Goal: Task Accomplishment & Management: Complete application form

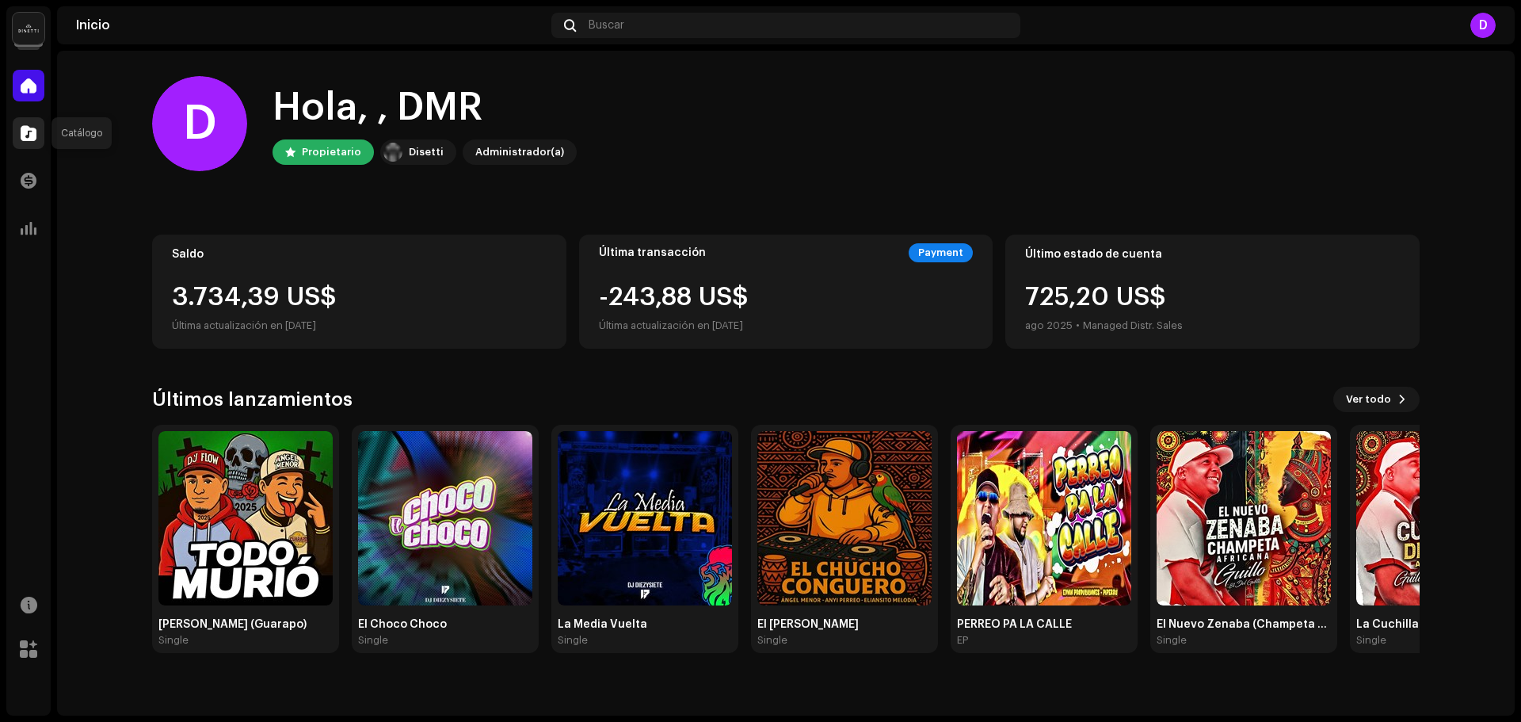
click at [21, 132] on span at bounding box center [29, 133] width 16 height 13
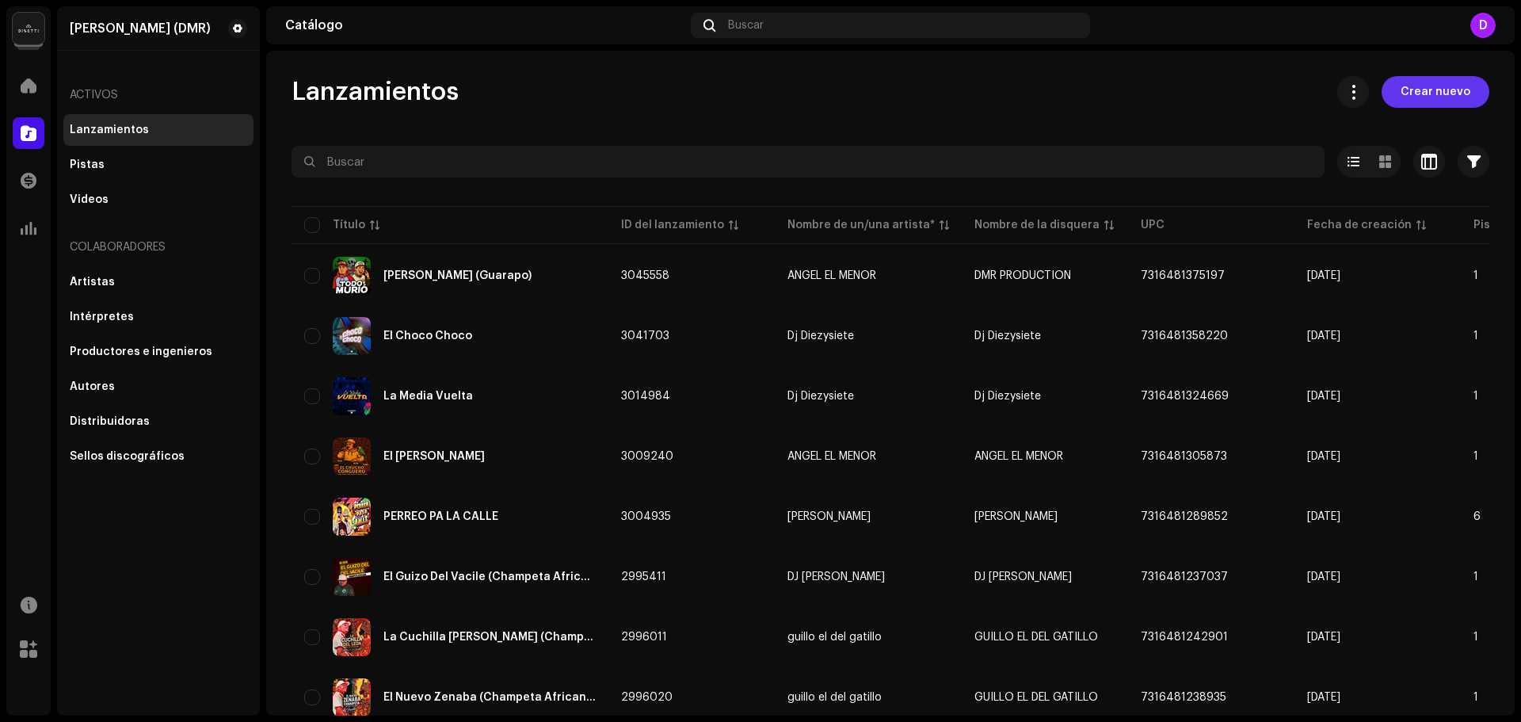
click at [1441, 93] on span "Crear nuevo" at bounding box center [1436, 92] width 70 height 32
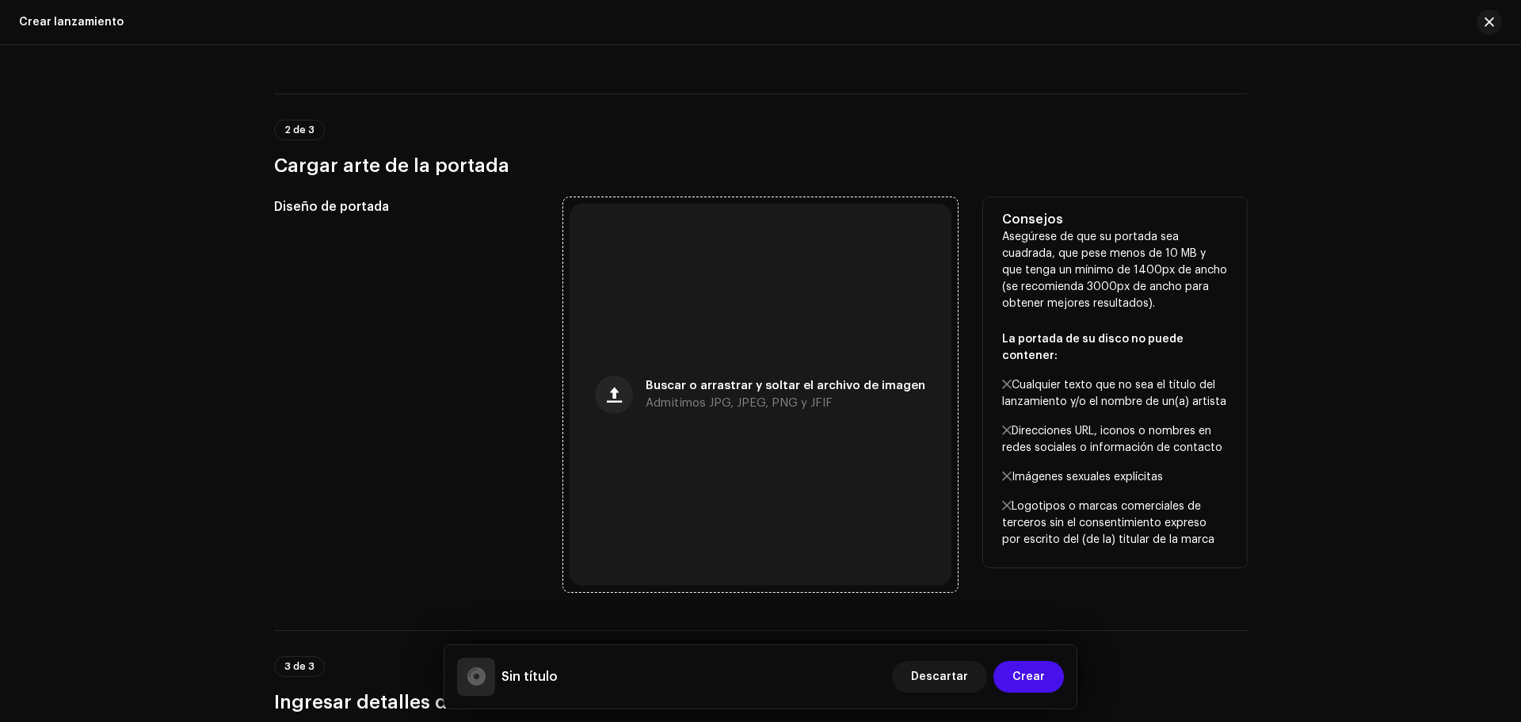
scroll to position [317, 0]
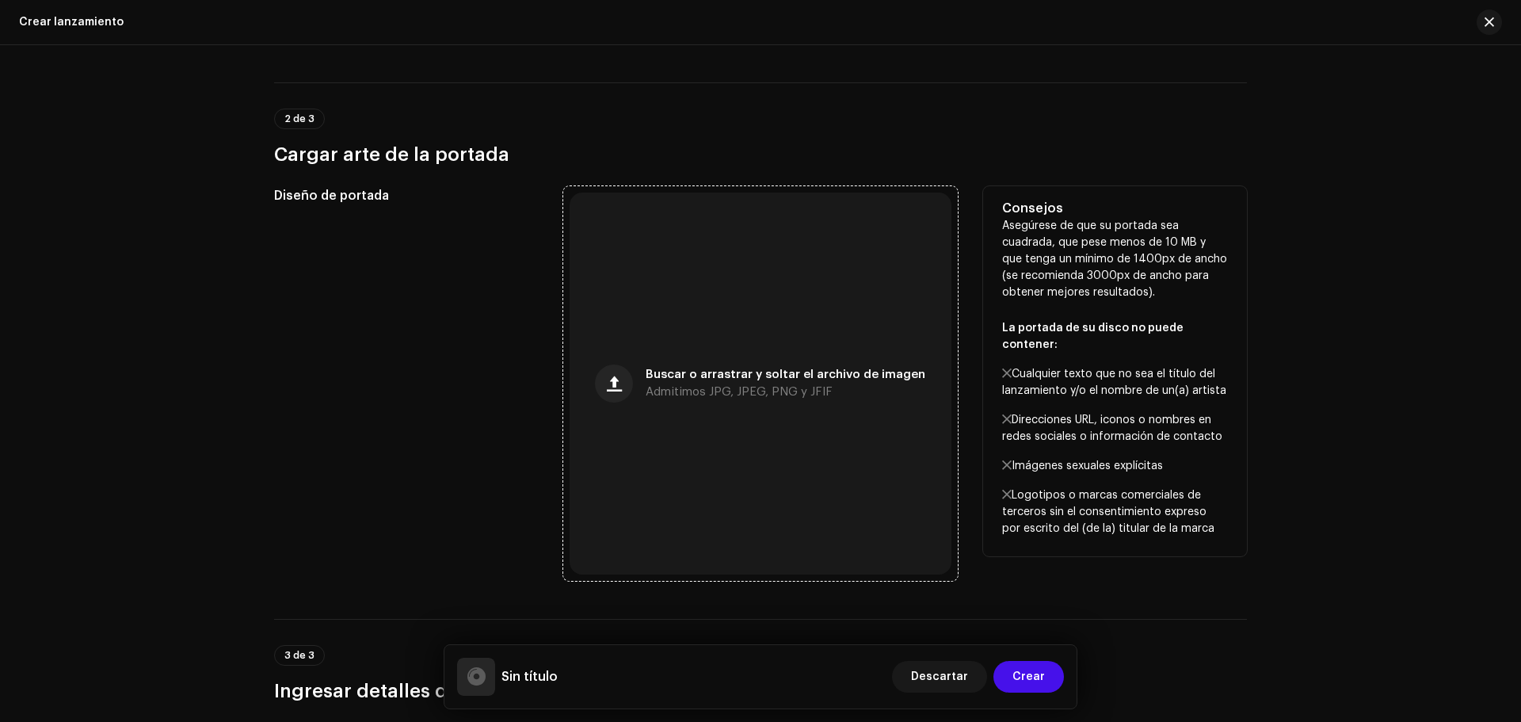
click at [719, 399] on div "Buscar o arrastrar y soltar el archivo de imagen Admitimos JPG, JPEG, PNG y JFIF" at bounding box center [761, 384] width 382 height 382
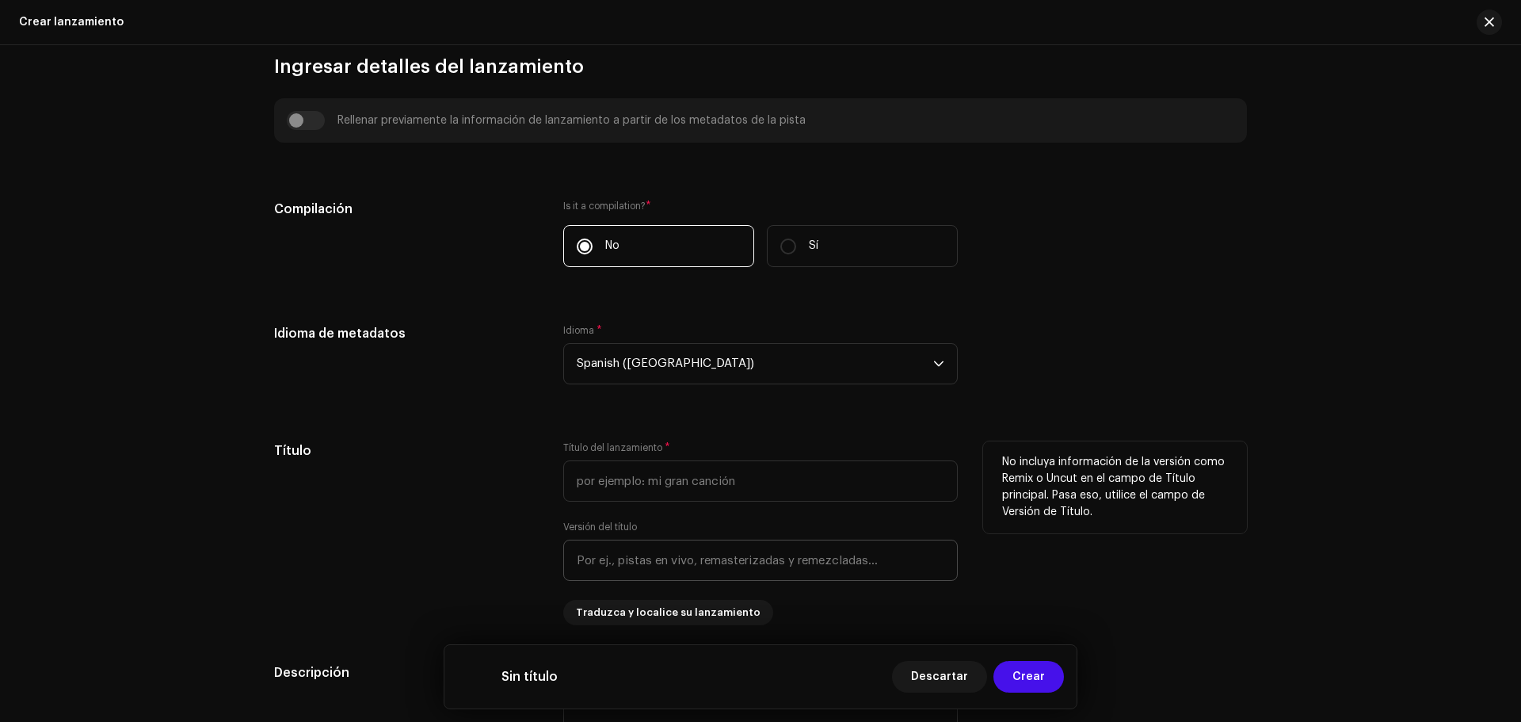
scroll to position [951, 0]
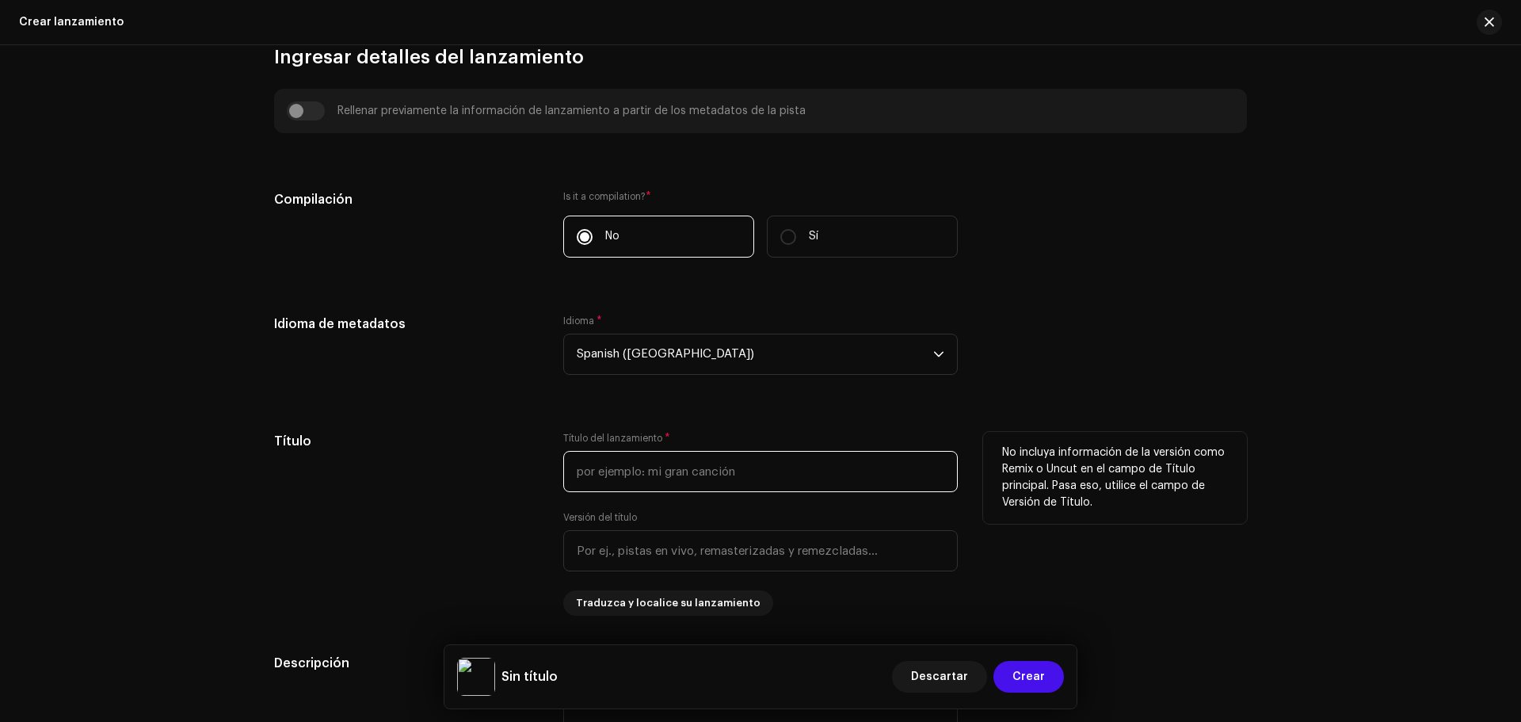
click at [689, 483] on input "text" at bounding box center [760, 471] width 395 height 41
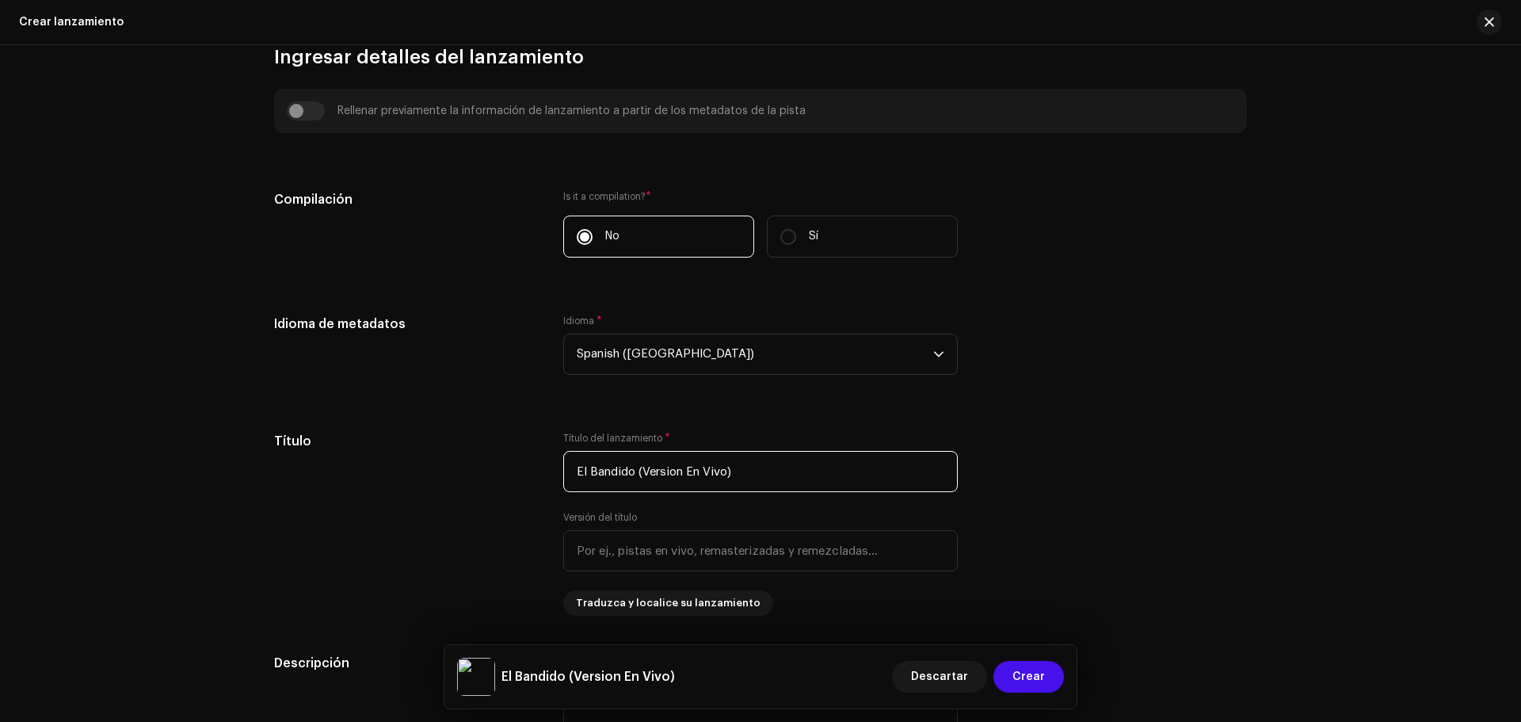
type input "El Bandido (Version En Vivo)"
click at [1201, 228] on div "Compilación Is it a compilation? * No Sí" at bounding box center [760, 233] width 973 height 86
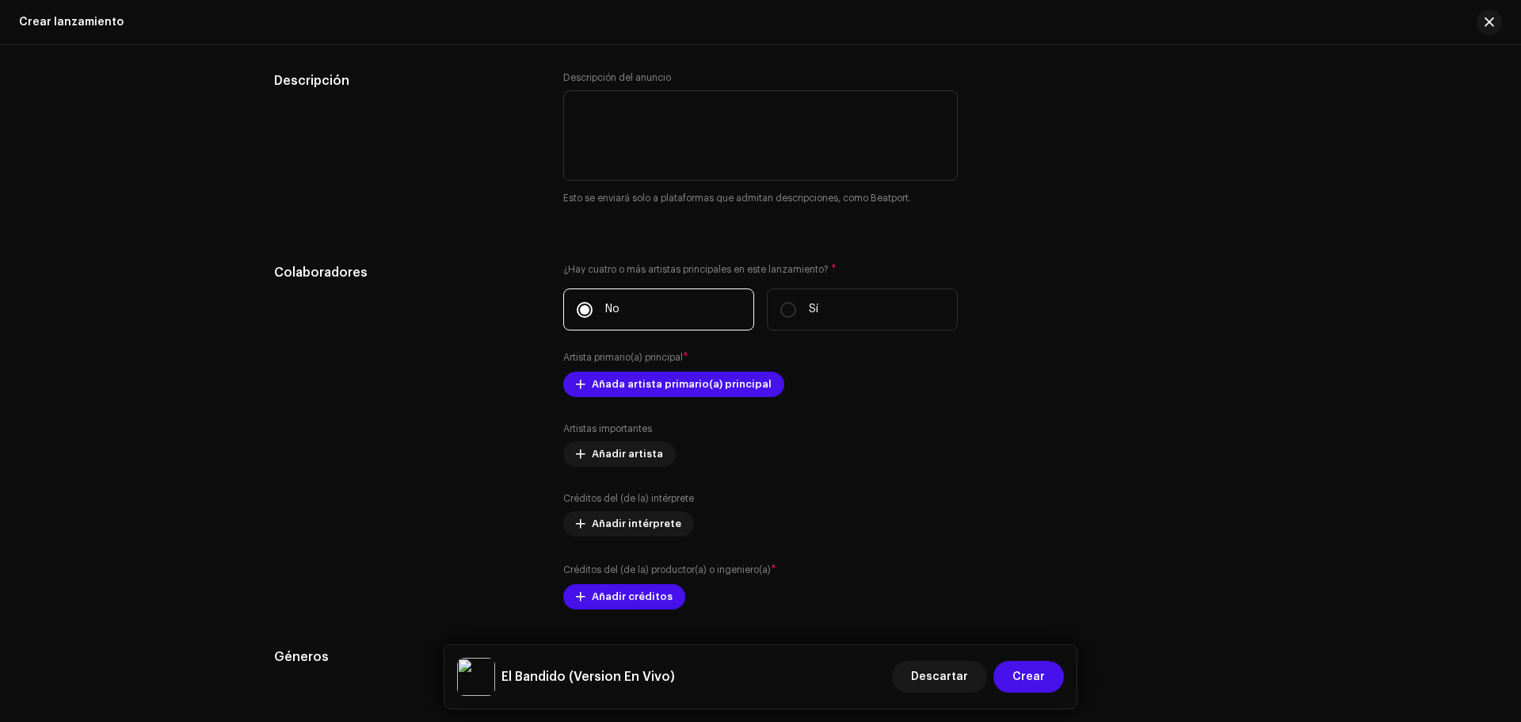
scroll to position [1585, 0]
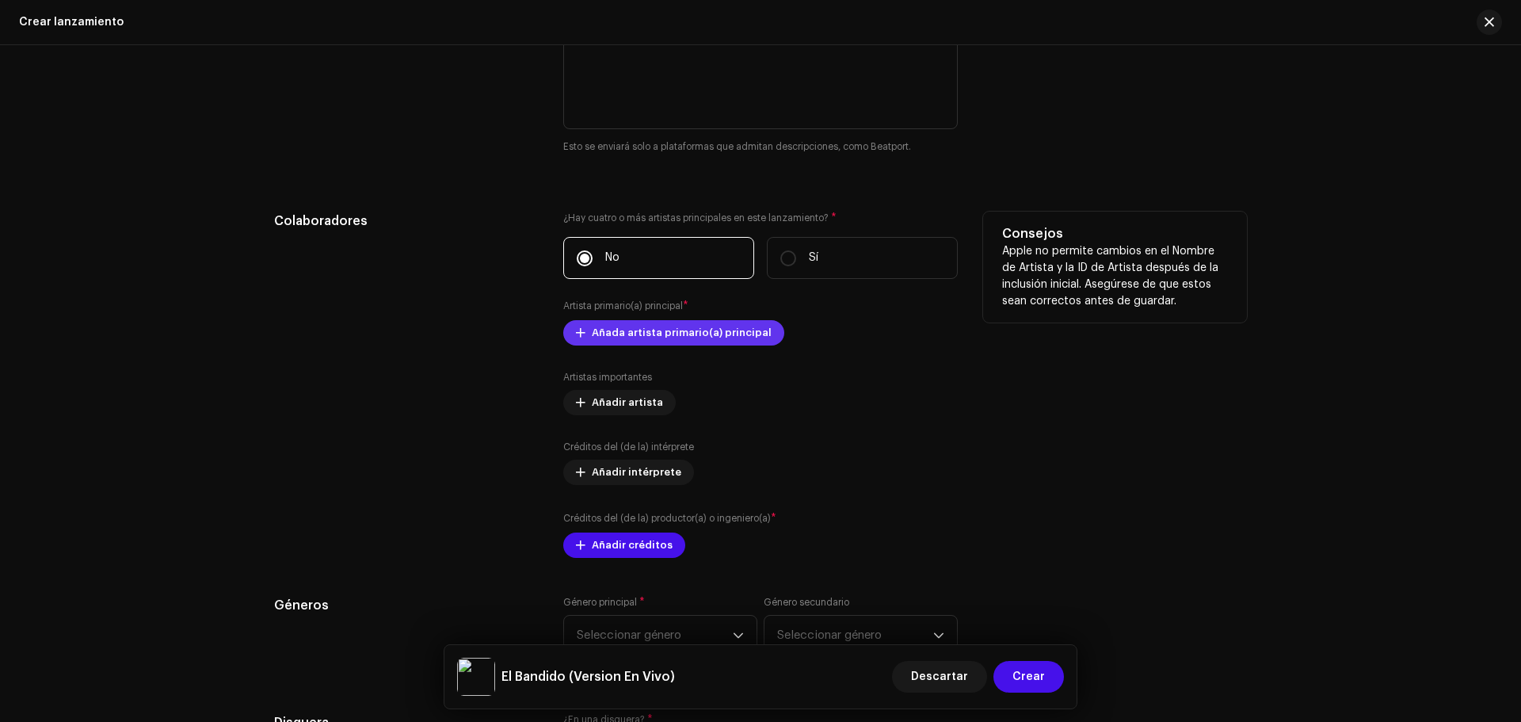
click at [628, 326] on span "Añada artista primario(a) principal" at bounding box center [682, 333] width 180 height 32
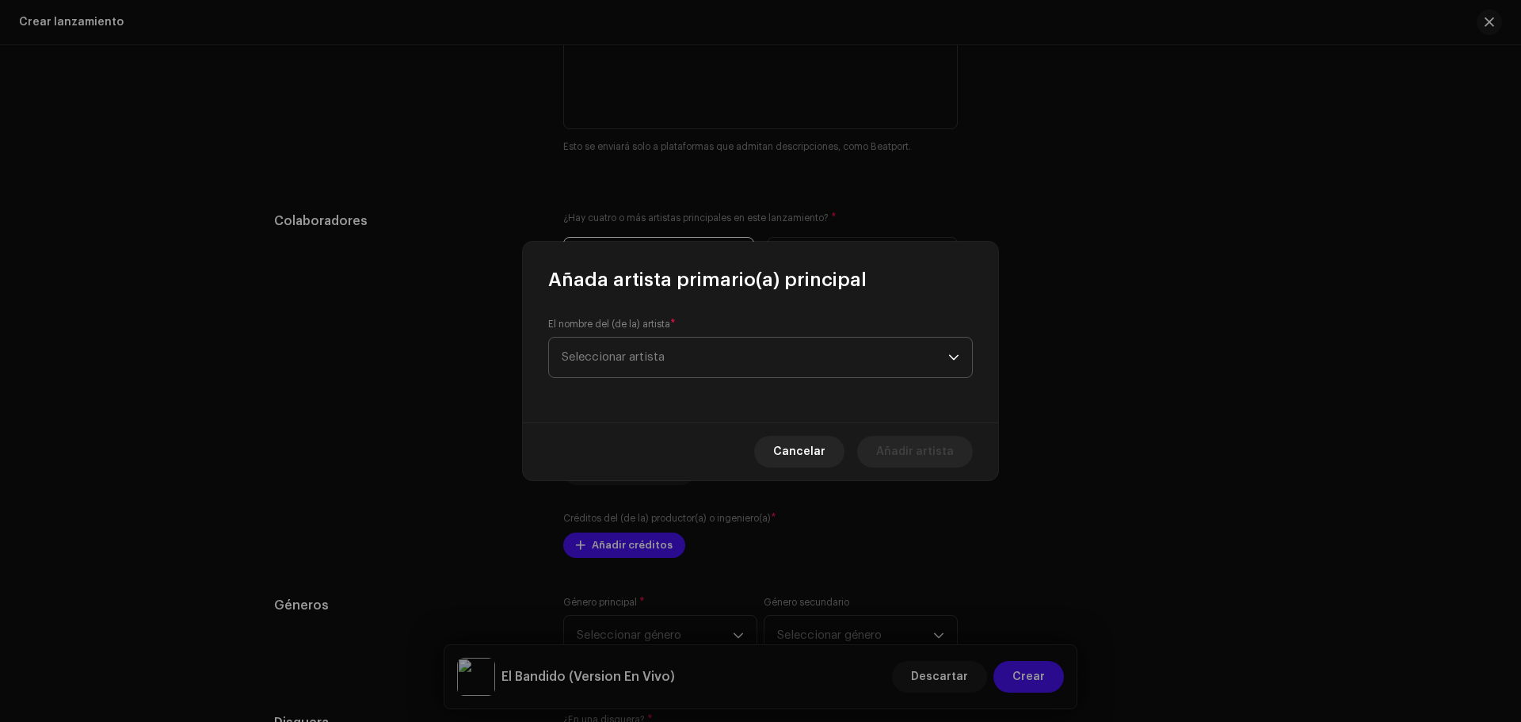
click at [665, 368] on span "Seleccionar artista" at bounding box center [755, 358] width 387 height 40
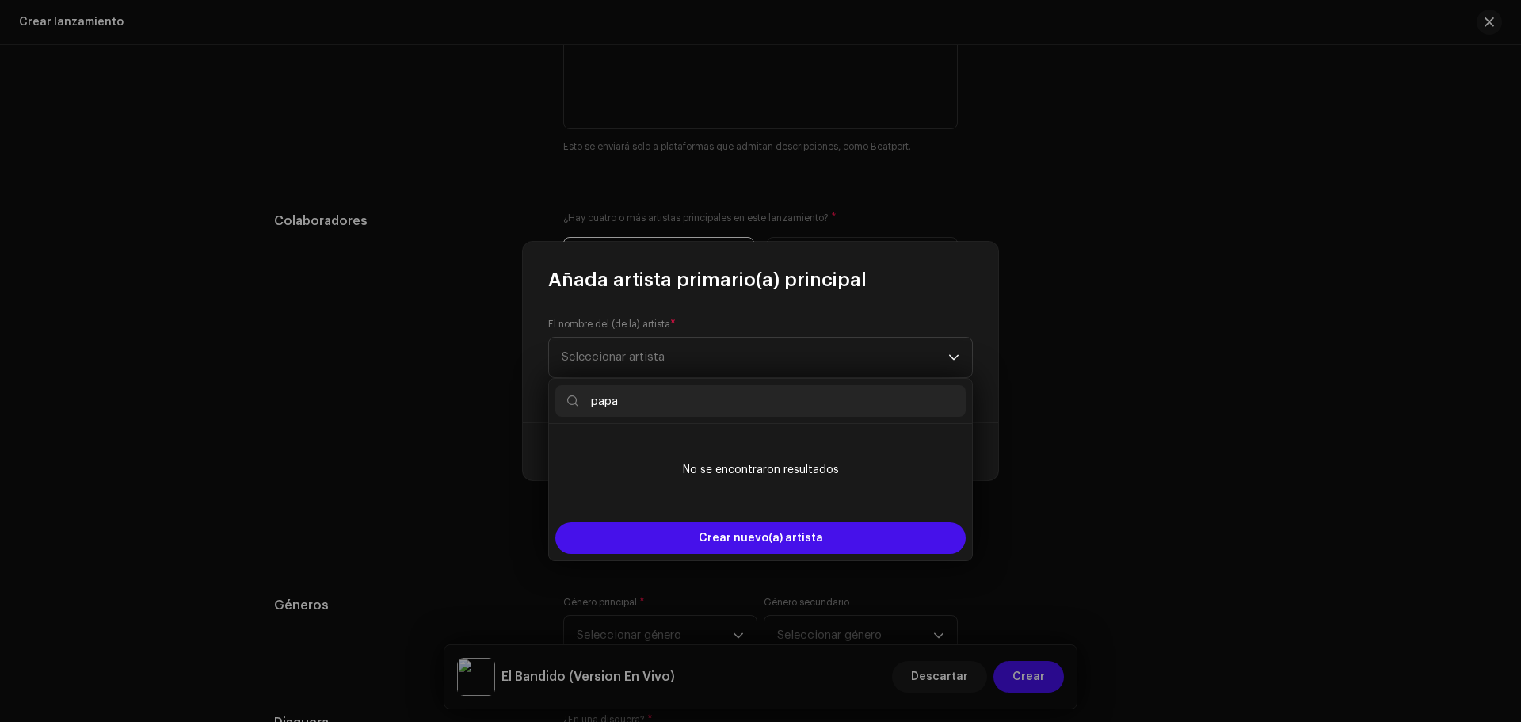
type input "papa"
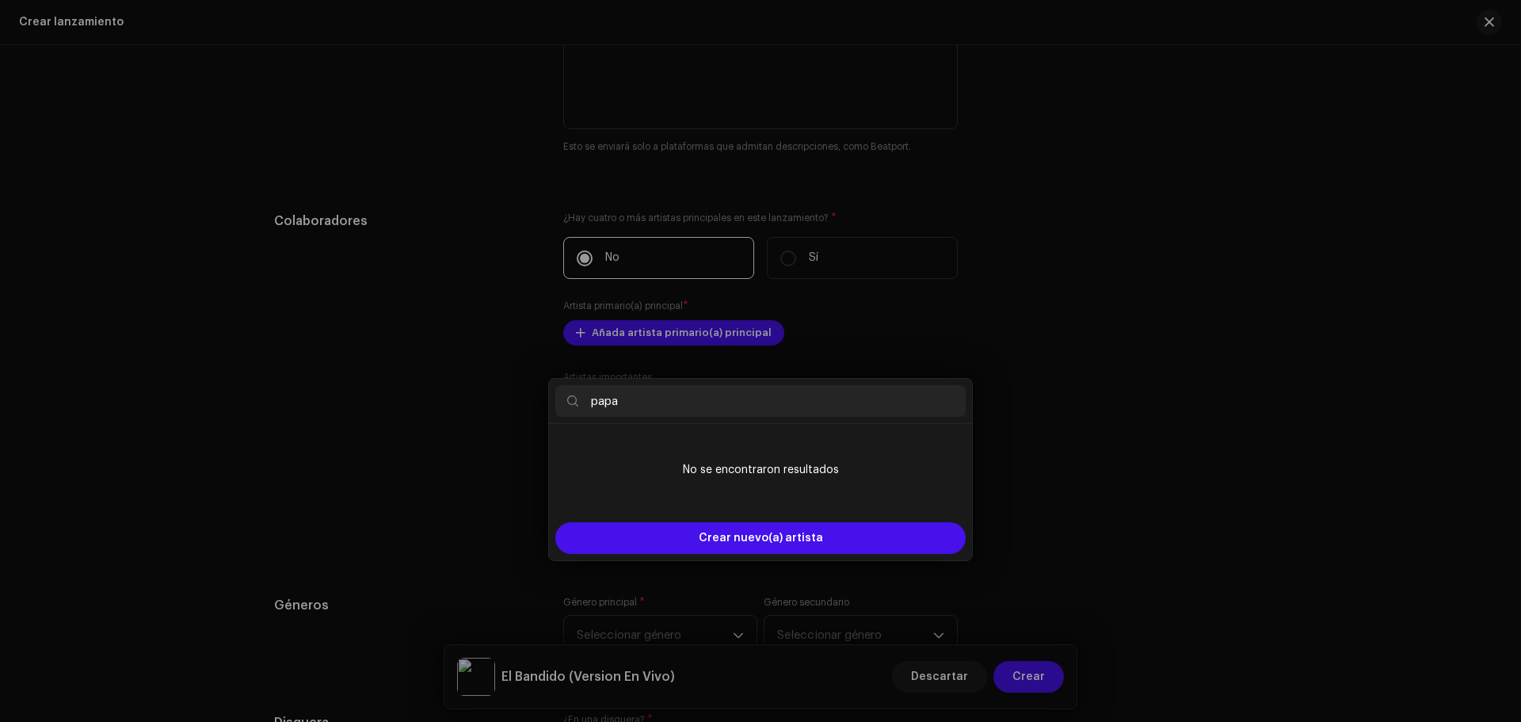
click at [1091, 156] on div "Añada artista primario(a) principal El nombre del (de la) artista * Seleccionar…" at bounding box center [760, 361] width 1521 height 722
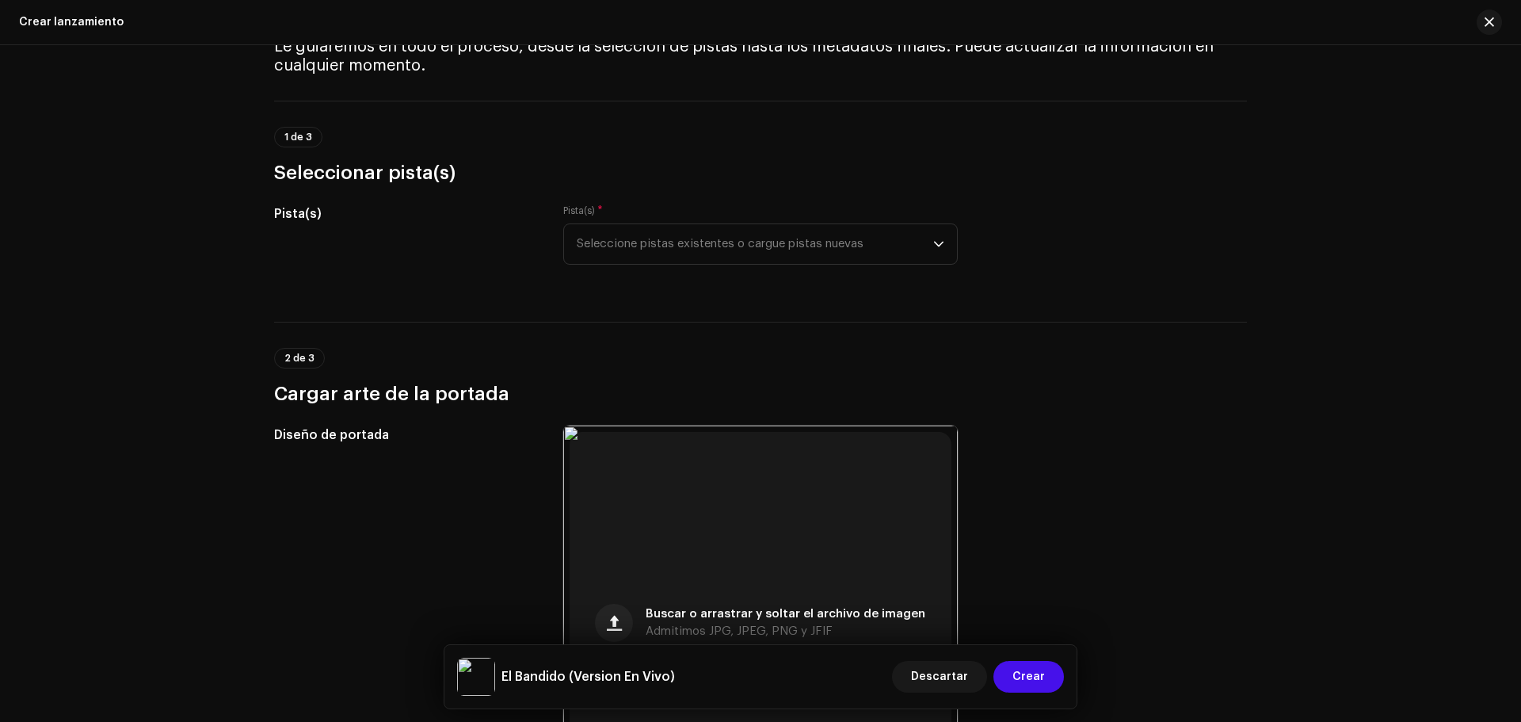
scroll to position [0, 0]
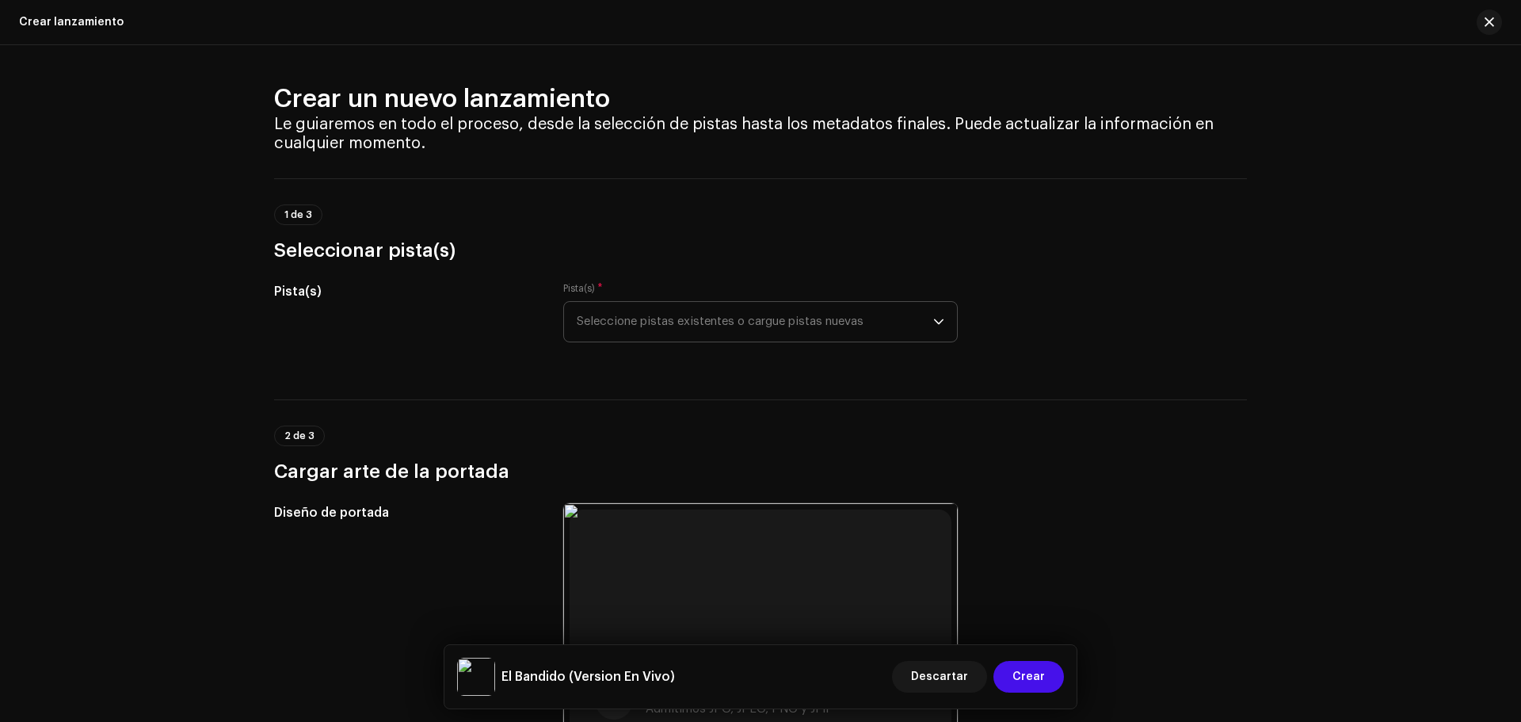
click at [739, 314] on span "Seleccione pistas existentes o cargue pistas nuevas" at bounding box center [755, 322] width 357 height 40
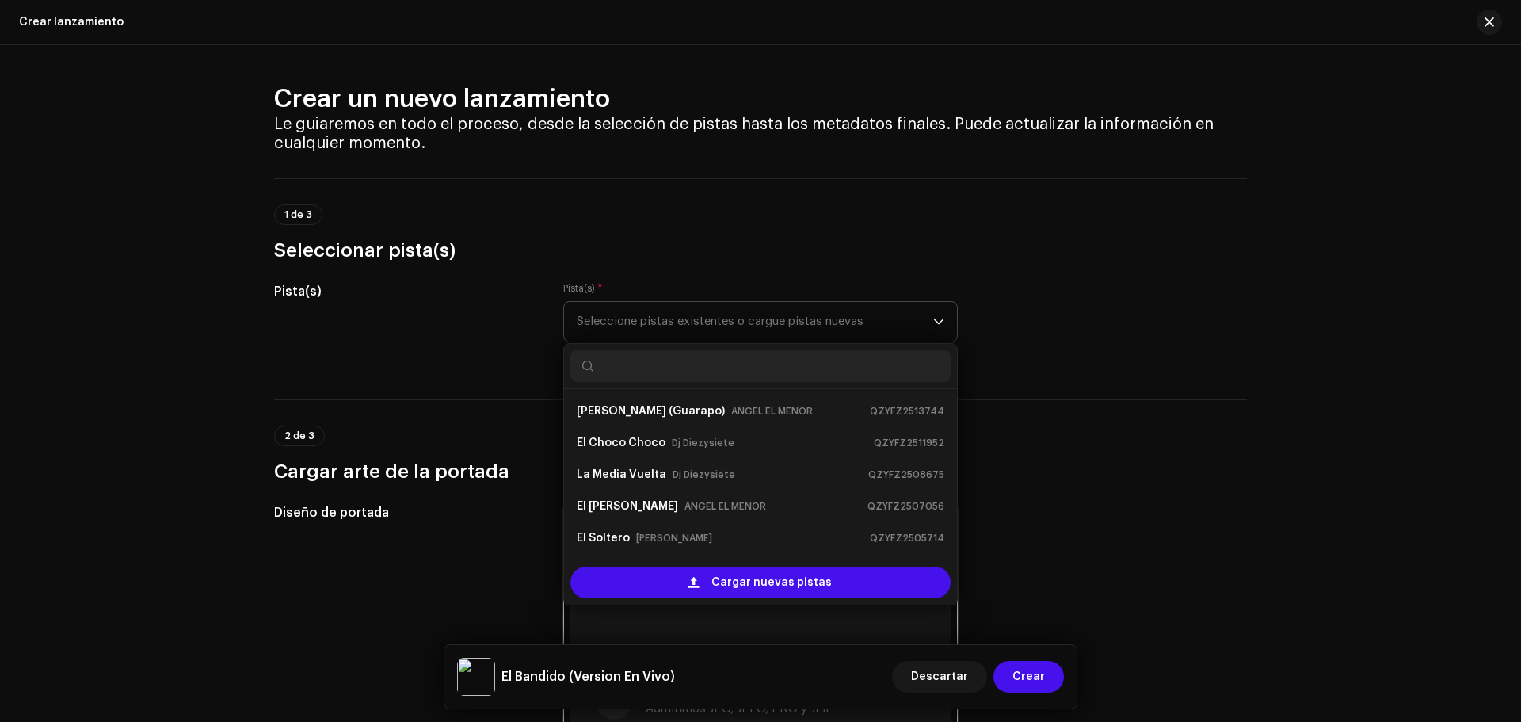
scroll to position [25, 0]
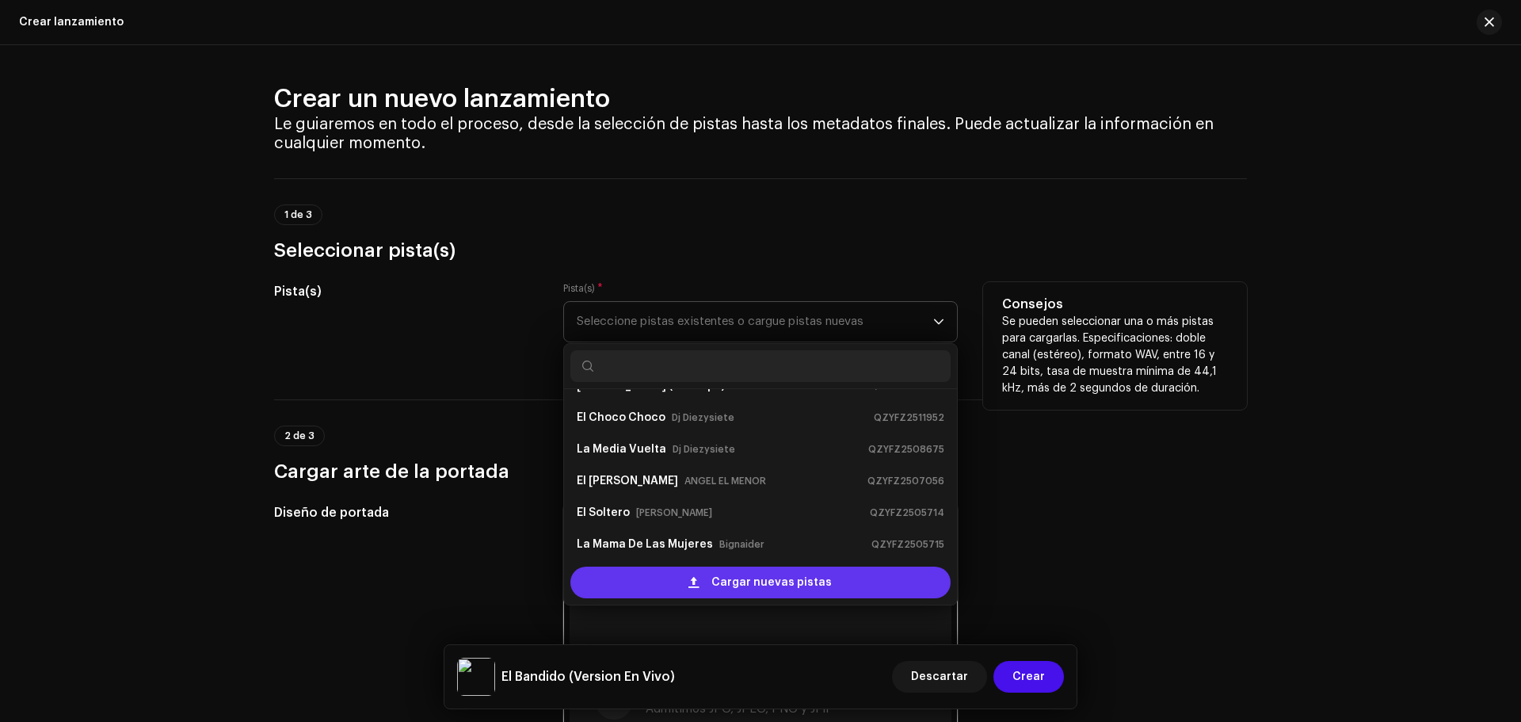
click at [726, 587] on span "Cargar nuevas pistas" at bounding box center [772, 583] width 120 height 32
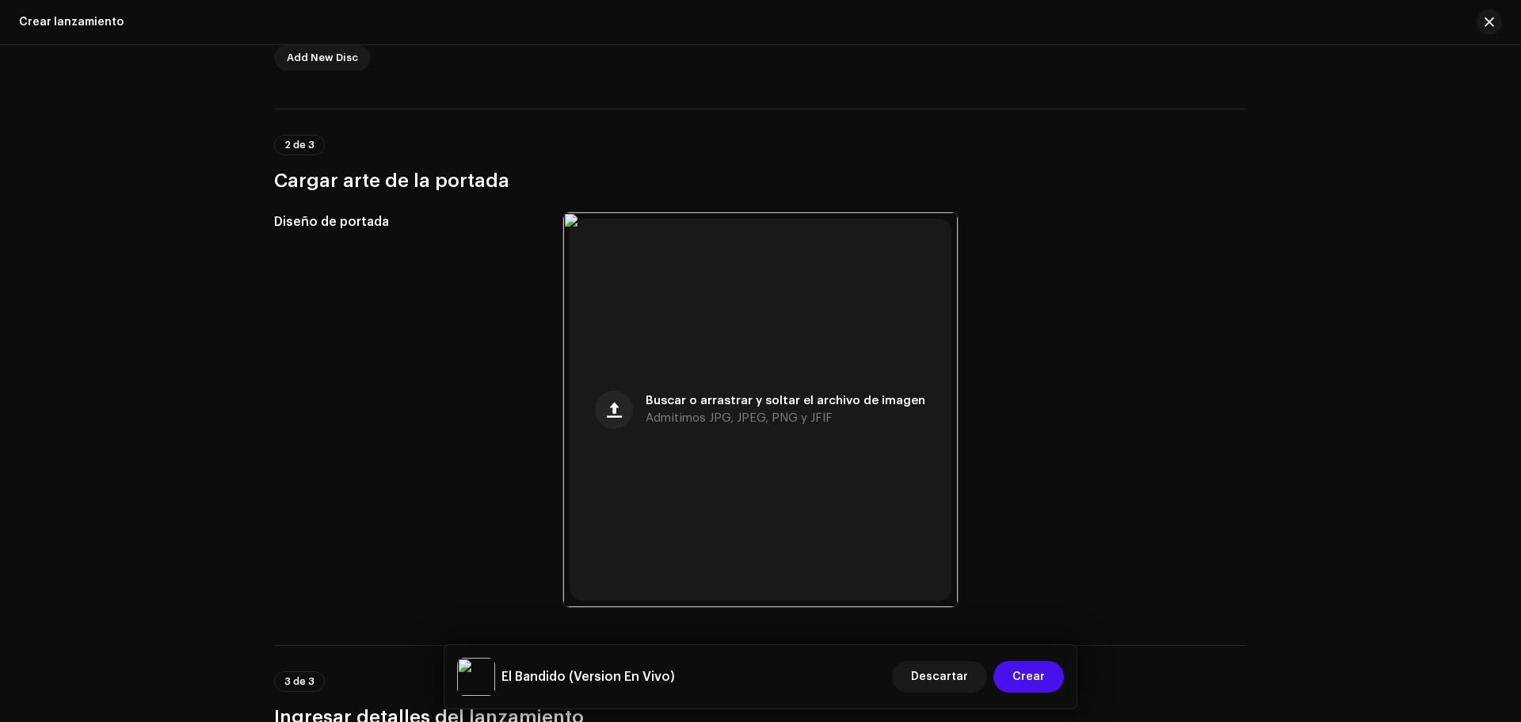
scroll to position [540, 0]
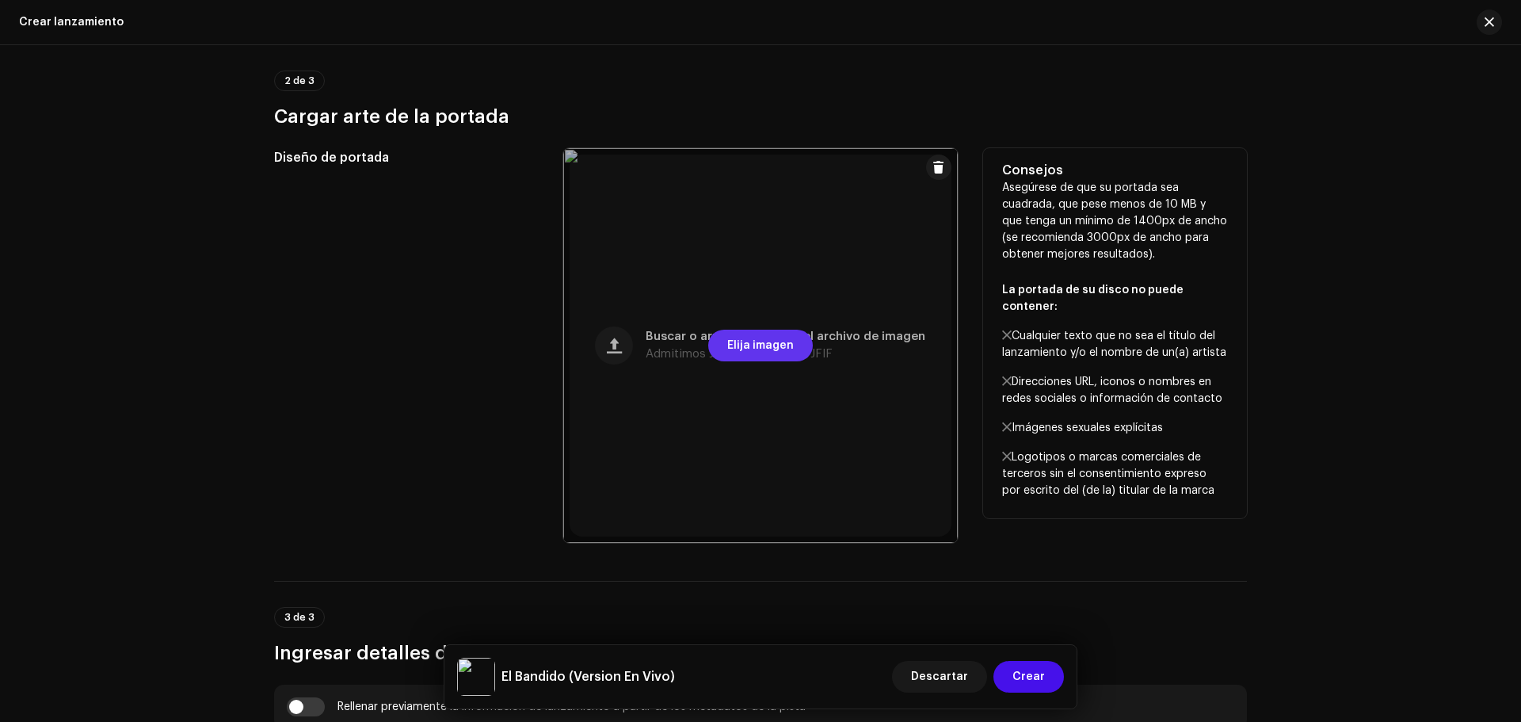
click at [771, 342] on span "Elija imagen" at bounding box center [760, 346] width 67 height 32
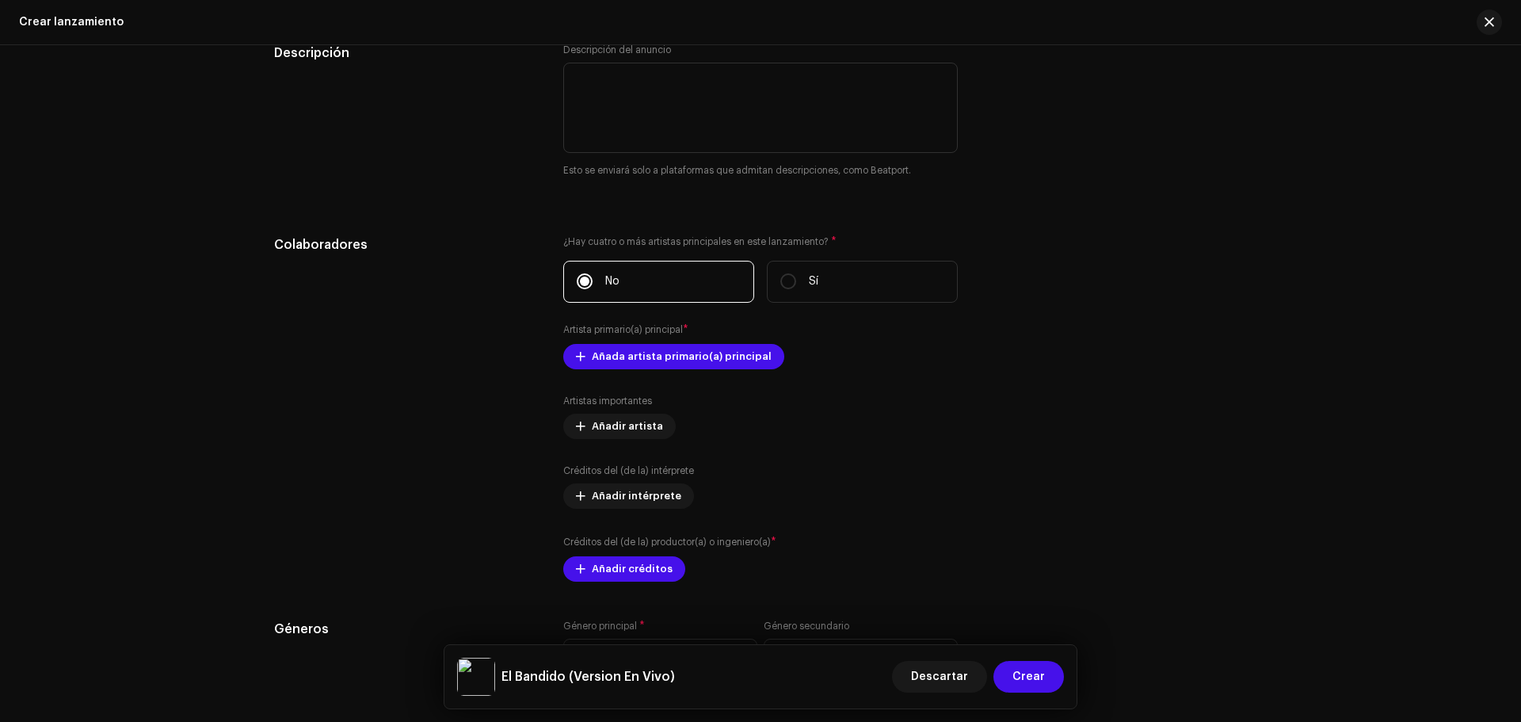
scroll to position [1807, 0]
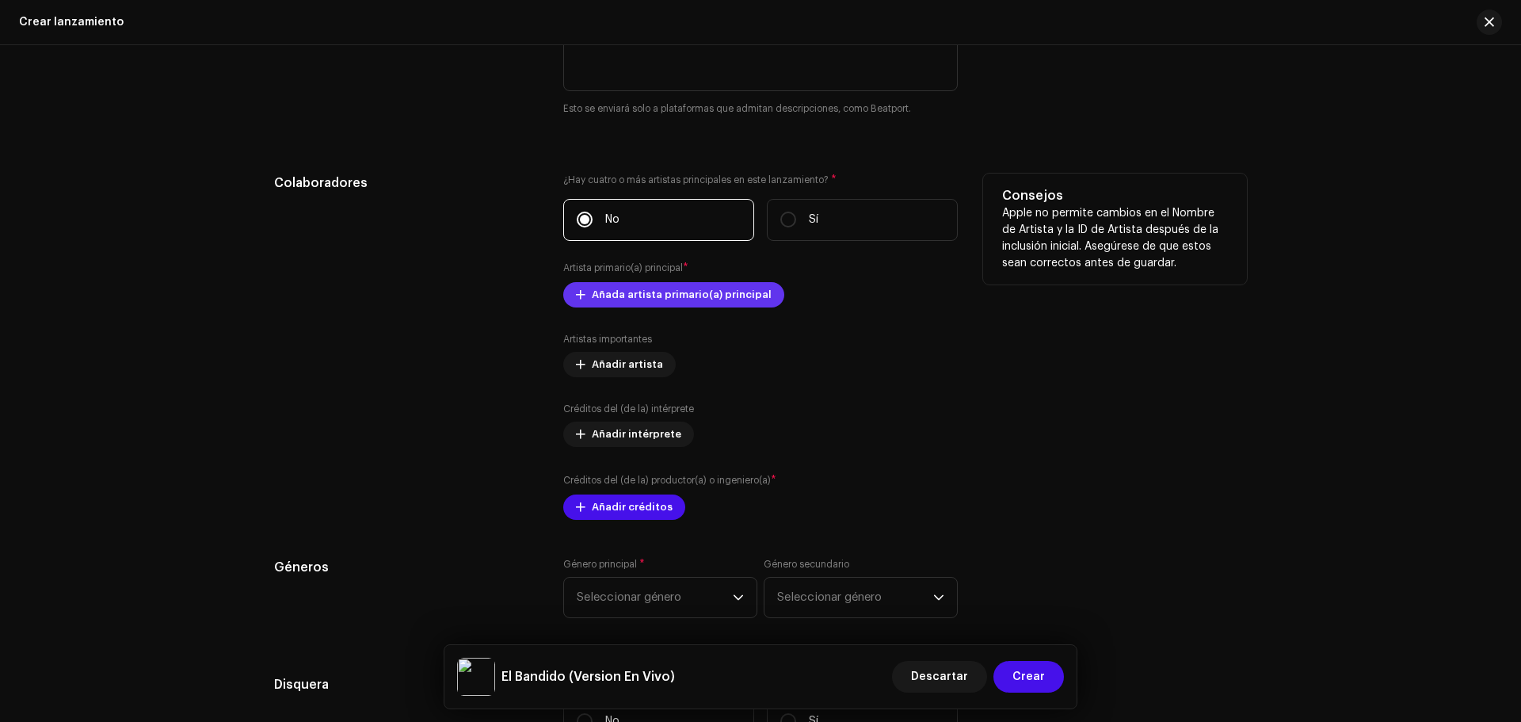
click at [670, 300] on span "Añada artista primario(a) principal" at bounding box center [682, 295] width 180 height 32
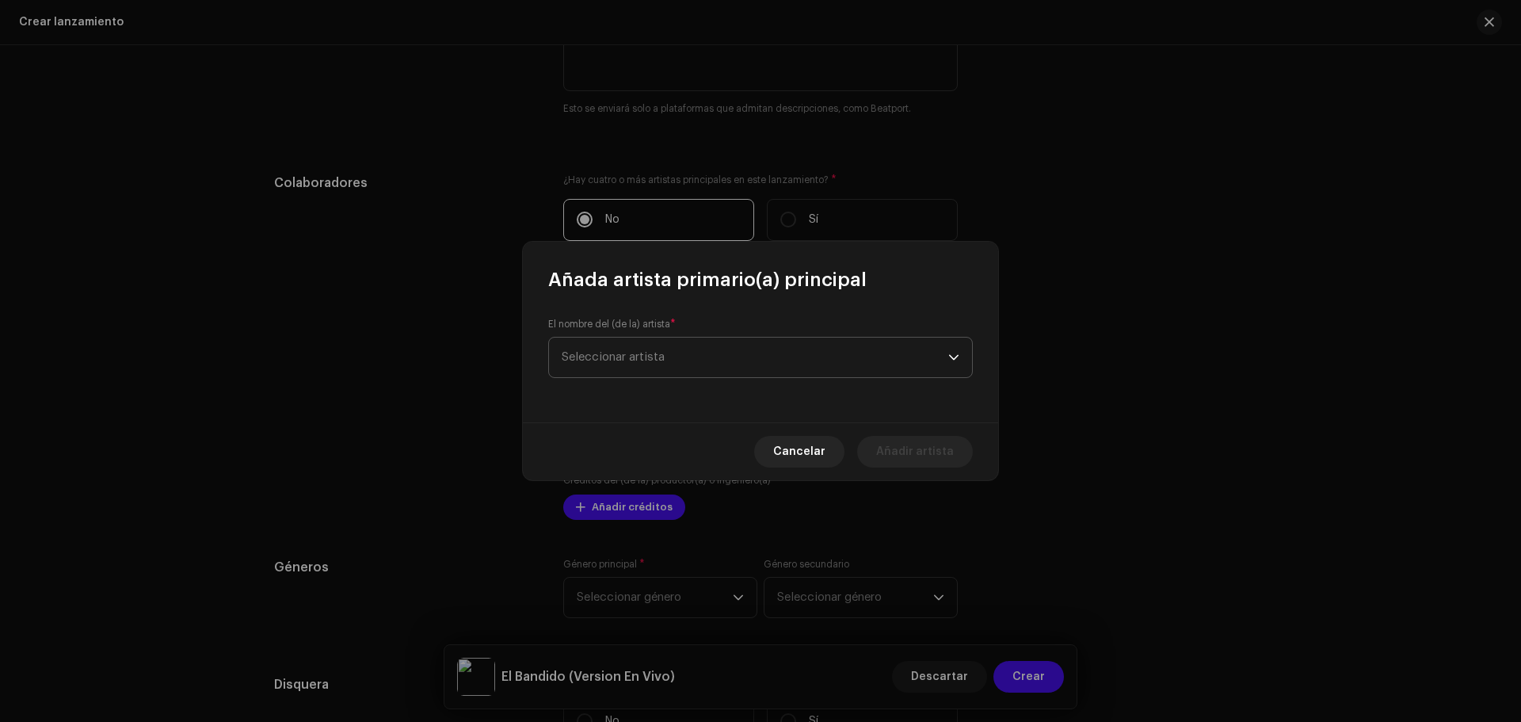
click at [661, 362] on span "Seleccionar artista" at bounding box center [613, 357] width 103 height 12
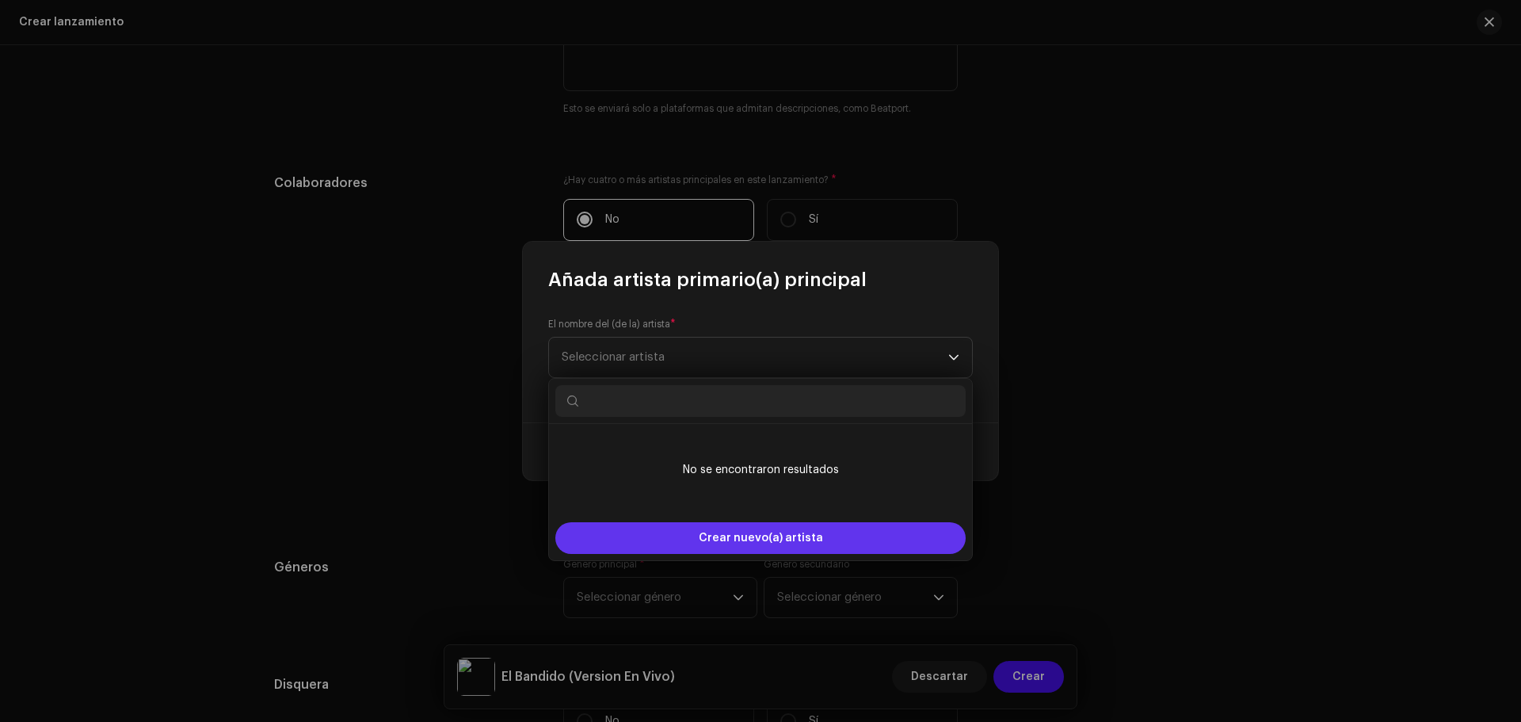
click at [731, 544] on span "Crear nuevo(a) artista" at bounding box center [761, 538] width 124 height 32
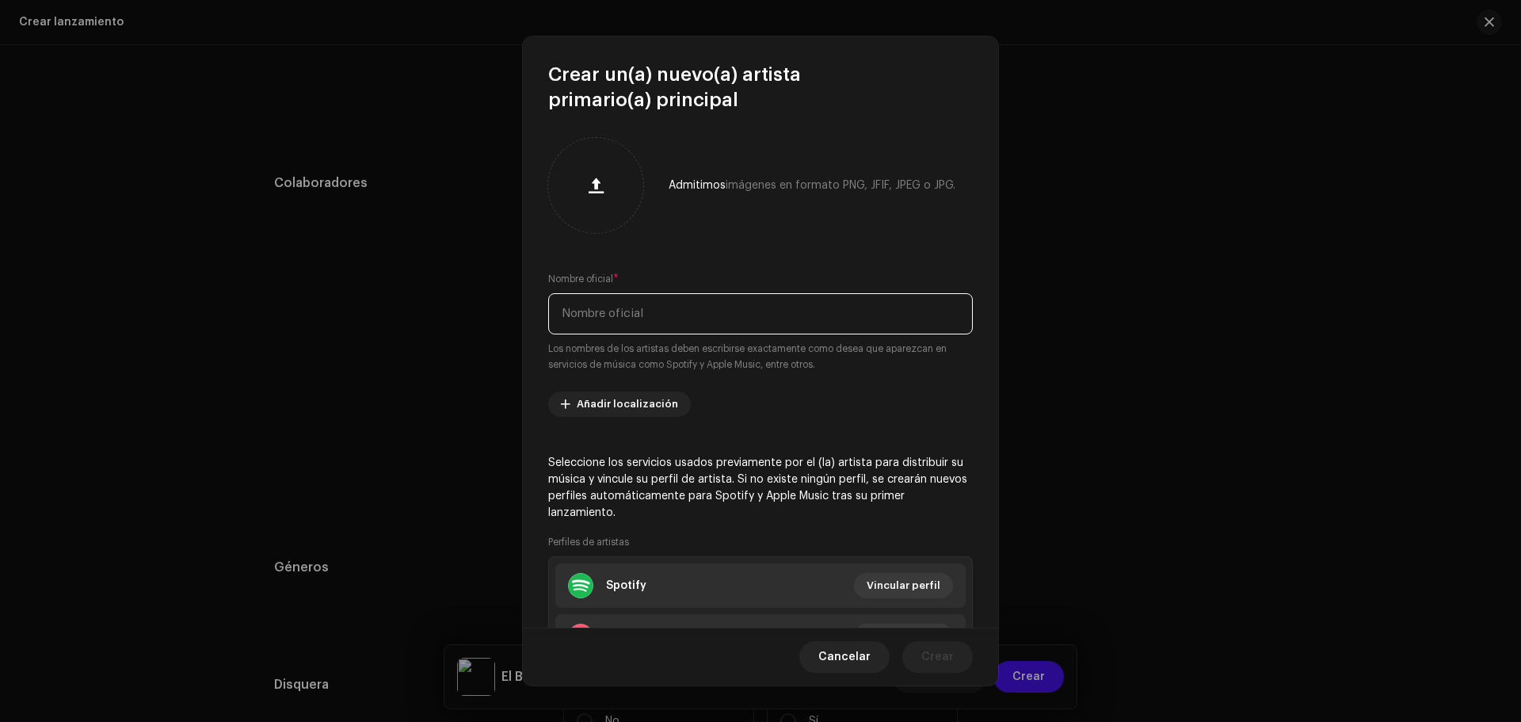
click at [638, 298] on input "text" at bounding box center [760, 313] width 425 height 41
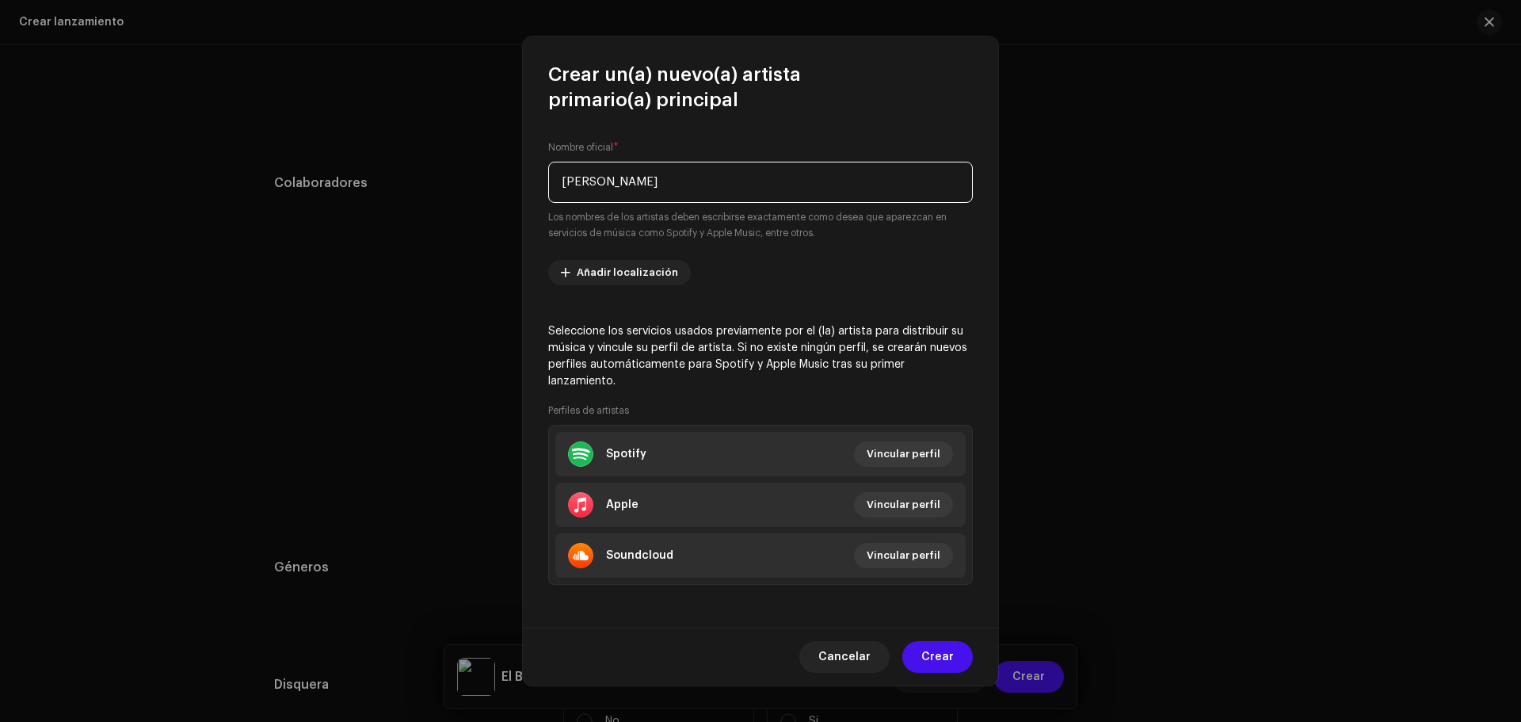
scroll to position [132, 0]
type input "[PERSON_NAME]"
click at [906, 275] on re-m-artist-locales-form "Añadir localización" at bounding box center [760, 271] width 425 height 25
click at [903, 454] on span "Vincular perfil" at bounding box center [904, 453] width 74 height 32
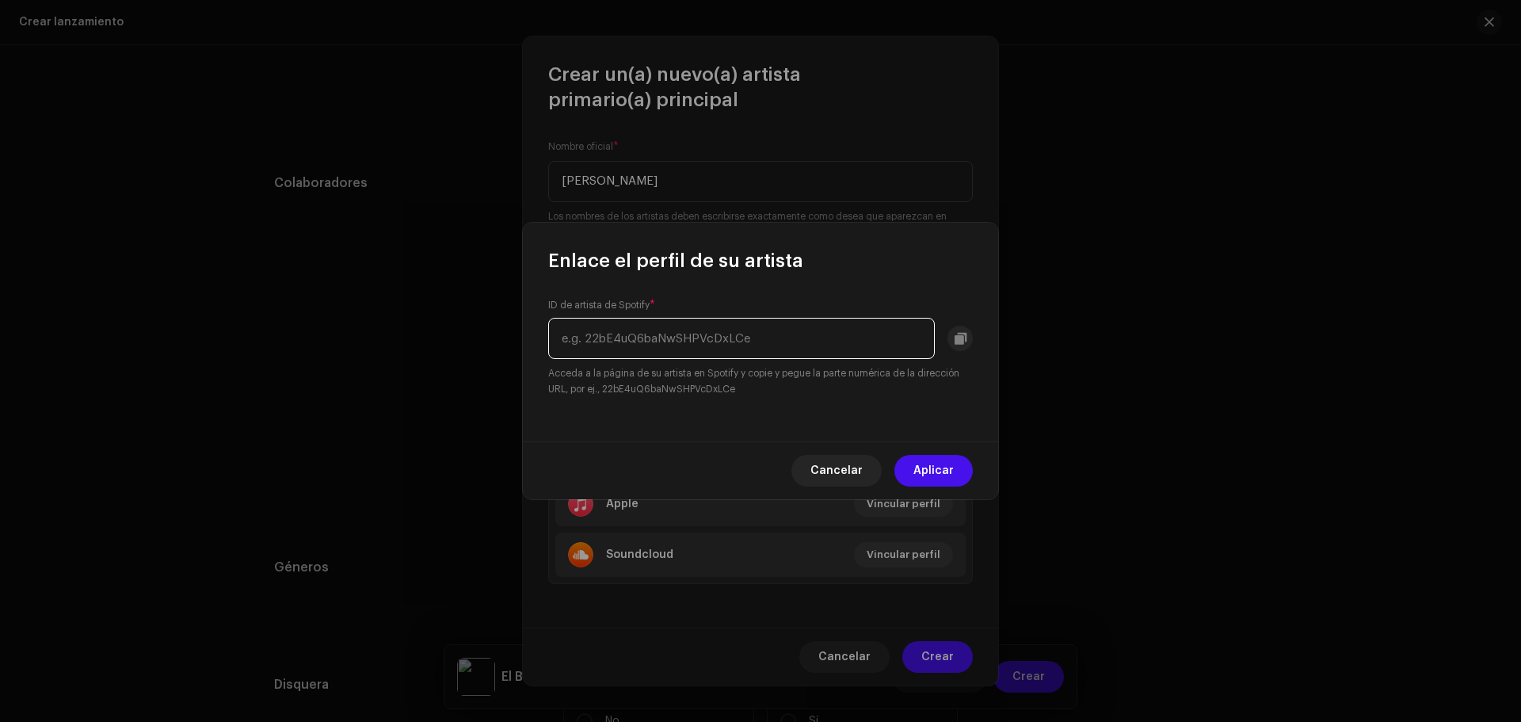
click at [760, 334] on input "text" at bounding box center [741, 338] width 387 height 41
paste input "4AXeE39BJVhTXxKMVdF2Lc"
type input "4AXeE39BJVhTXxKMVdF2Lc"
click at [933, 476] on span "Aplicar" at bounding box center [934, 471] width 40 height 32
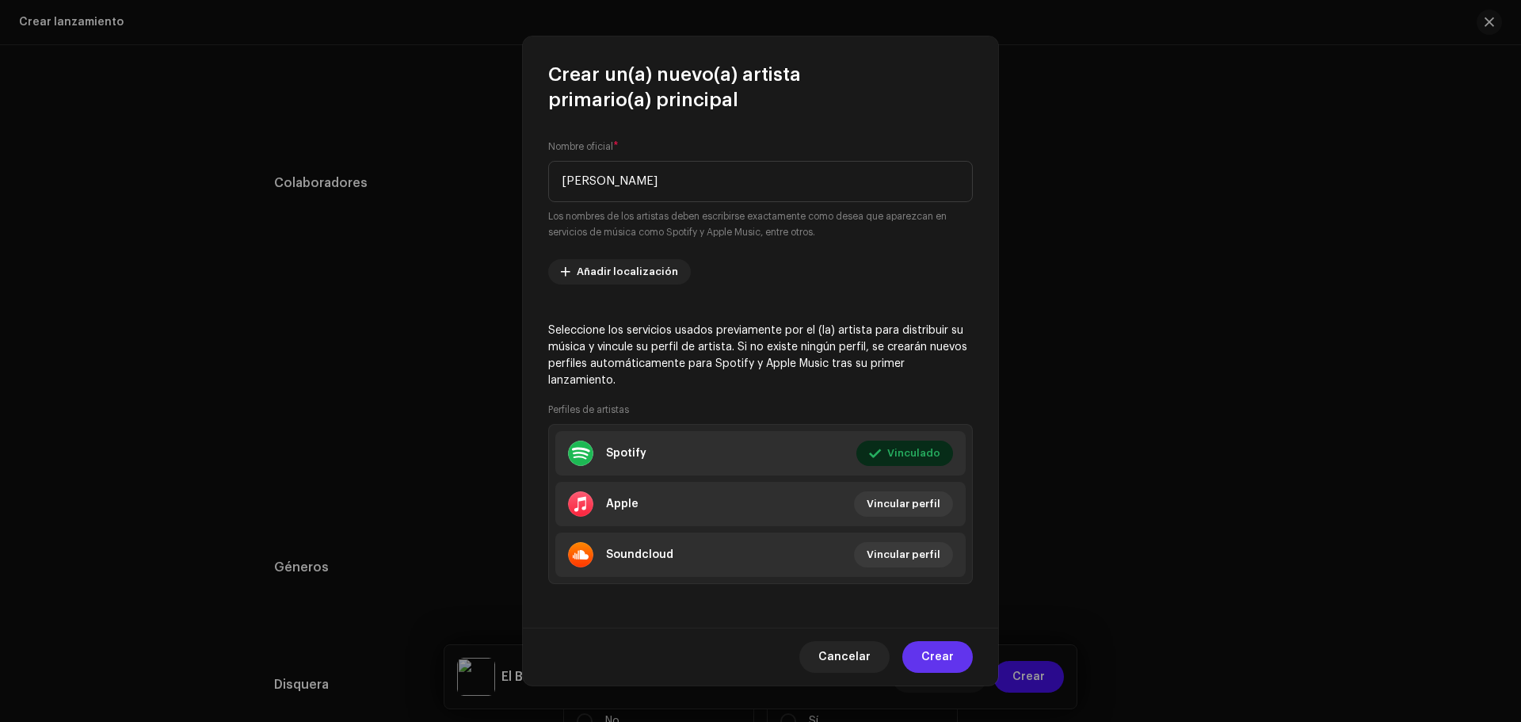
click at [938, 658] on span "Crear" at bounding box center [938, 657] width 32 height 32
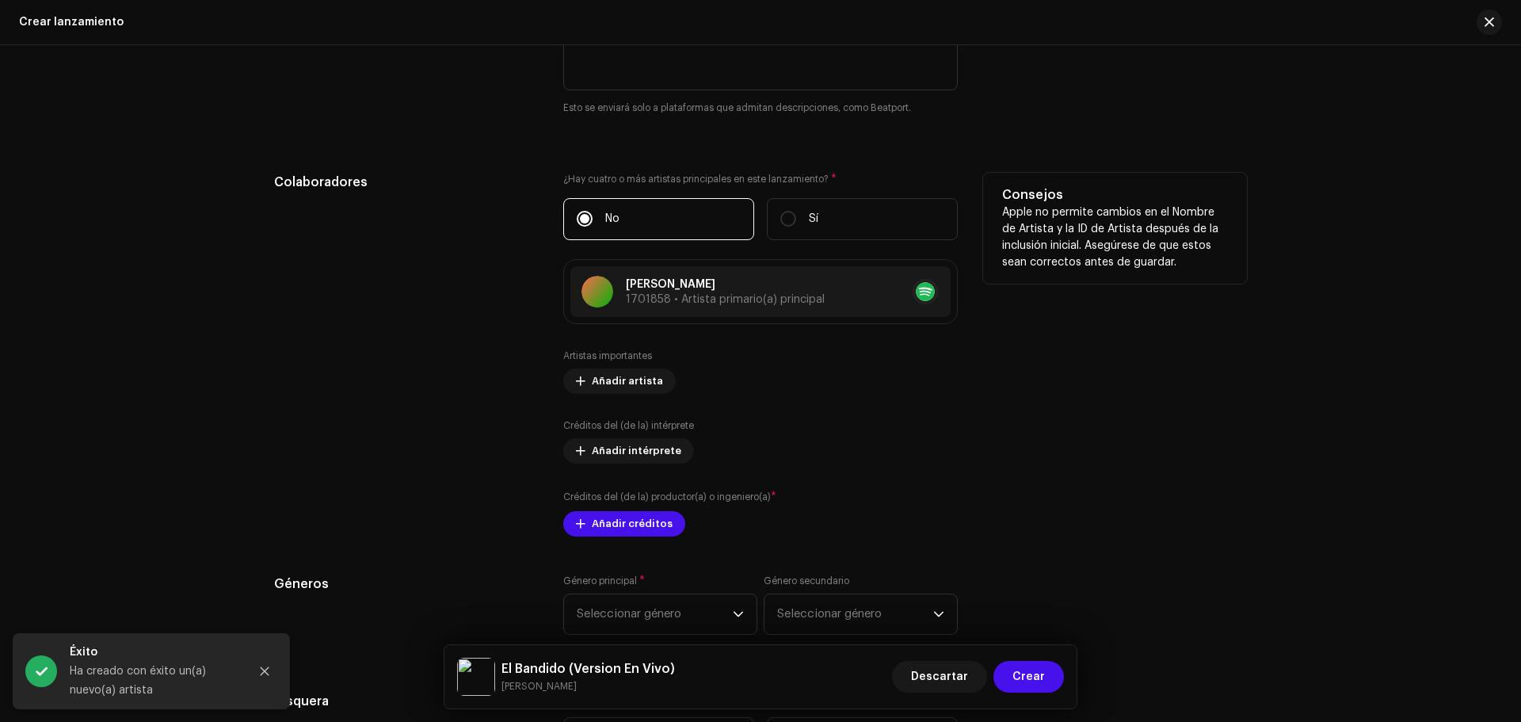
scroll to position [1807, 0]
click at [625, 384] on span "Añadir artista" at bounding box center [627, 382] width 71 height 32
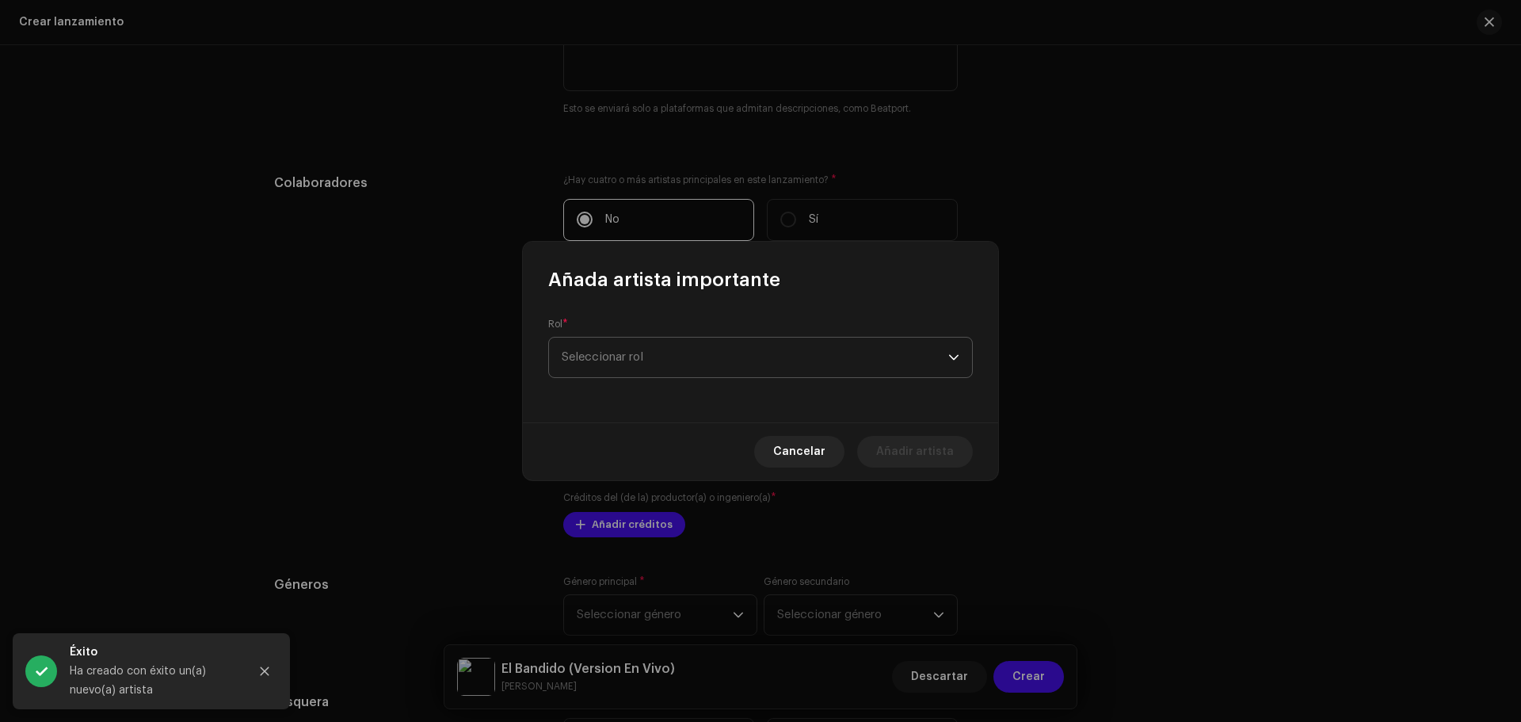
click at [658, 347] on span "Seleccionar rol" at bounding box center [755, 358] width 387 height 40
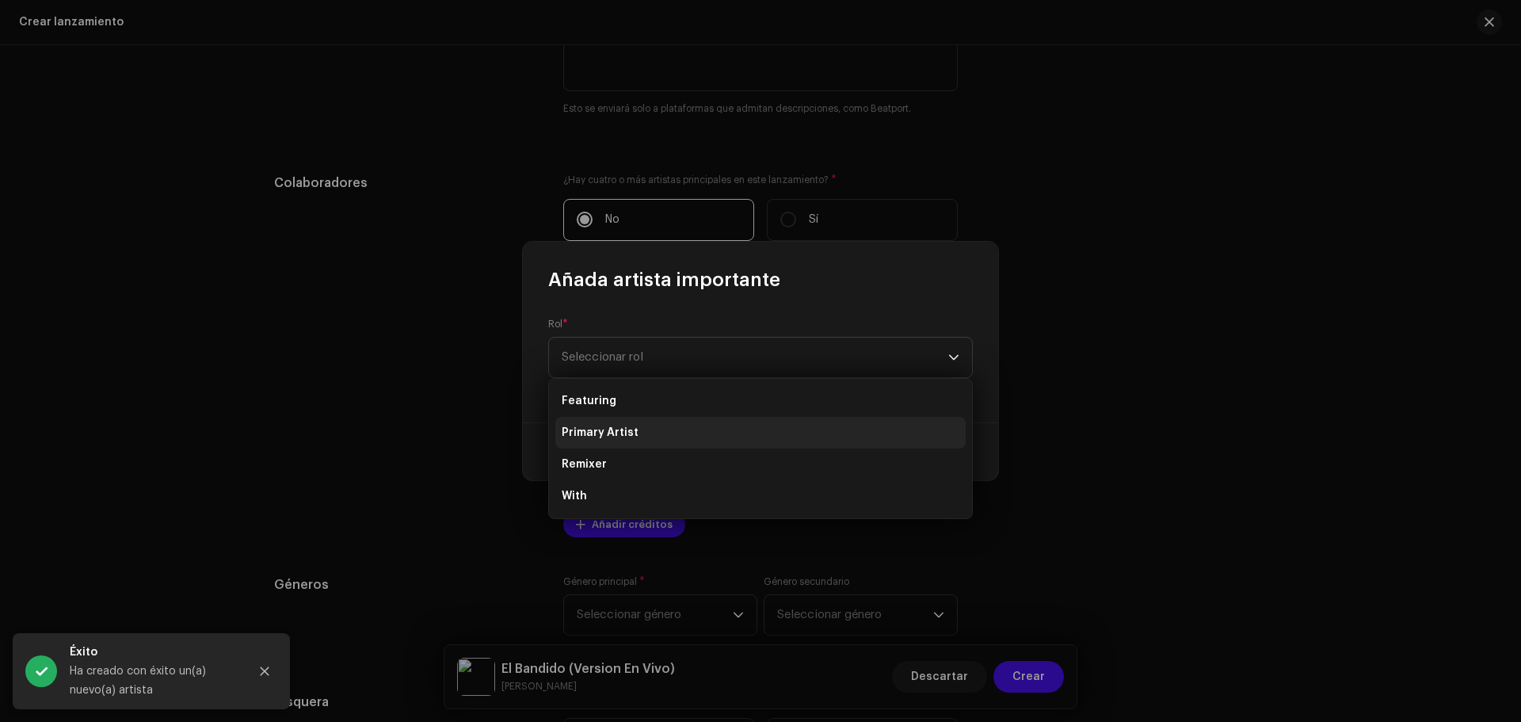
click at [639, 425] on li "Primary Artist" at bounding box center [760, 433] width 410 height 32
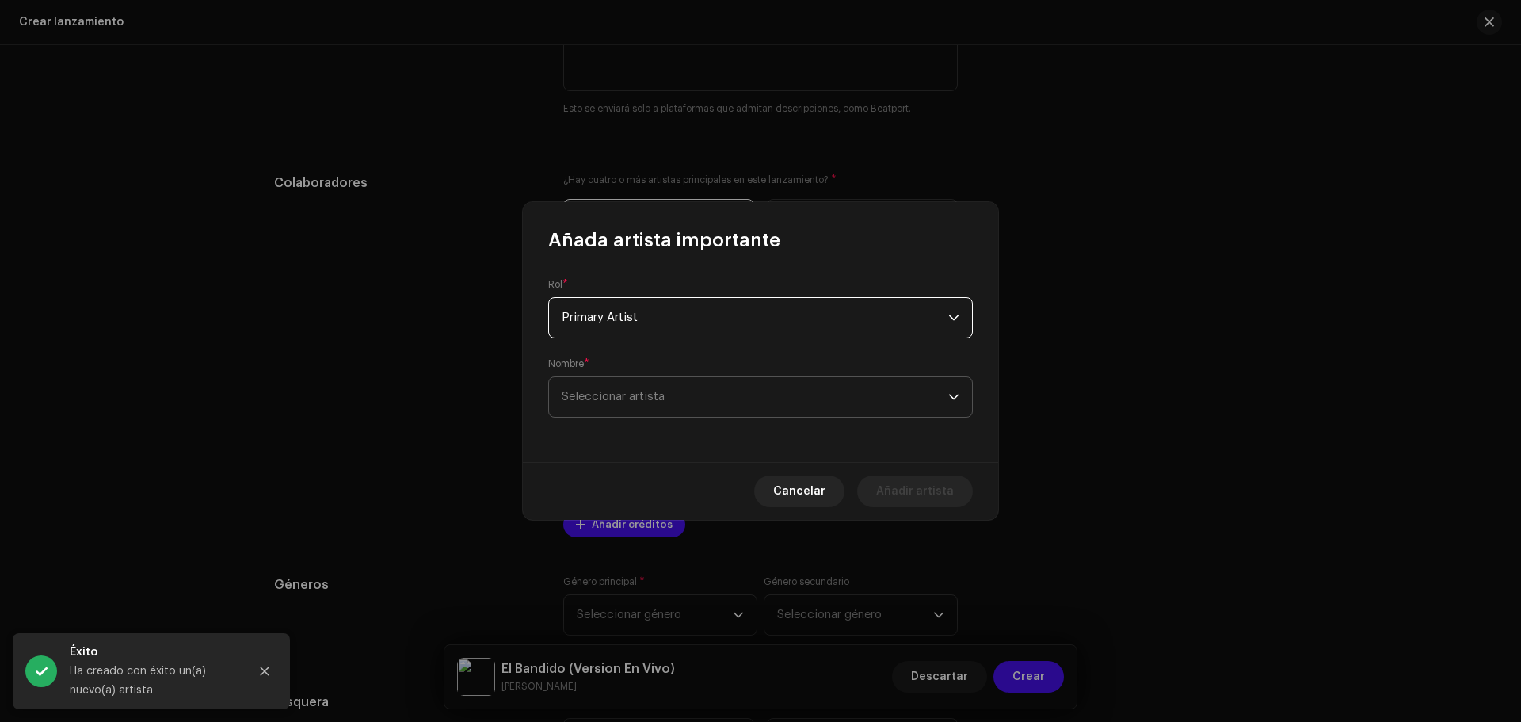
click at [639, 392] on span "Seleccionar artista" at bounding box center [613, 397] width 103 height 12
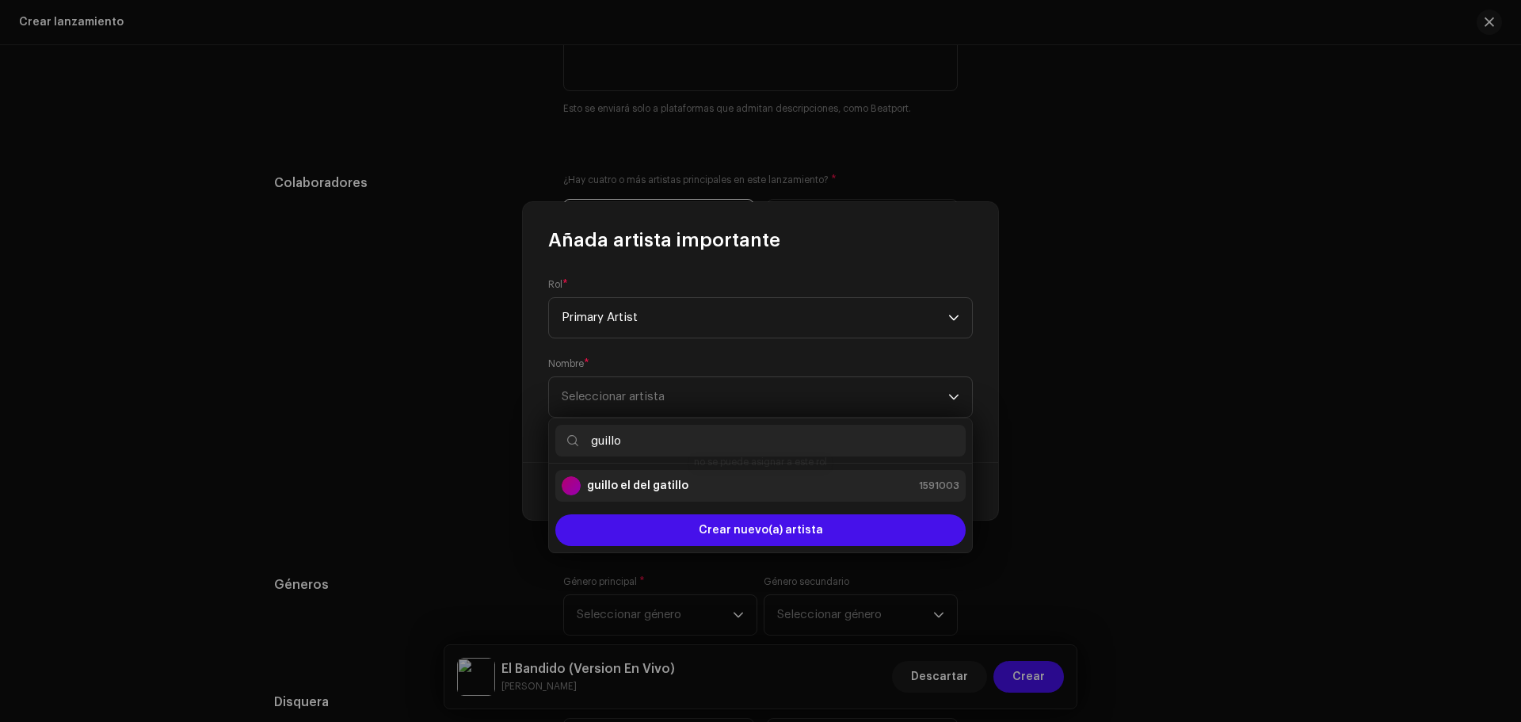
type input "guillo"
click at [670, 488] on strong "guillo el del gatillo" at bounding box center [637, 486] width 101 height 16
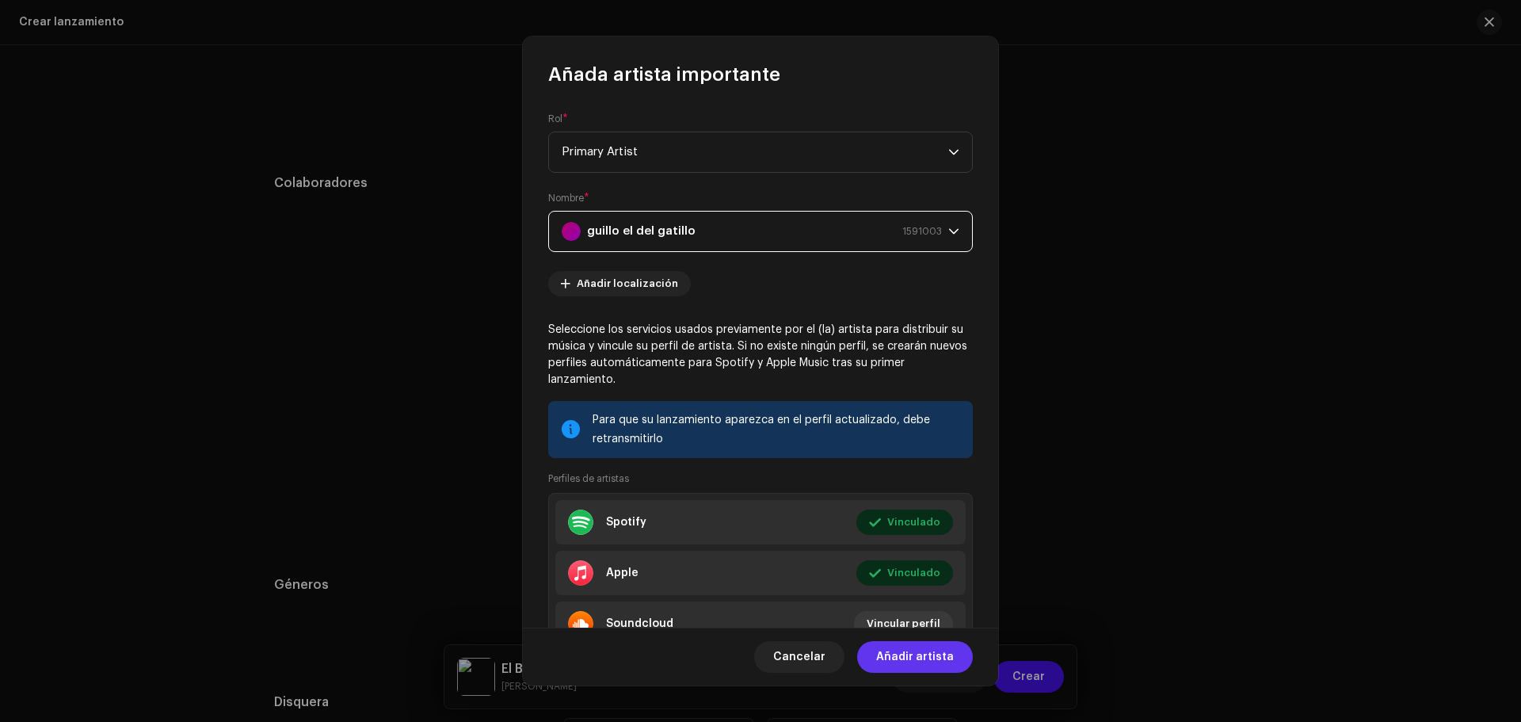
scroll to position [69, 0]
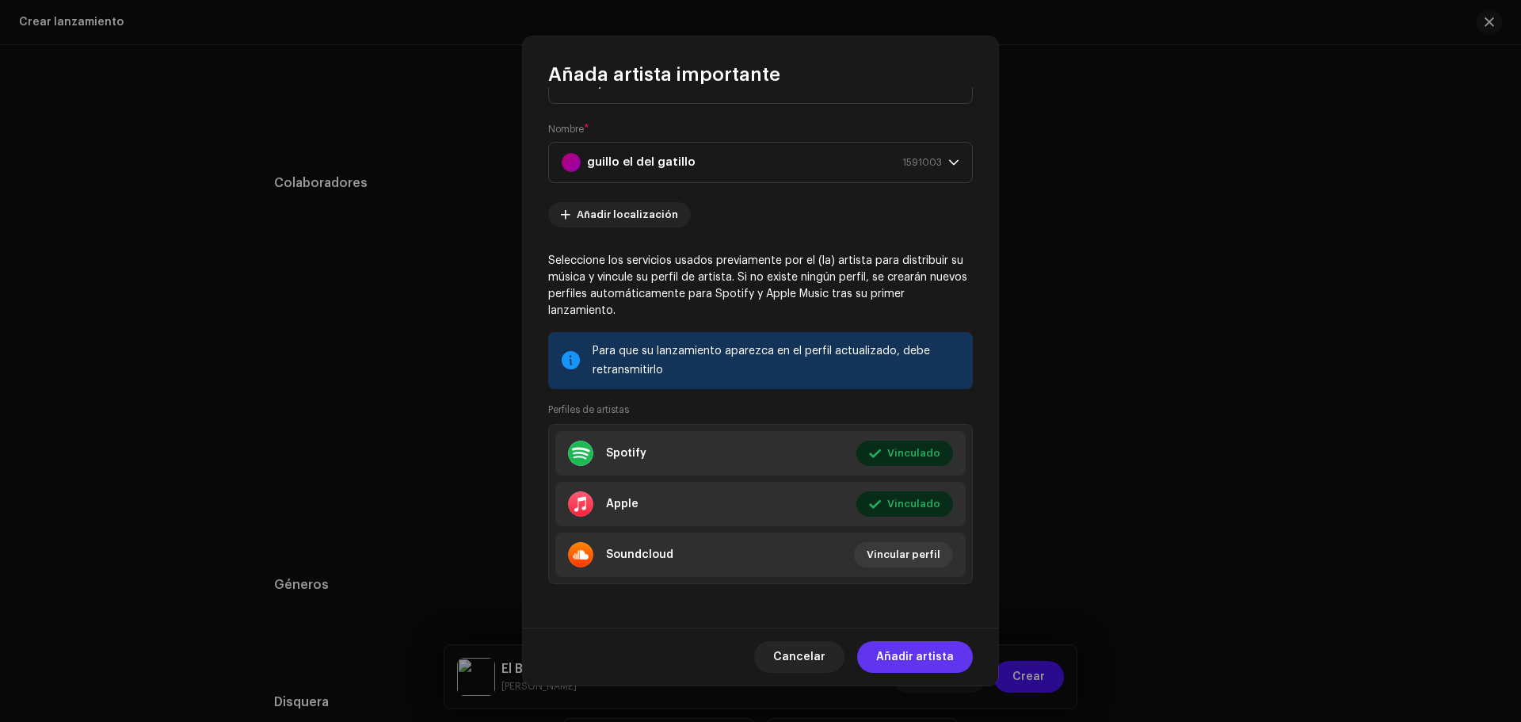
click at [929, 661] on span "Añadir artista" at bounding box center [915, 657] width 78 height 32
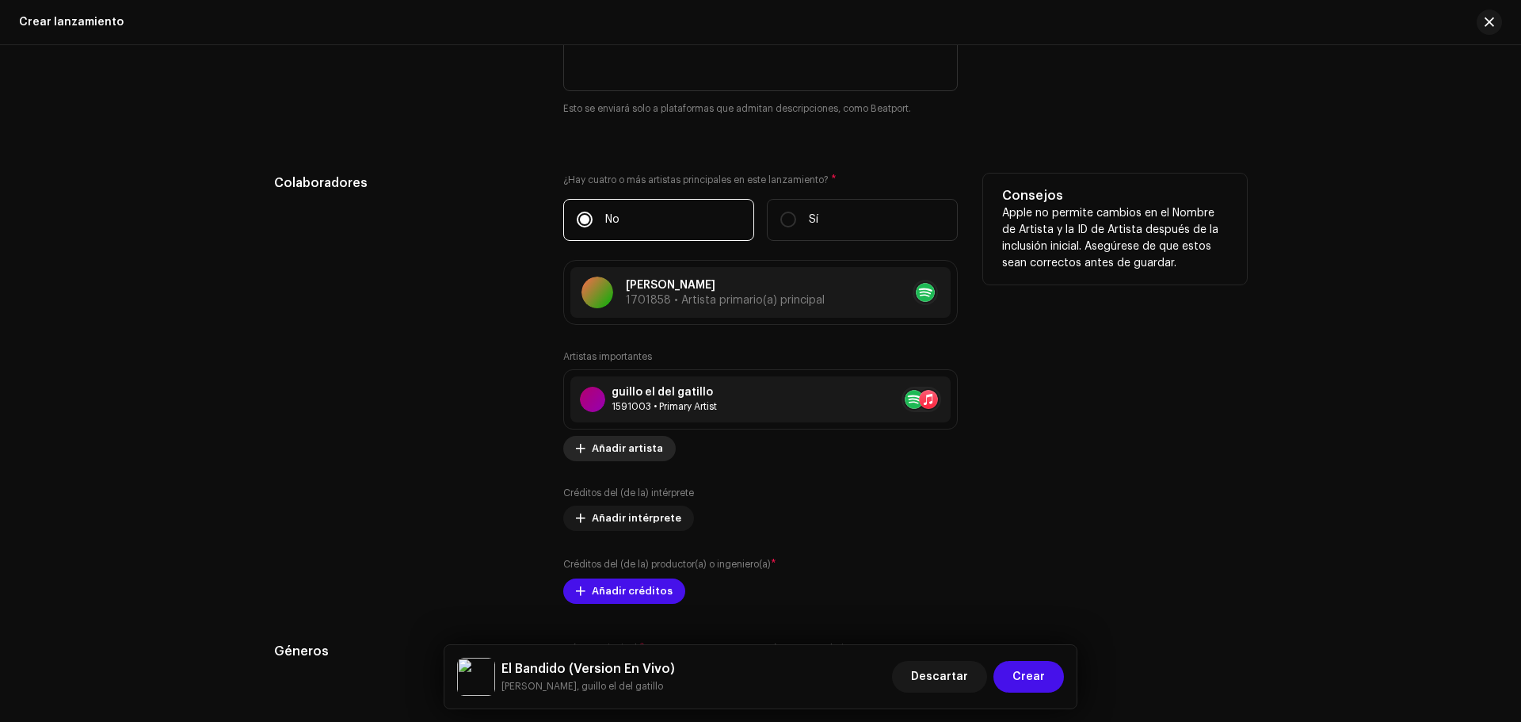
click at [633, 452] on span "Añadir artista" at bounding box center [627, 449] width 71 height 32
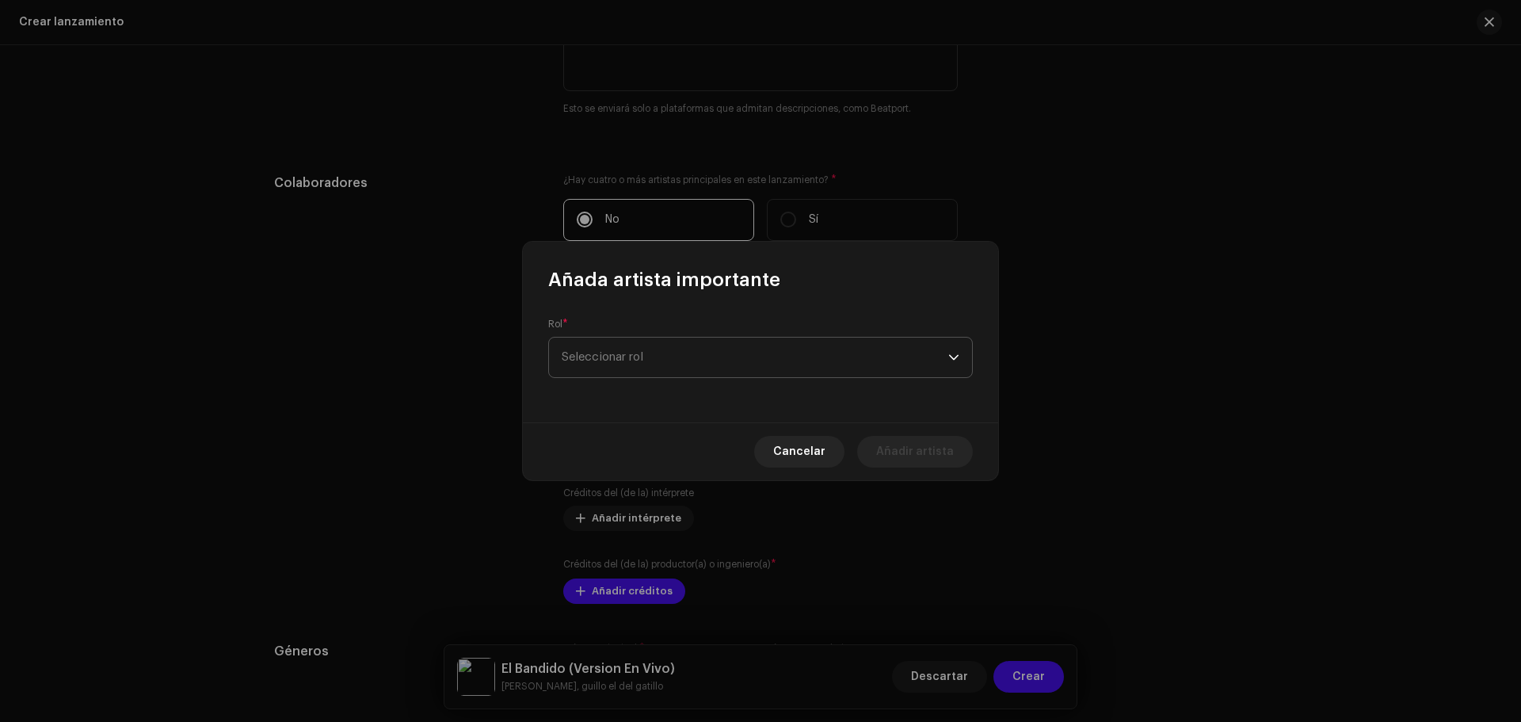
click at [644, 346] on span "Seleccionar rol" at bounding box center [755, 358] width 387 height 40
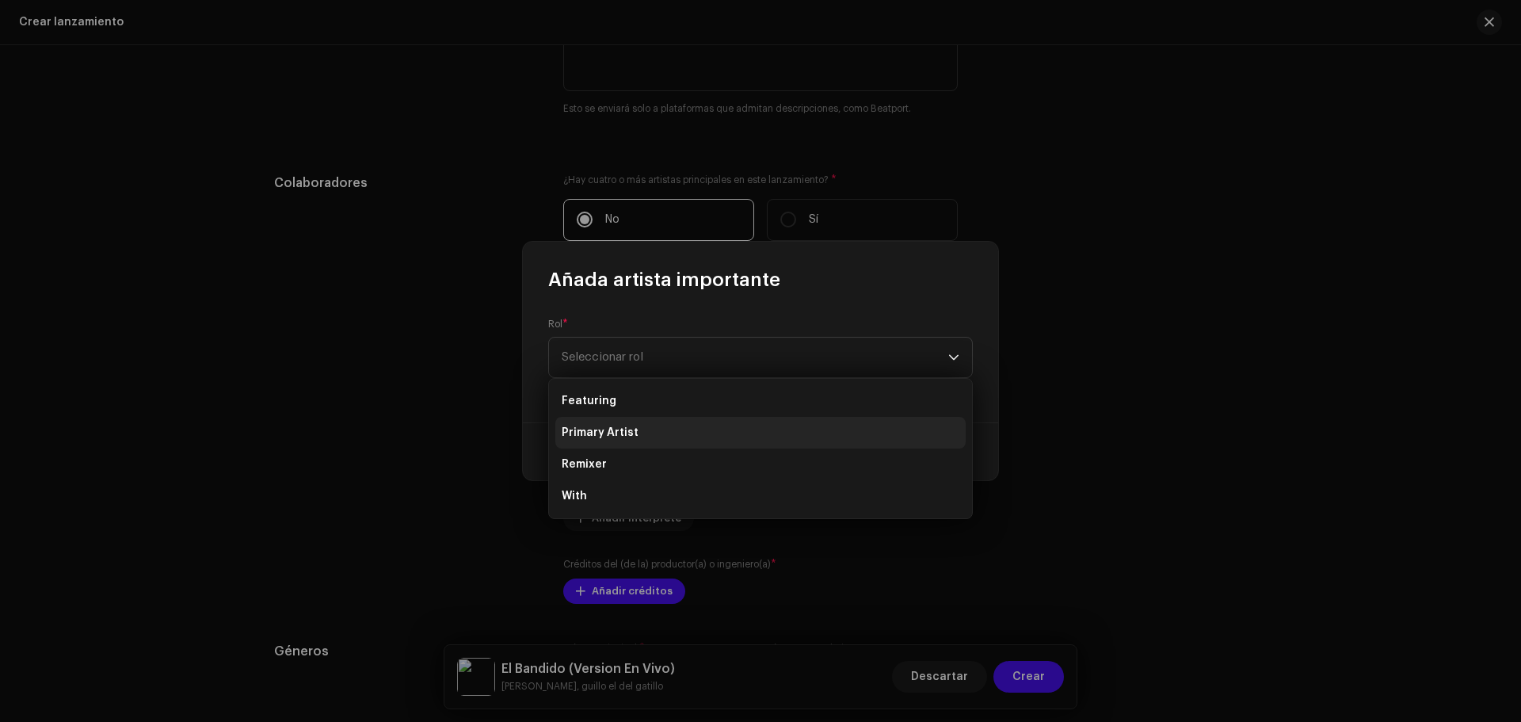
click at [636, 429] on li "Primary Artist" at bounding box center [760, 433] width 410 height 32
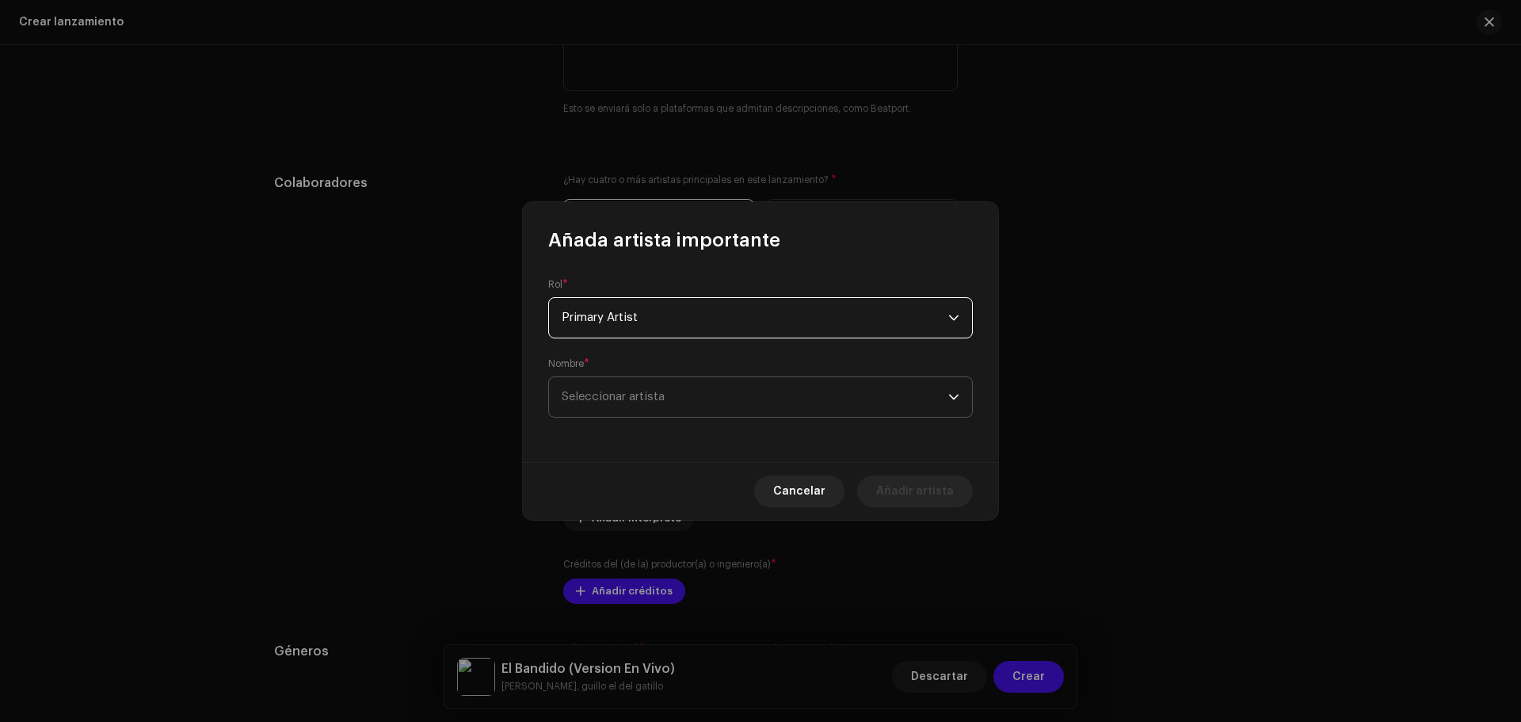
click at [647, 402] on span "Seleccionar artista" at bounding box center [613, 397] width 103 height 12
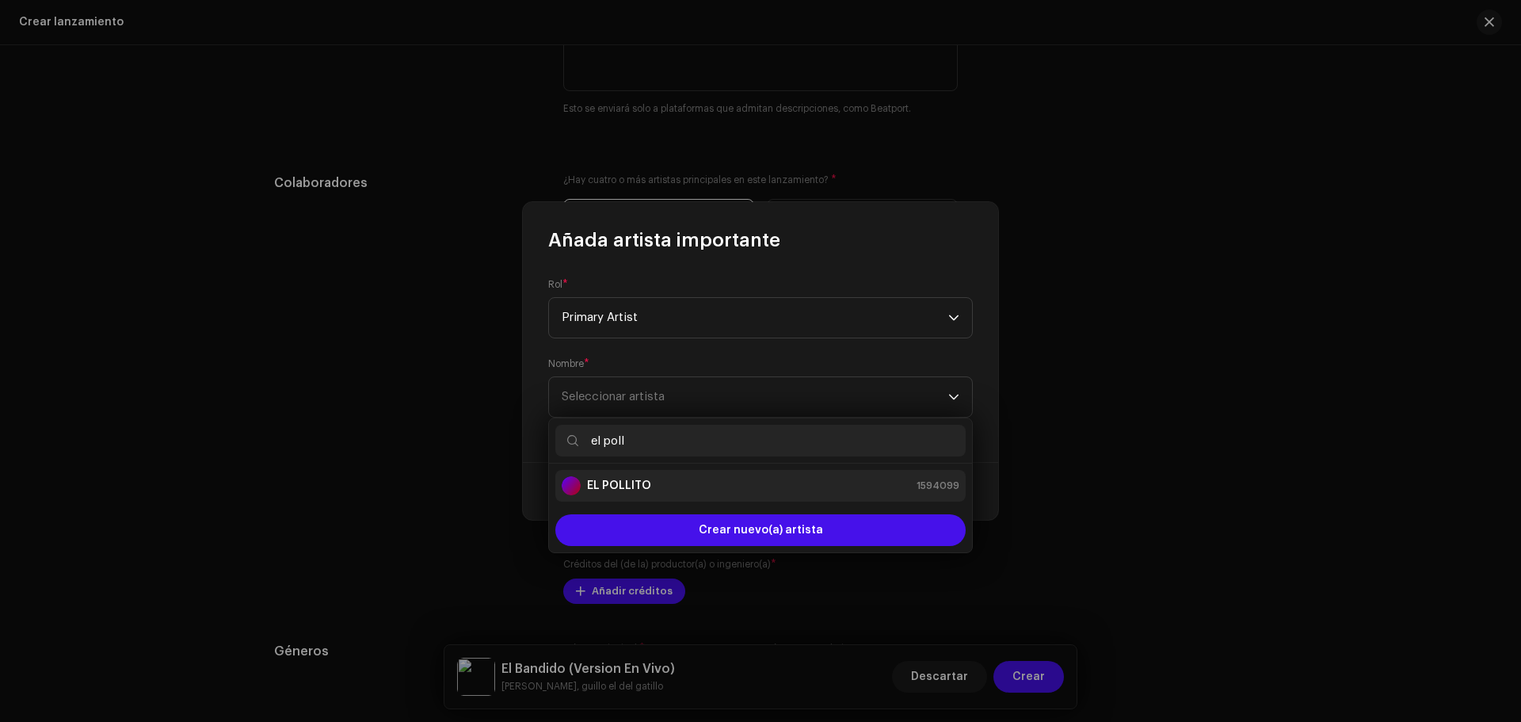
type input "el poll"
click at [634, 483] on strong "EL POLLITO" at bounding box center [619, 486] width 64 height 16
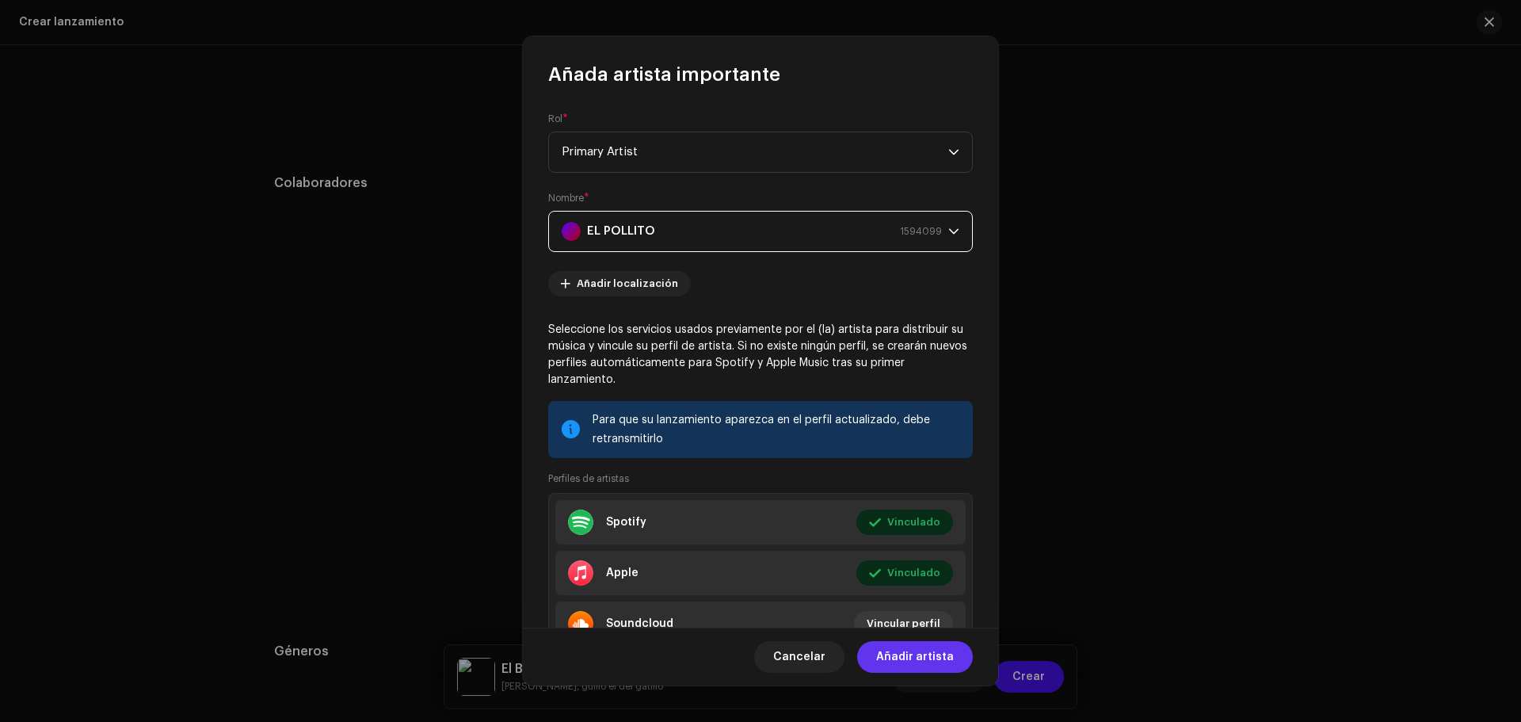
click at [920, 658] on span "Añadir artista" at bounding box center [915, 657] width 78 height 32
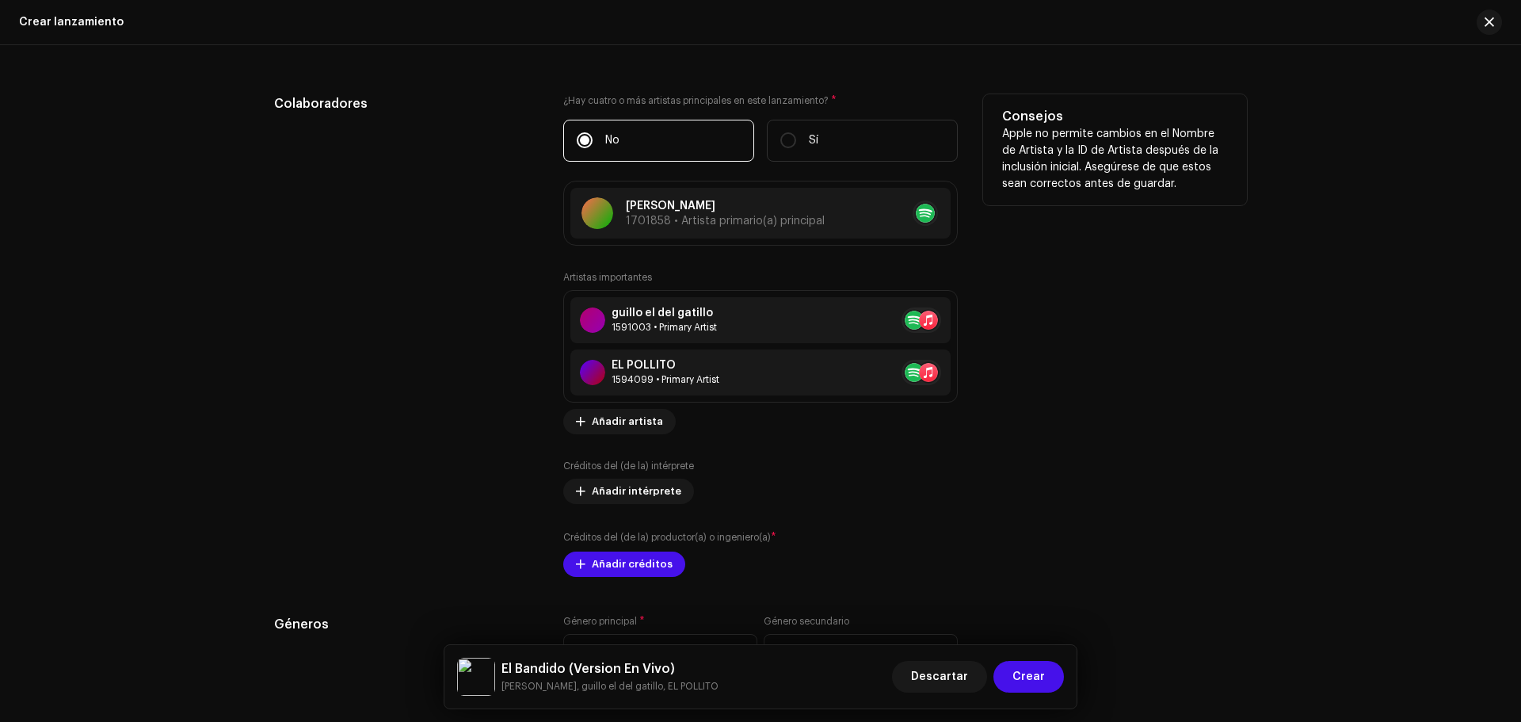
scroll to position [1966, 0]
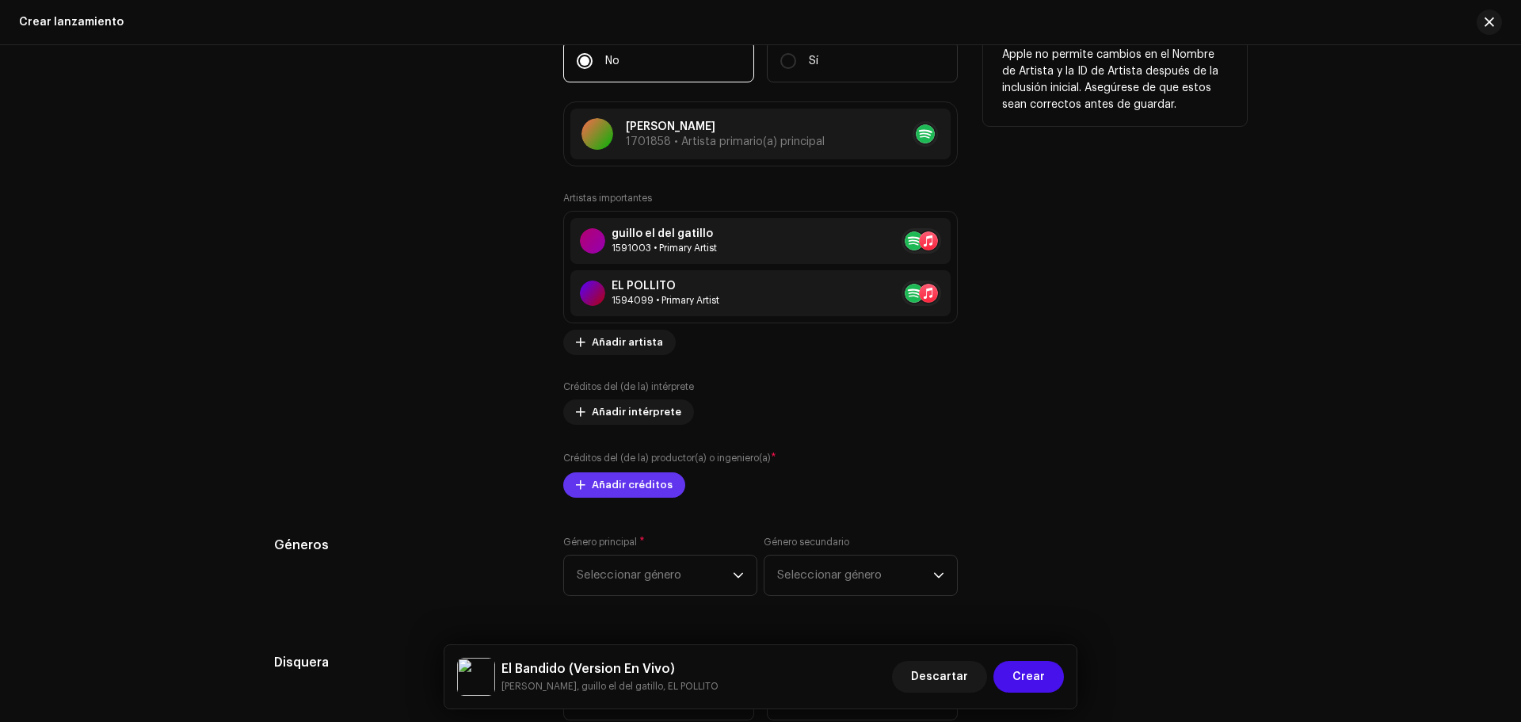
click at [632, 487] on span "Añadir créditos" at bounding box center [632, 485] width 81 height 32
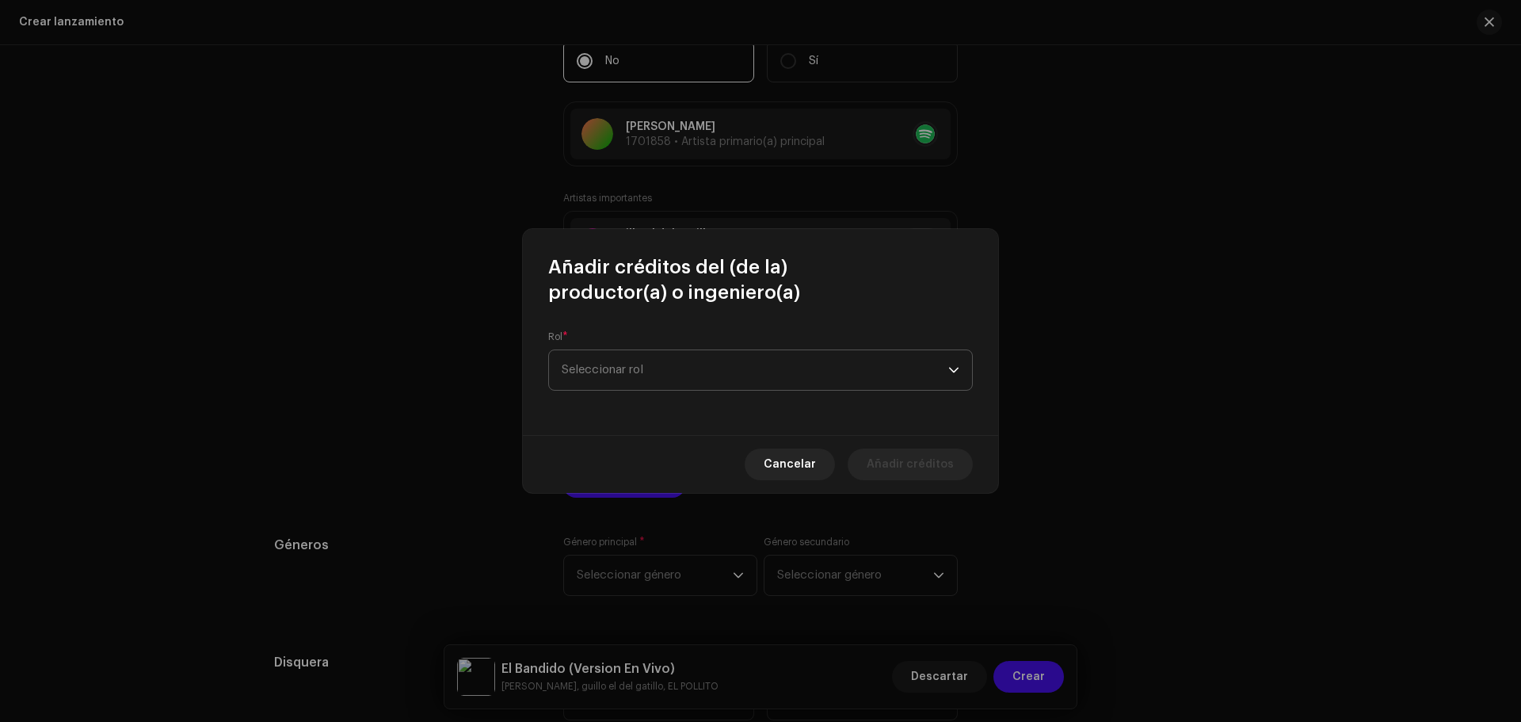
click at [637, 390] on div "Rol * Seleccionar rol" at bounding box center [760, 360] width 425 height 60
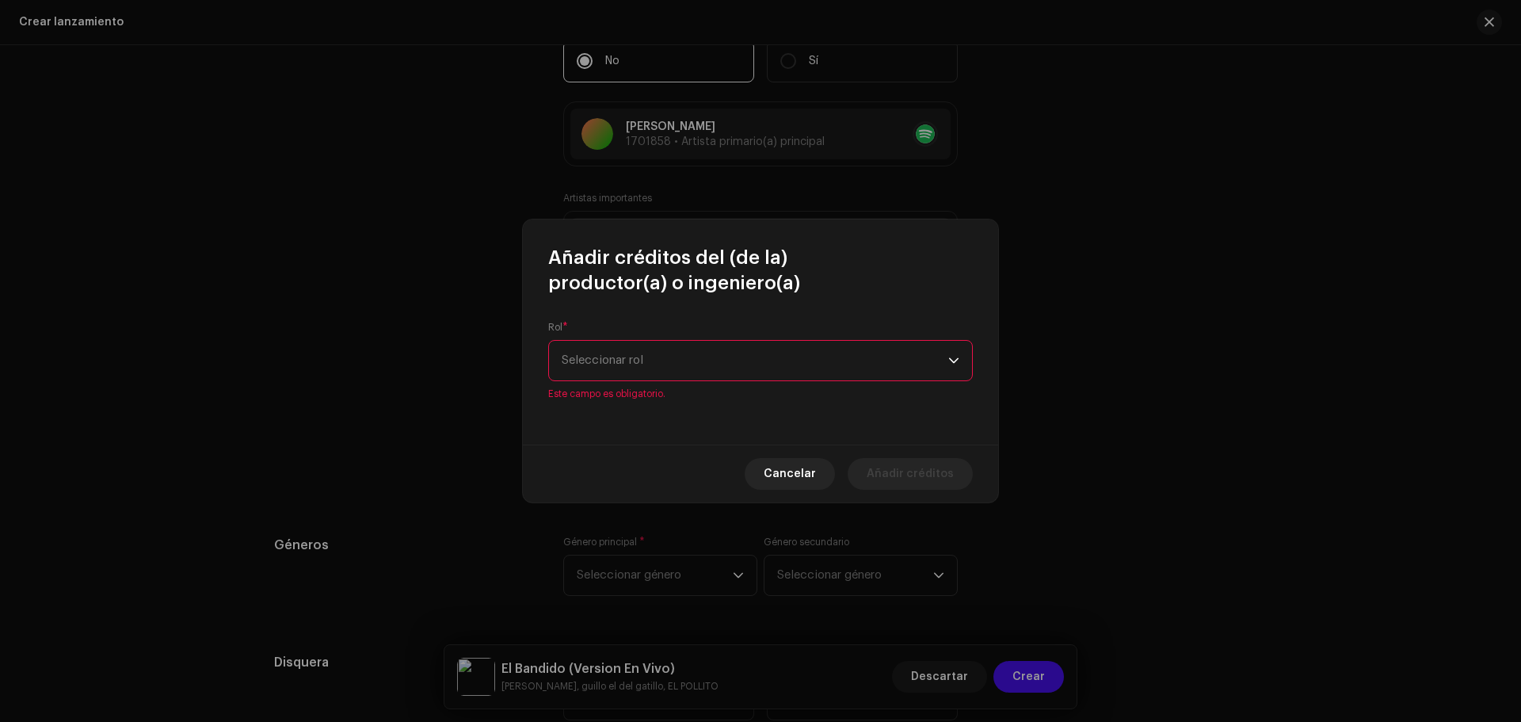
click at [650, 357] on span "Seleccionar rol" at bounding box center [755, 361] width 387 height 40
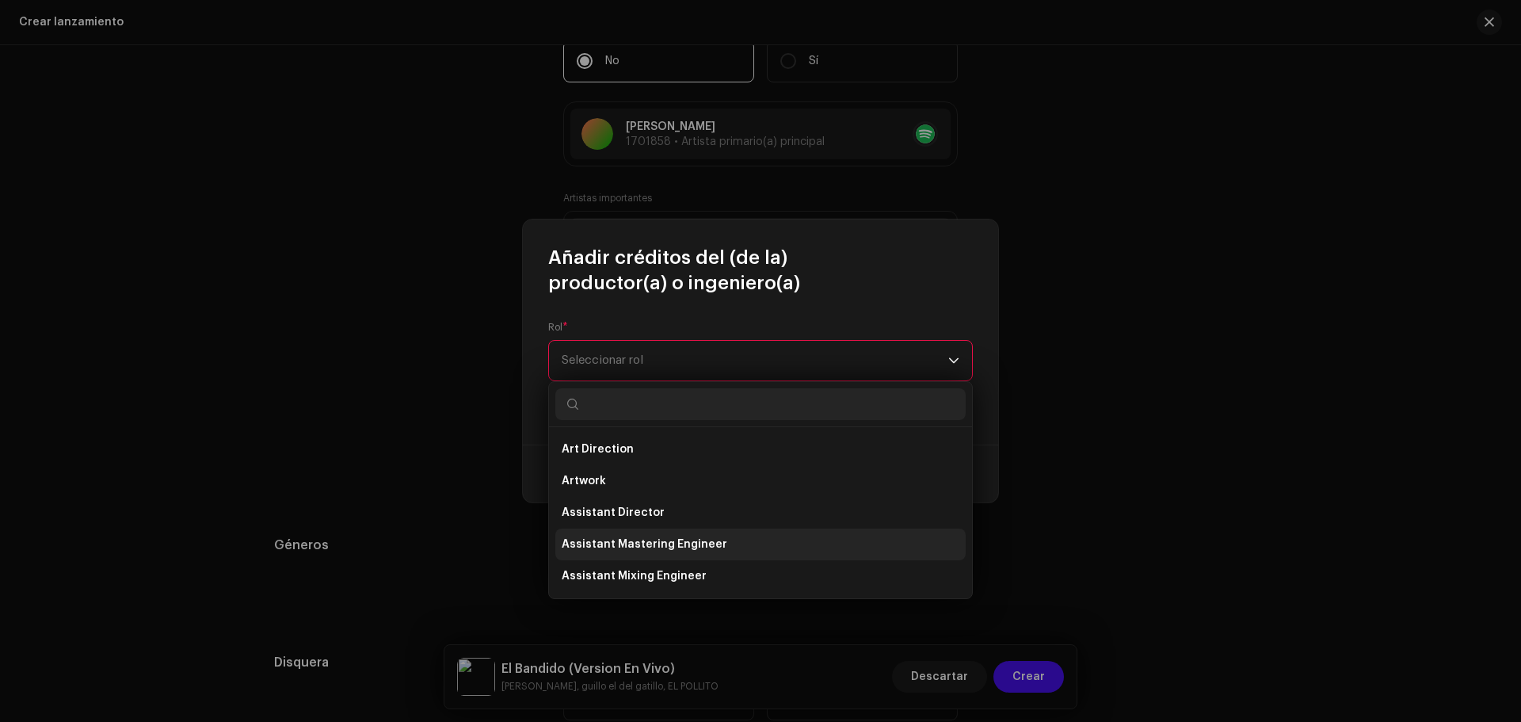
click at [654, 540] on span "Assistant Mastering Engineer" at bounding box center [645, 544] width 166 height 16
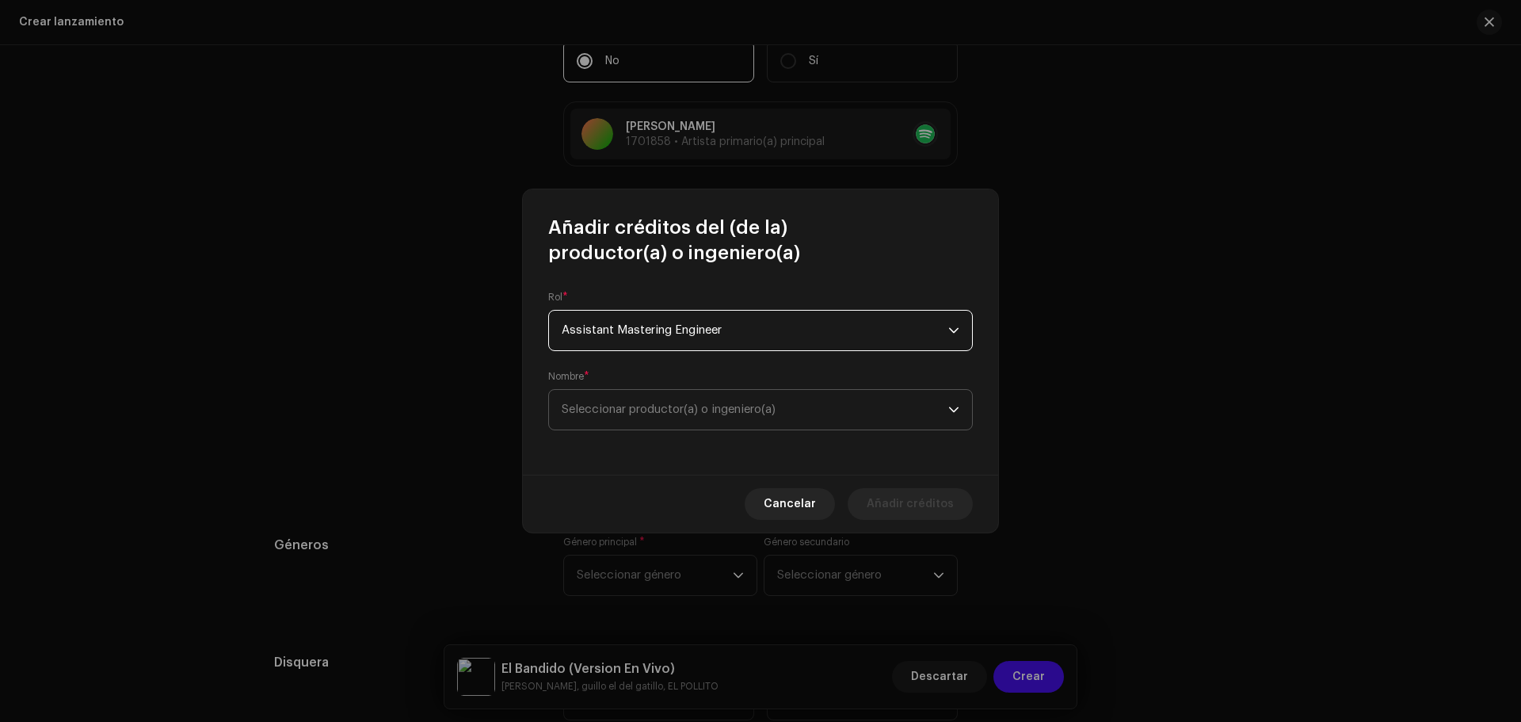
click at [650, 412] on span "Seleccionar productor(a) o ingeniero(a)" at bounding box center [669, 409] width 214 height 12
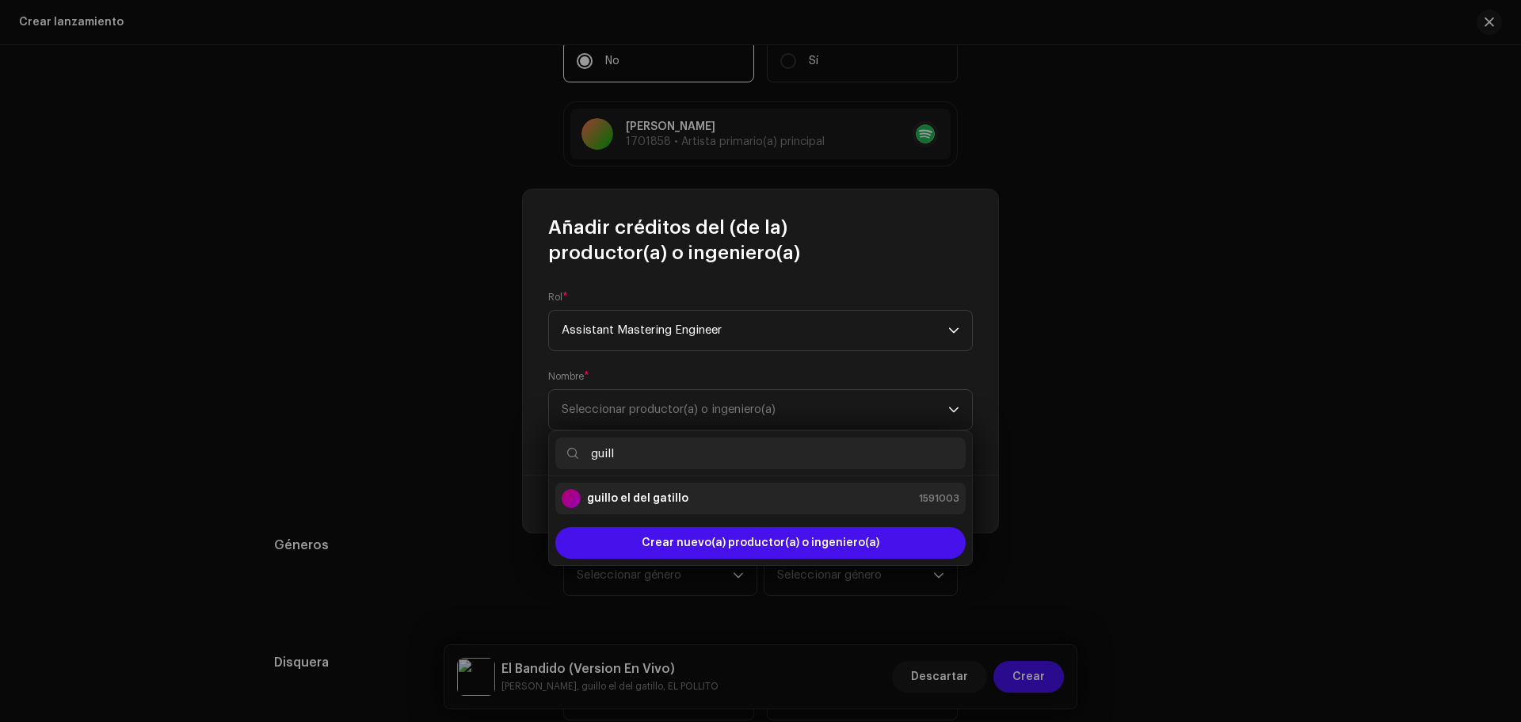
type input "guill"
click at [665, 497] on strong "guillo el del gatillo" at bounding box center [637, 498] width 101 height 16
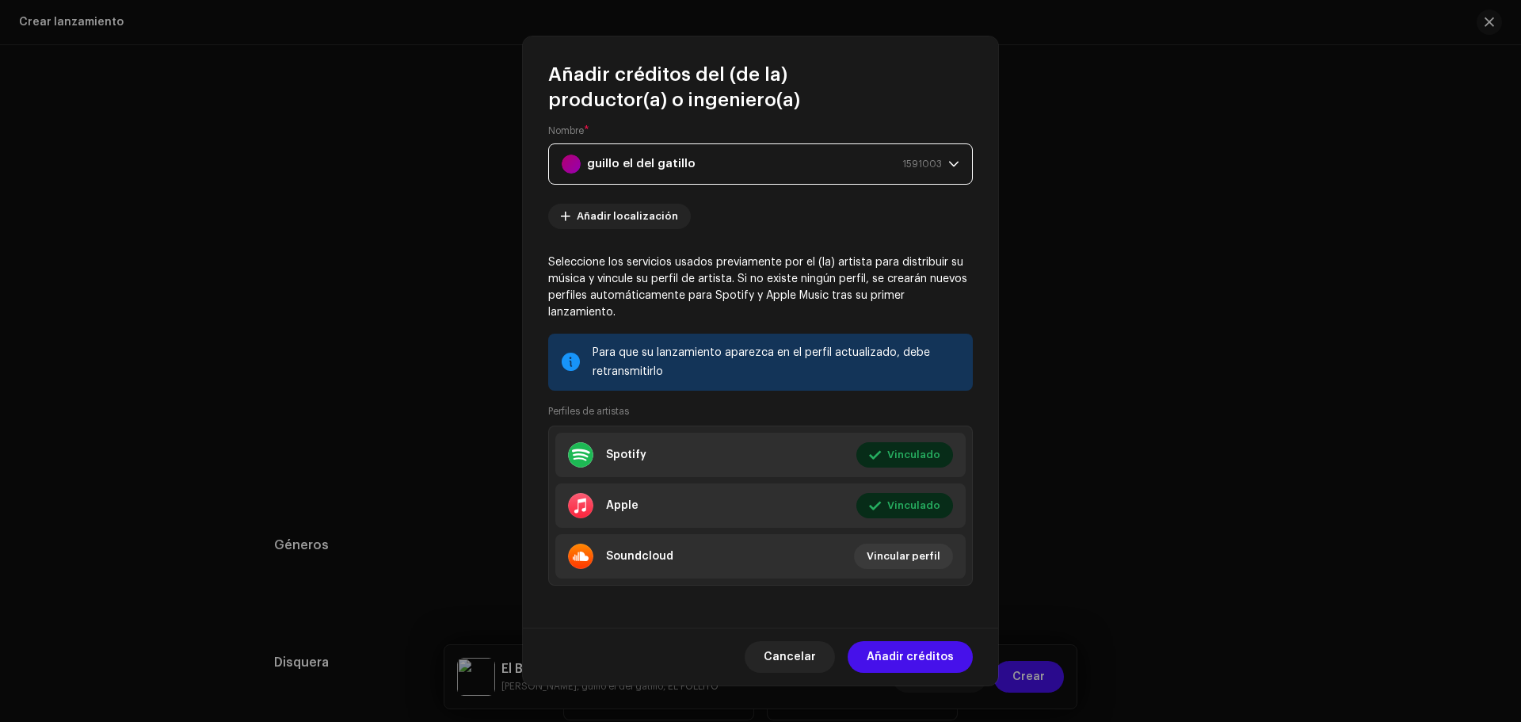
scroll to position [94, 0]
click at [933, 641] on span "Añadir créditos" at bounding box center [910, 657] width 87 height 32
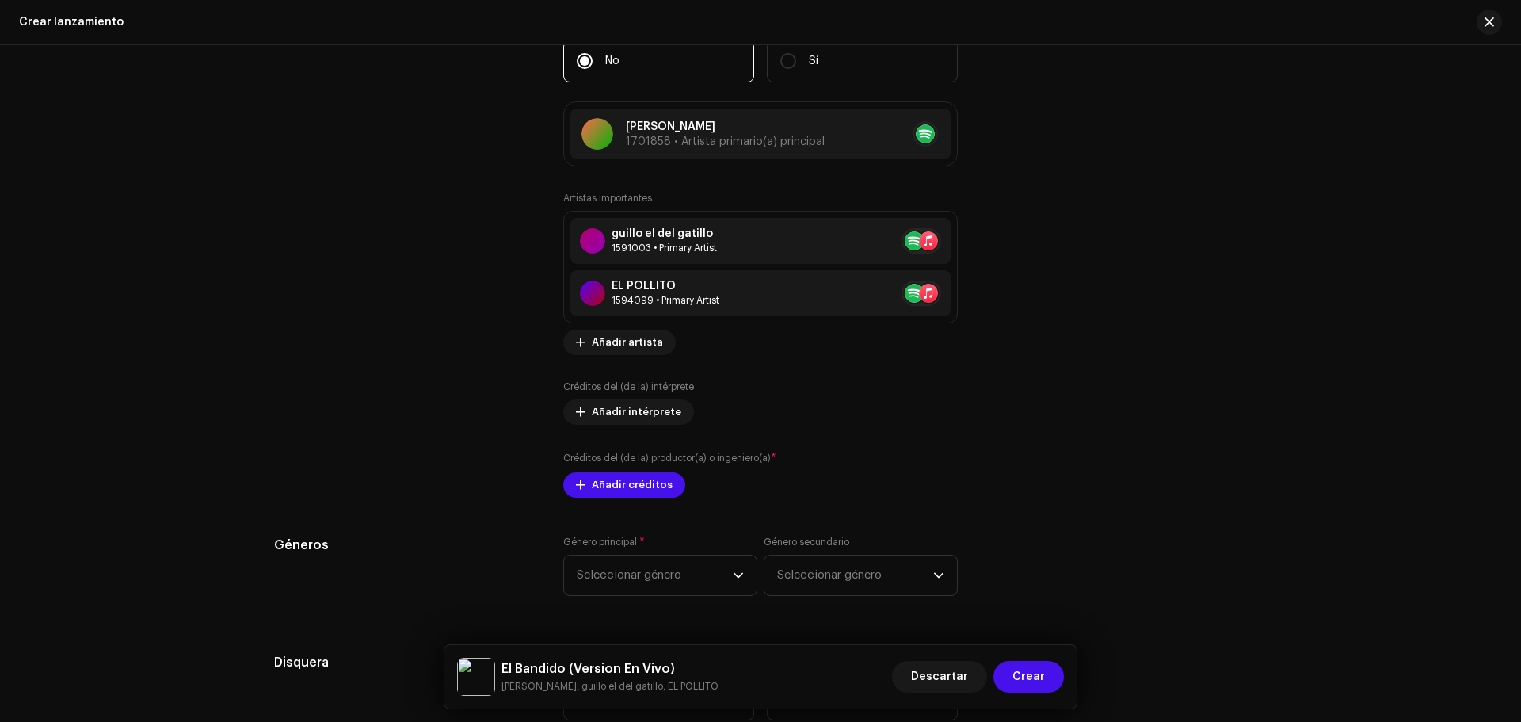
click at [933, 648] on div "El Bandido (Version En Vivo) Louis Towers, guillo el del gatillo, EL POLLITO De…" at bounding box center [761, 676] width 632 height 63
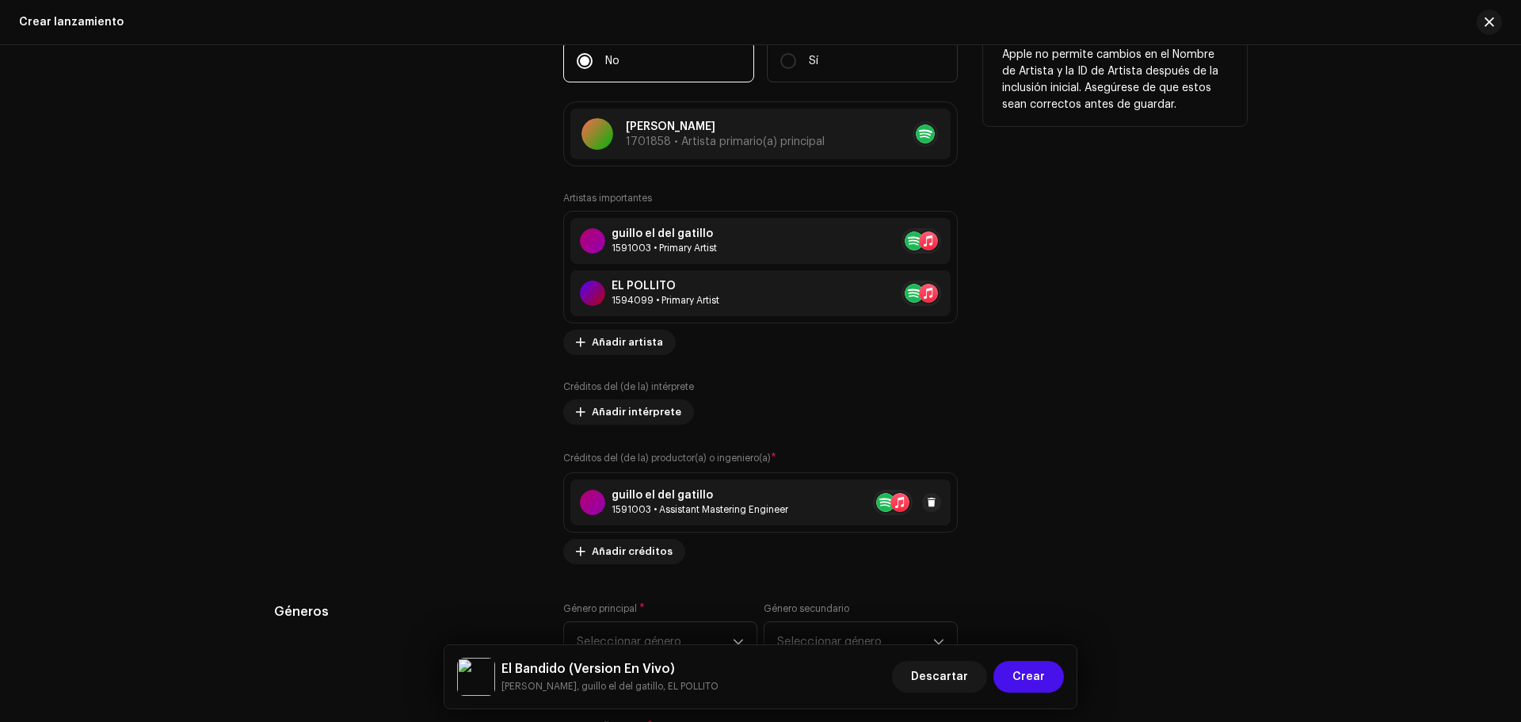
scroll to position [2283, 0]
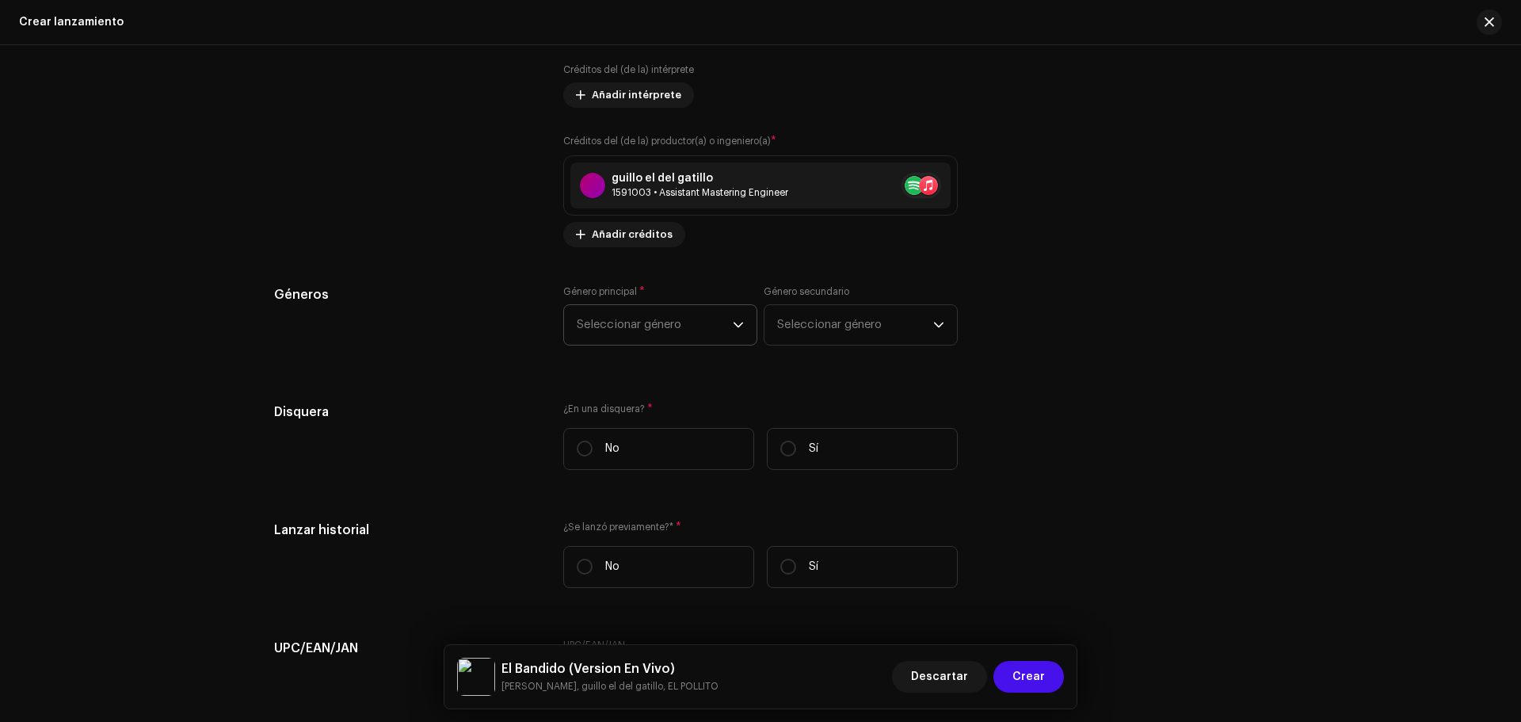
click at [650, 316] on span "Seleccionar género" at bounding box center [655, 325] width 156 height 40
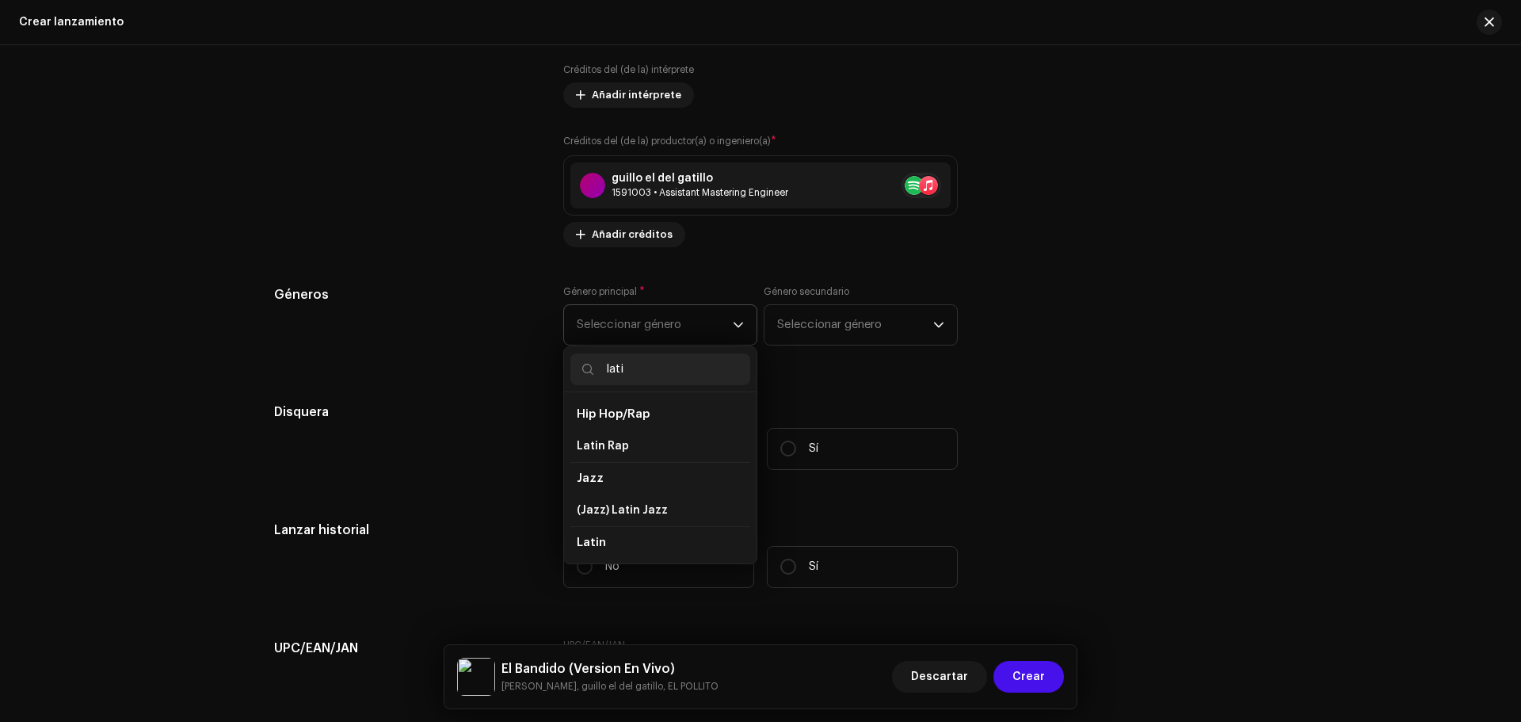
type input "latin"
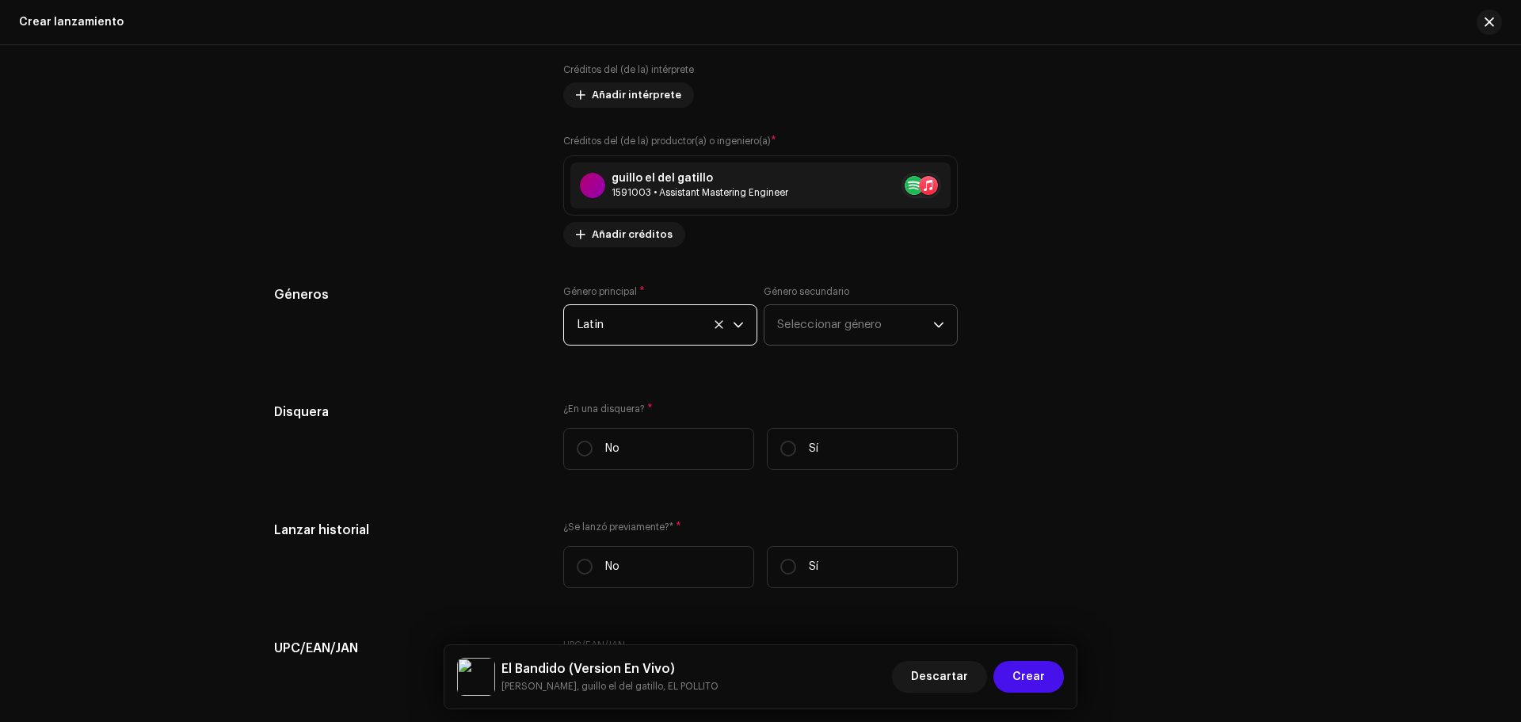
click at [851, 319] on span "Seleccionar género" at bounding box center [855, 325] width 156 height 40
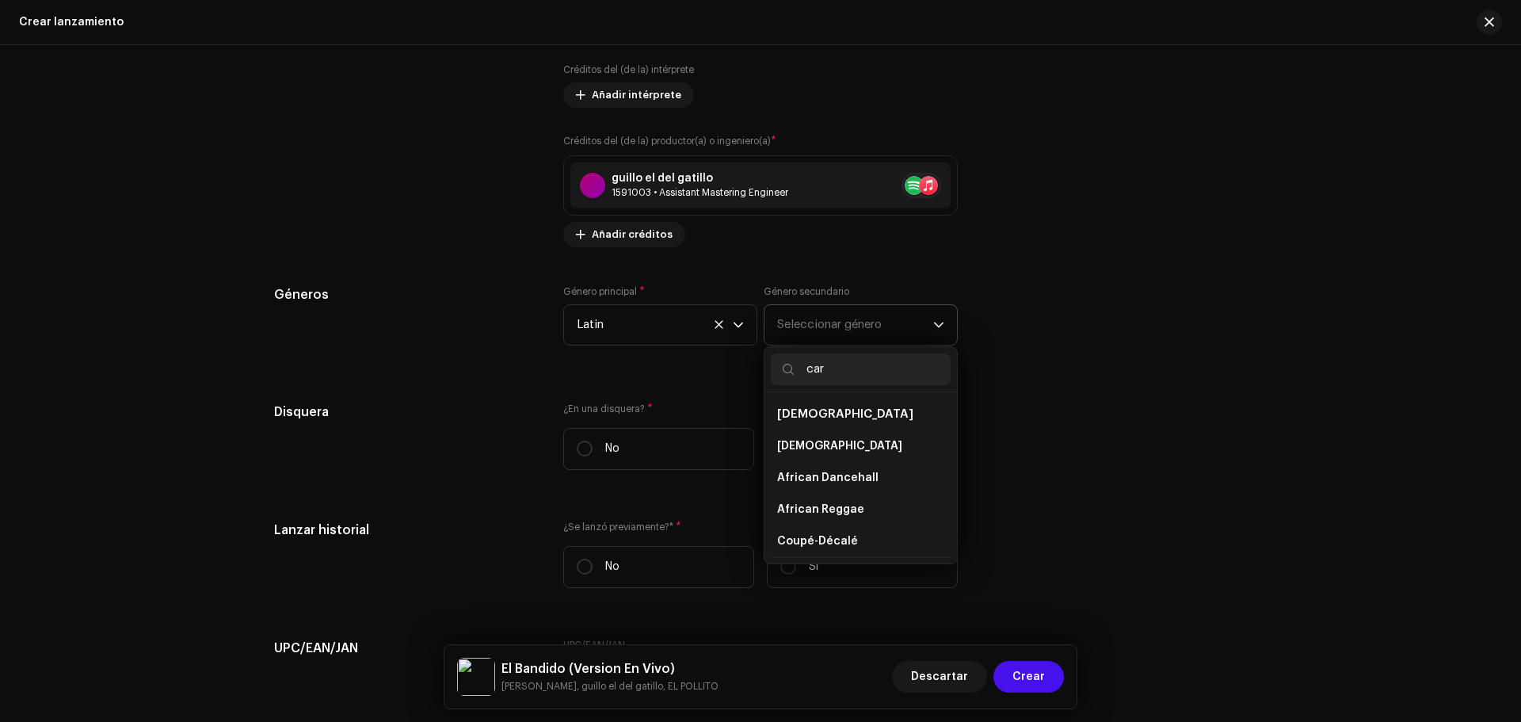
type input "cari"
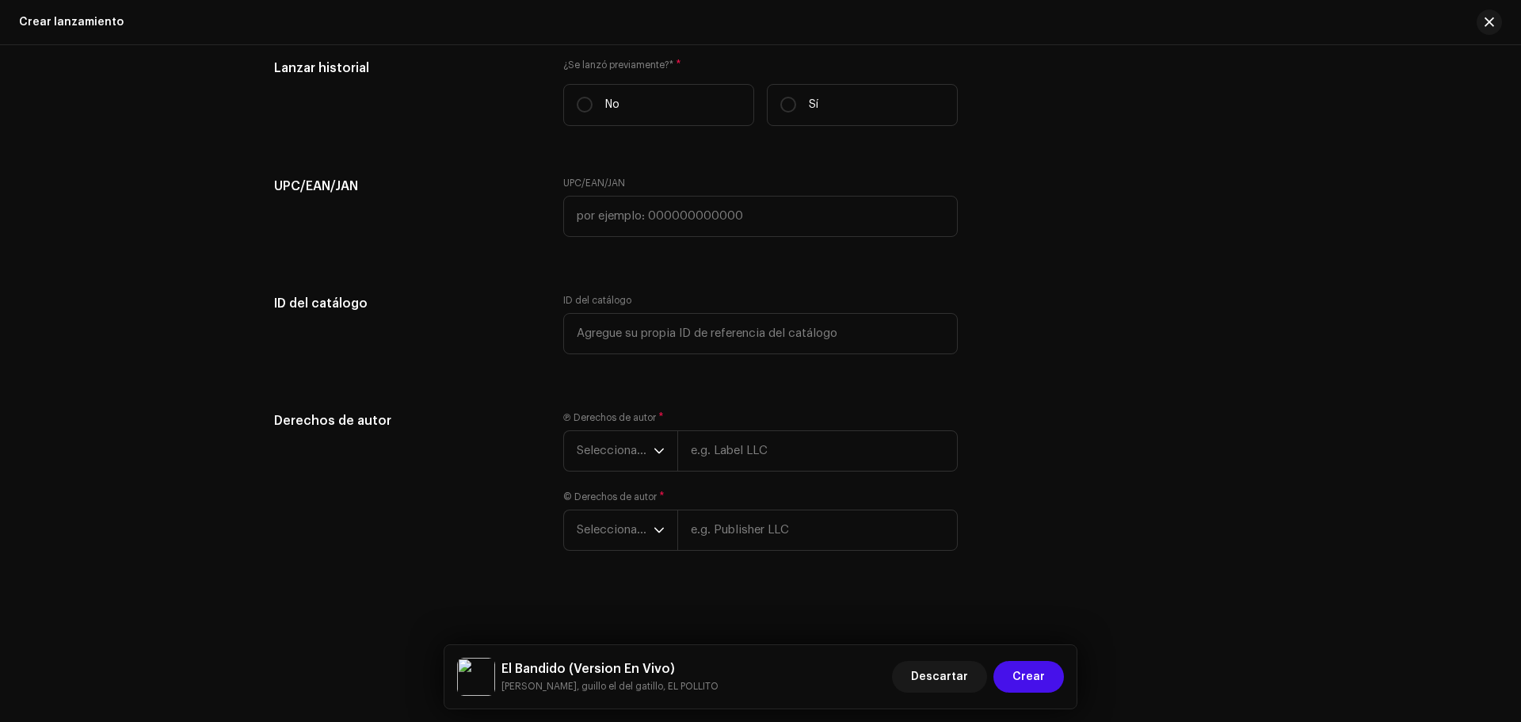
scroll to position [2507, 0]
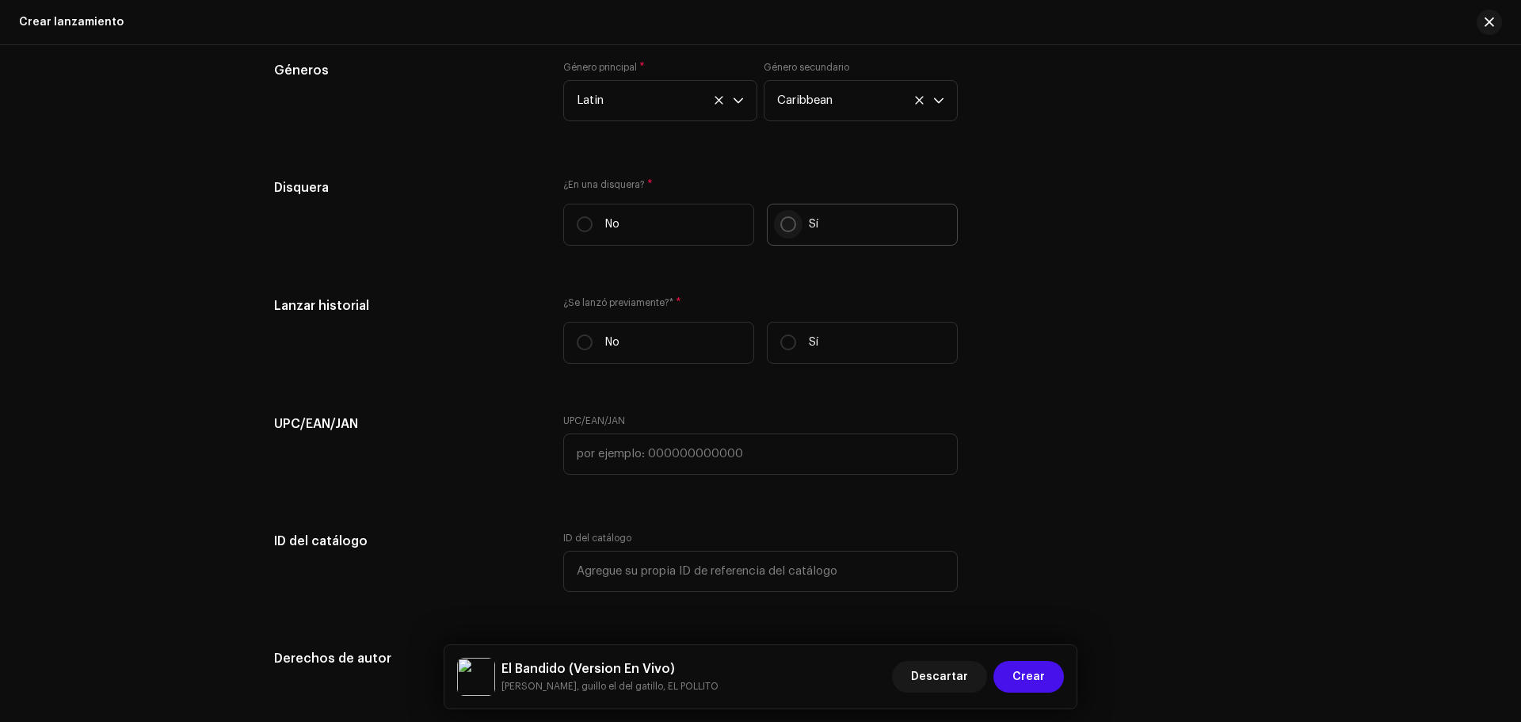
click at [792, 222] on input "Sí" at bounding box center [788, 224] width 16 height 16
radio input "true"
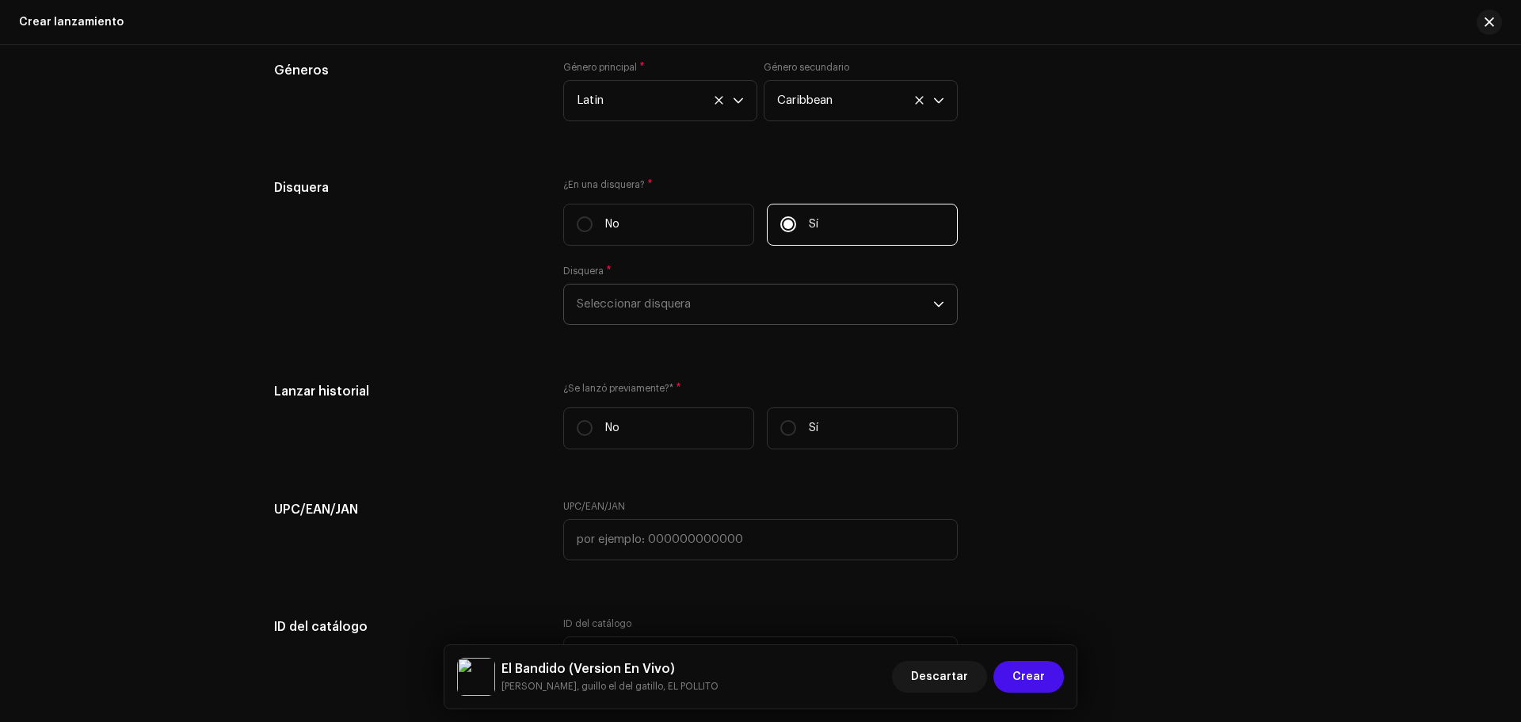
click at [711, 289] on span "Seleccionar disquera" at bounding box center [755, 304] width 357 height 40
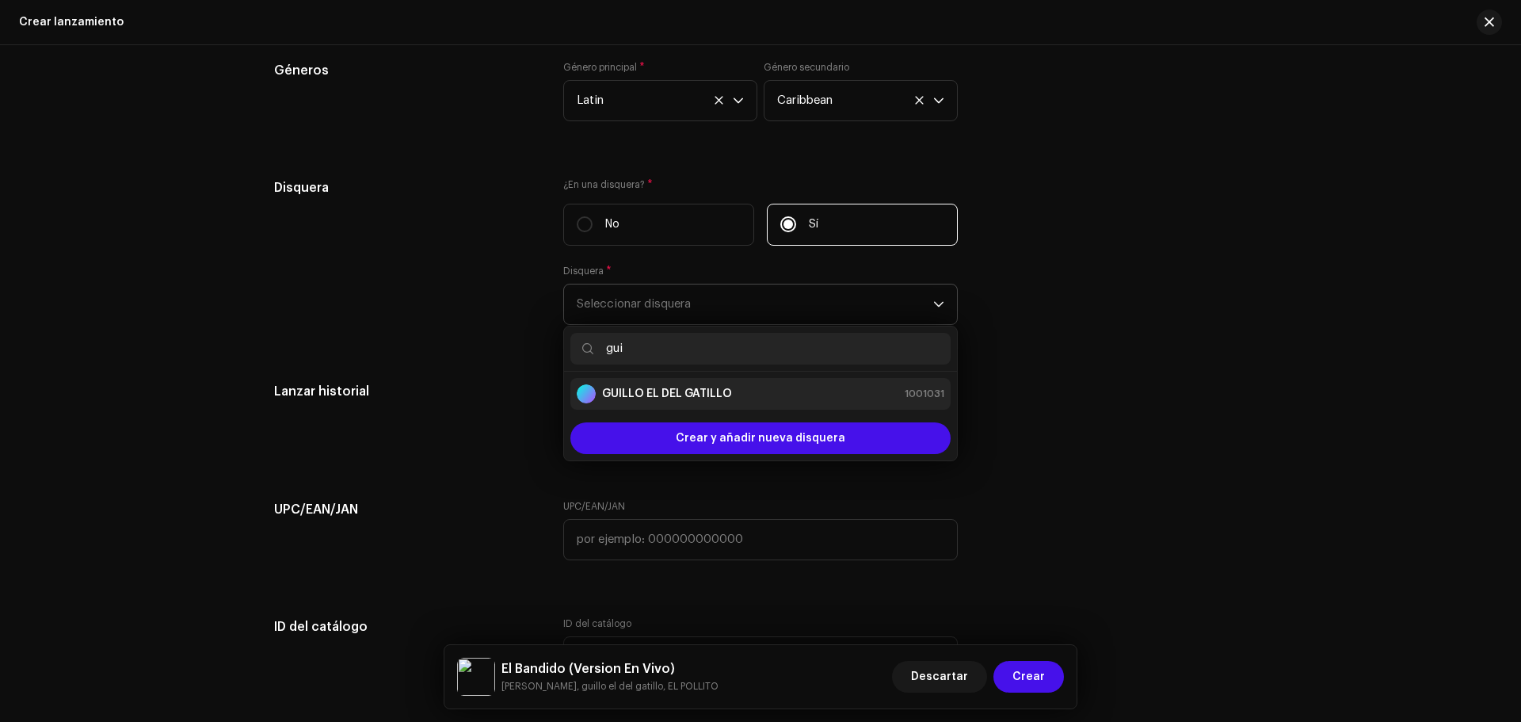
type input "gui"
click at [677, 394] on strong "GUILLO EL DEL GATILLO" at bounding box center [667, 394] width 130 height 16
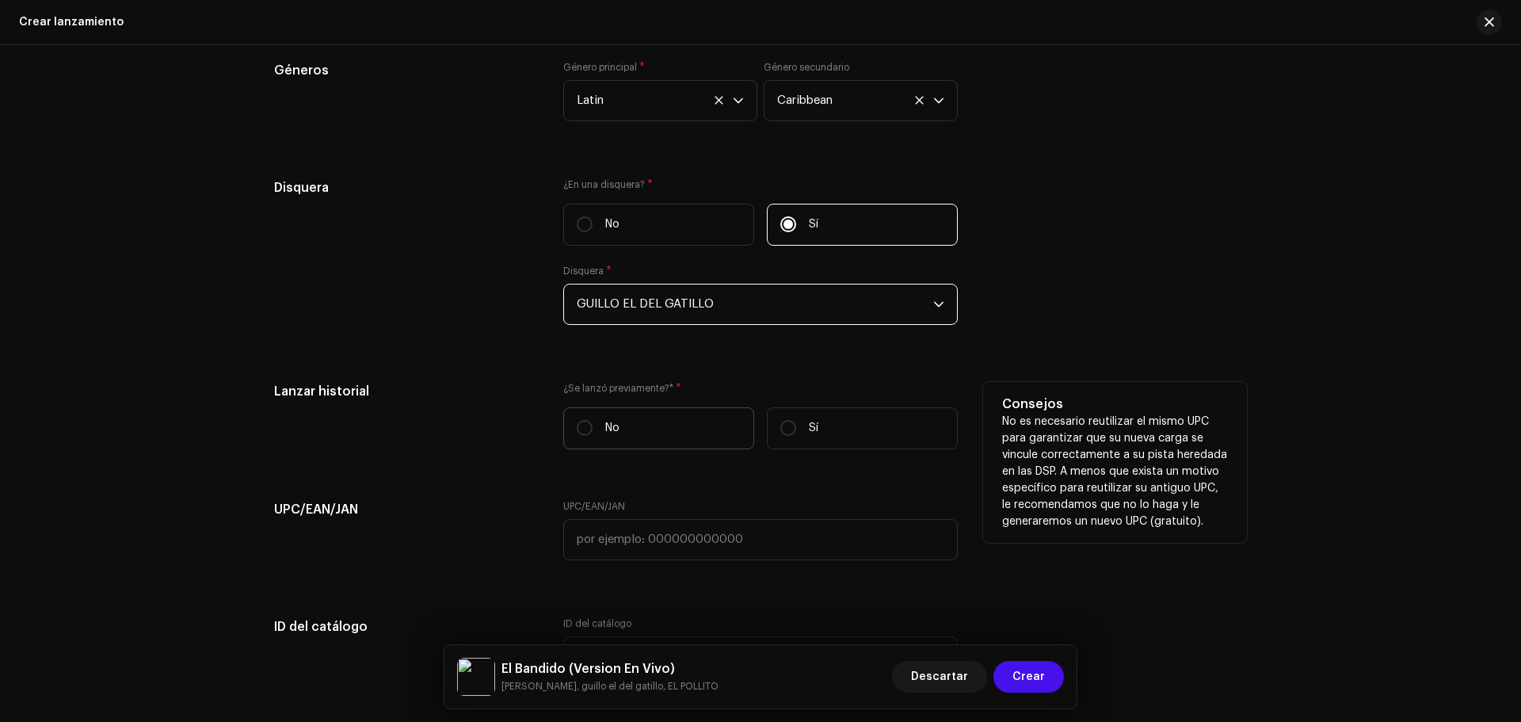
click at [593, 428] on label "No" at bounding box center [658, 428] width 191 height 42
click at [593, 428] on input "No" at bounding box center [585, 428] width 16 height 16
radio input "true"
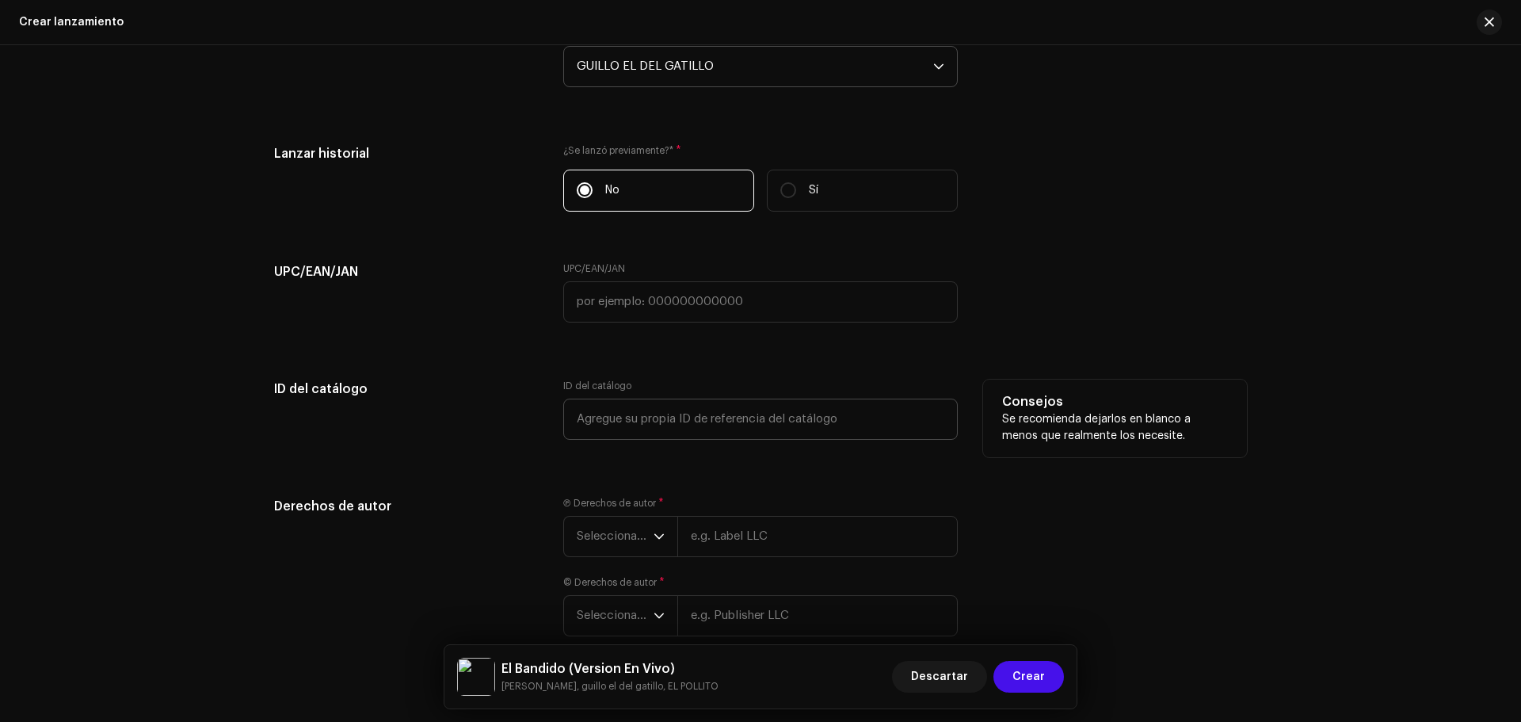
scroll to position [2830, 0]
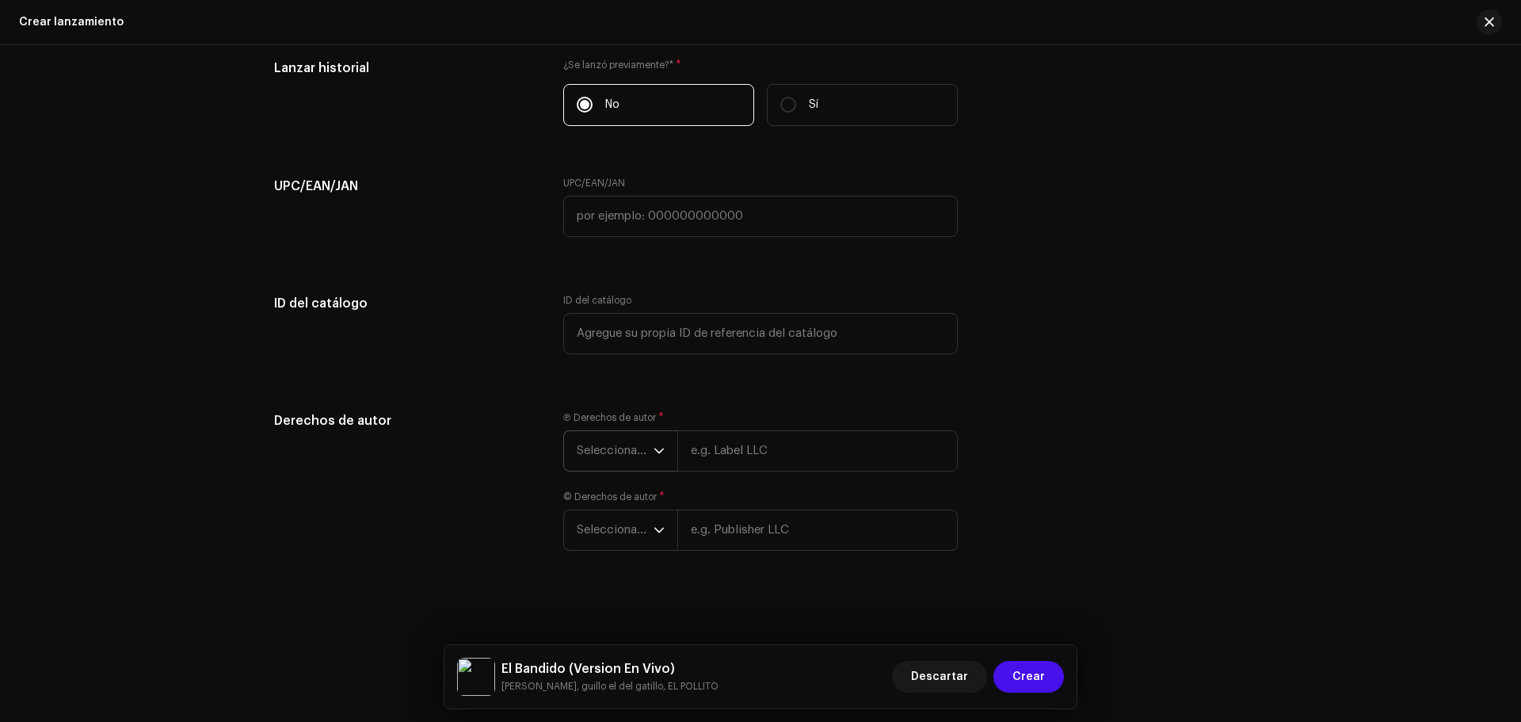
click at [593, 448] on span "Seleccionar año" at bounding box center [615, 451] width 77 height 40
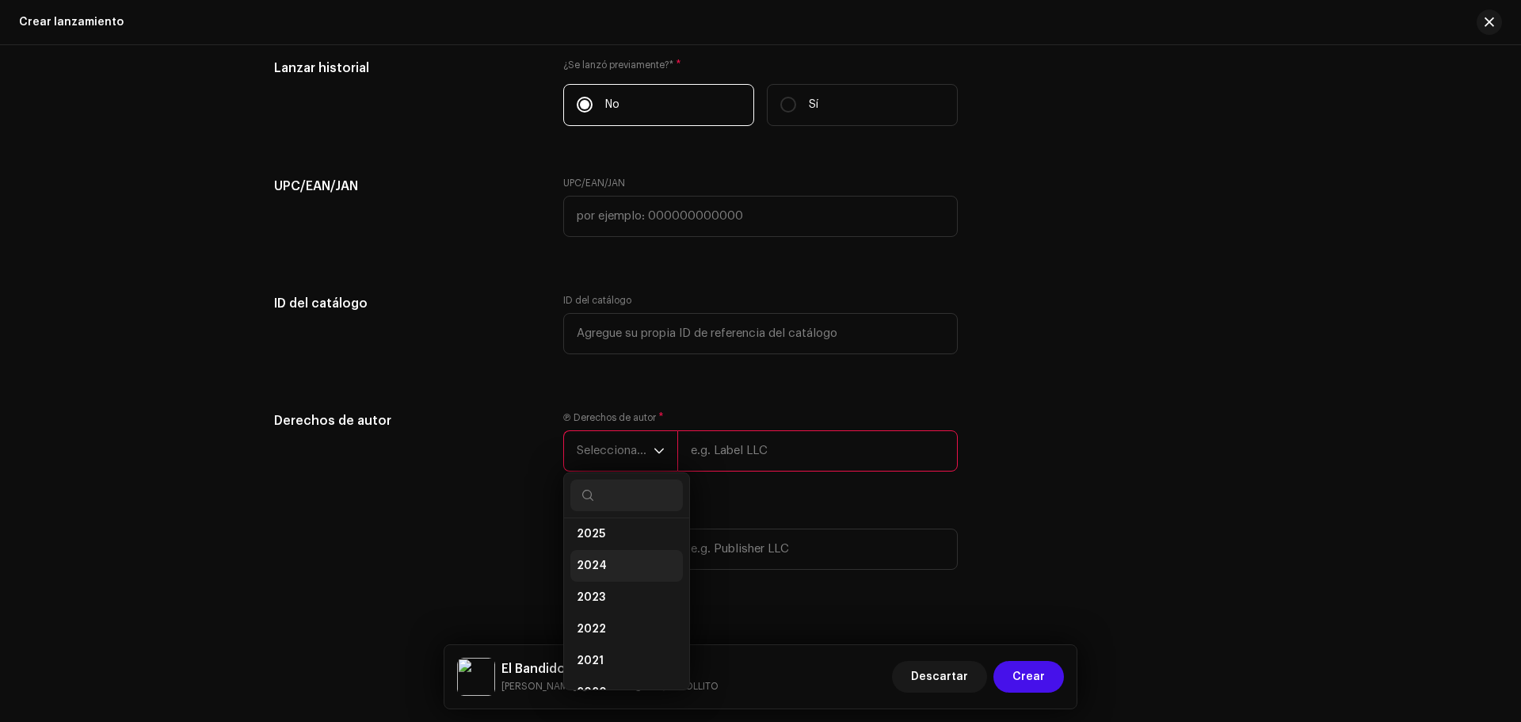
scroll to position [0, 0]
click at [610, 576] on li "2025" at bounding box center [626, 572] width 113 height 32
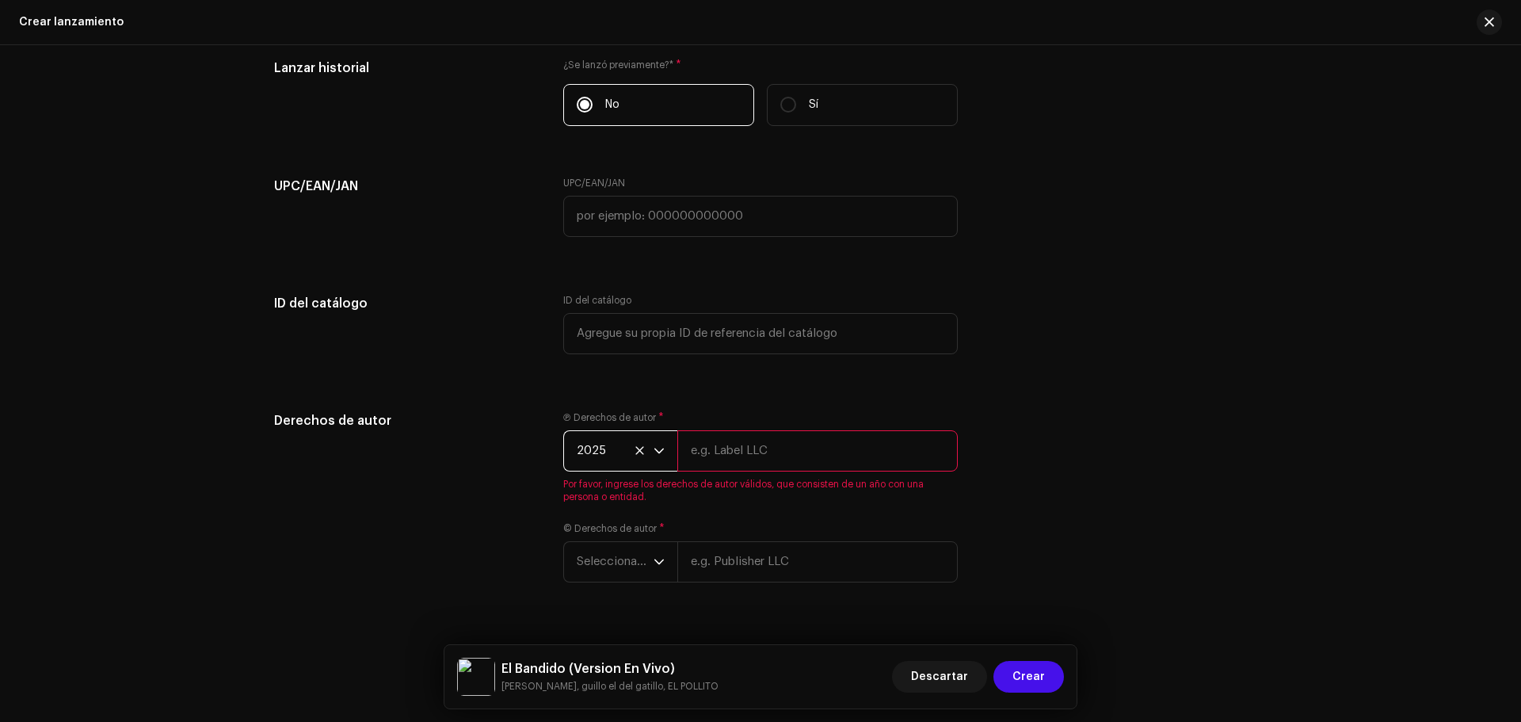
click at [776, 431] on input "text" at bounding box center [817, 450] width 280 height 41
type input "Guillermo Penaranda"
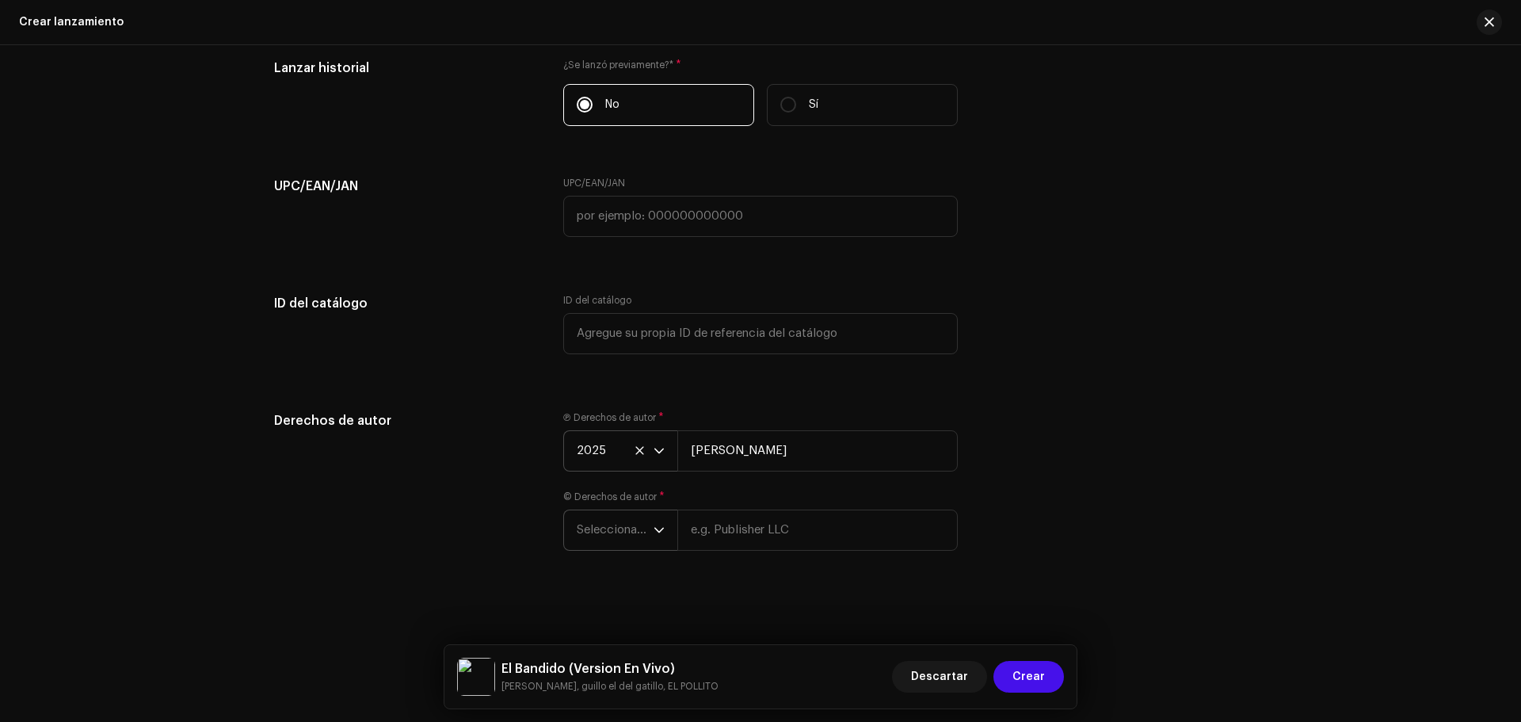
click at [625, 529] on span "Seleccionar año" at bounding box center [615, 530] width 77 height 40
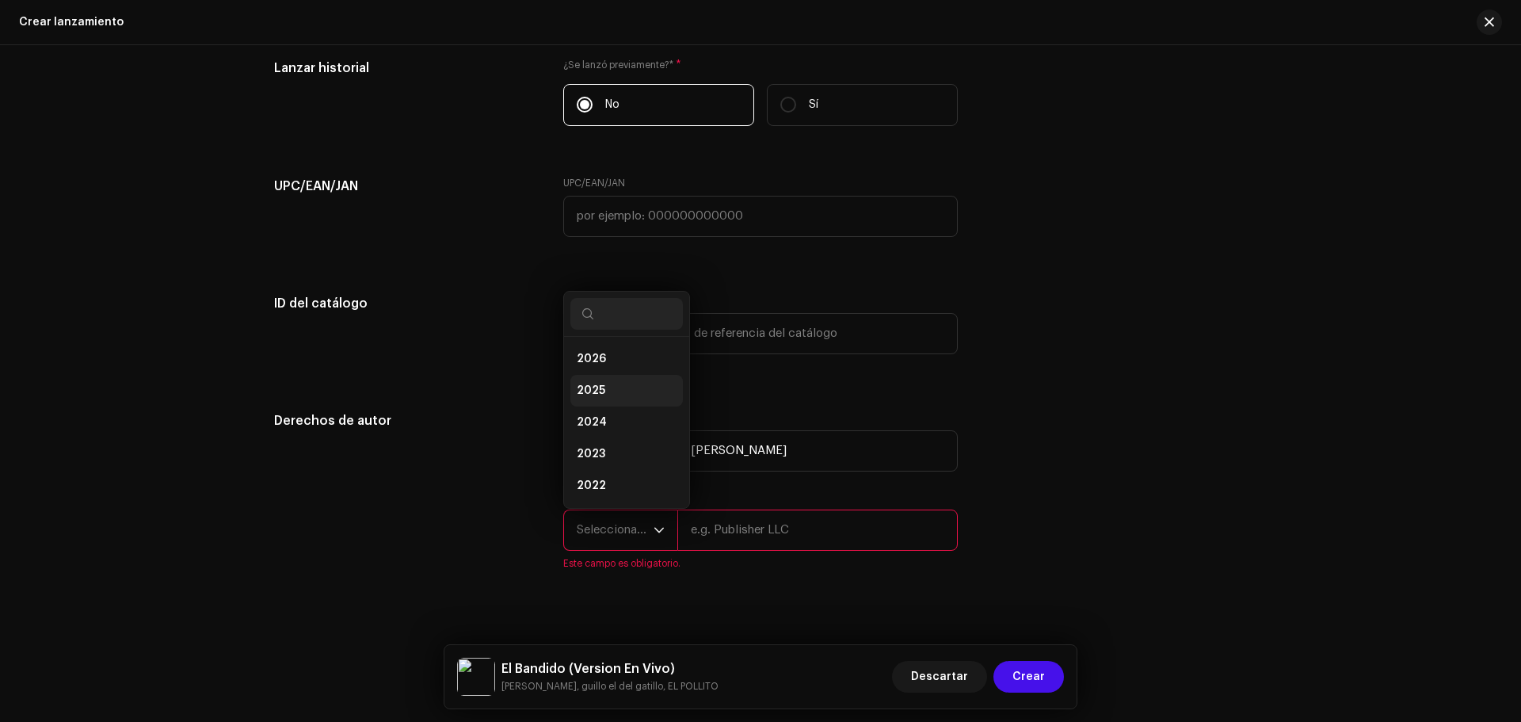
click at [601, 384] on span "2025" at bounding box center [591, 391] width 29 height 16
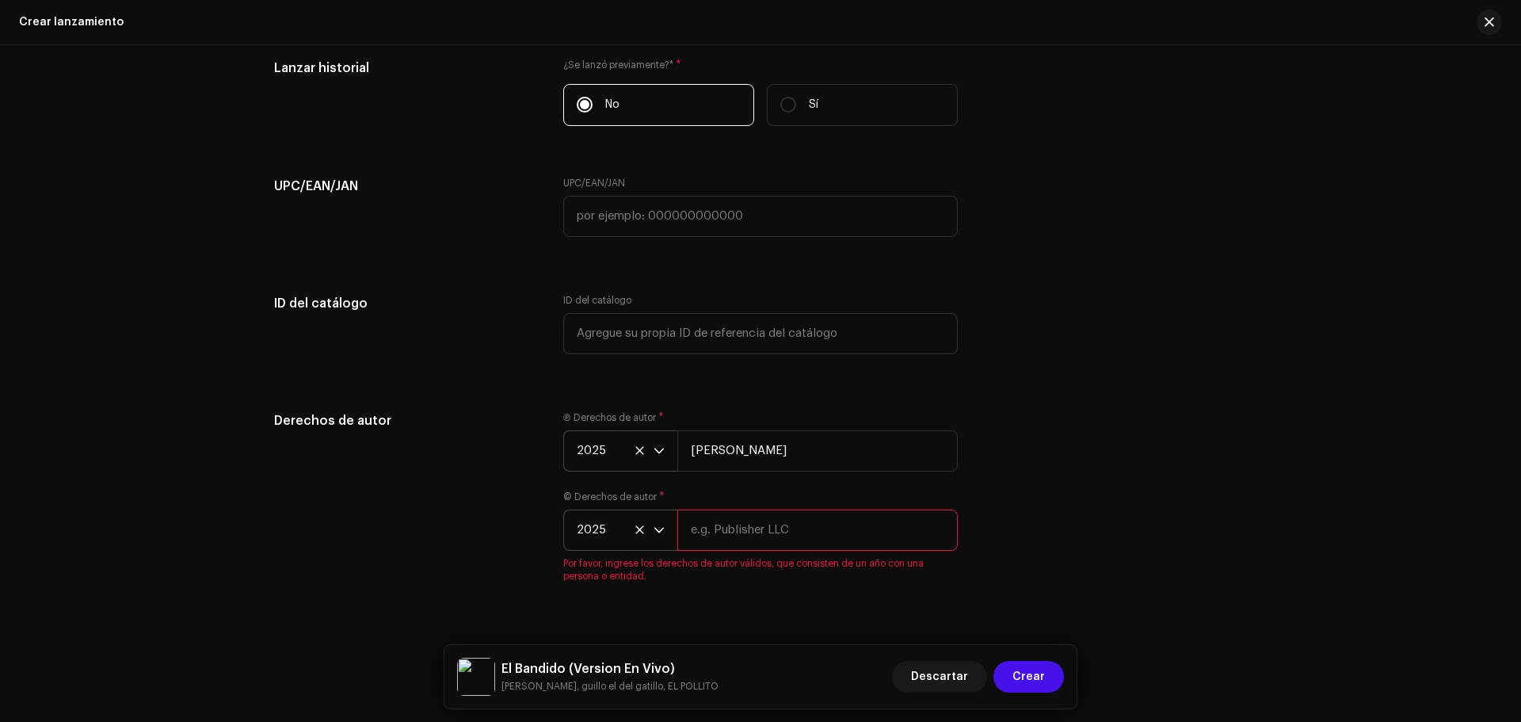
click at [746, 544] on input "text" at bounding box center [817, 529] width 280 height 41
type input "Guillermo Penaranda"
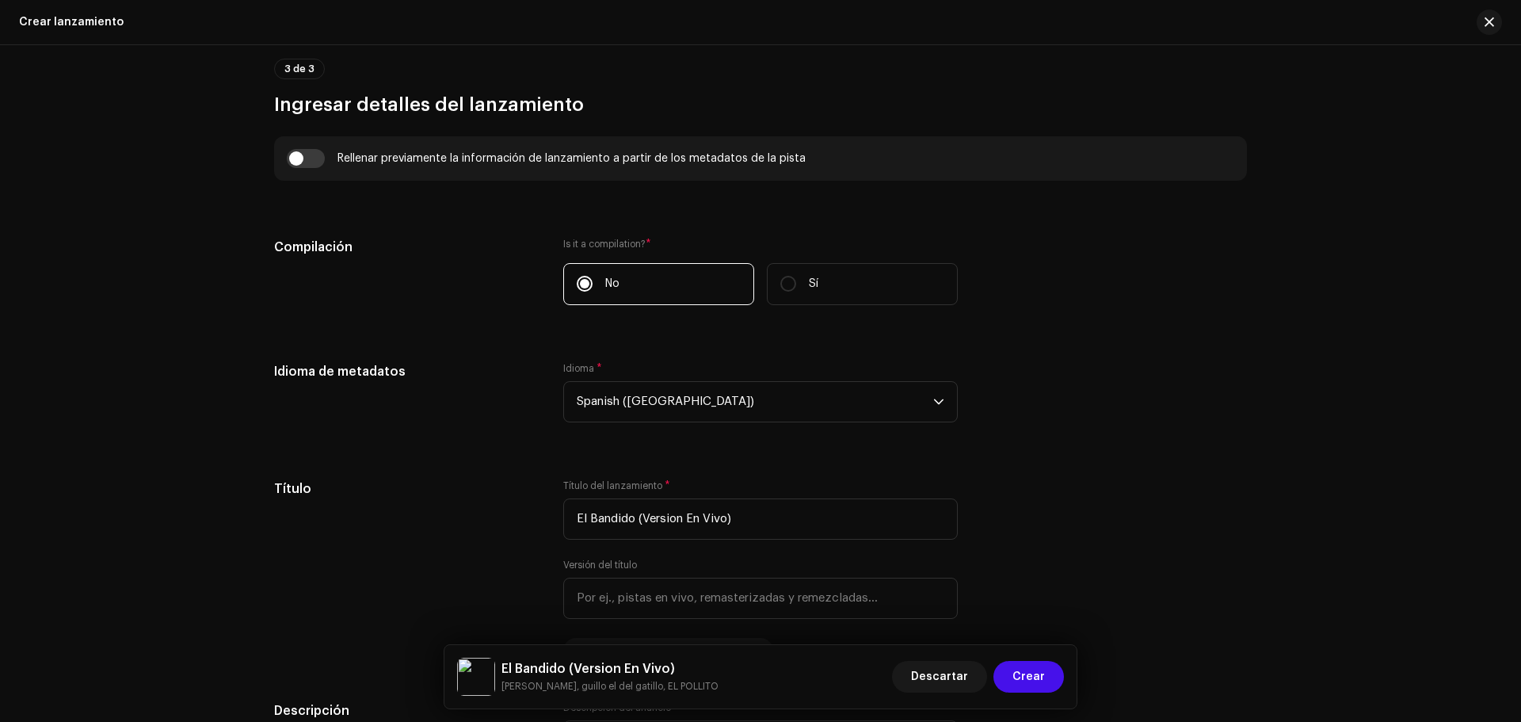
scroll to position [1087, 0]
drag, startPoint x: 765, startPoint y: 514, endPoint x: 265, endPoint y: 509, distance: 500.0
click at [265, 509] on div "Crear un nuevo lanzamiento Le guiaremos en todo el proceso, desde la selección …" at bounding box center [761, 654] width 1024 height 3317
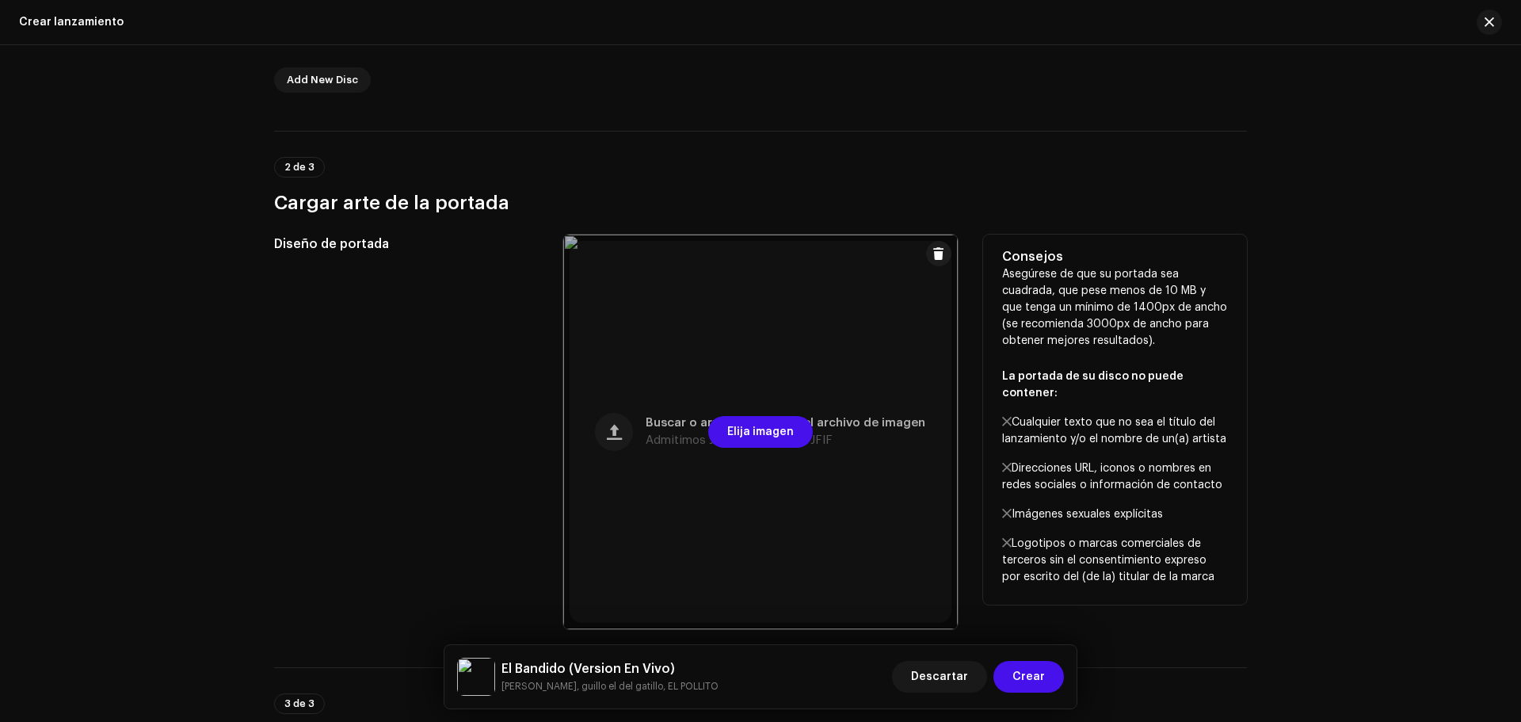
scroll to position [295, 0]
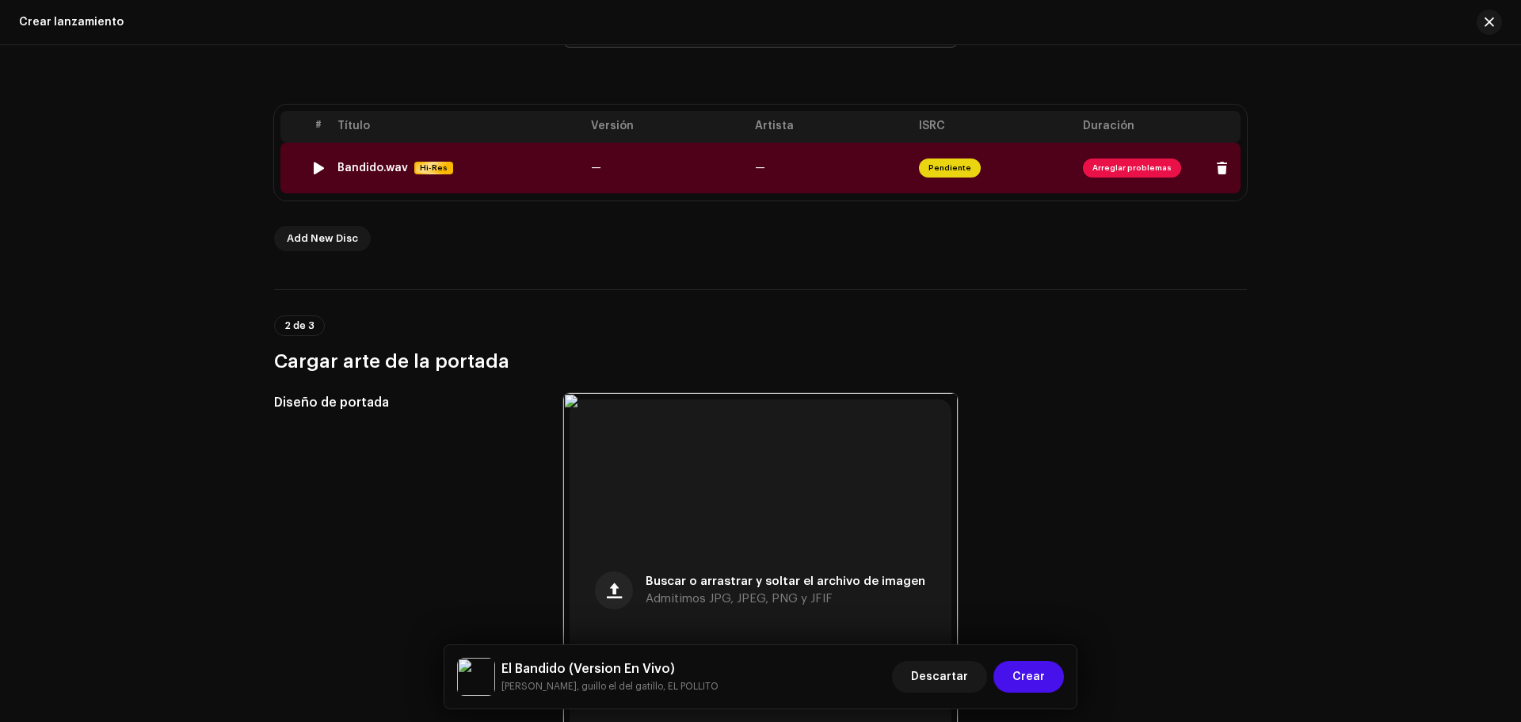
click at [1144, 166] on span "Arreglar problemas" at bounding box center [1132, 167] width 98 height 19
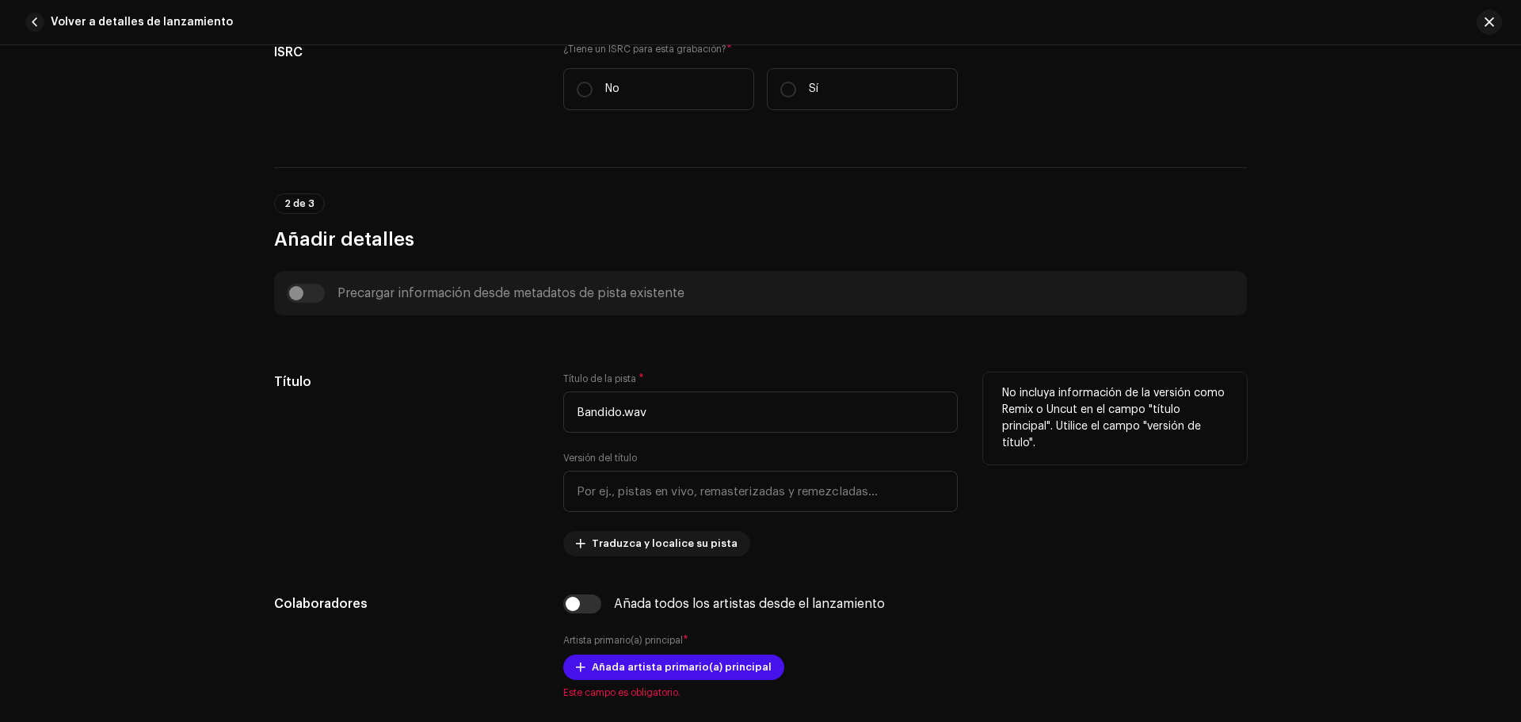
scroll to position [555, 0]
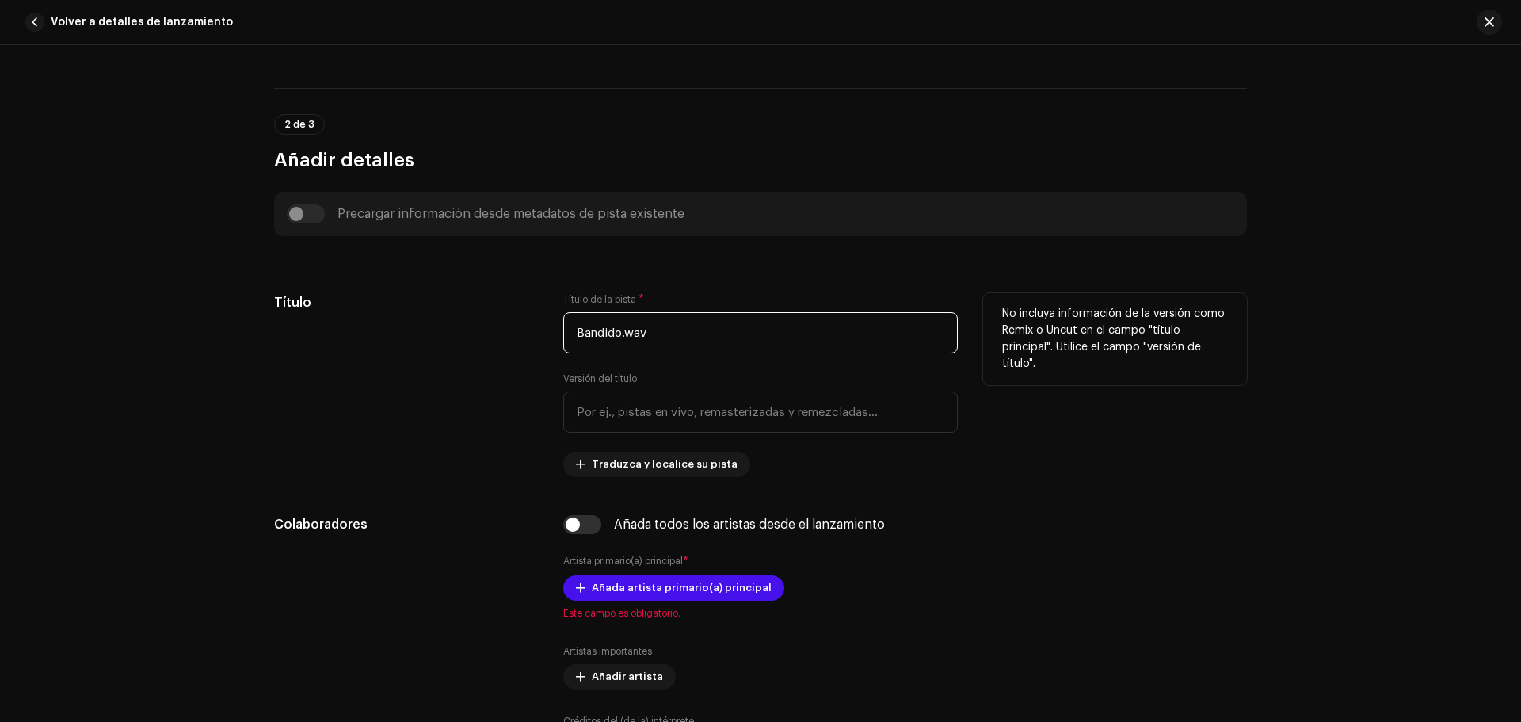
drag, startPoint x: 677, startPoint y: 334, endPoint x: 494, endPoint y: 339, distance: 183.1
click at [525, 338] on div "Título Título de la pista * Bandido.wav Versión del título Traduzca y localice …" at bounding box center [760, 385] width 973 height 184
paste input "El Bandido (Version En Vivo)"
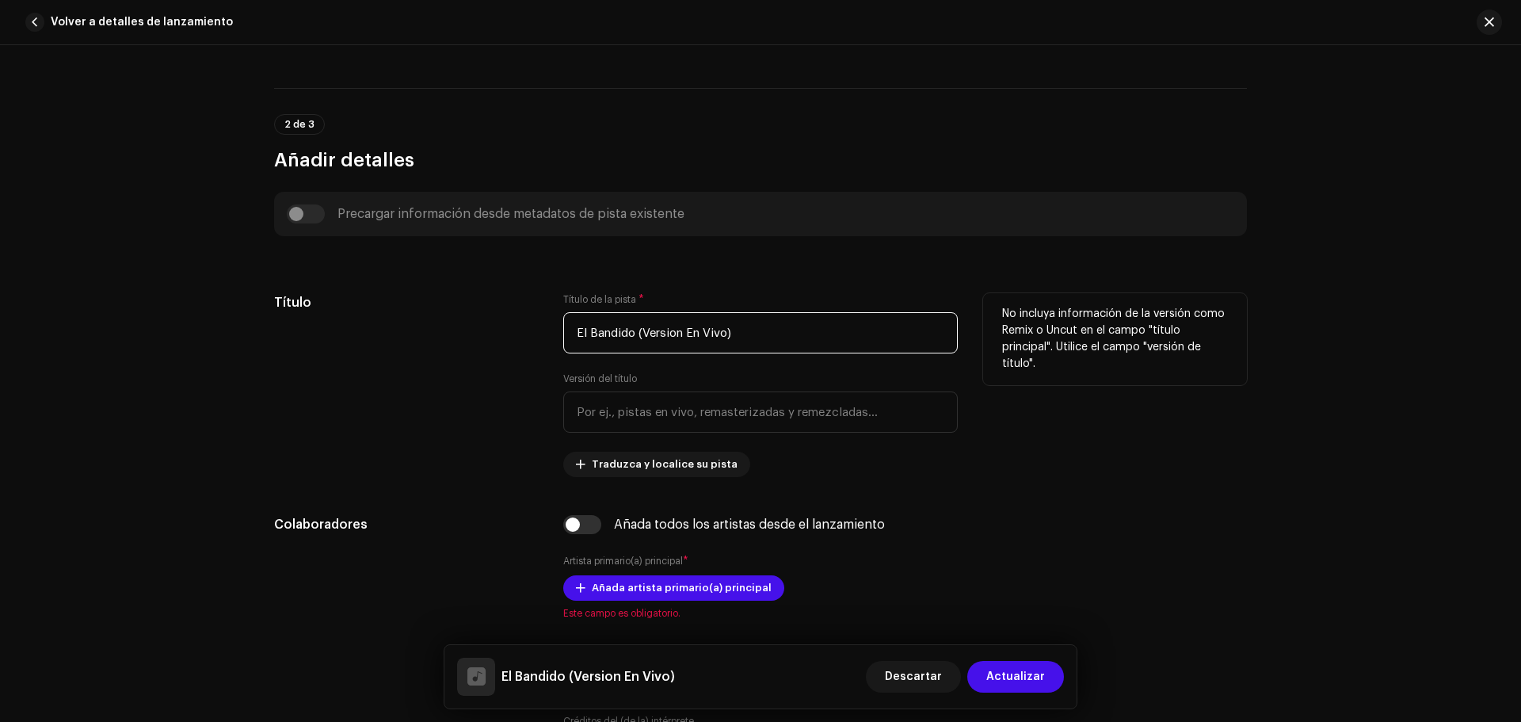
type input "El Bandido (Version En Vivo)"
click at [469, 399] on div "Título" at bounding box center [406, 385] width 264 height 184
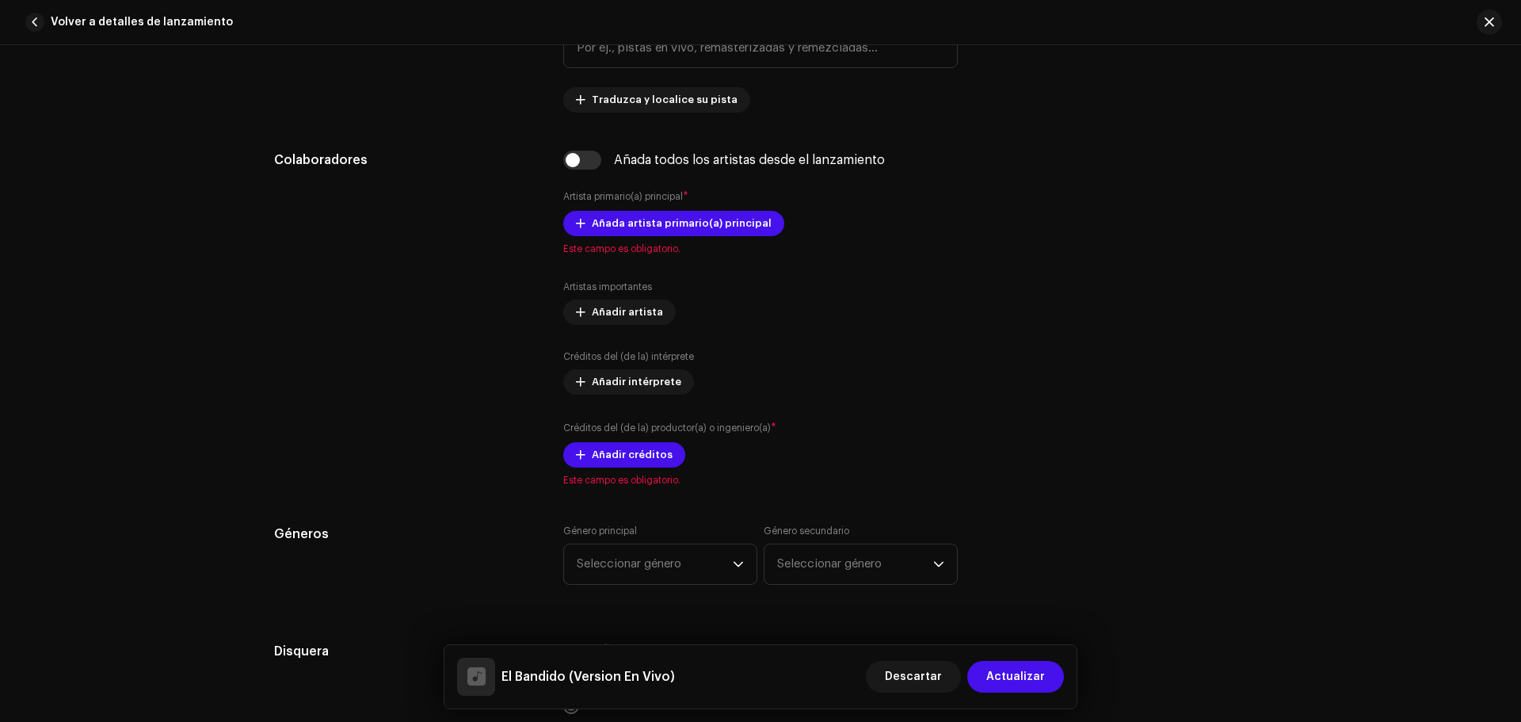
scroll to position [951, 0]
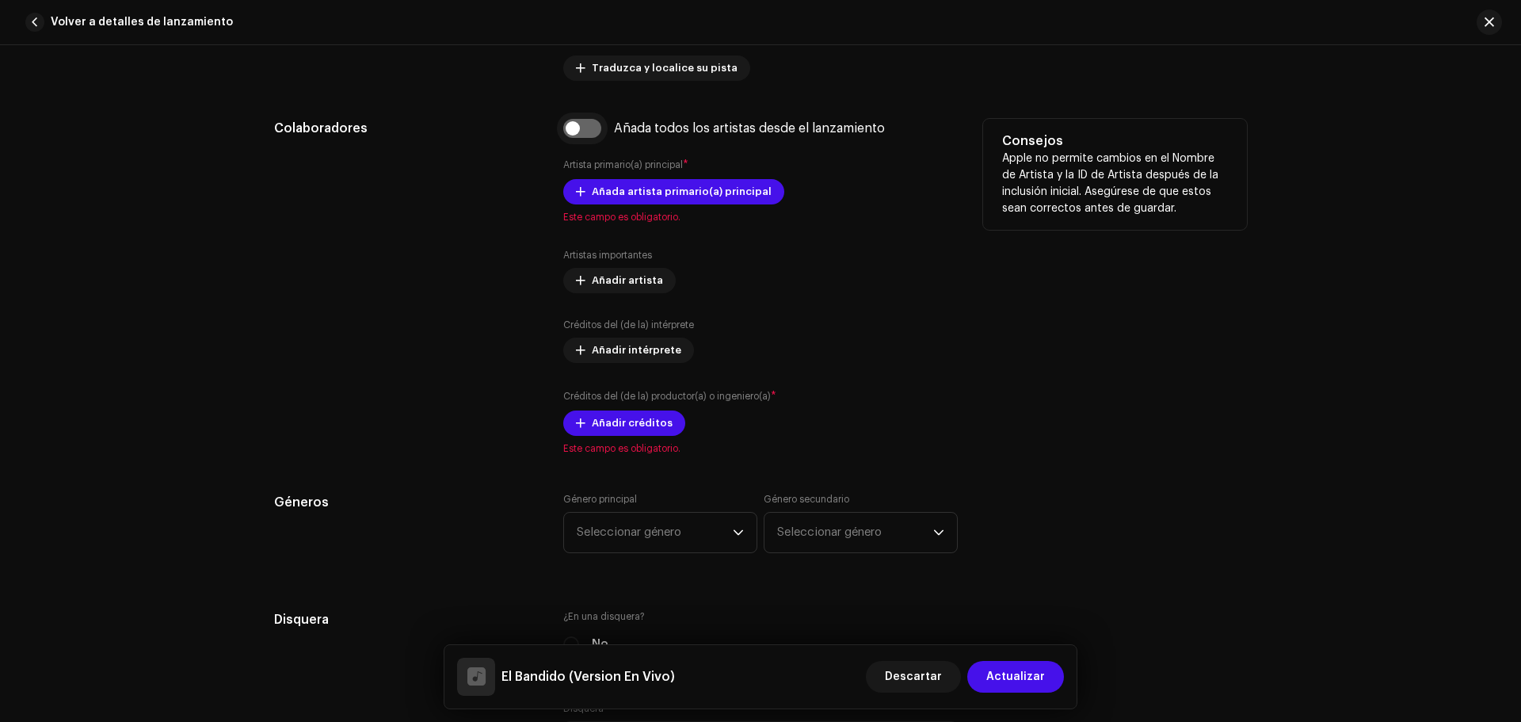
click at [582, 128] on input "checkbox" at bounding box center [582, 128] width 38 height 19
checkbox input "true"
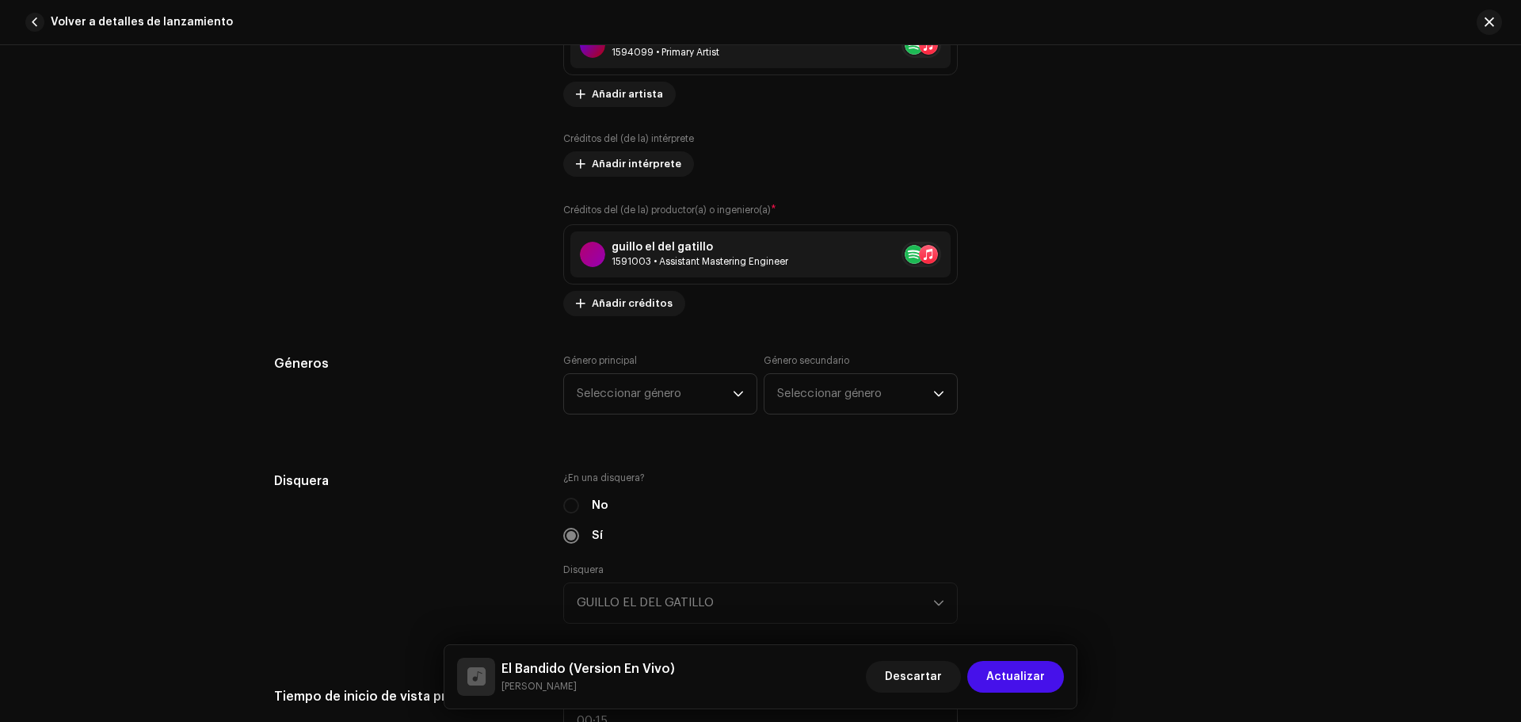
scroll to position [1347, 0]
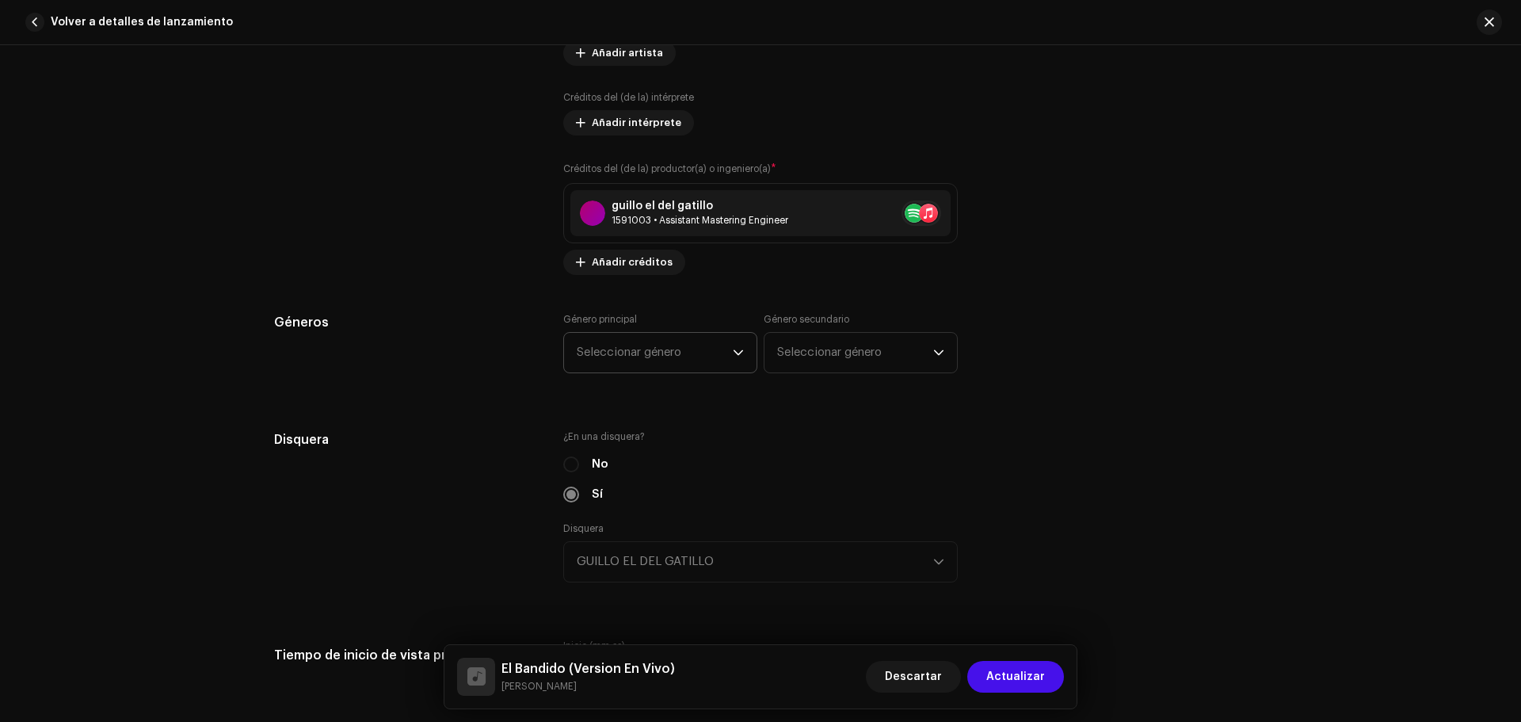
click at [649, 355] on span "Seleccionar género" at bounding box center [655, 353] width 156 height 40
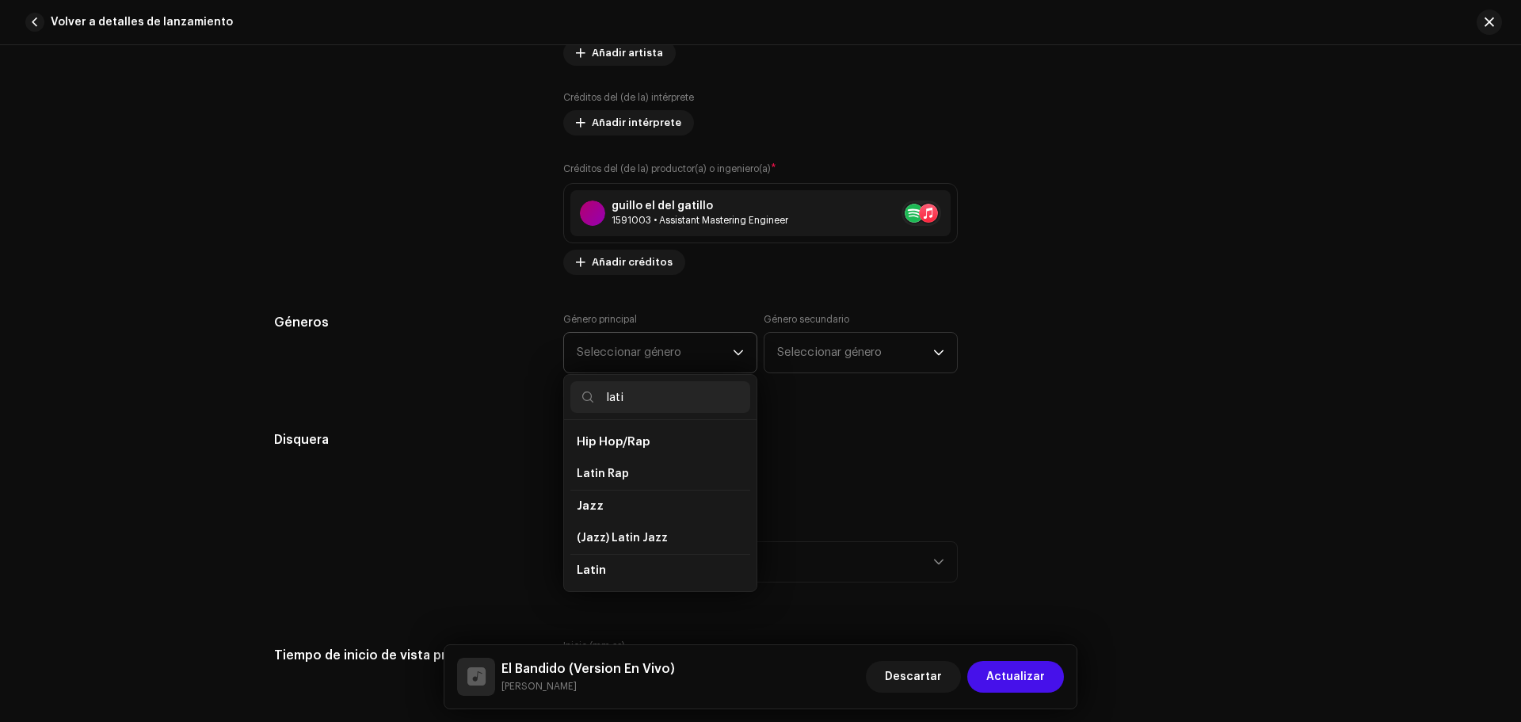
type input "latin"
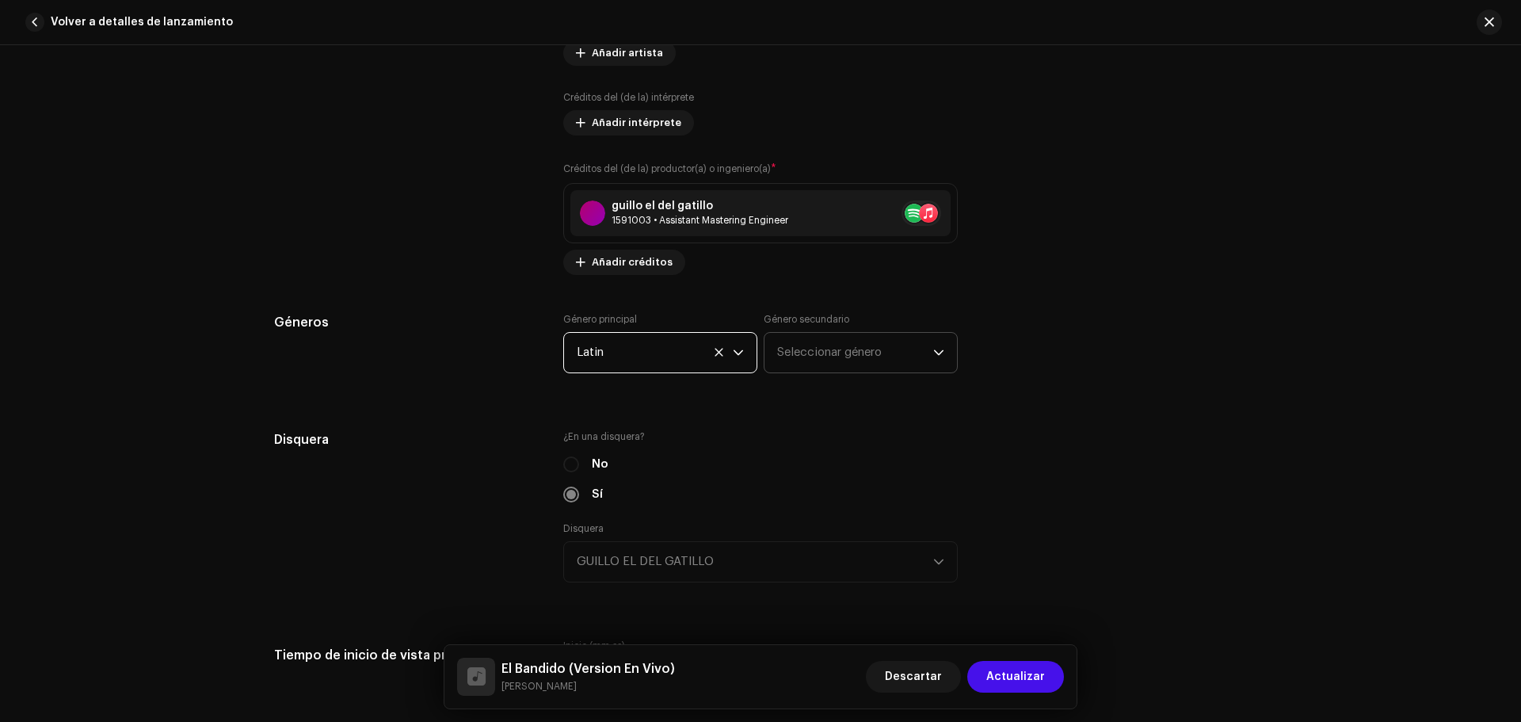
click at [797, 342] on span "Seleccionar género" at bounding box center [855, 353] width 156 height 40
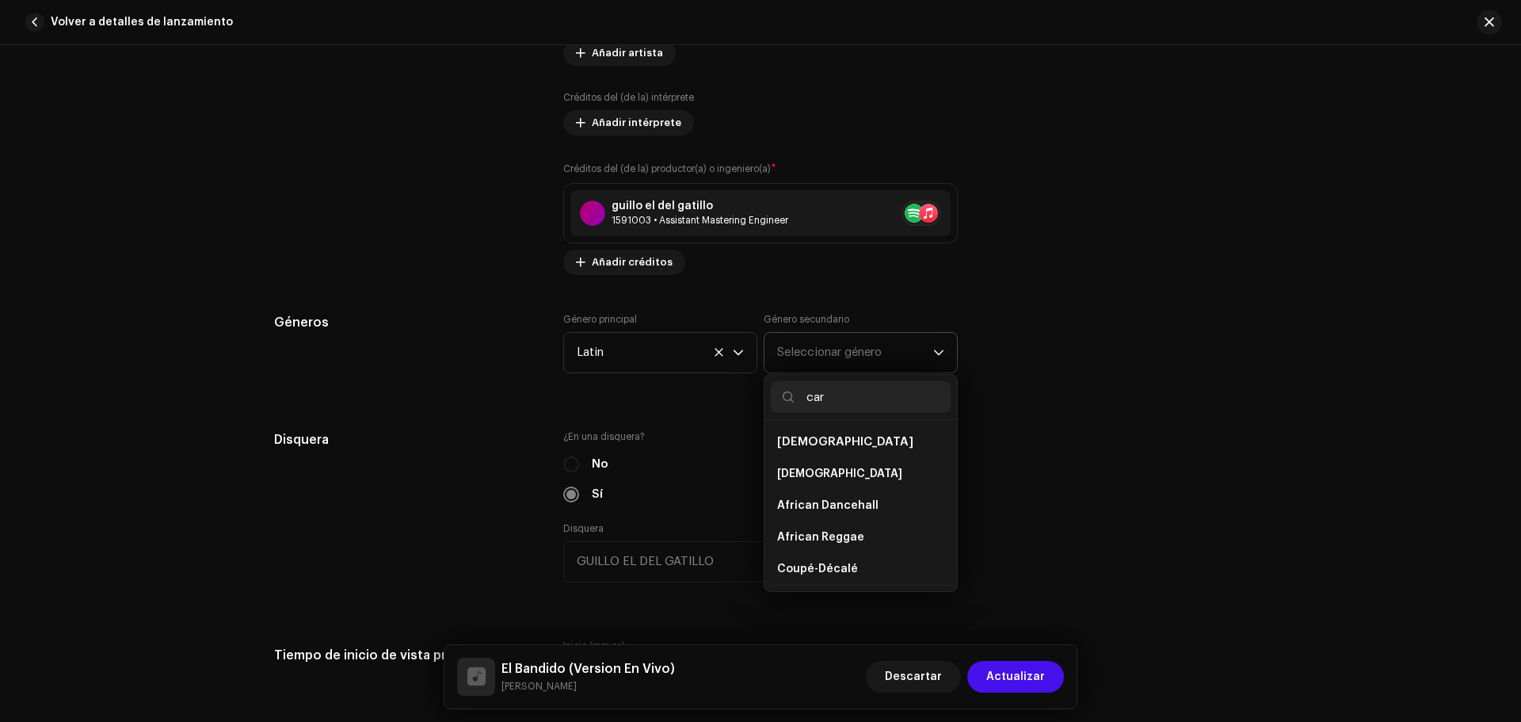
type input "cari"
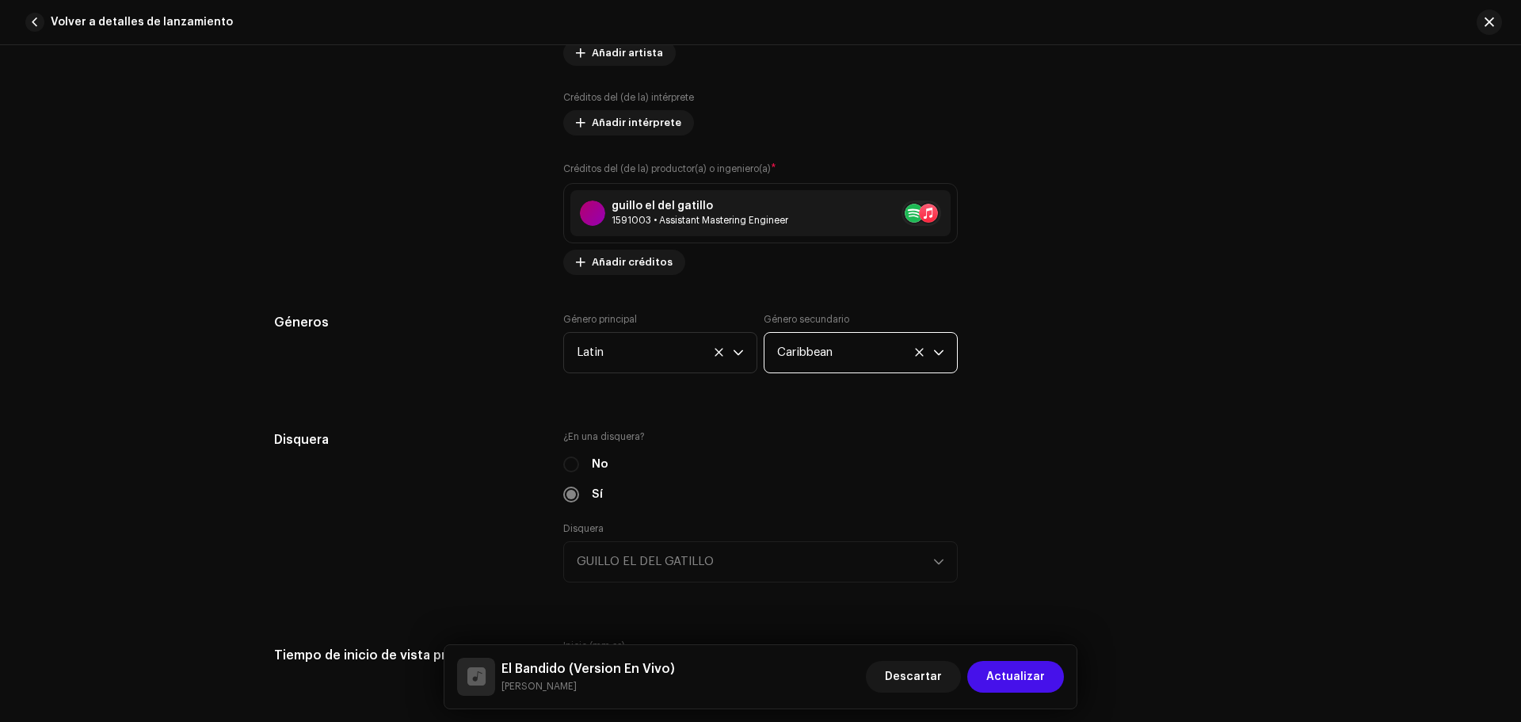
click at [762, 425] on div "Detalles de la pista Complete los siguientes pasos para finalizar su pista. 1 d…" at bounding box center [761, 627] width 1024 height 3783
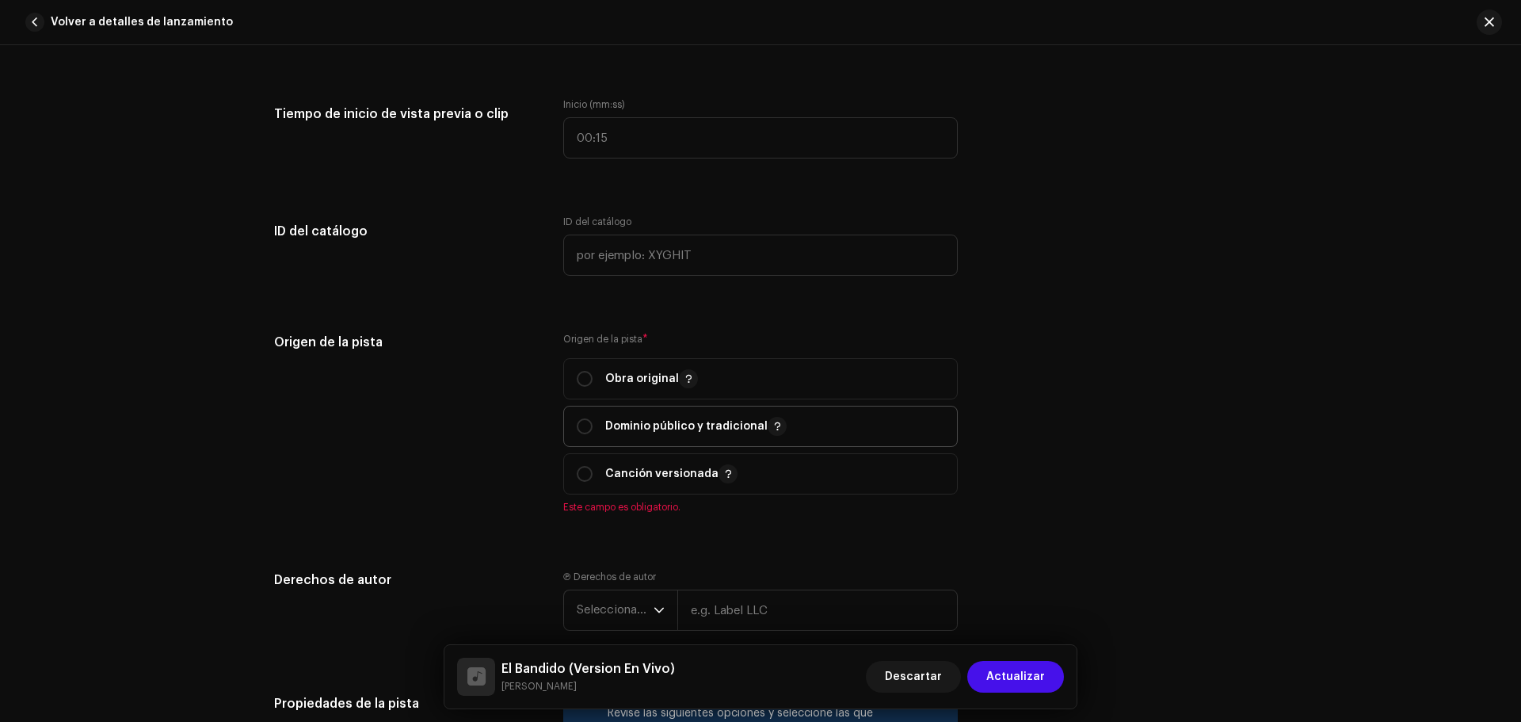
scroll to position [1902, 0]
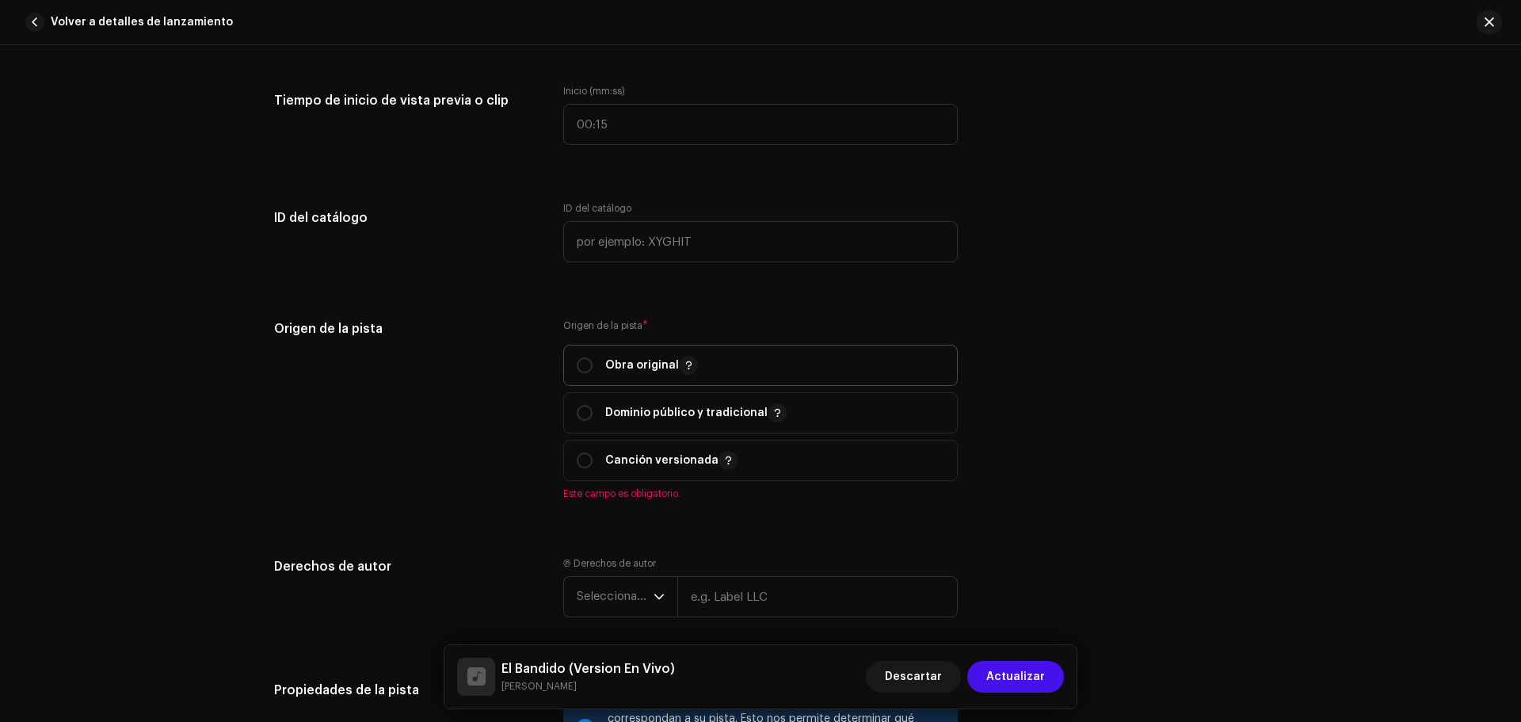
click at [643, 359] on p "Obra original" at bounding box center [651, 365] width 93 height 19
radio input "true"
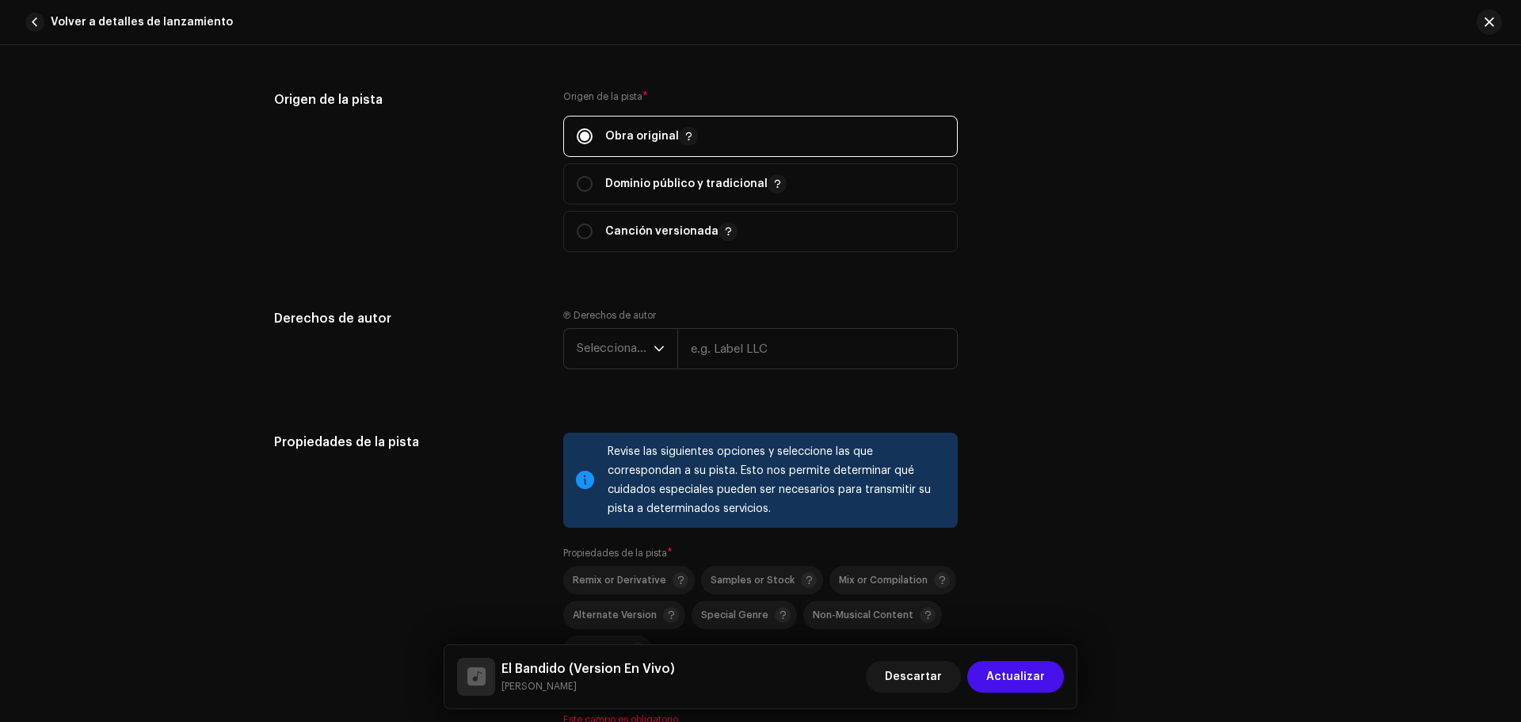
scroll to position [2139, 0]
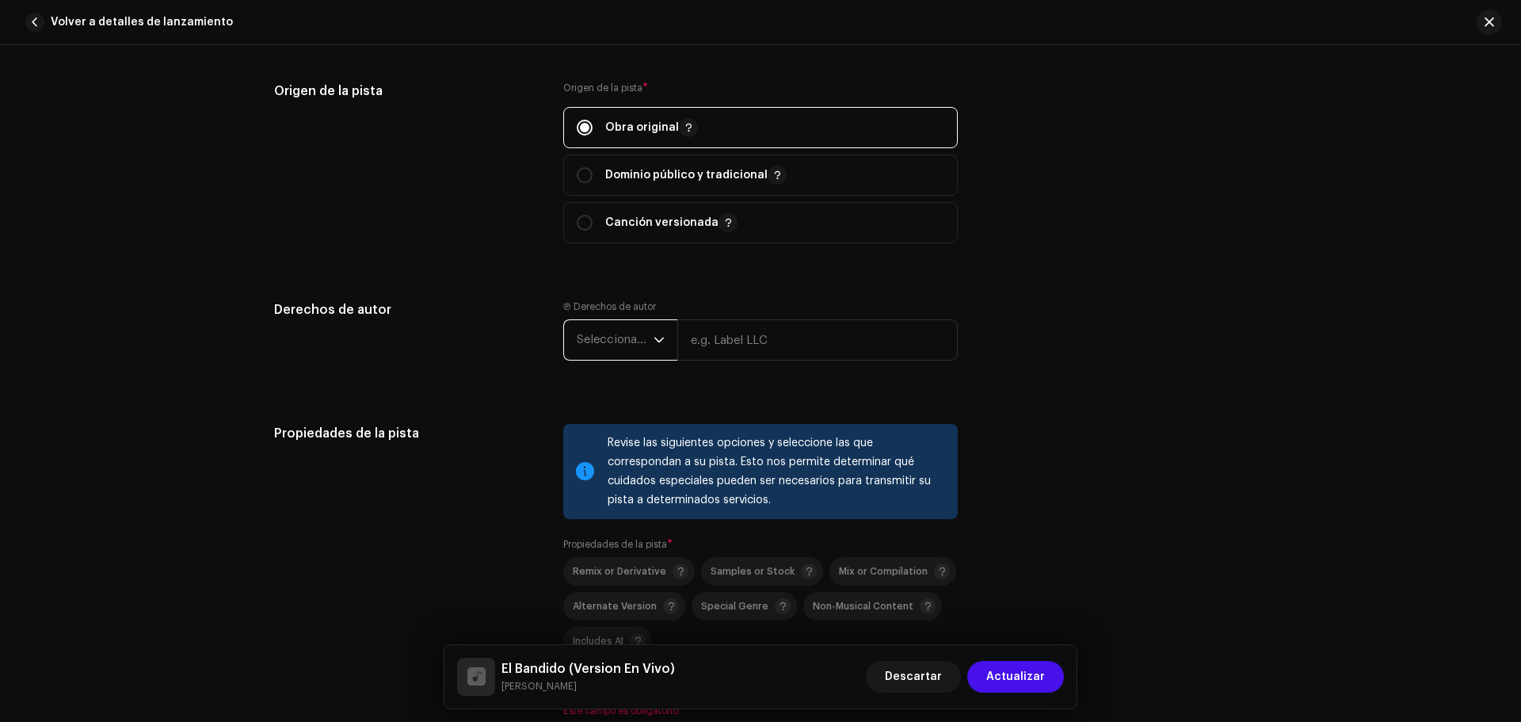
click at [615, 342] on span "Seleccionar año" at bounding box center [615, 340] width 77 height 40
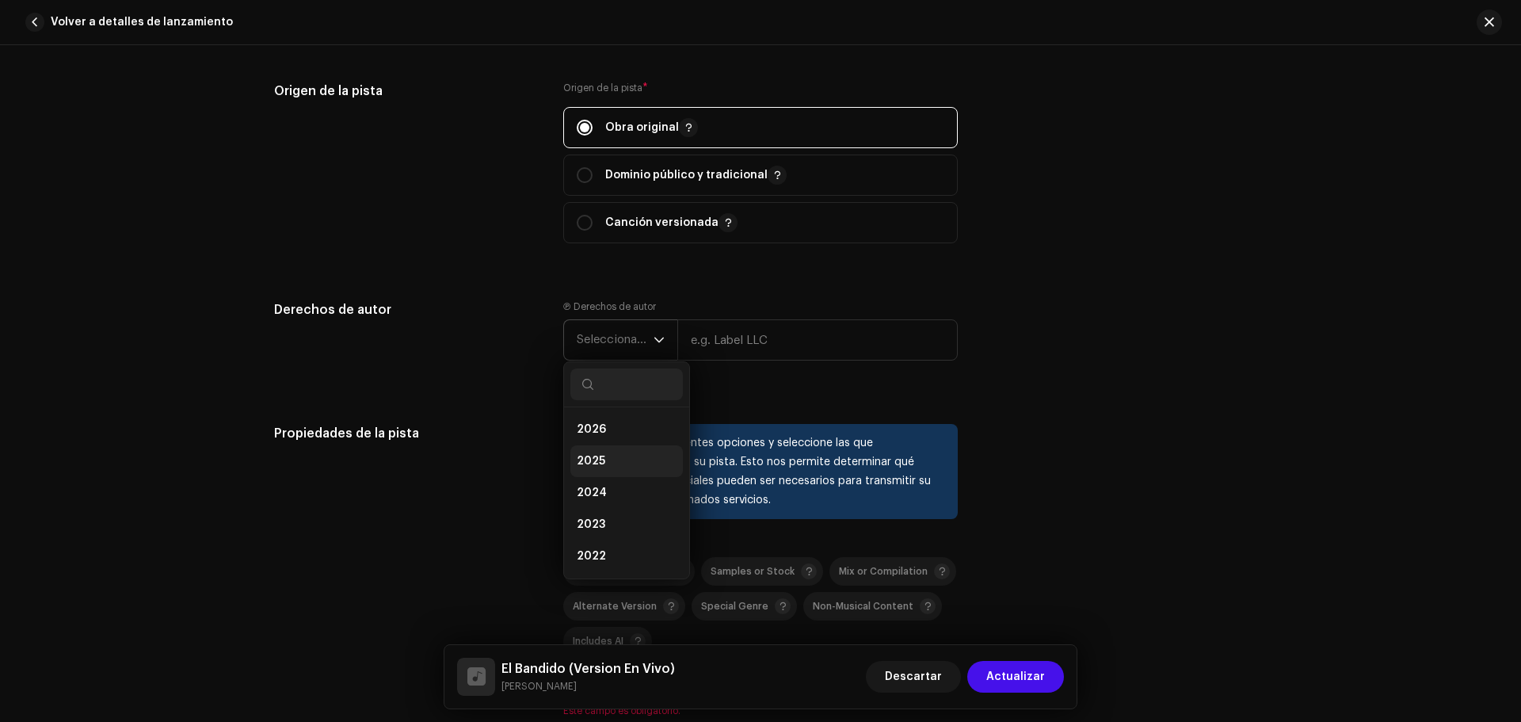
click at [601, 461] on span "2025" at bounding box center [591, 461] width 29 height 16
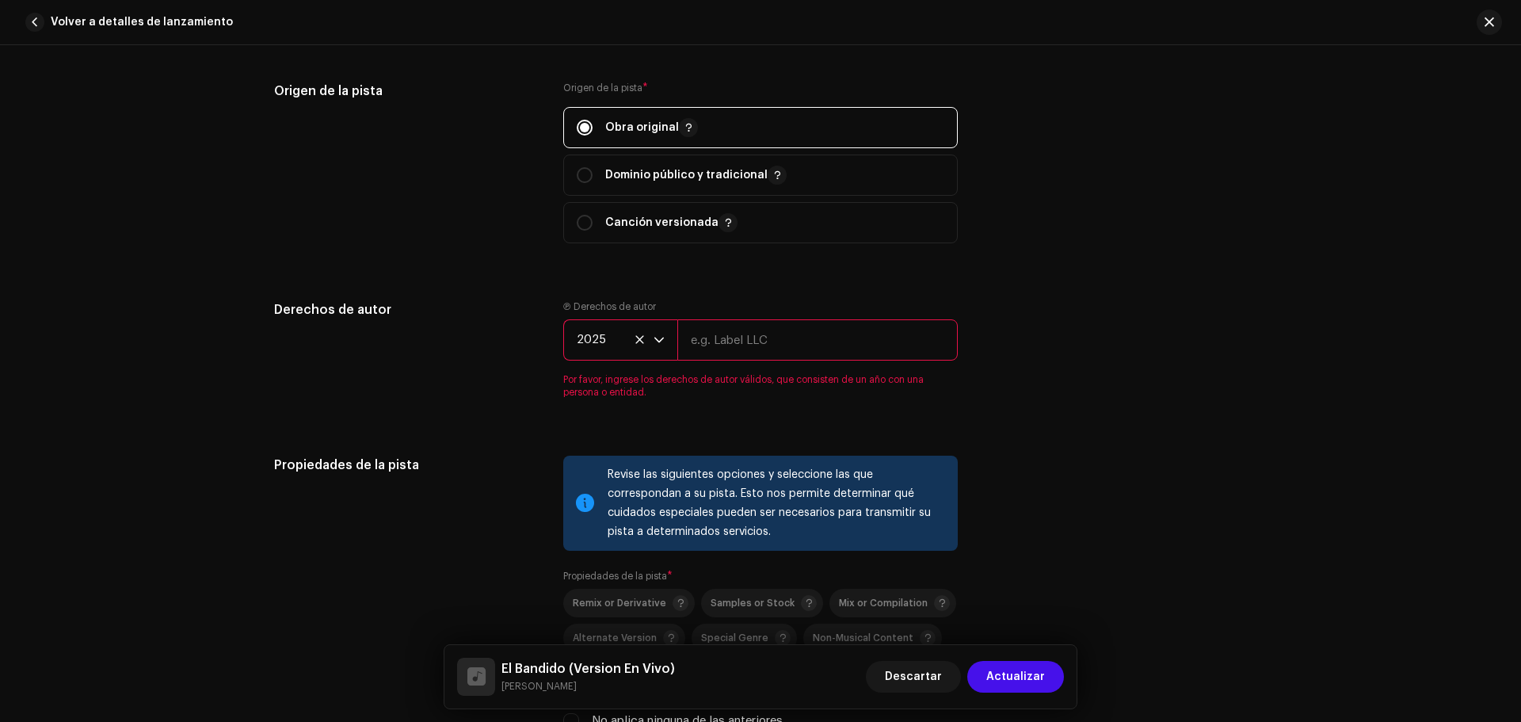
click at [776, 341] on input "text" at bounding box center [817, 339] width 280 height 41
type input "l"
drag, startPoint x: 714, startPoint y: 322, endPoint x: 651, endPoint y: 321, distance: 62.6
click at [651, 321] on div "2025 Louis Tower" at bounding box center [760, 339] width 395 height 41
type input "Louis Tower"
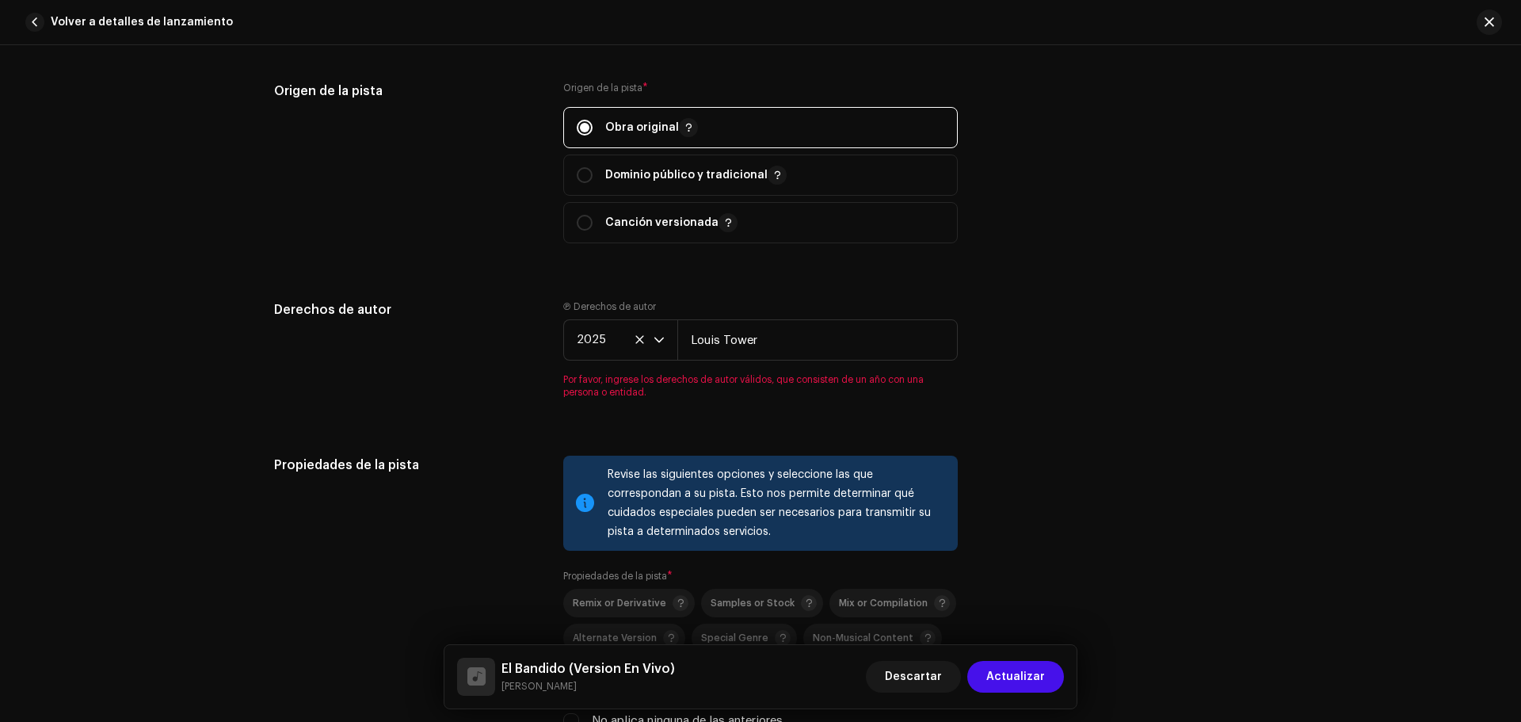
click at [1095, 332] on div "Derechos de autor Ⓟ Derechos de autor 2025 Louis Tower Por favor, ingrese los d…" at bounding box center [760, 358] width 973 height 117
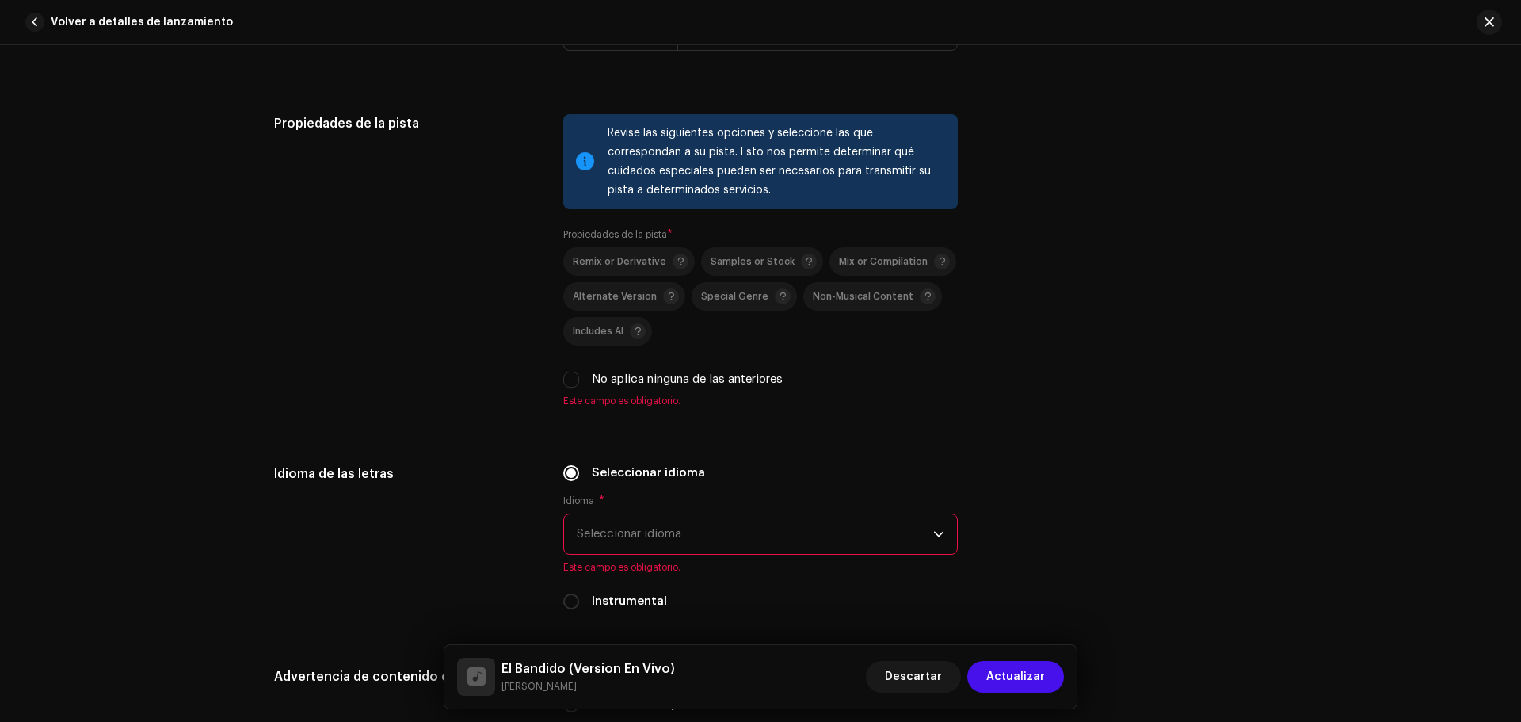
scroll to position [2536, 0]
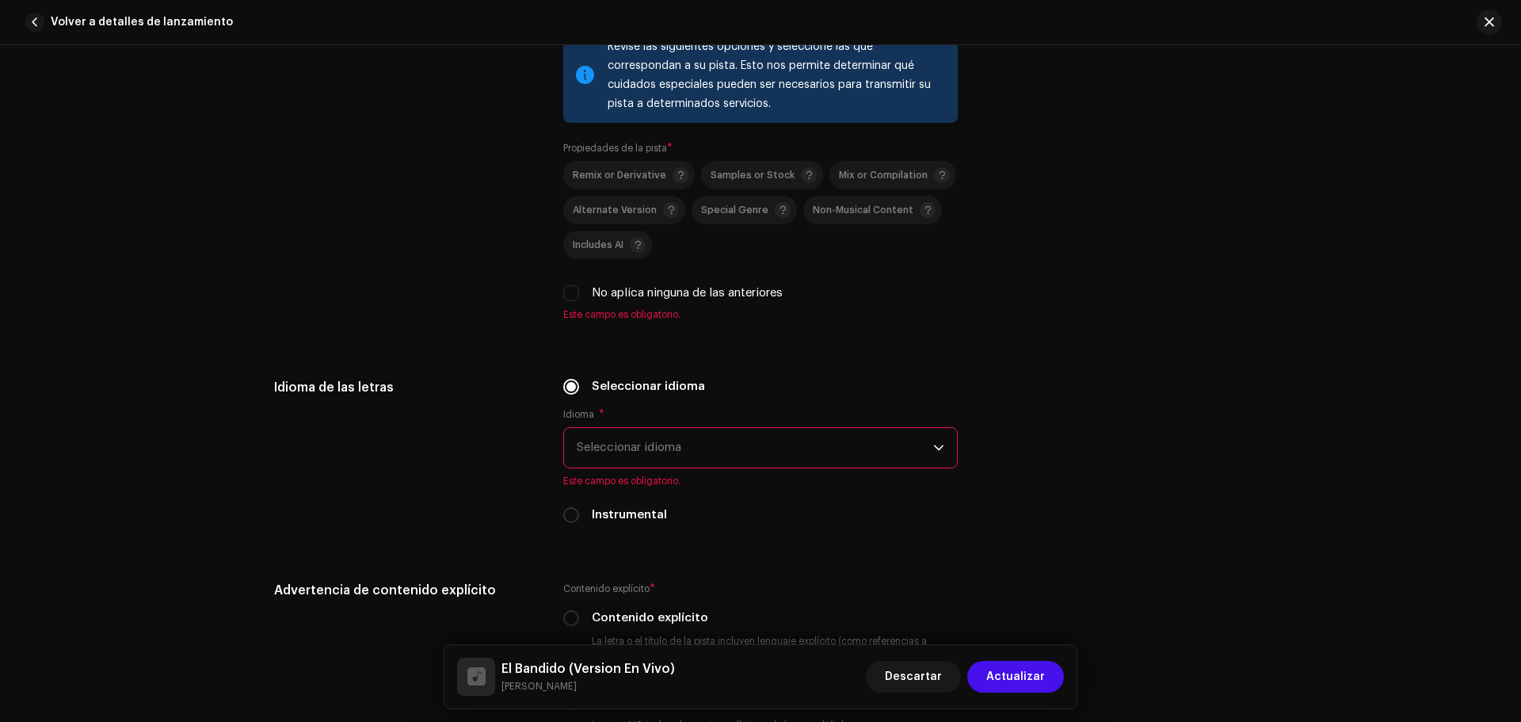
click at [696, 289] on label "No aplica ninguna de las anteriores" at bounding box center [687, 292] width 191 height 17
click at [579, 289] on input "No aplica ninguna de las anteriores" at bounding box center [571, 293] width 16 height 16
checkbox input "true"
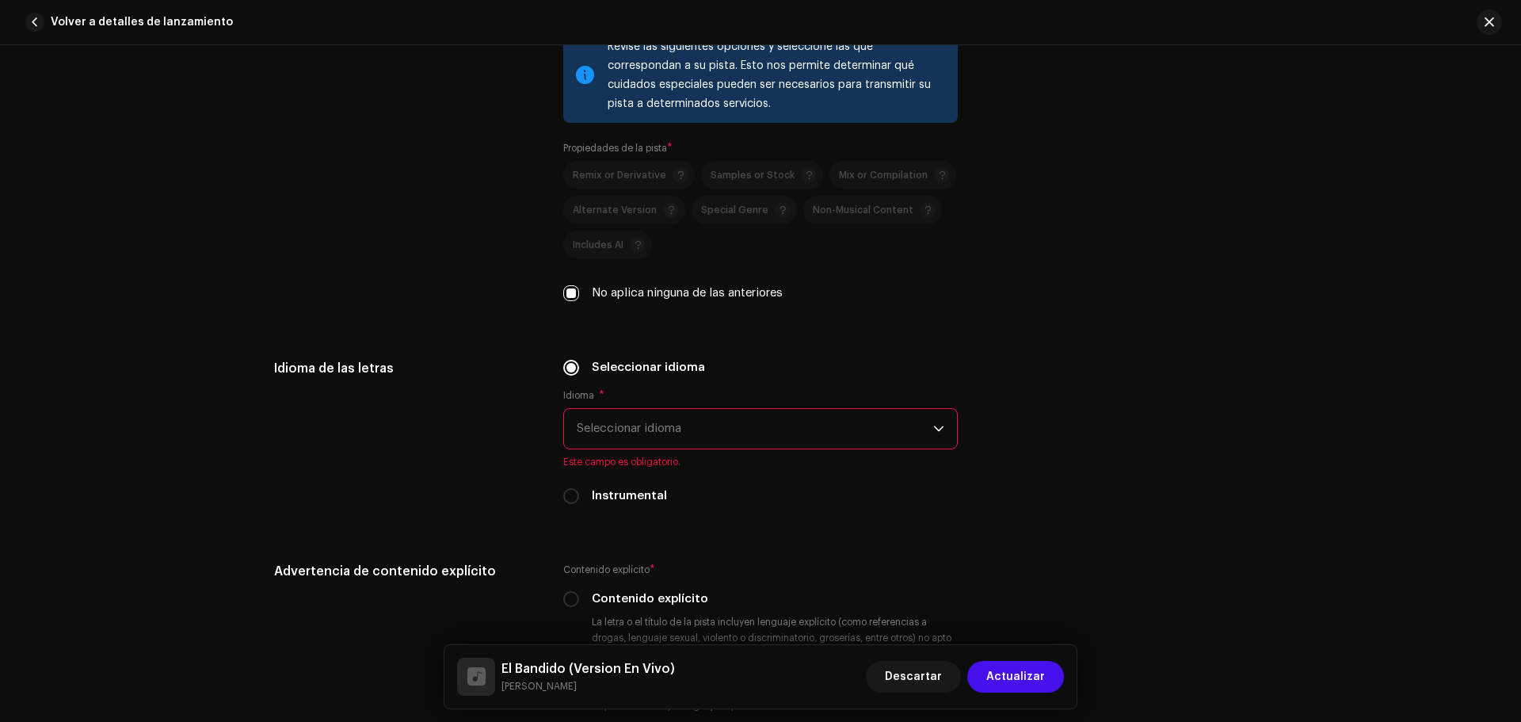
click at [688, 414] on span "Seleccionar idioma" at bounding box center [755, 429] width 357 height 40
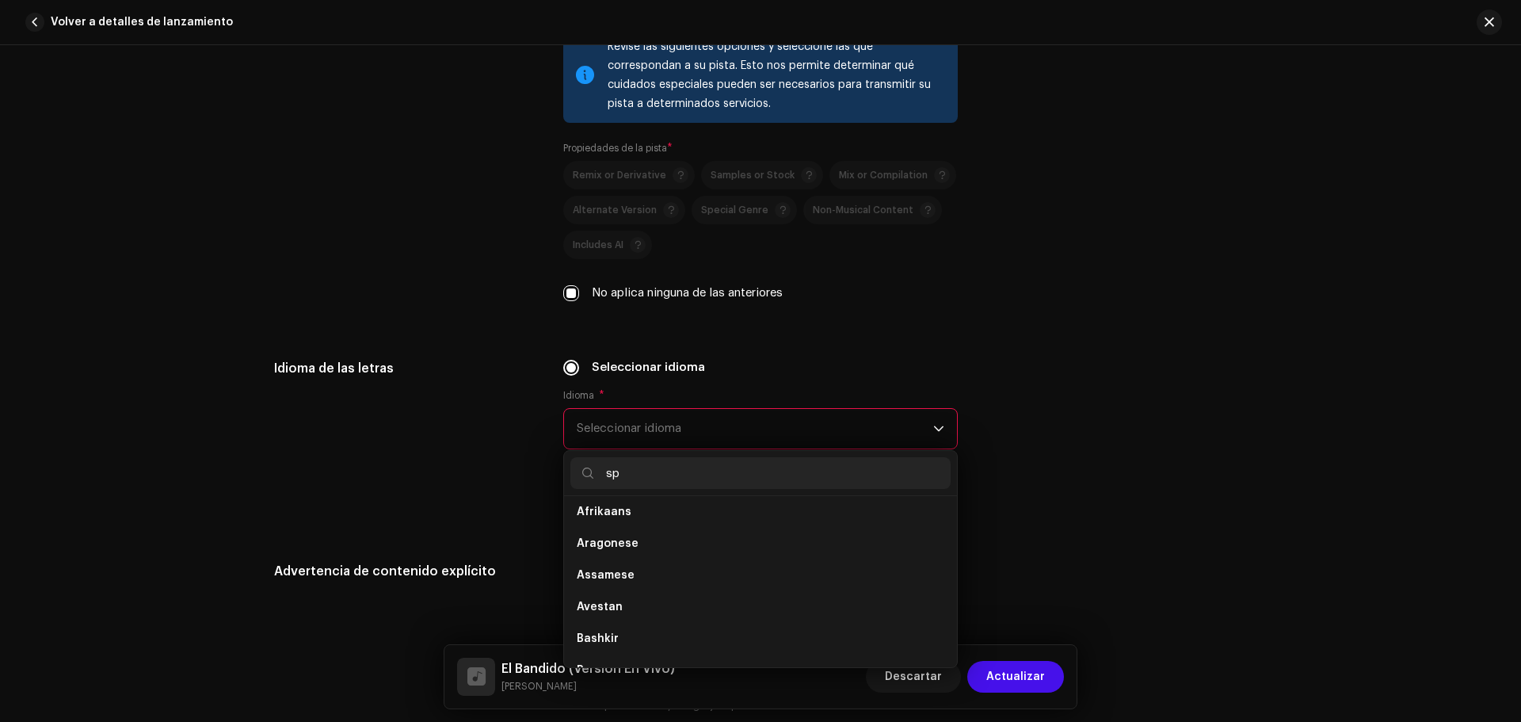
scroll to position [0, 0]
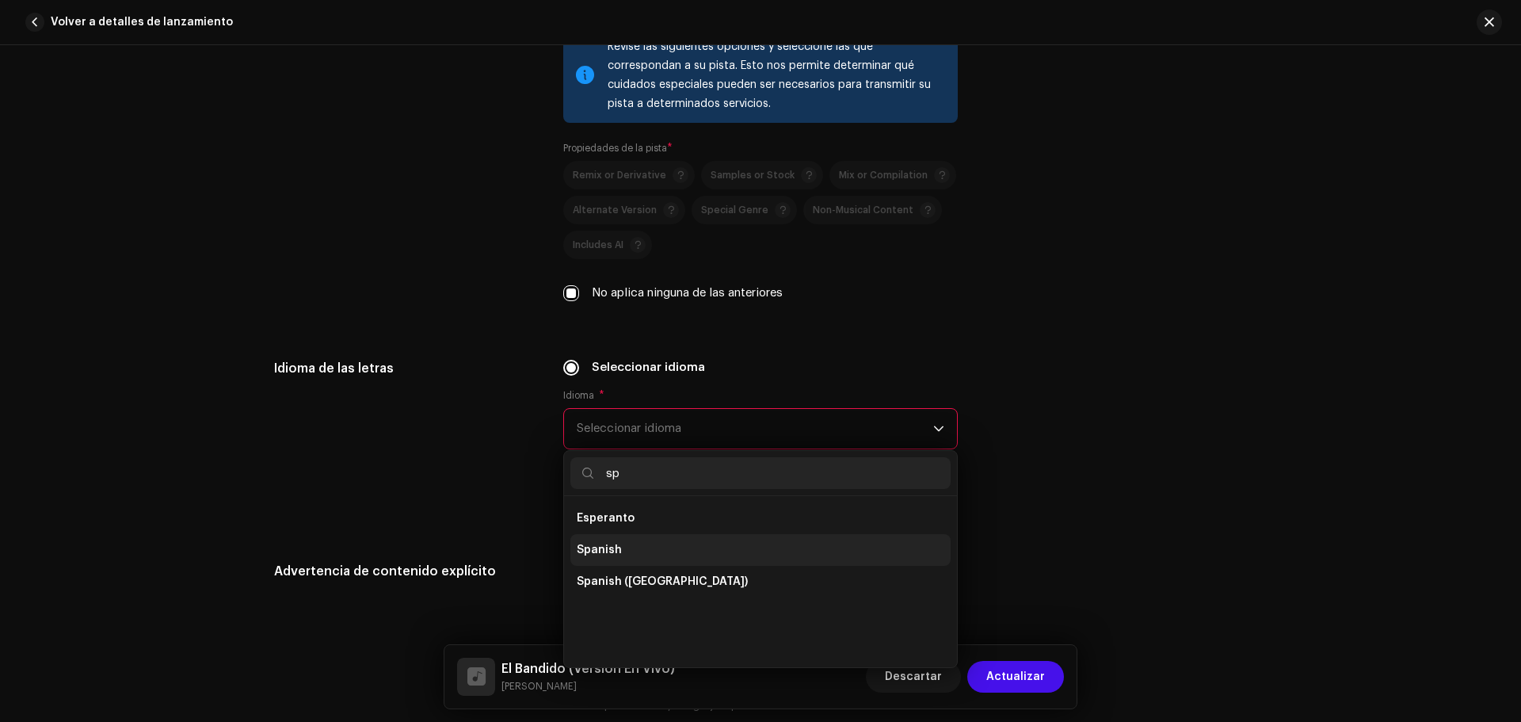
type input "sp"
click at [635, 551] on li "Spanish" at bounding box center [760, 550] width 380 height 32
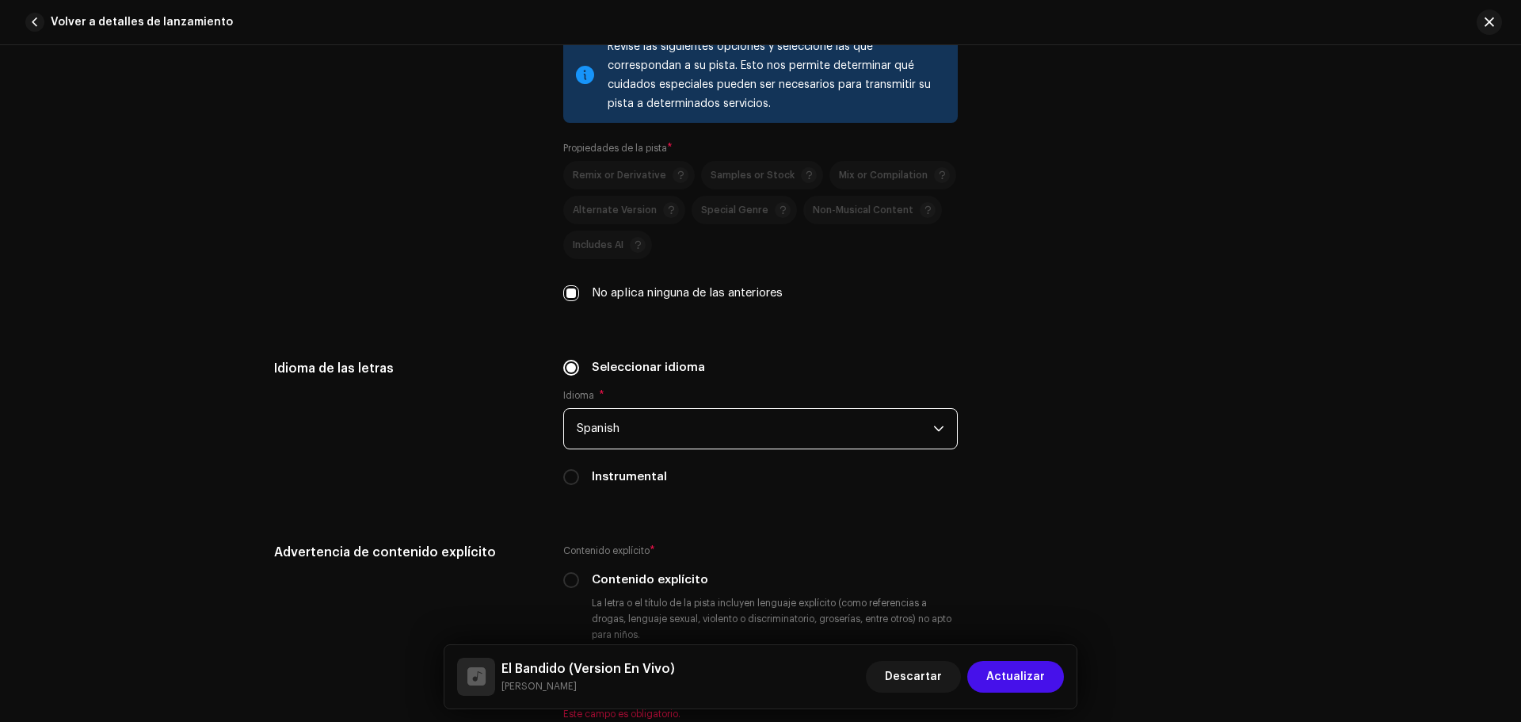
click at [1059, 306] on div "Propiedades de la pista Revise las siguientes opciones y seleccione las que cor…" at bounding box center [760, 174] width 973 height 293
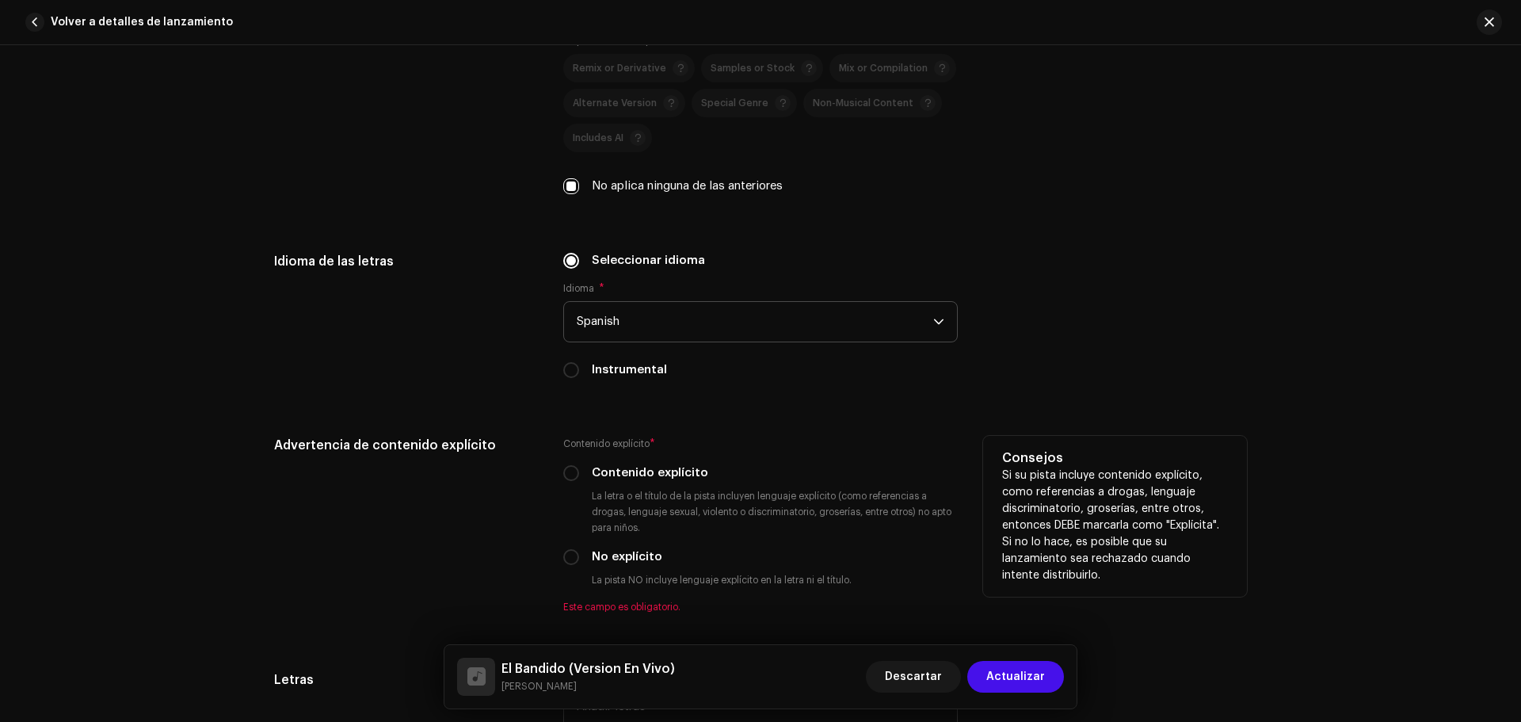
scroll to position [2852, 0]
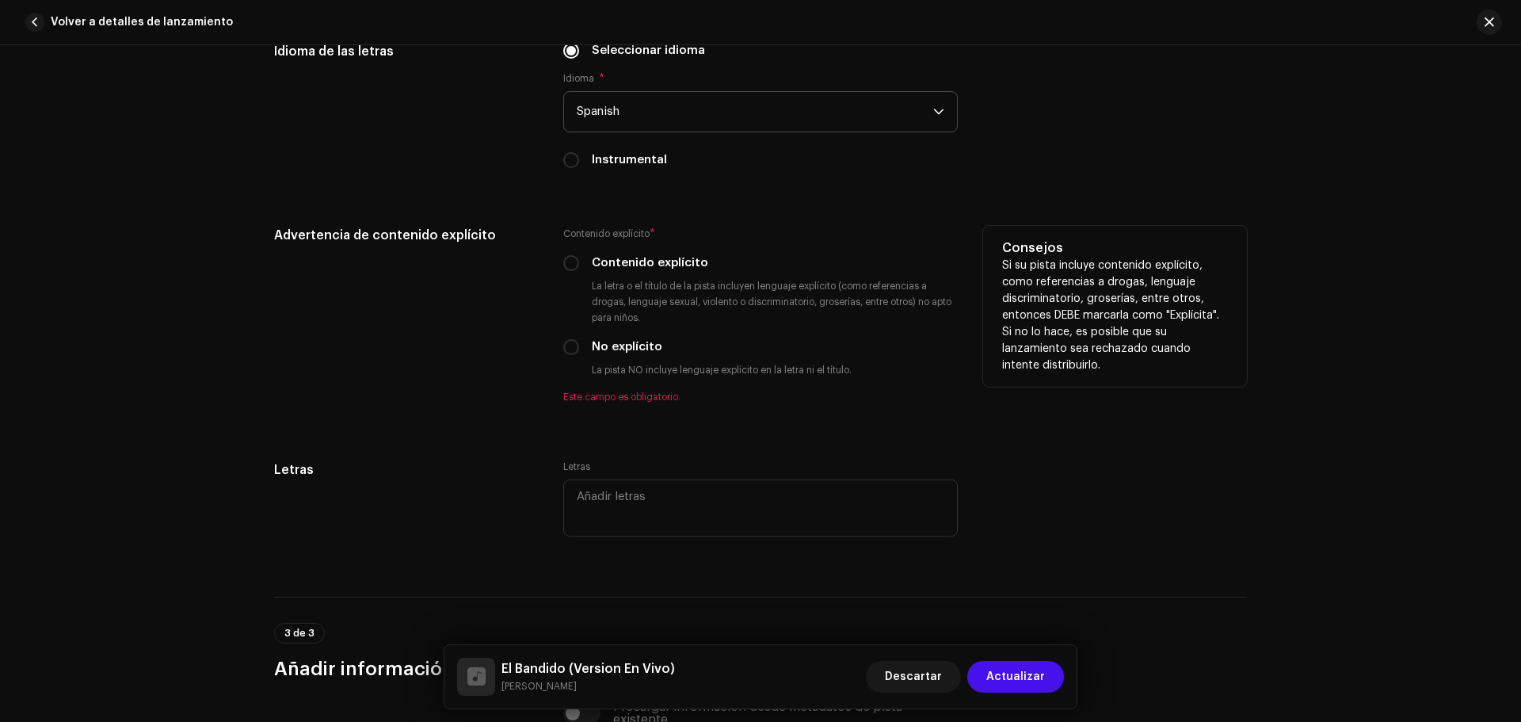
click at [631, 347] on label "No explícito" at bounding box center [627, 346] width 71 height 17
click at [579, 347] on input "No explícito" at bounding box center [571, 347] width 16 height 16
radio input "true"
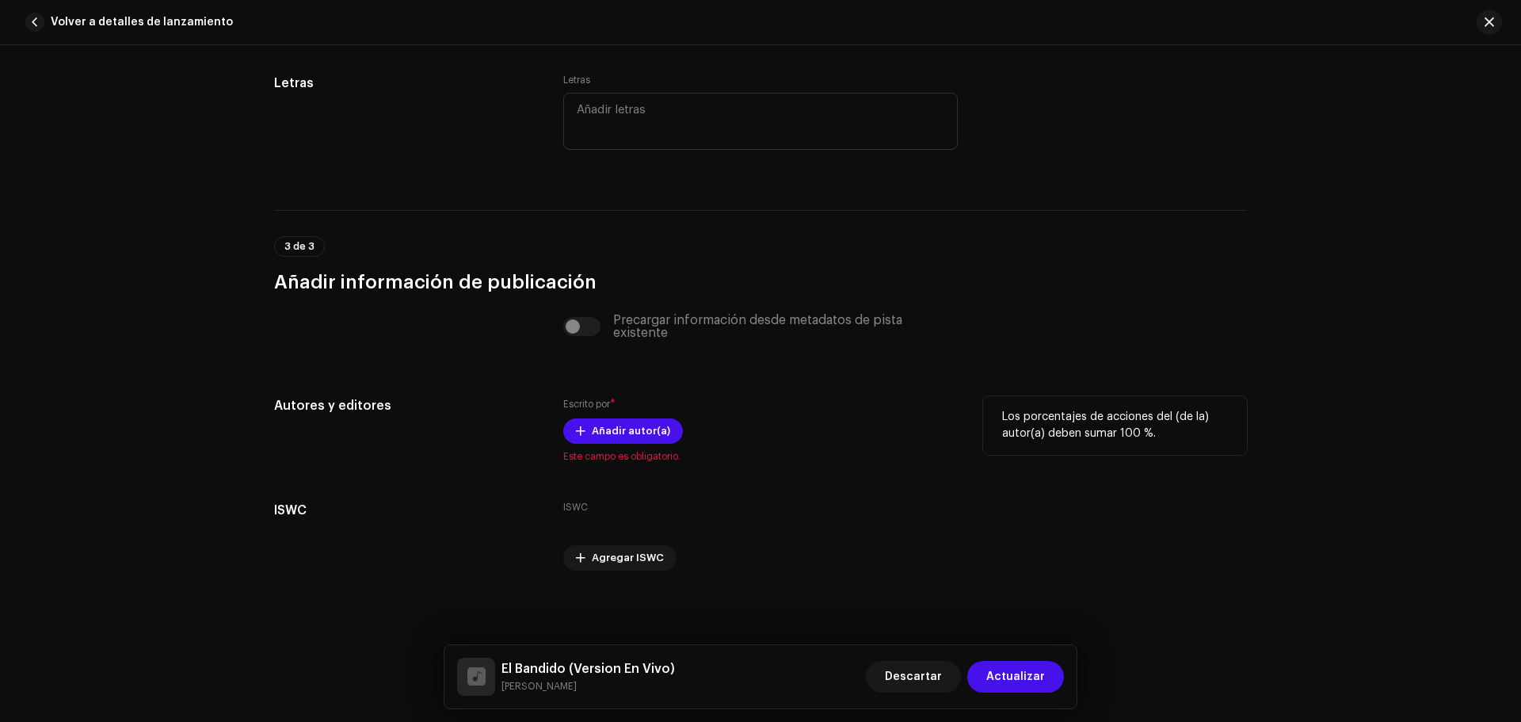
scroll to position [3221, 0]
click at [635, 426] on span "Añadir autor(a)" at bounding box center [631, 430] width 78 height 32
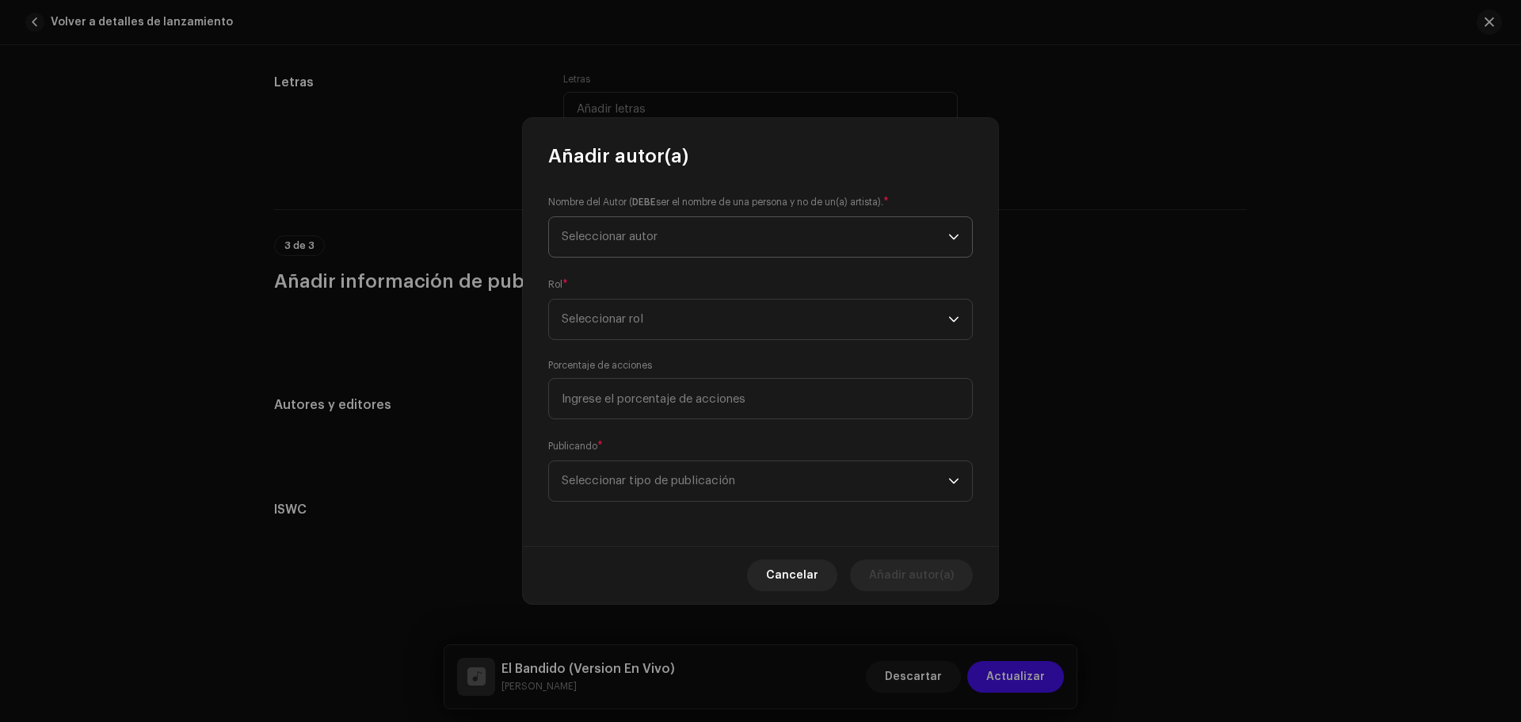
click at [658, 221] on span "Seleccionar autor" at bounding box center [755, 237] width 387 height 40
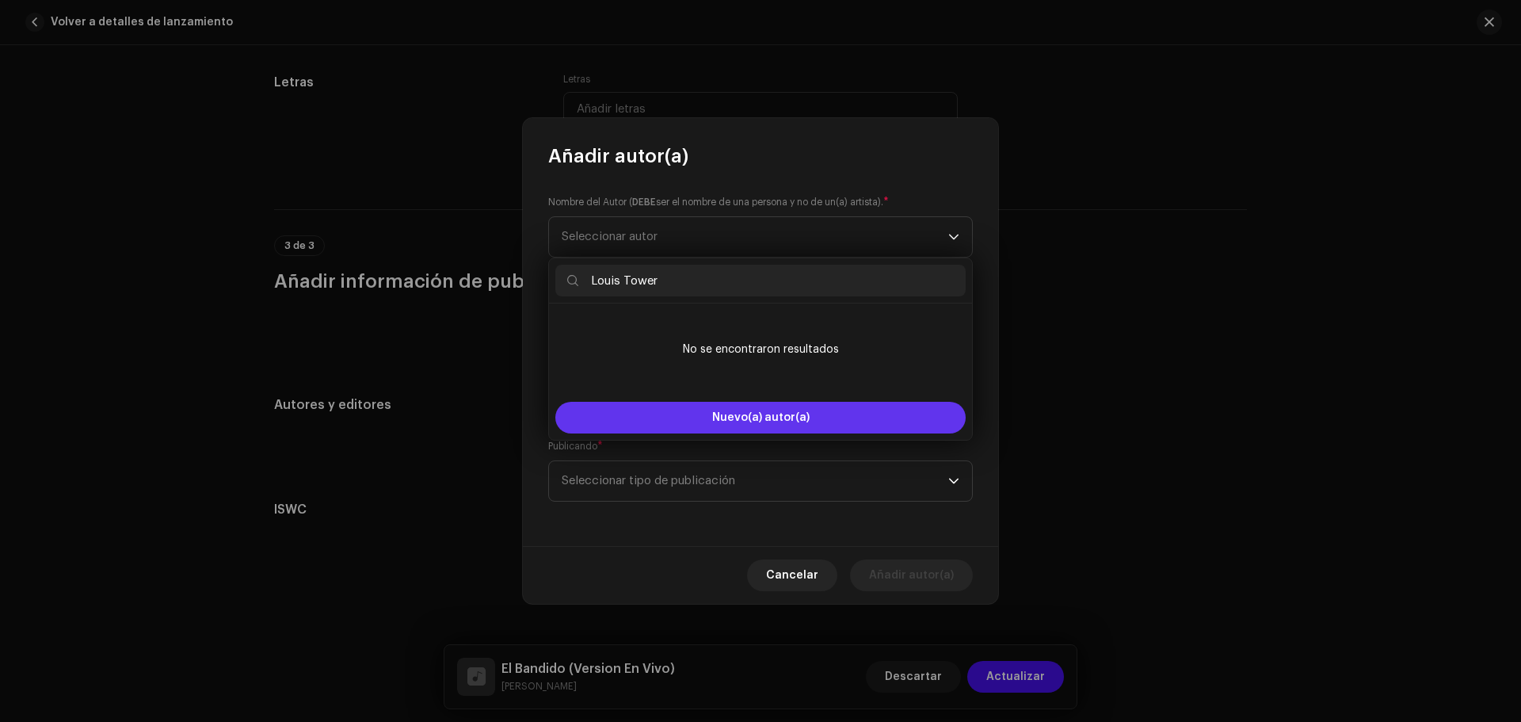
type input "Louis Tower"
click at [735, 420] on span "Nuevo(a) autor(a)" at bounding box center [760, 417] width 97 height 11
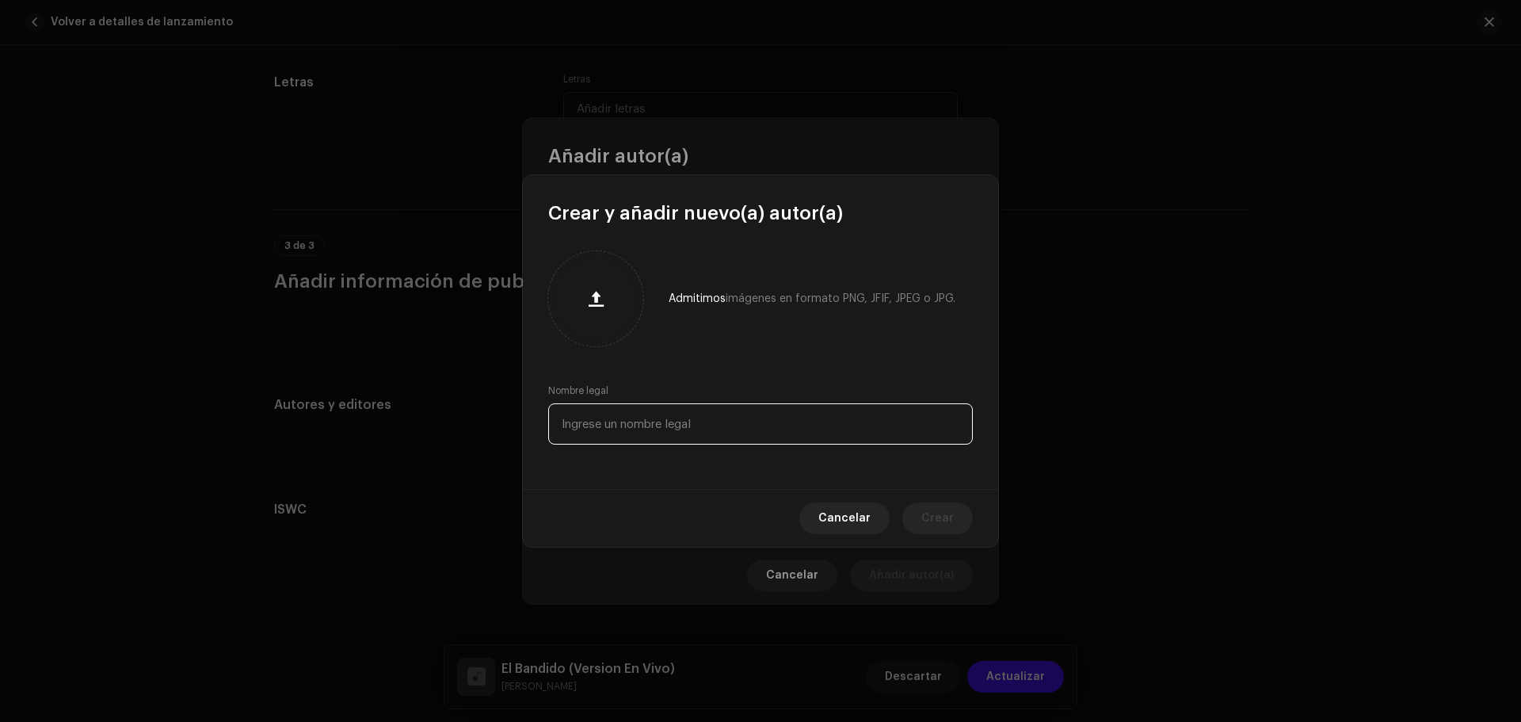
click at [677, 433] on input "text" at bounding box center [760, 423] width 425 height 41
paste input "Louis Tower"
type input "Louis Tower"
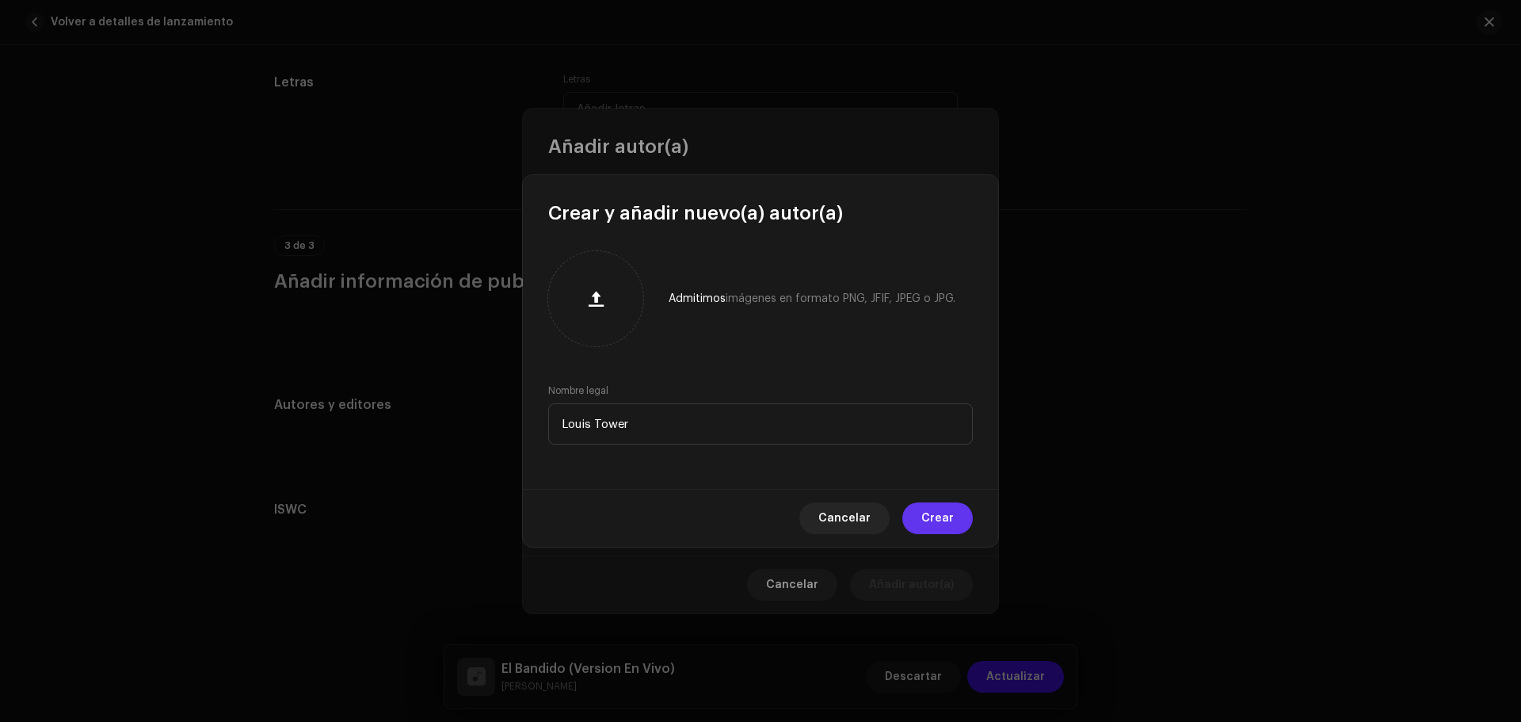
click at [929, 513] on span "Crear" at bounding box center [938, 518] width 32 height 32
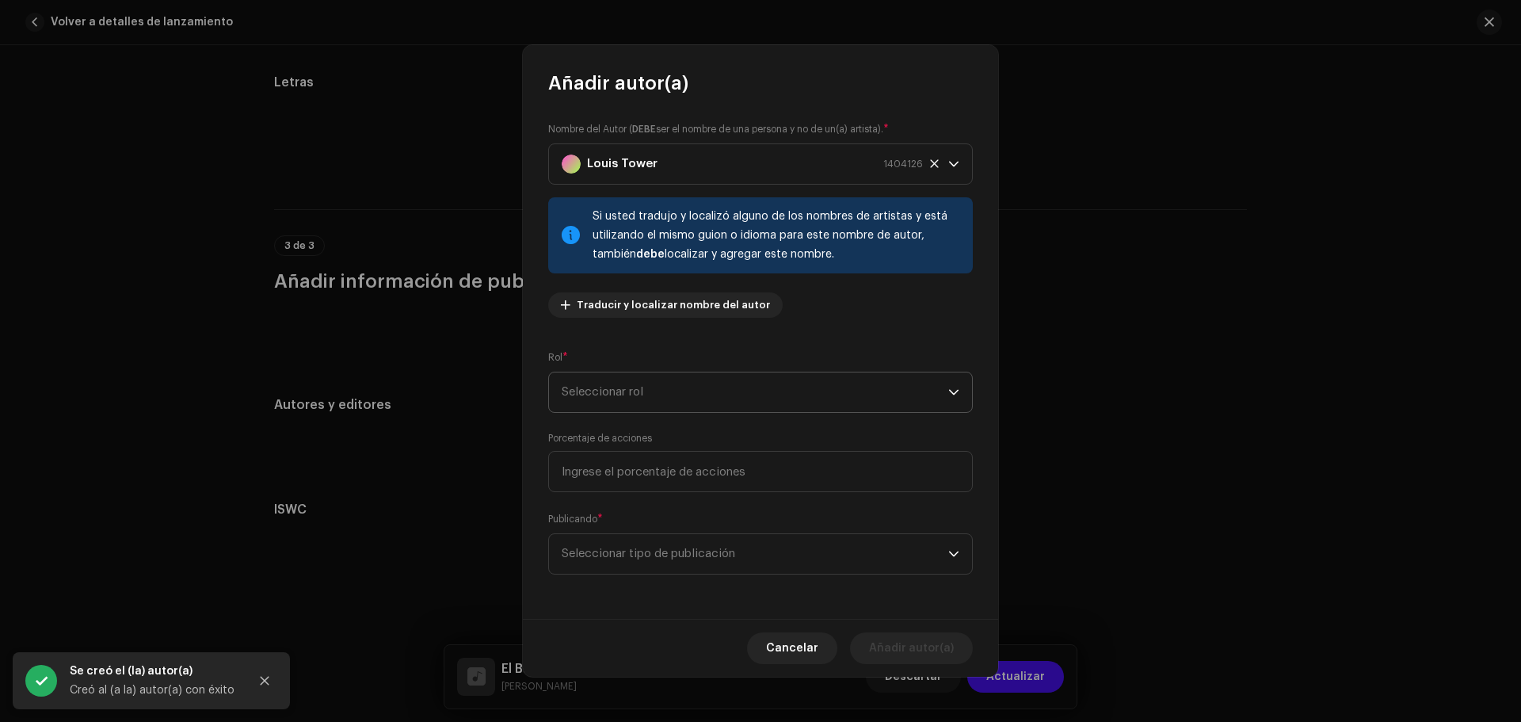
click at [658, 387] on span "Seleccionar rol" at bounding box center [755, 392] width 387 height 40
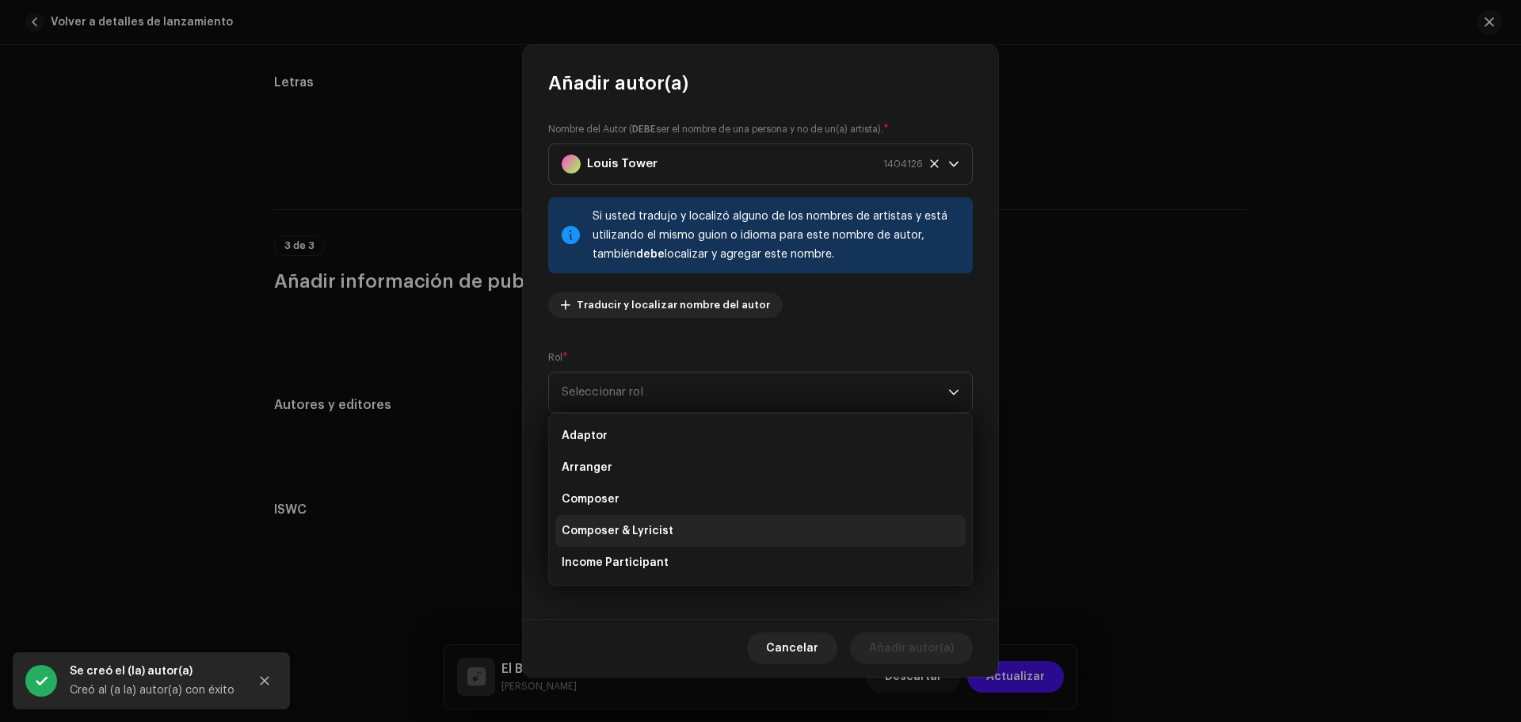
click at [662, 536] on span "Composer & Lyricist" at bounding box center [618, 531] width 112 height 16
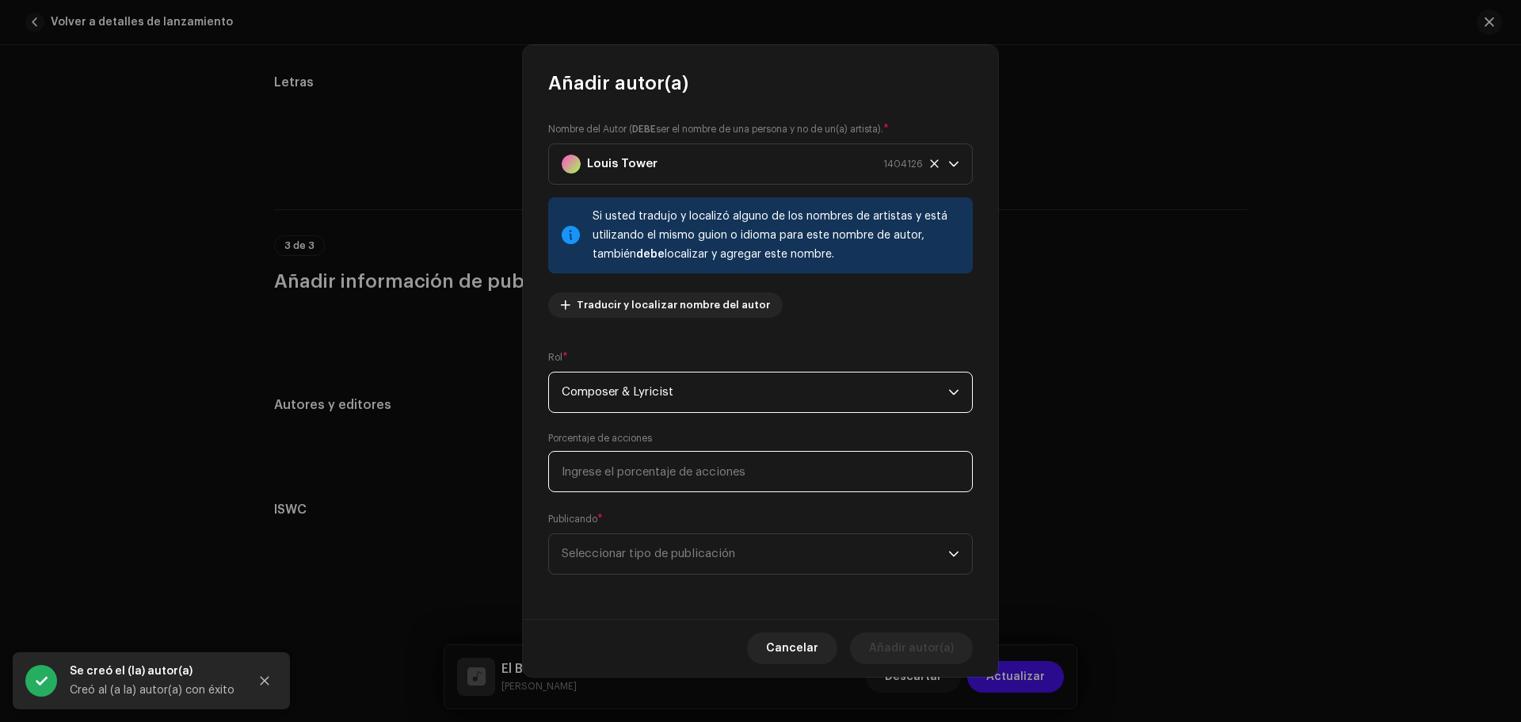
click at [681, 469] on input at bounding box center [760, 471] width 425 height 41
type input "100,00"
click at [682, 551] on span "Seleccionar tipo de publicación" at bounding box center [755, 554] width 387 height 40
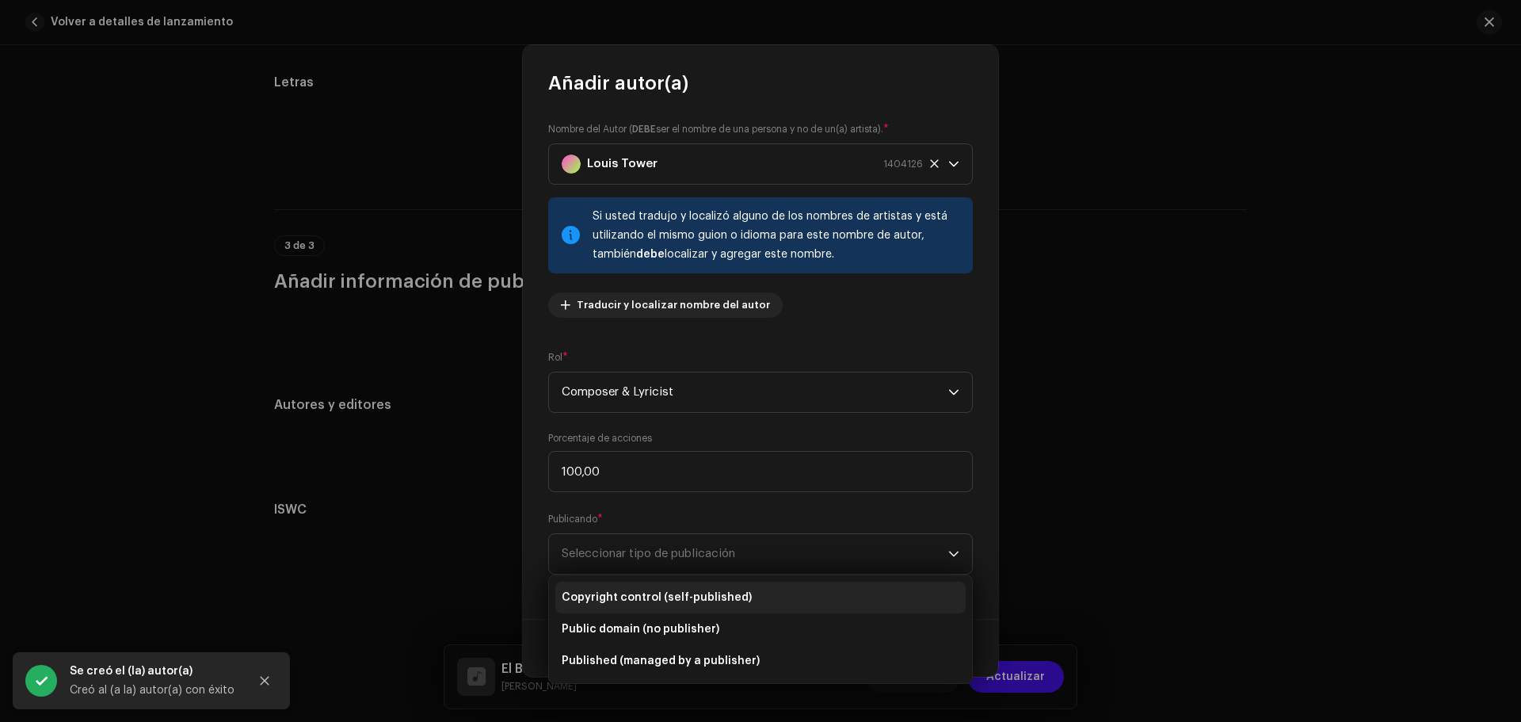
click at [649, 597] on span "Copyright control (self-published)" at bounding box center [657, 598] width 190 height 16
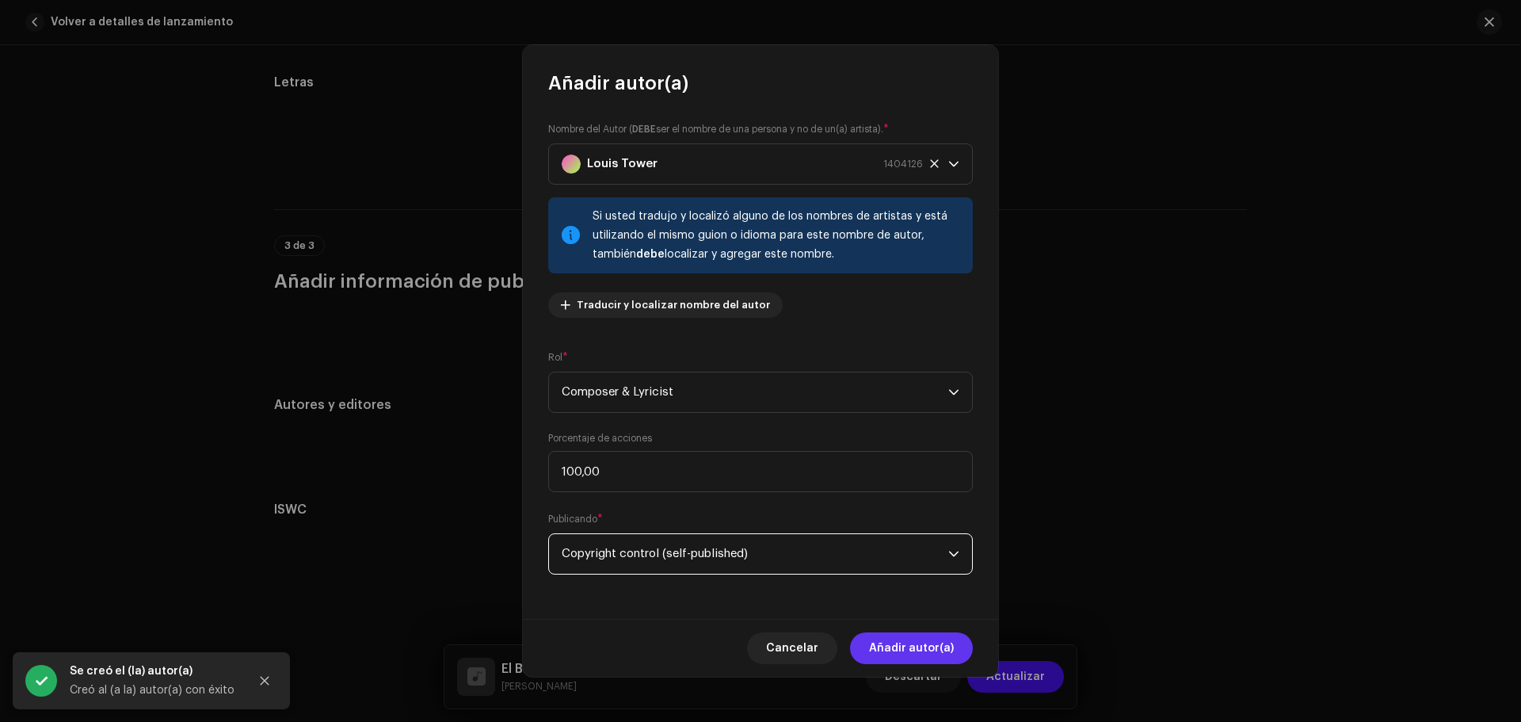
click at [917, 647] on span "Añadir autor(a)" at bounding box center [911, 648] width 85 height 32
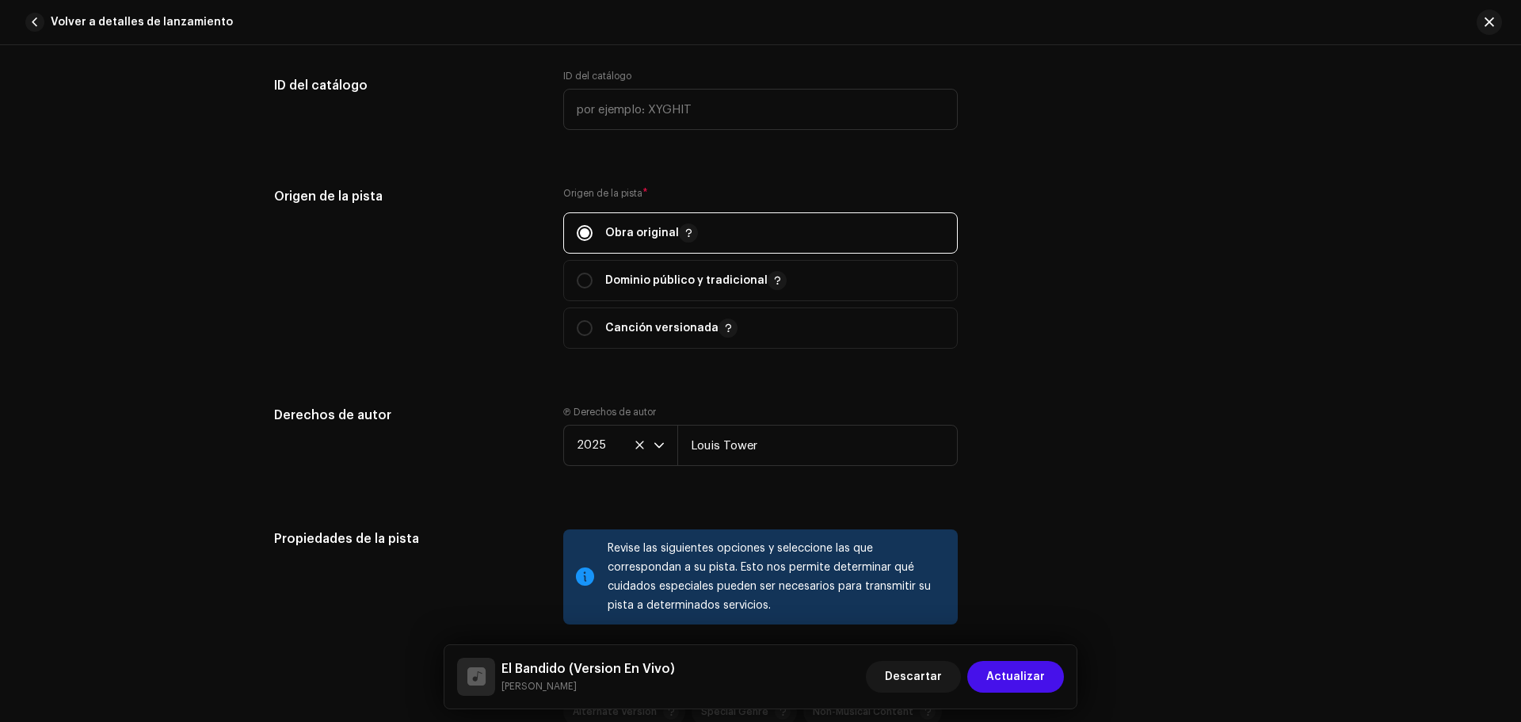
scroll to position [2032, 0]
drag, startPoint x: 784, startPoint y: 439, endPoint x: 538, endPoint y: 435, distance: 246.5
click at [532, 434] on div "Derechos de autor Ⓟ Derechos de autor 2025 Louis Tower" at bounding box center [760, 450] width 973 height 86
type input "Guillermo Penaranda"
click at [1151, 327] on div "Origen de la pista Origen de la pista * Obra original Dominio público y tradici…" at bounding box center [760, 279] width 973 height 181
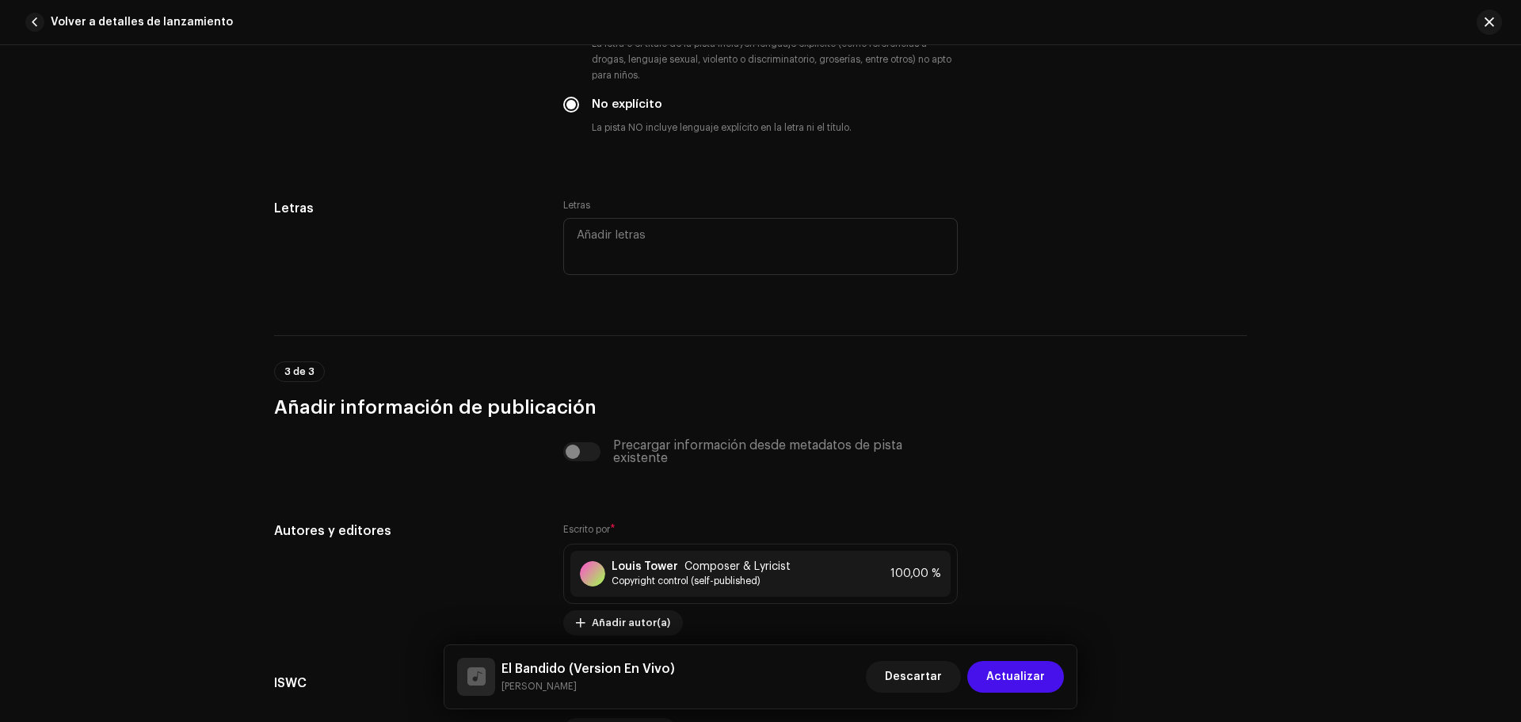
scroll to position [3268, 0]
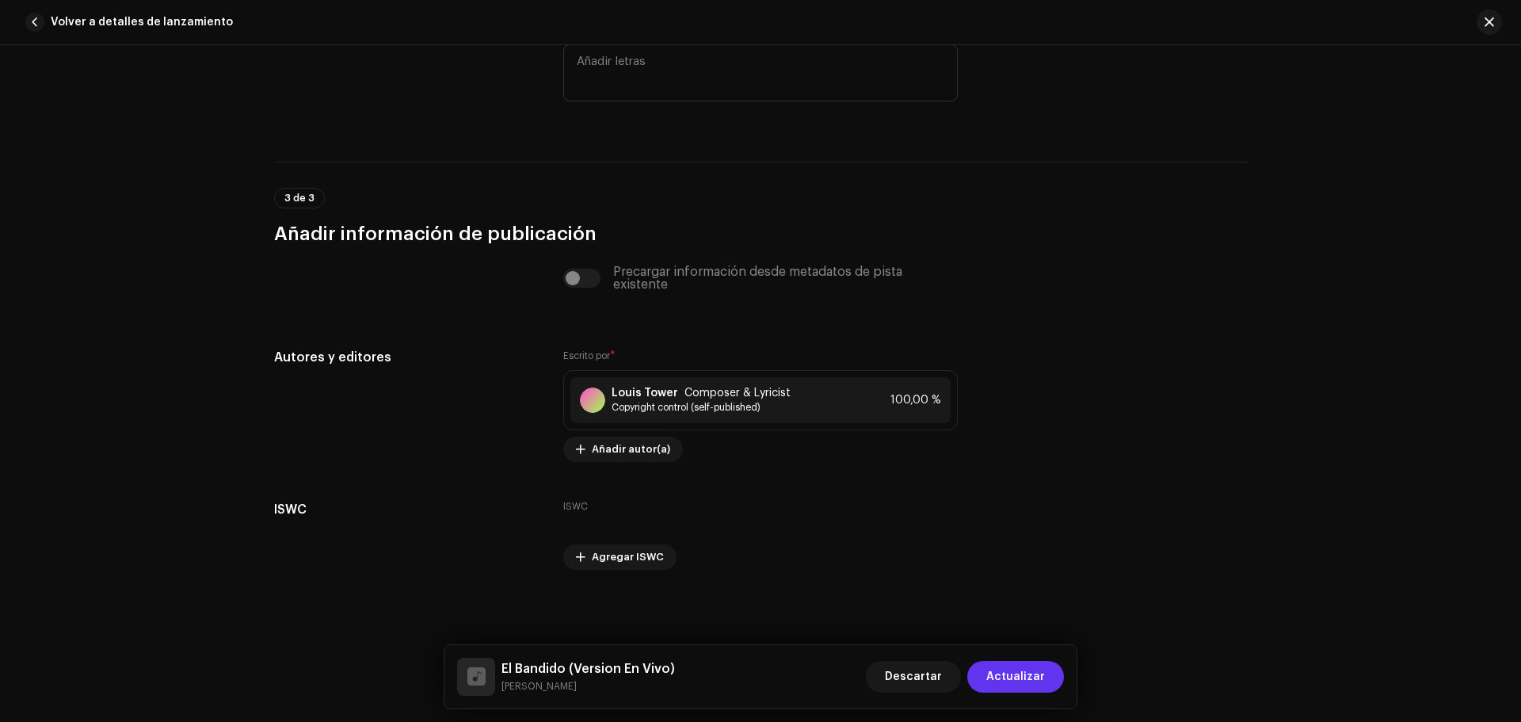
click at [1035, 668] on span "Actualizar" at bounding box center [1015, 677] width 59 height 32
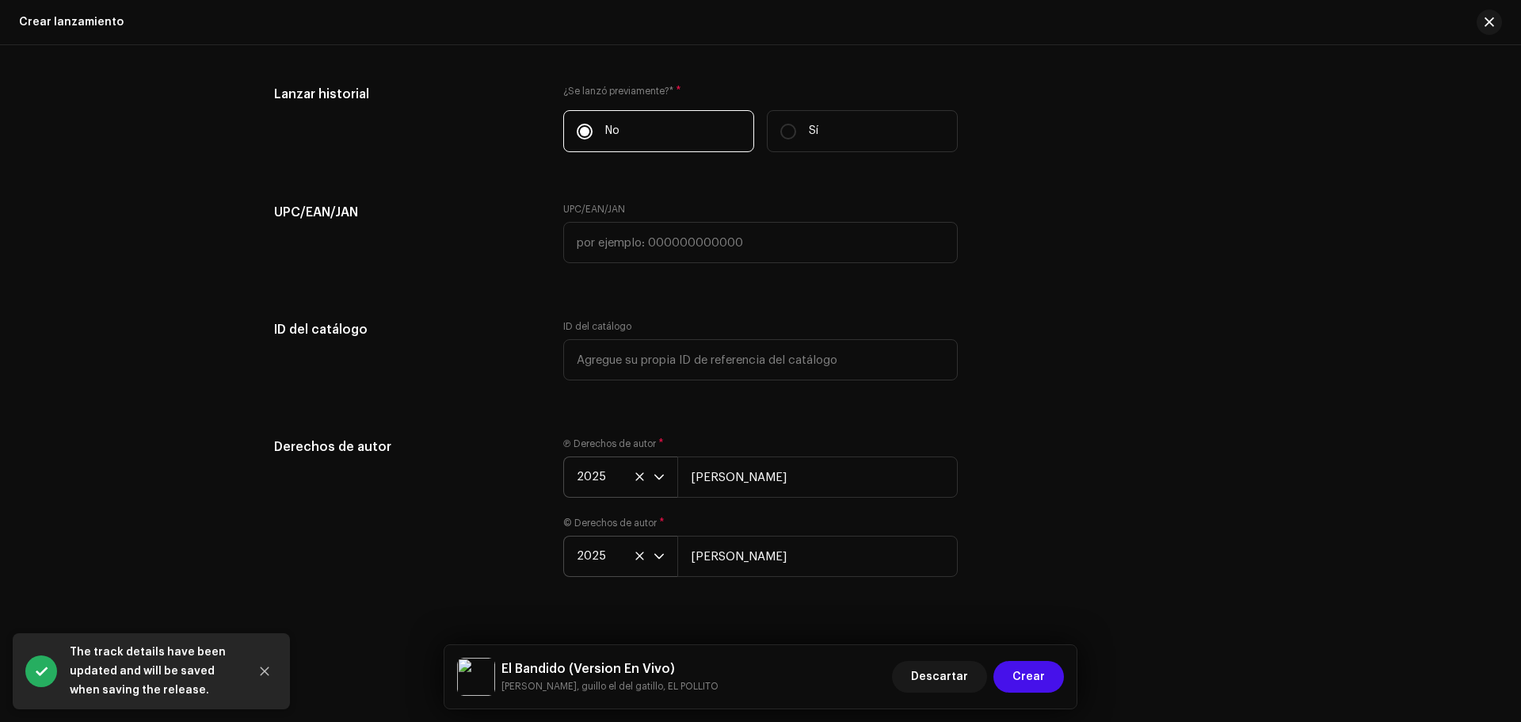
scroll to position [2829, 0]
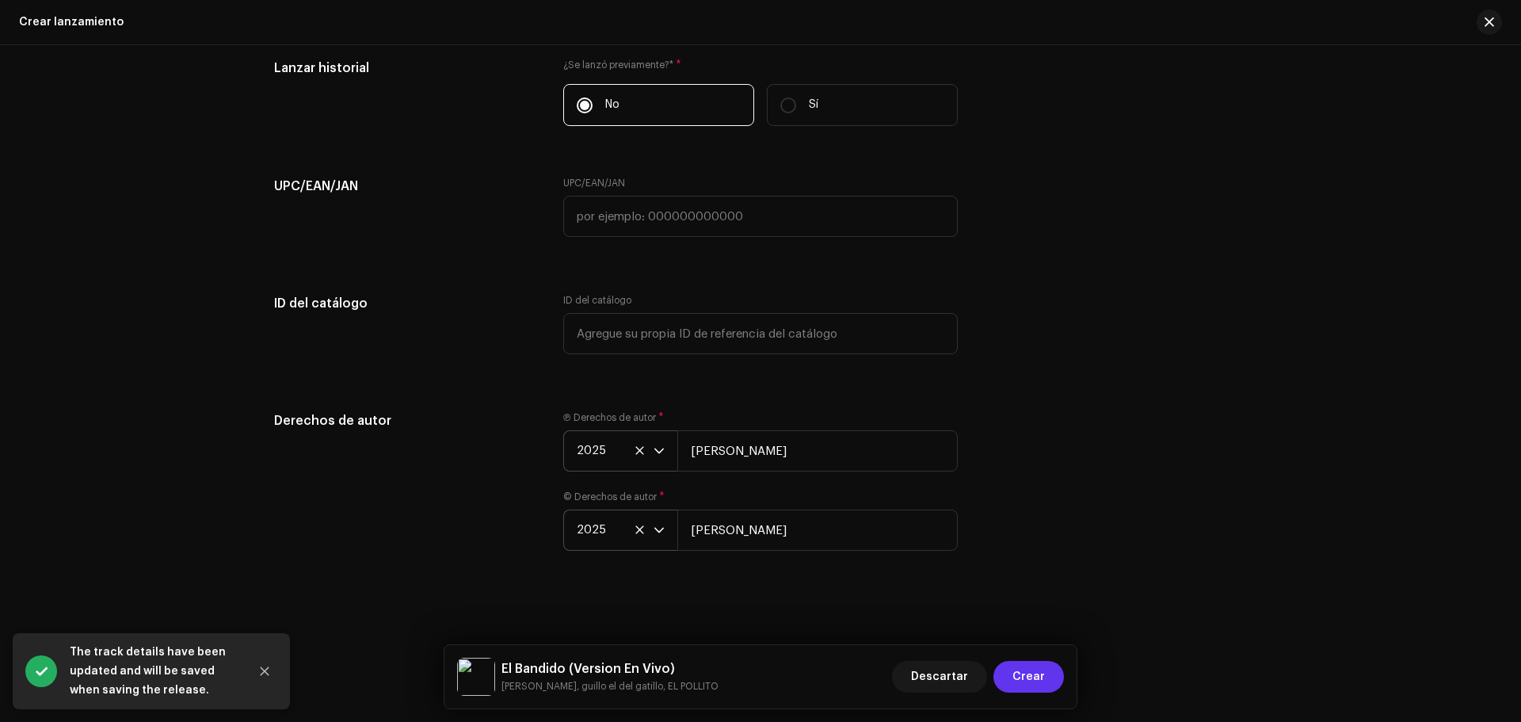
click at [1039, 689] on span "Crear" at bounding box center [1029, 677] width 32 height 32
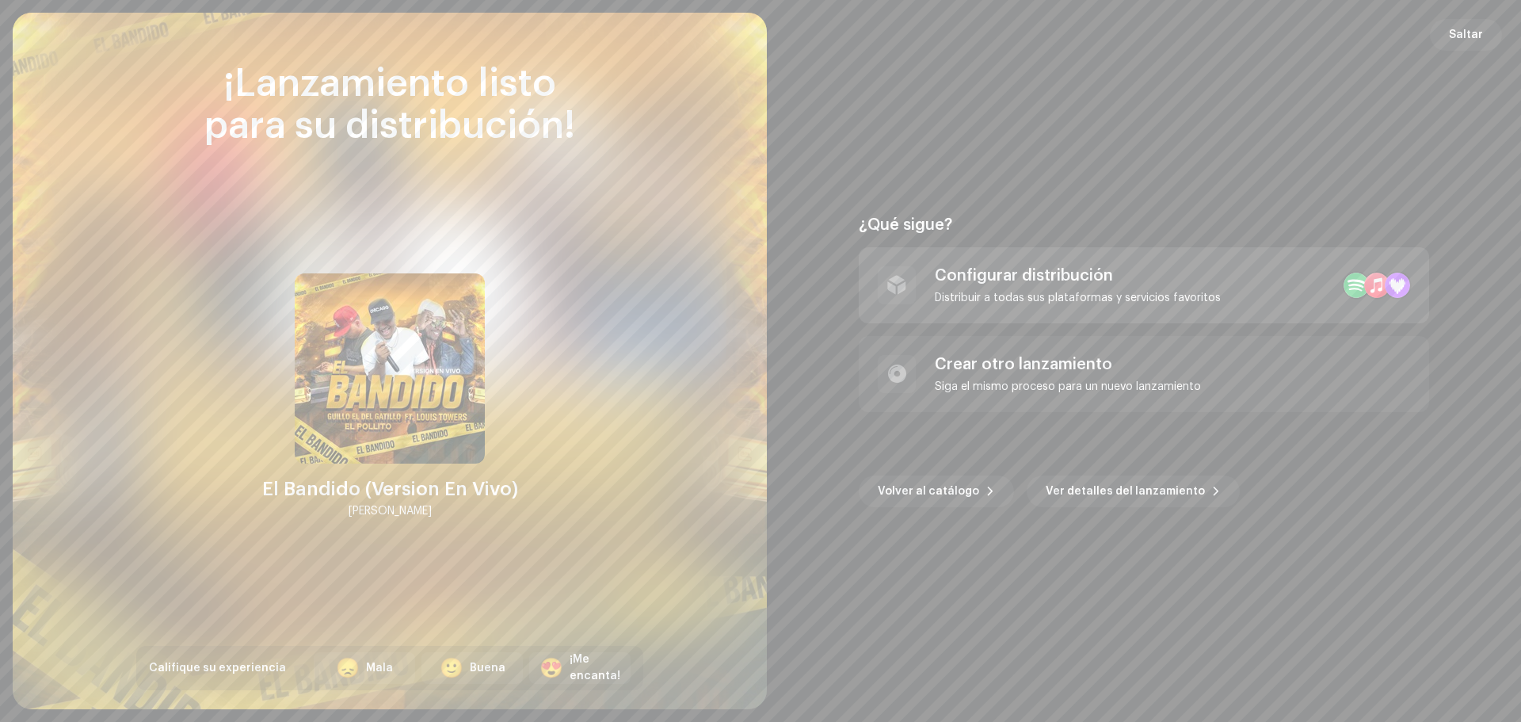
click at [1111, 277] on div "Configurar distribución" at bounding box center [1078, 275] width 286 height 19
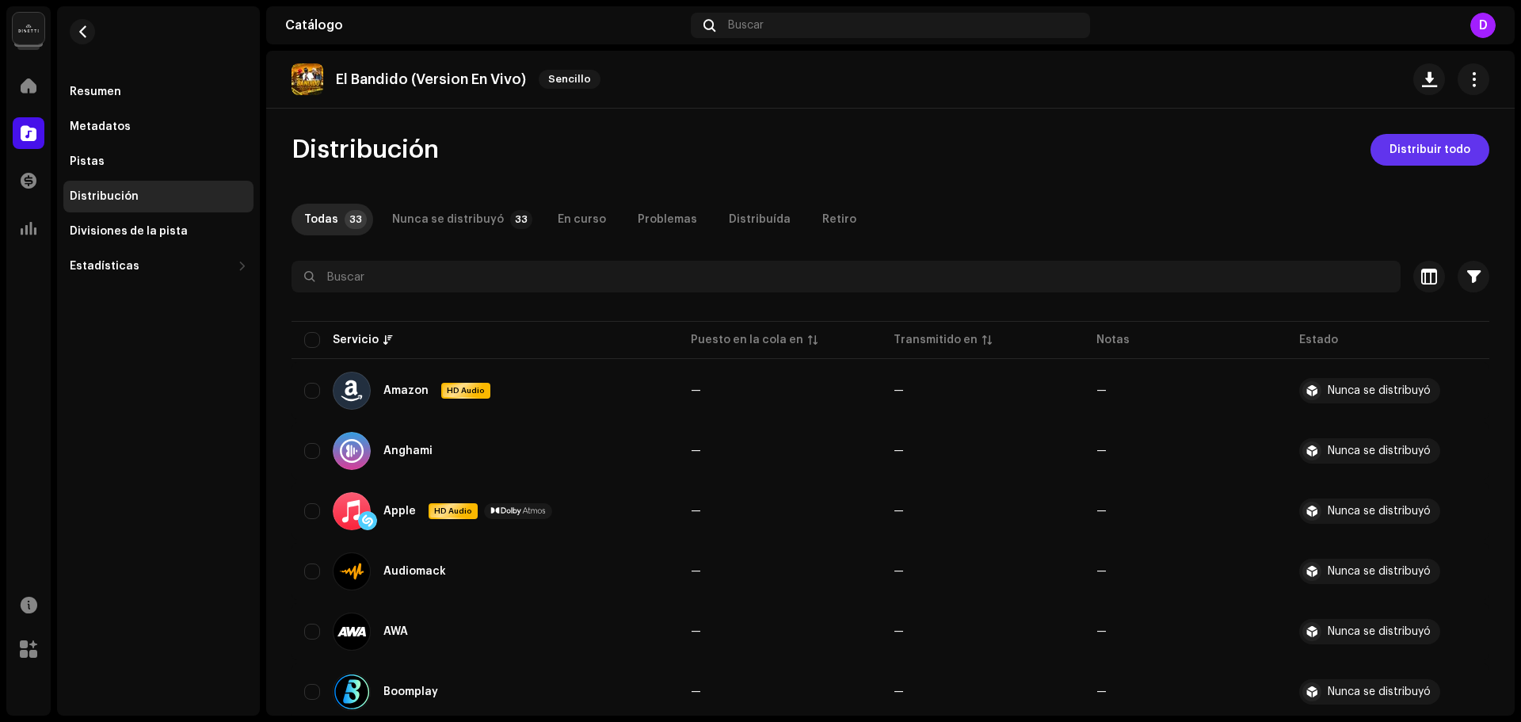
click at [1420, 143] on span "Distribuir todo" at bounding box center [1430, 150] width 81 height 32
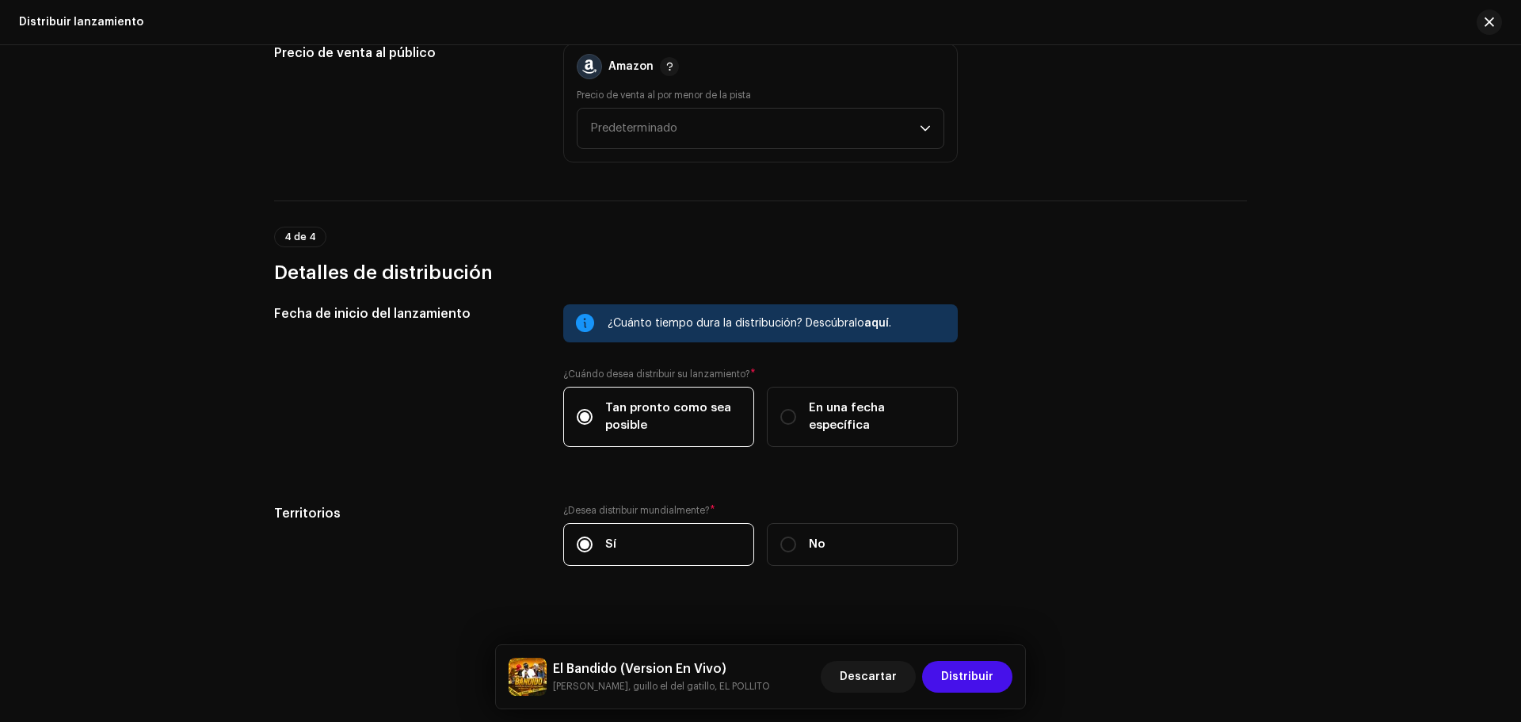
scroll to position [2497, 0]
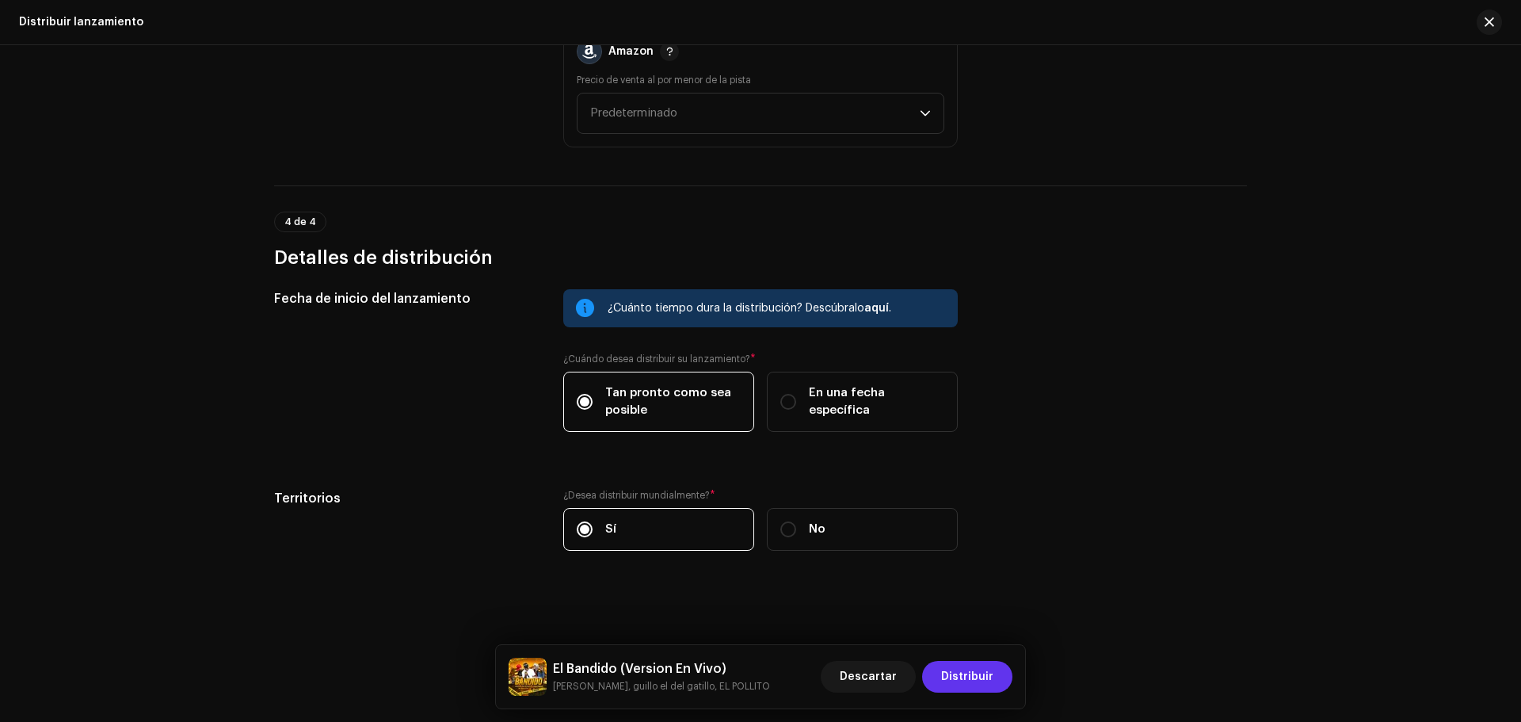
click at [994, 680] on button "Distribuir" at bounding box center [967, 677] width 90 height 32
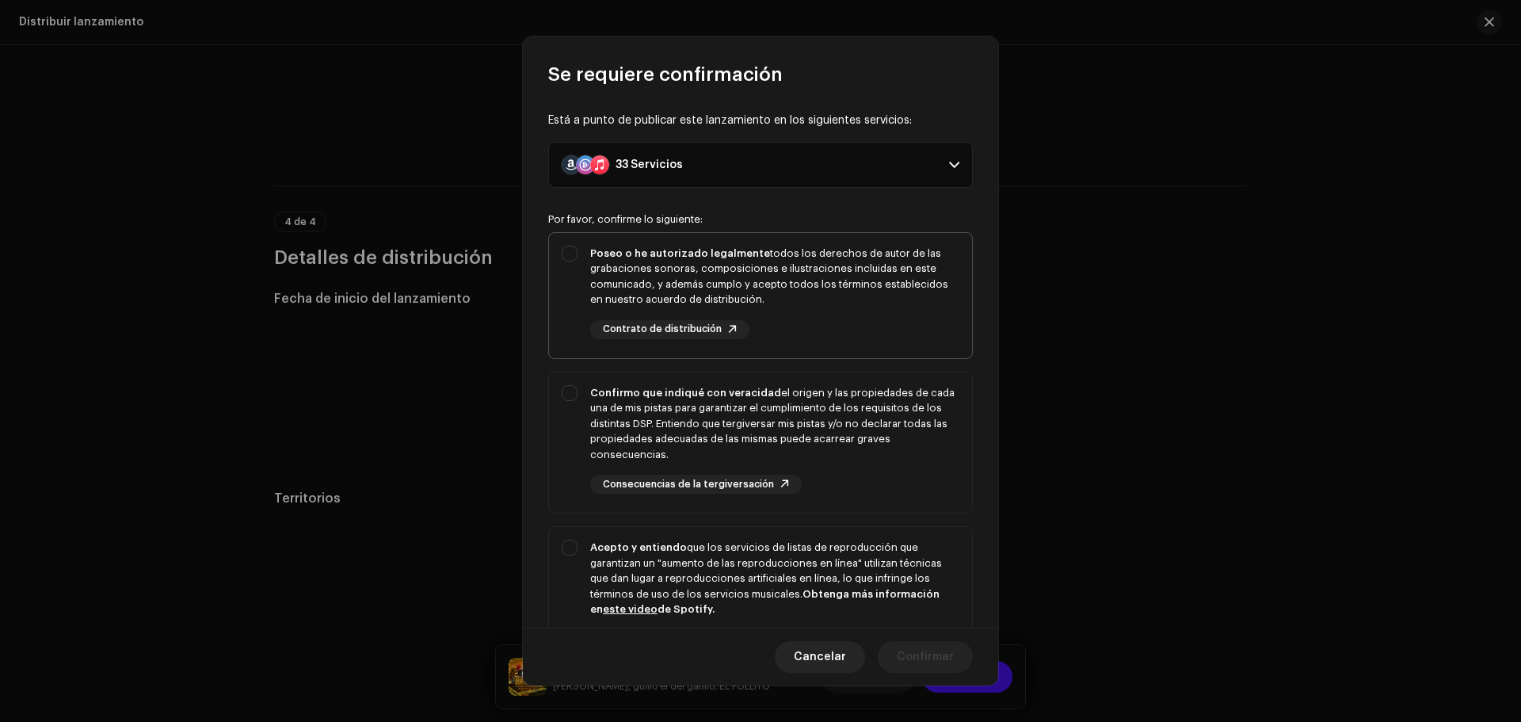
click at [682, 283] on div "Poseo o he autorizado legalmente todos los derechos de autor de las grabaciones…" at bounding box center [774, 277] width 369 height 62
checkbox input "true"
click at [702, 441] on div "Confirmo que indiqué con veracidad el origen y las propiedades de cada una de m…" at bounding box center [774, 424] width 369 height 78
checkbox input "true"
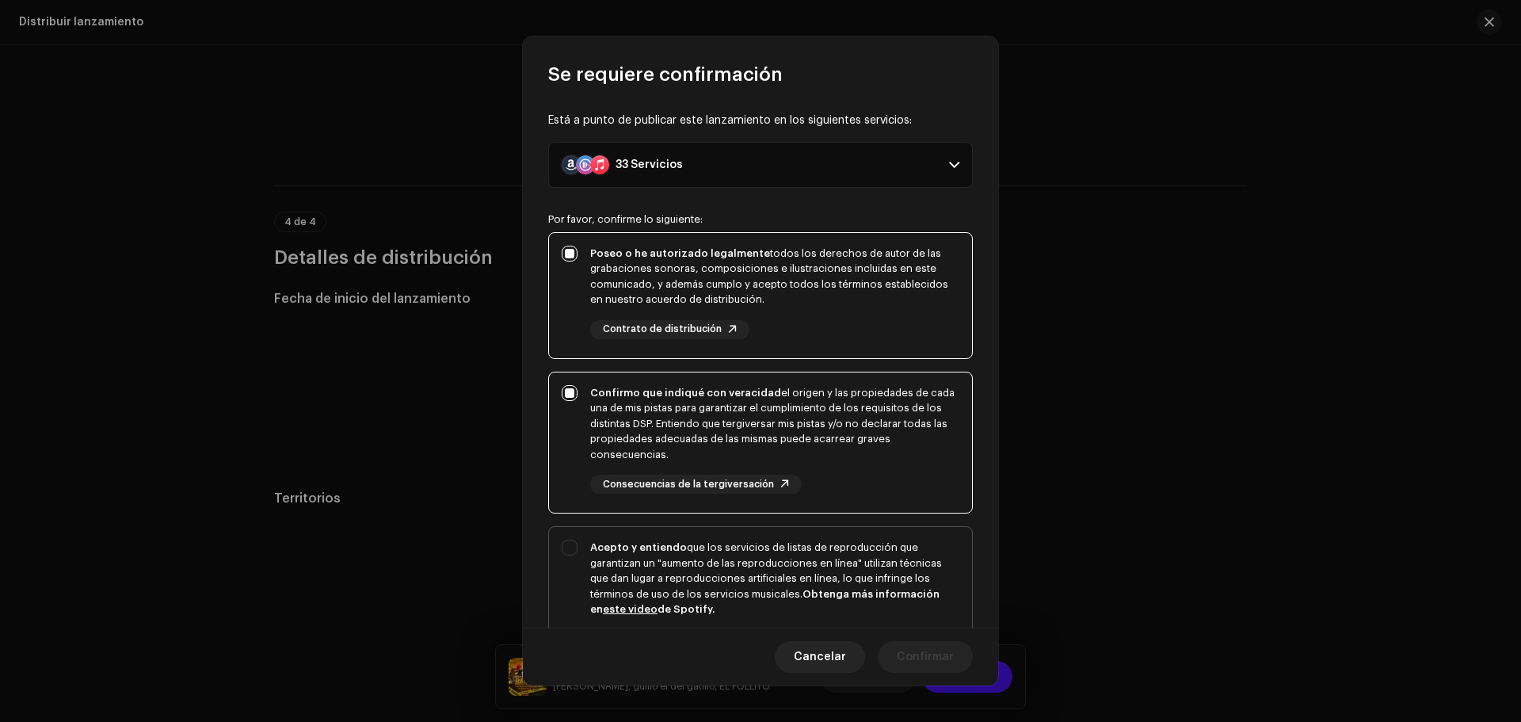
click at [693, 596] on div "Acepto y entiendo que los servicios de listas de reproducción que garantizan un…" at bounding box center [774, 579] width 369 height 78
checkbox input "true"
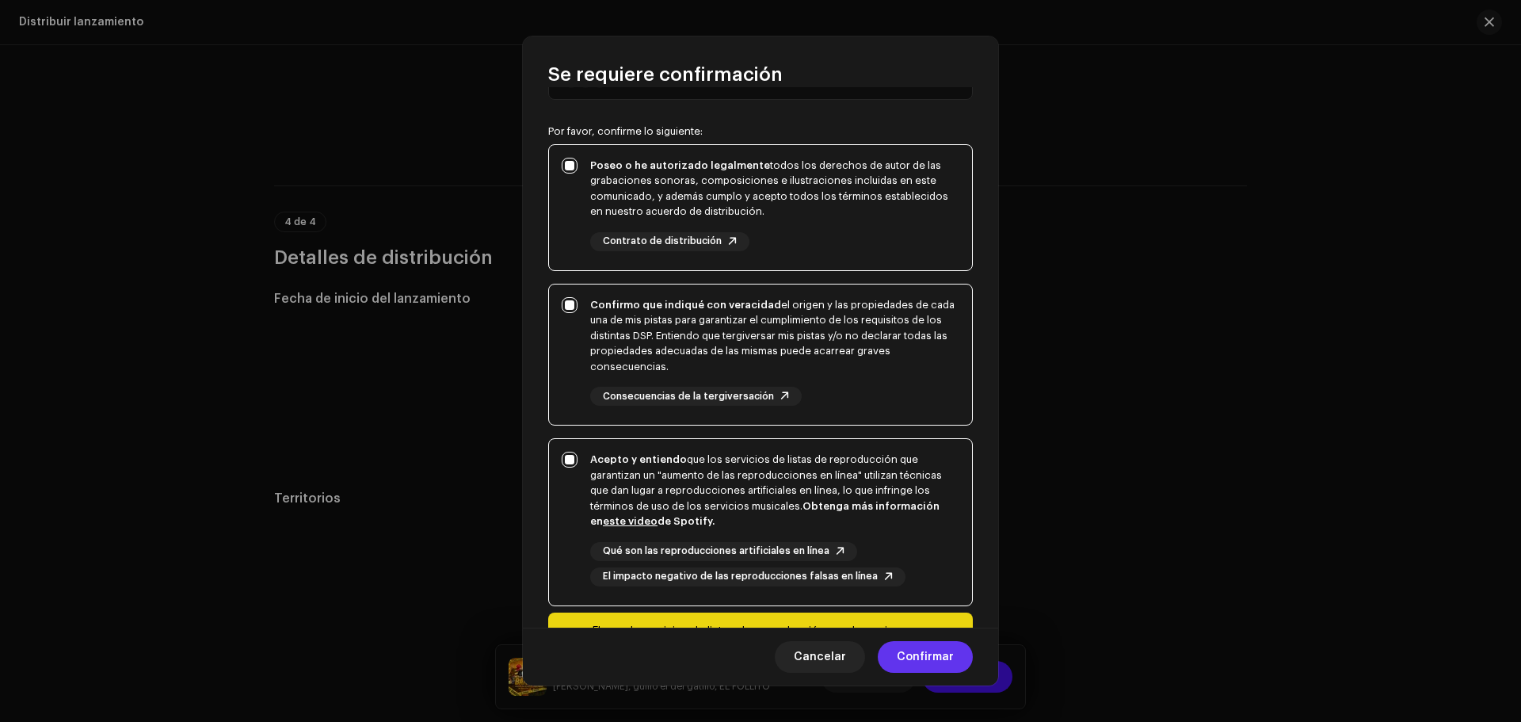
scroll to position [193, 0]
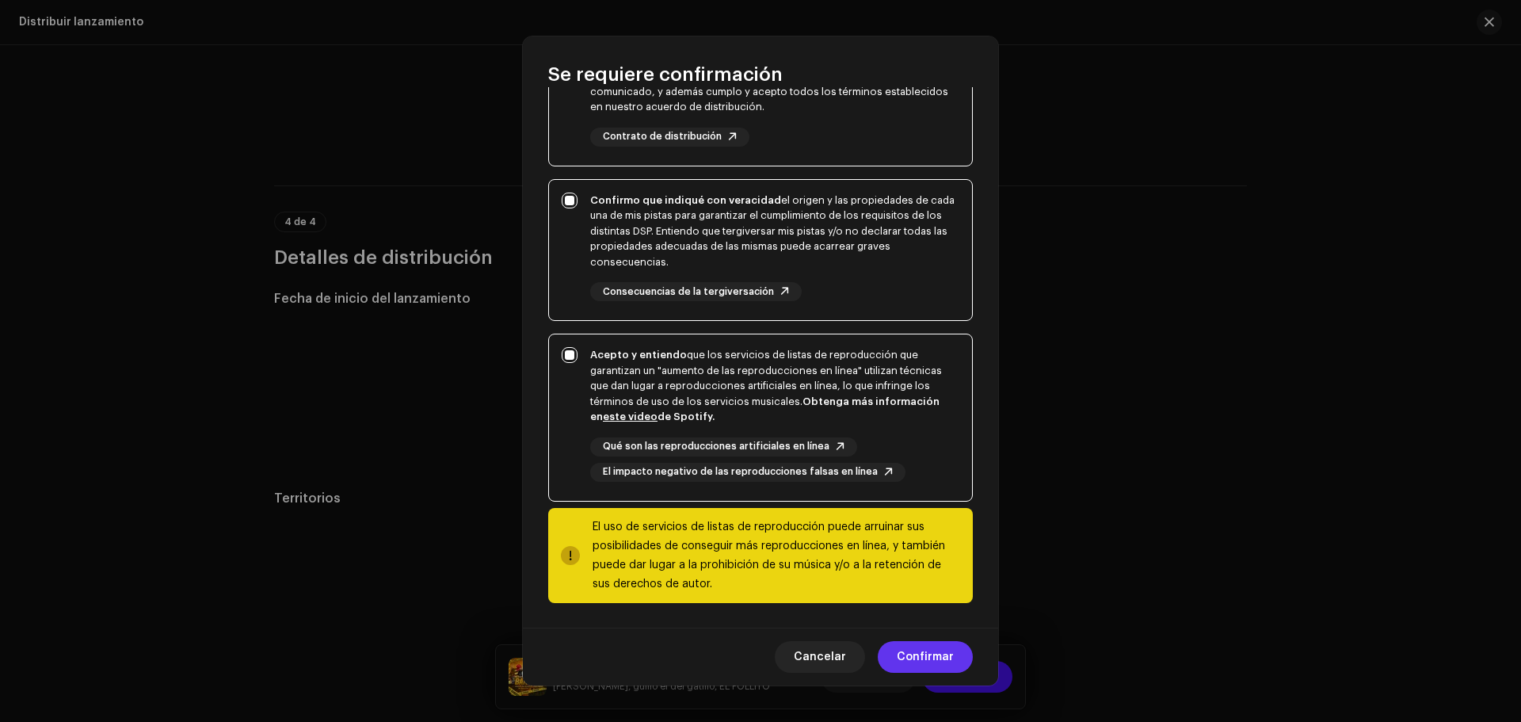
click at [941, 651] on span "Confirmar" at bounding box center [925, 657] width 57 height 32
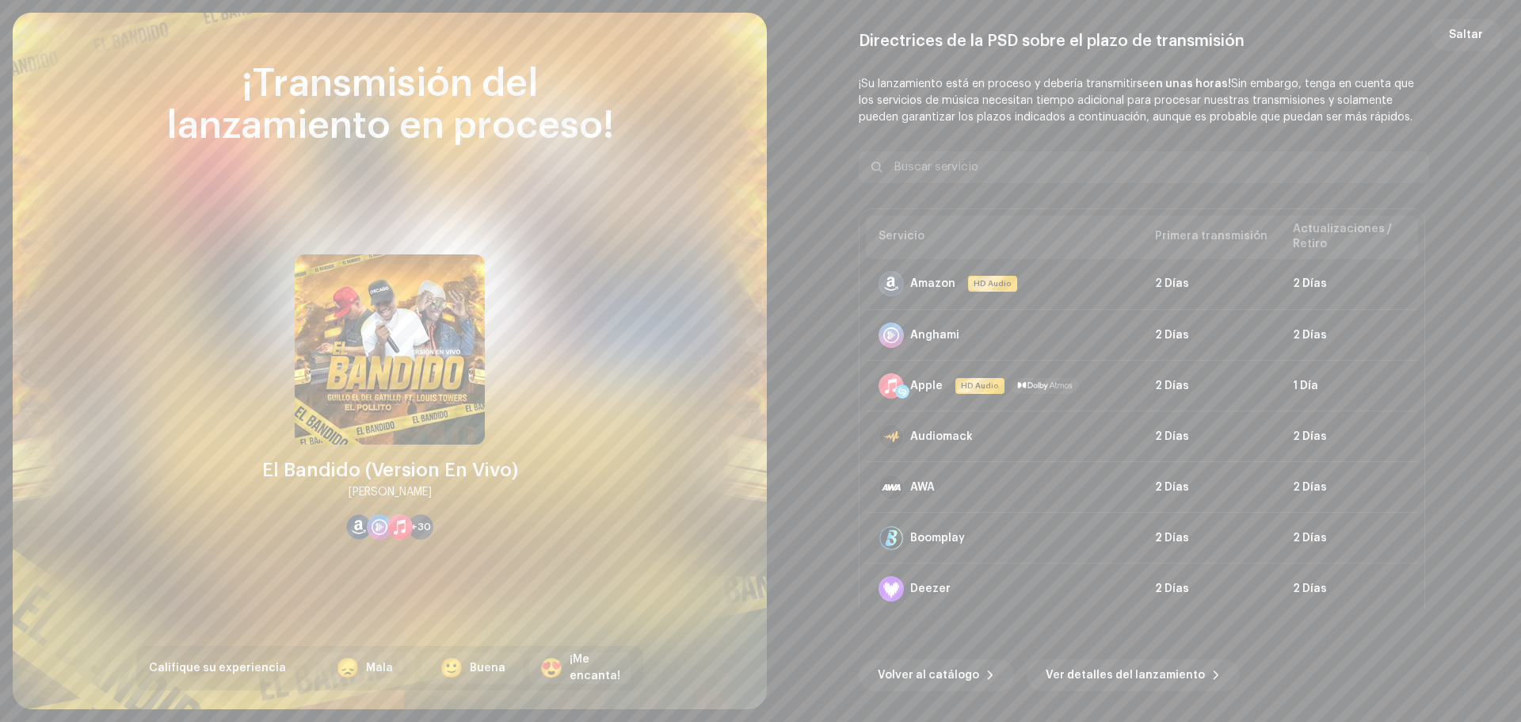
click at [1464, 36] on span "Saltar" at bounding box center [1466, 35] width 34 height 32
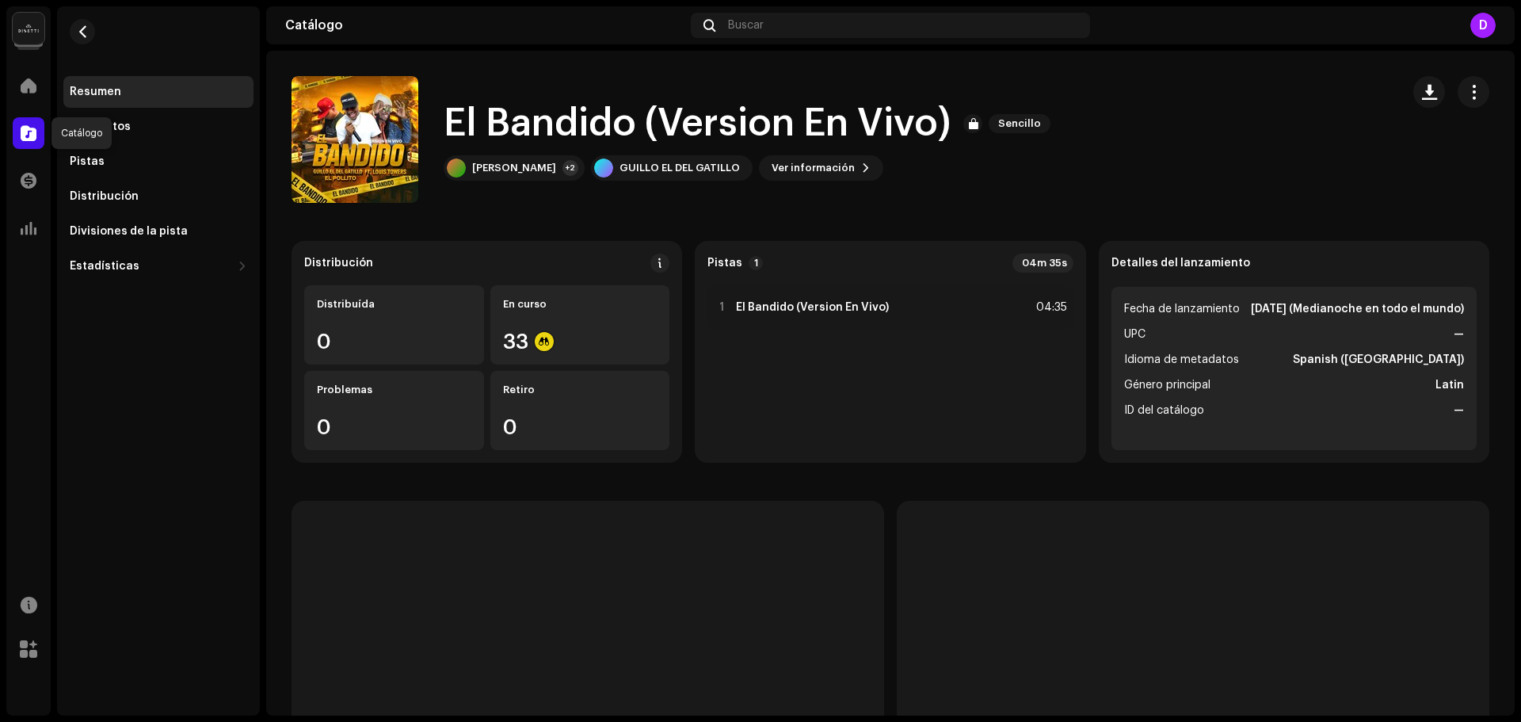
click at [34, 136] on span at bounding box center [29, 133] width 16 height 13
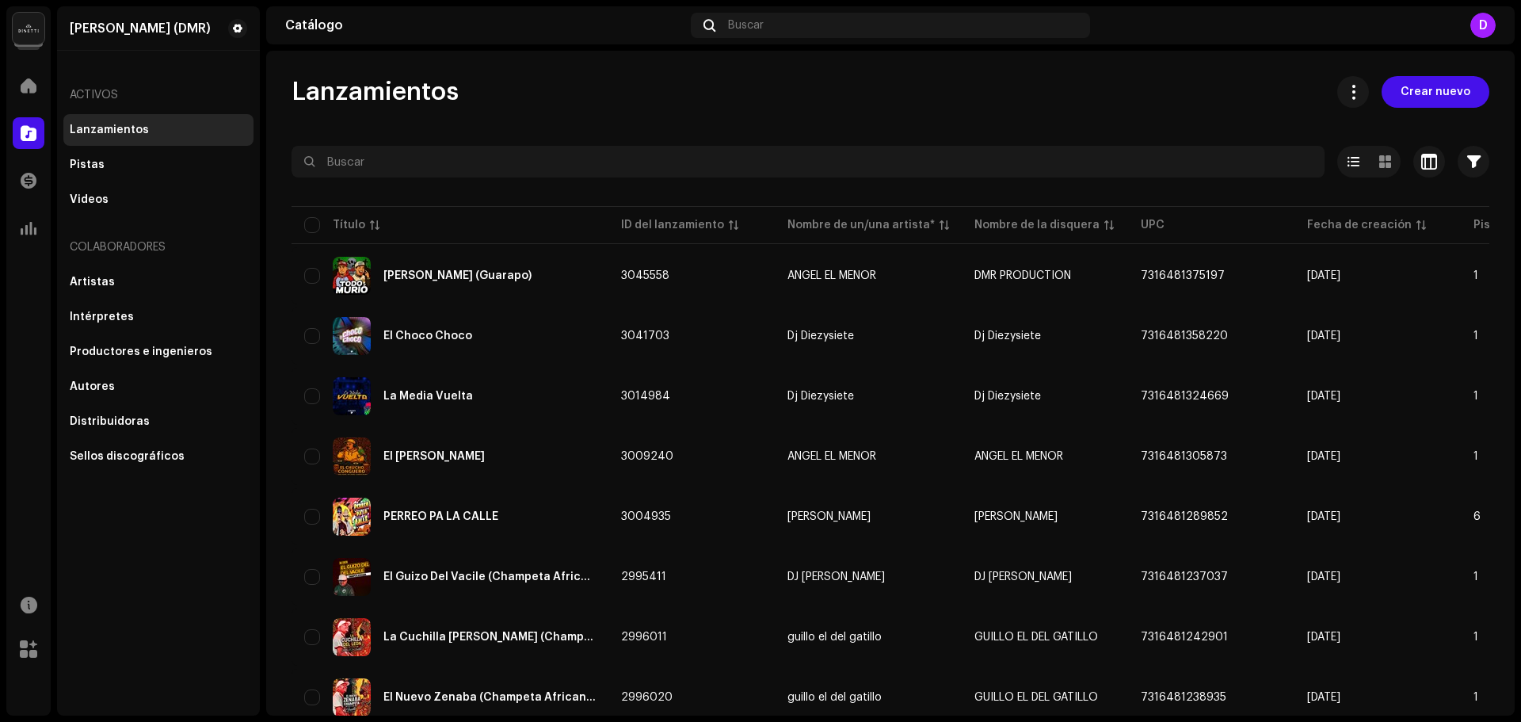
click at [34, 136] on span at bounding box center [29, 133] width 16 height 13
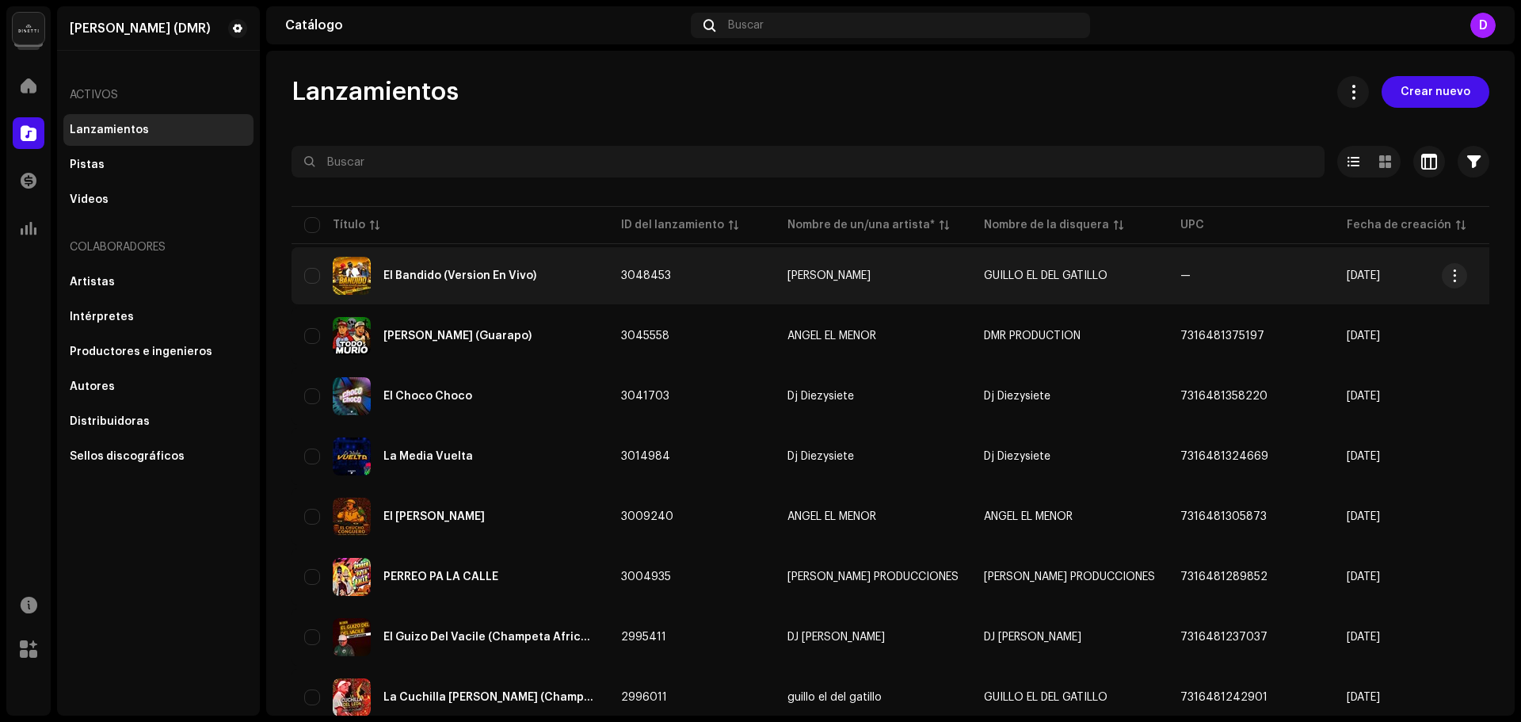
click at [484, 273] on div "El Bandido (Version En Vivo)" at bounding box center [459, 275] width 153 height 11
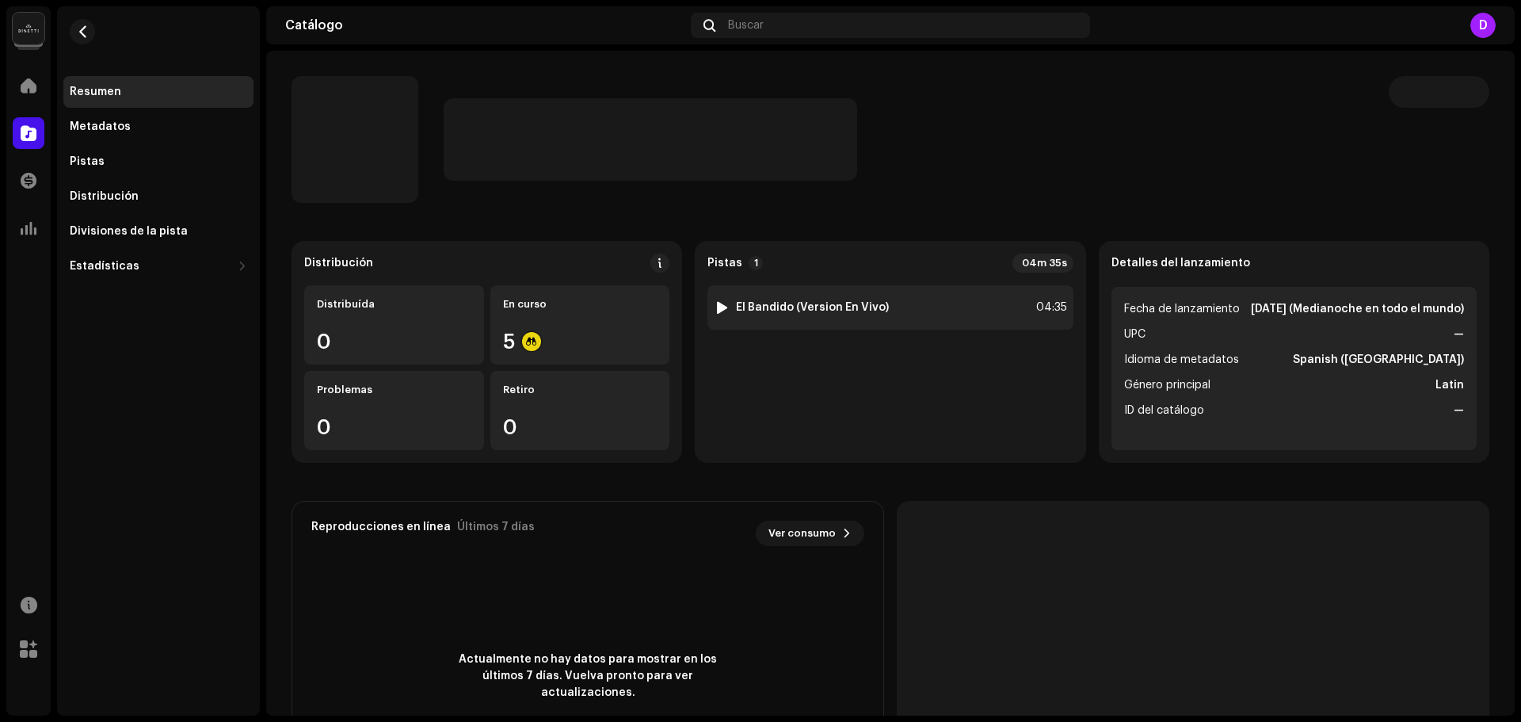
click at [782, 303] on strong "El Bandido (Version En Vivo)" at bounding box center [812, 307] width 153 height 13
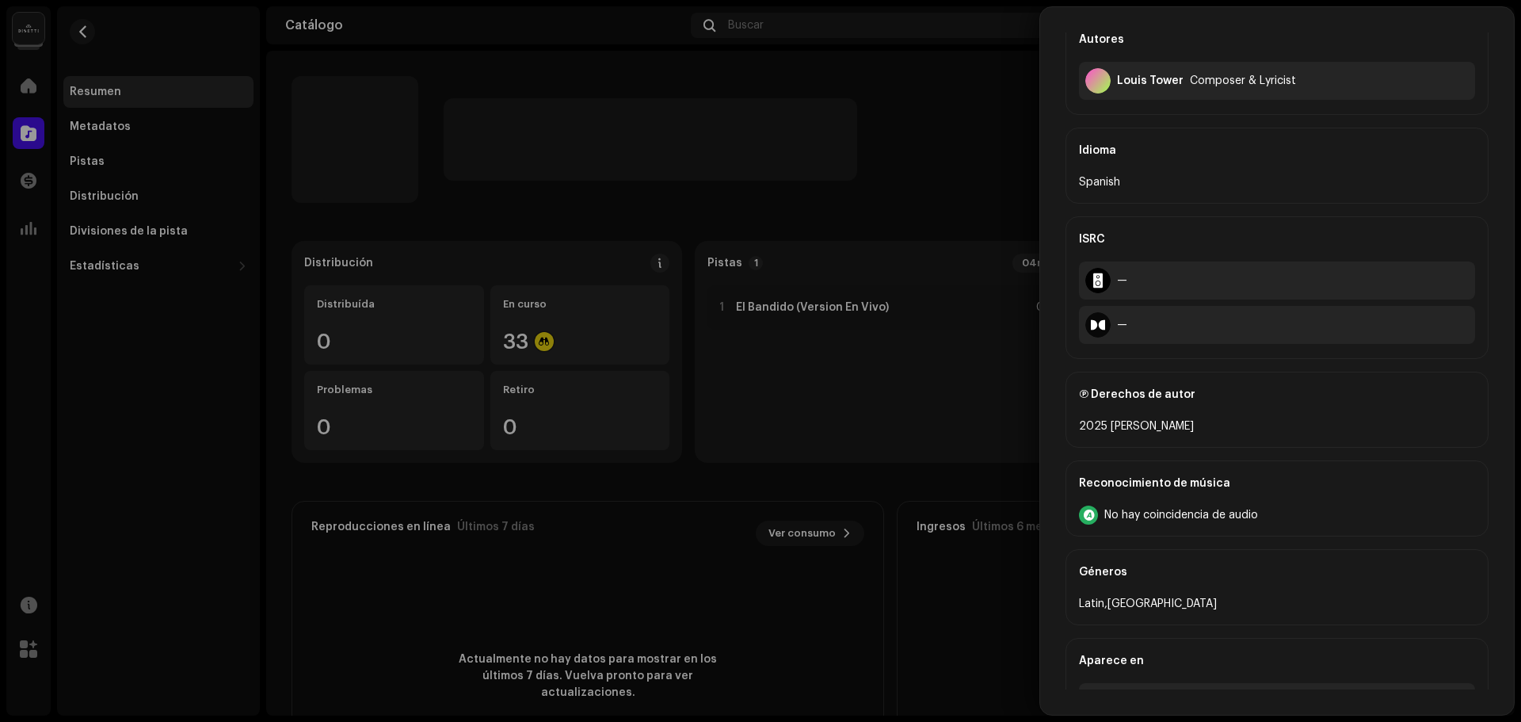
scroll to position [519, 0]
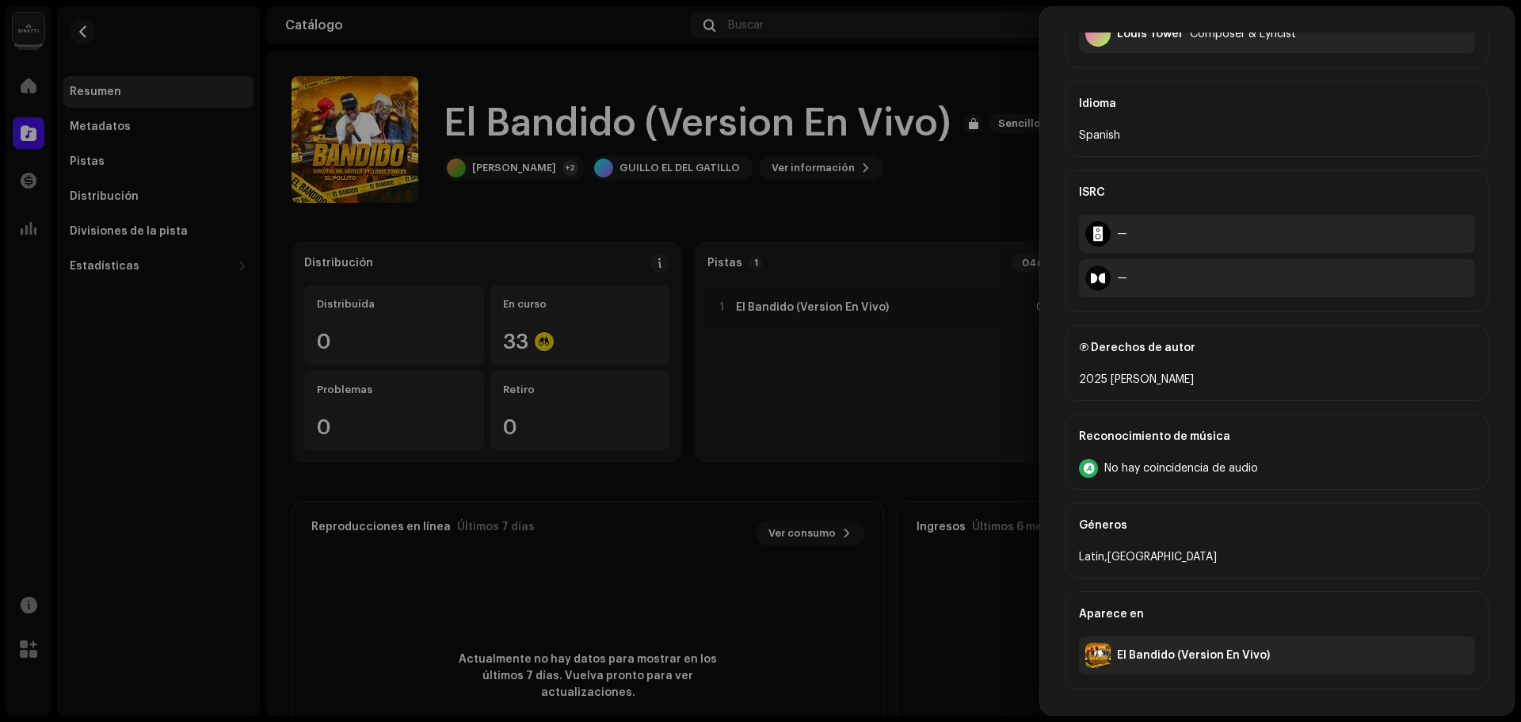
click at [936, 387] on div at bounding box center [760, 361] width 1521 height 722
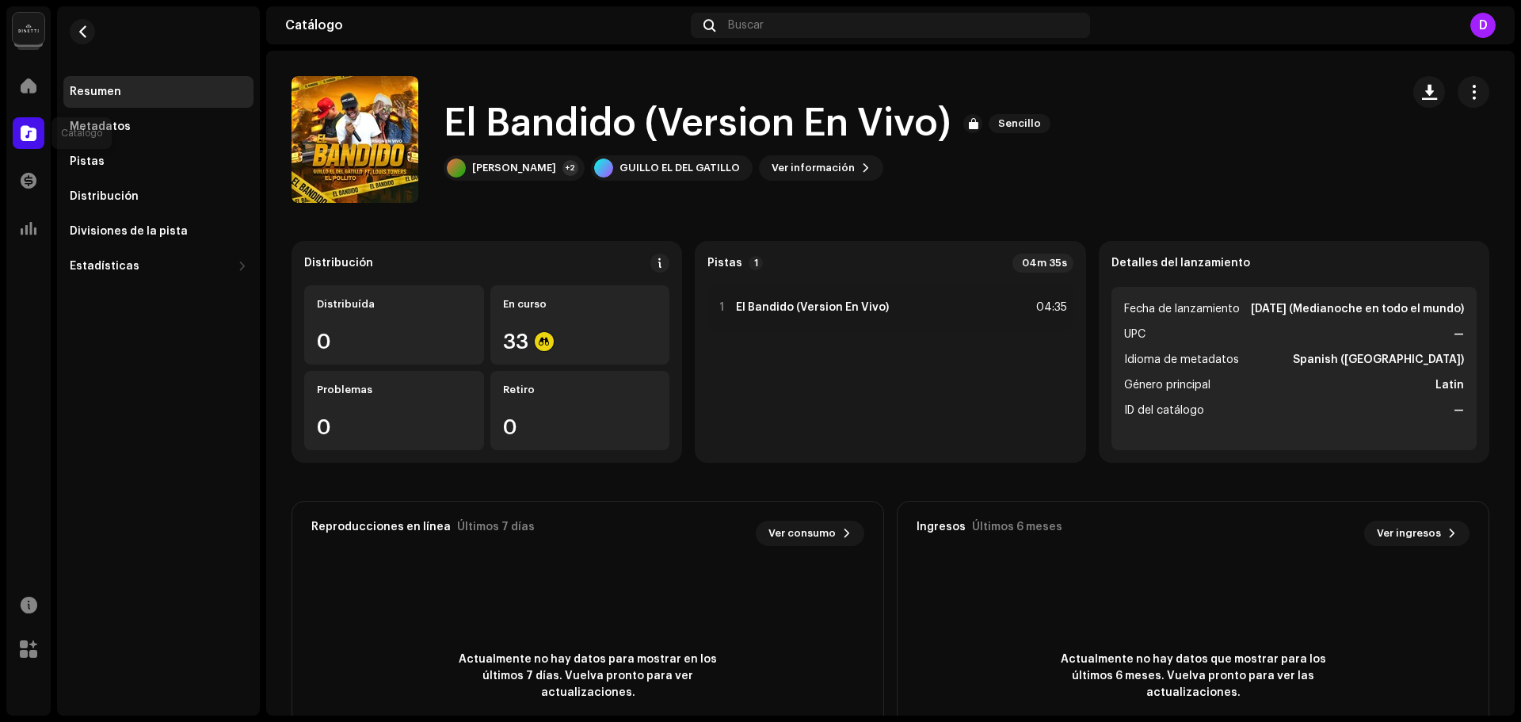
click at [40, 134] on div at bounding box center [29, 133] width 32 height 32
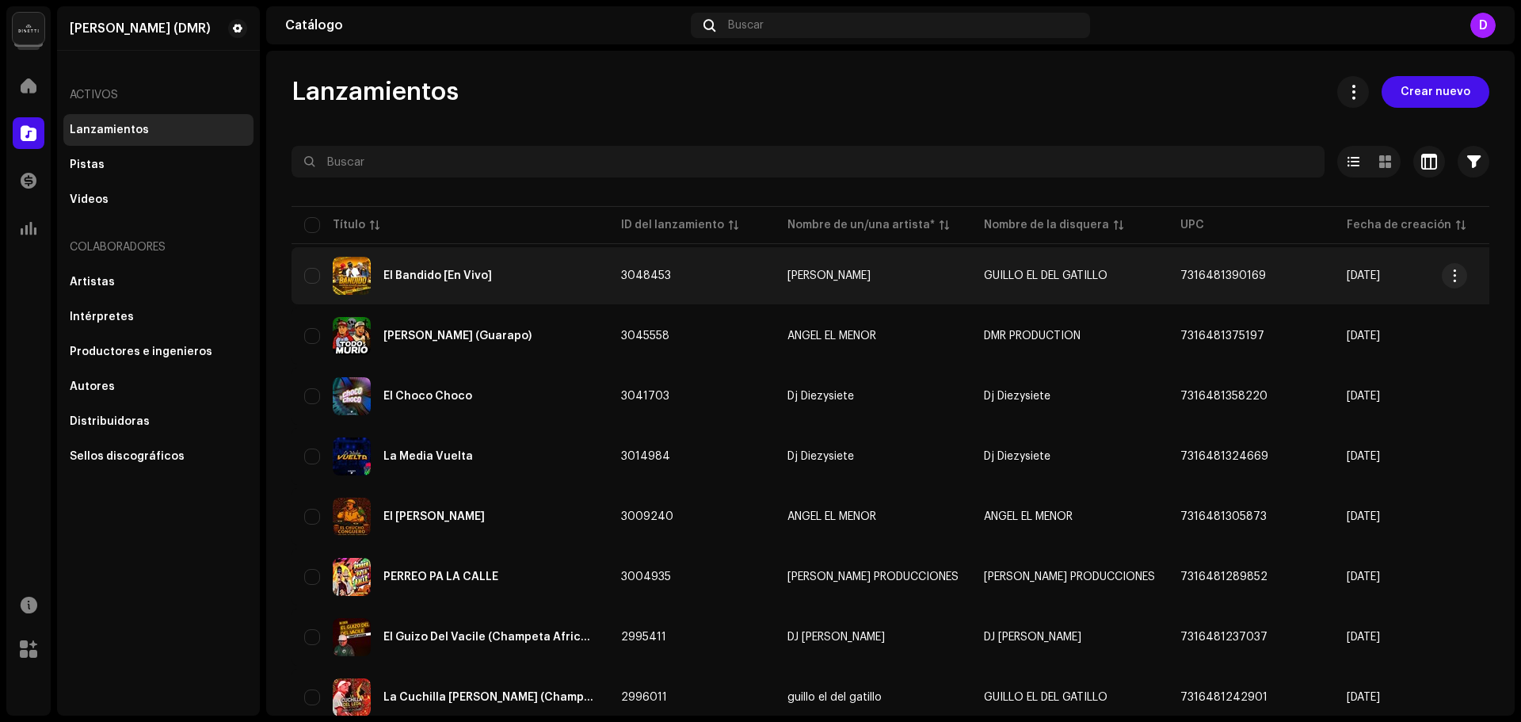
click at [424, 275] on div "El Bandido [En Vivo]" at bounding box center [437, 275] width 109 height 11
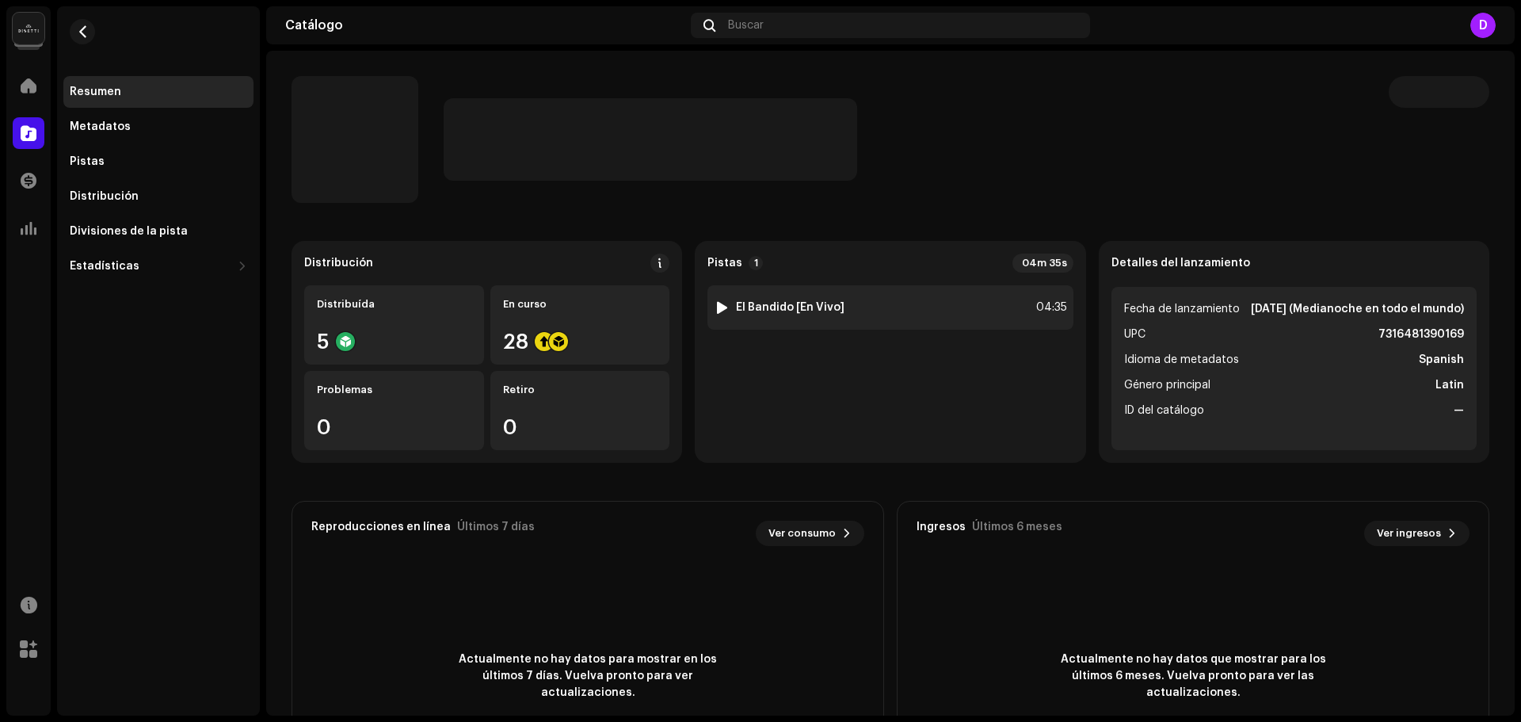
click at [770, 311] on strong "El Bandido [En Vivo]" at bounding box center [790, 307] width 109 height 13
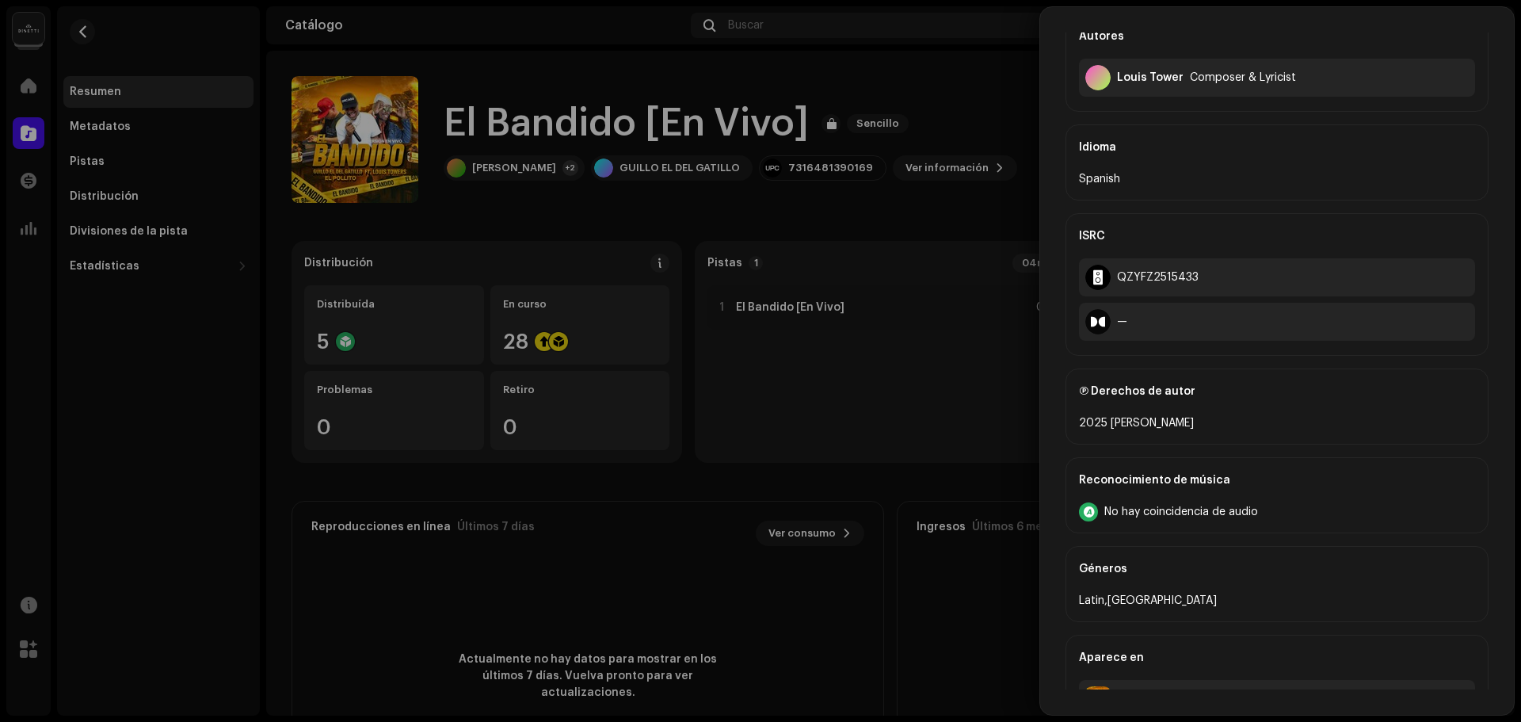
scroll to position [519, 0]
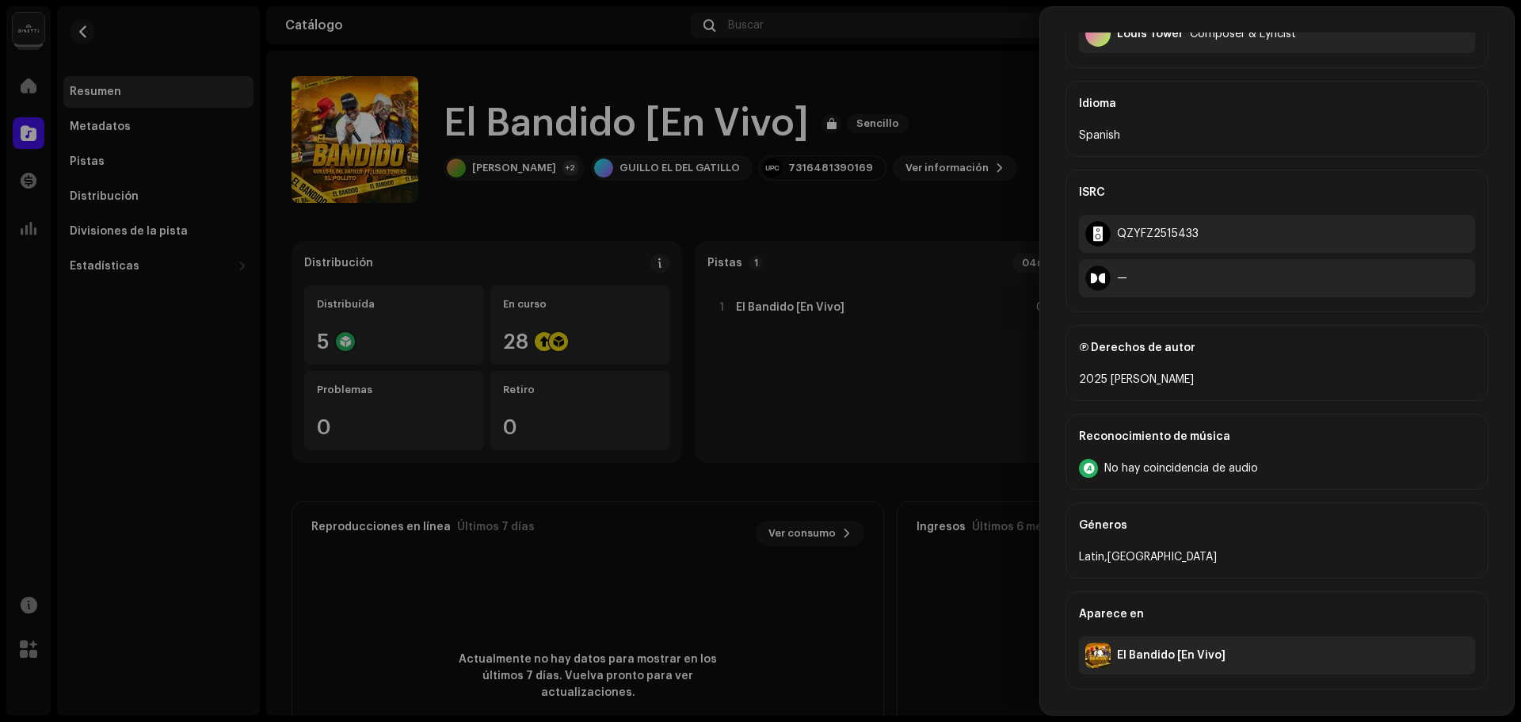
click at [916, 216] on div at bounding box center [760, 361] width 1521 height 722
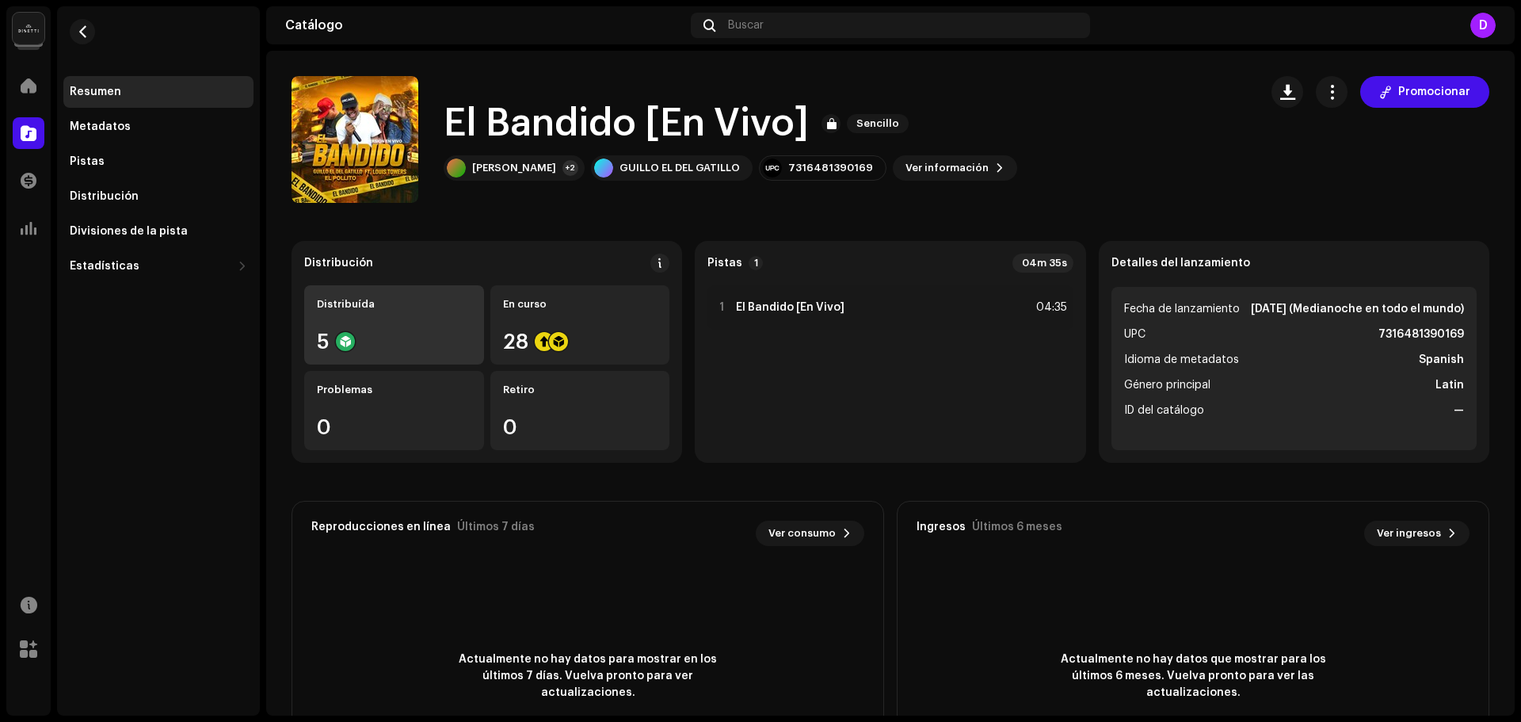
click at [378, 340] on div "5" at bounding box center [394, 341] width 155 height 21
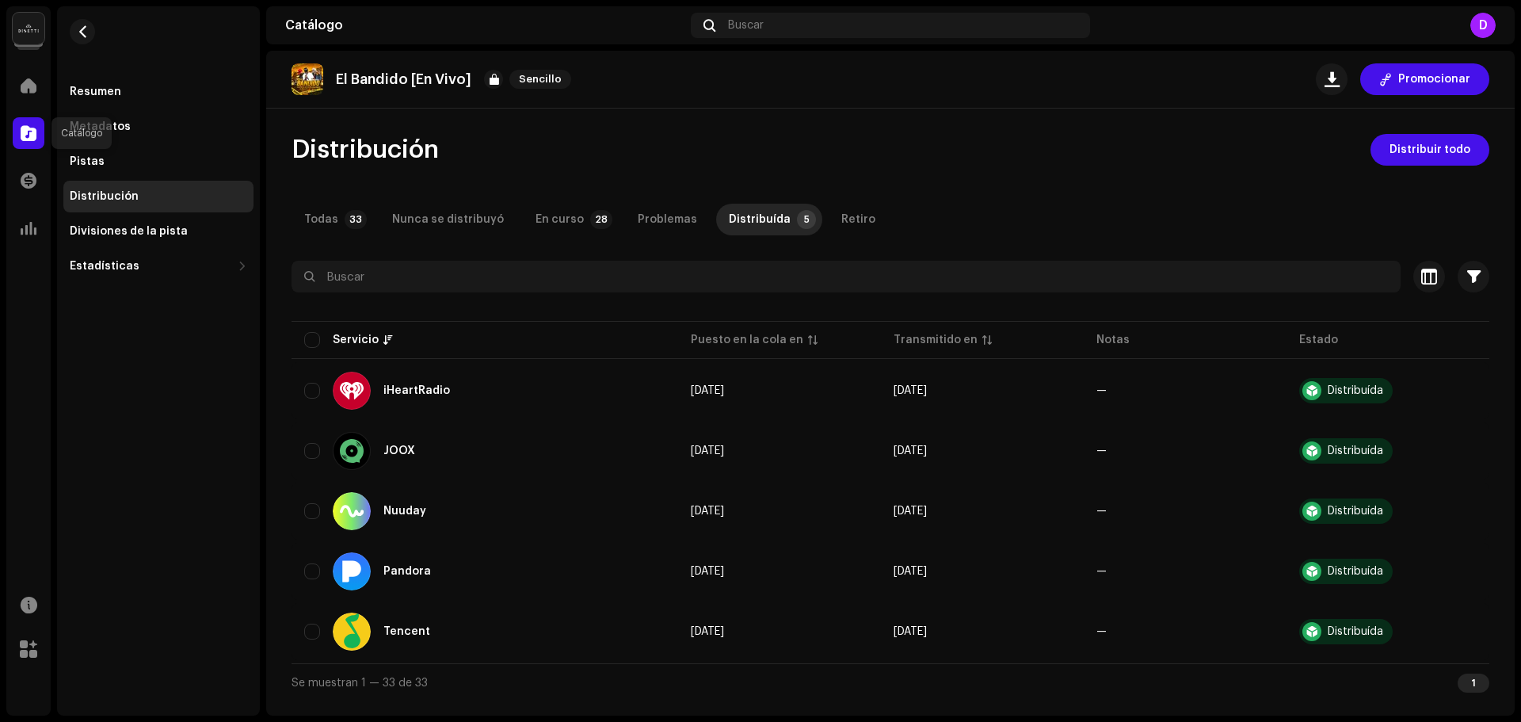
click at [33, 134] on span at bounding box center [29, 133] width 16 height 13
